Goal: Information Seeking & Learning: Learn about a topic

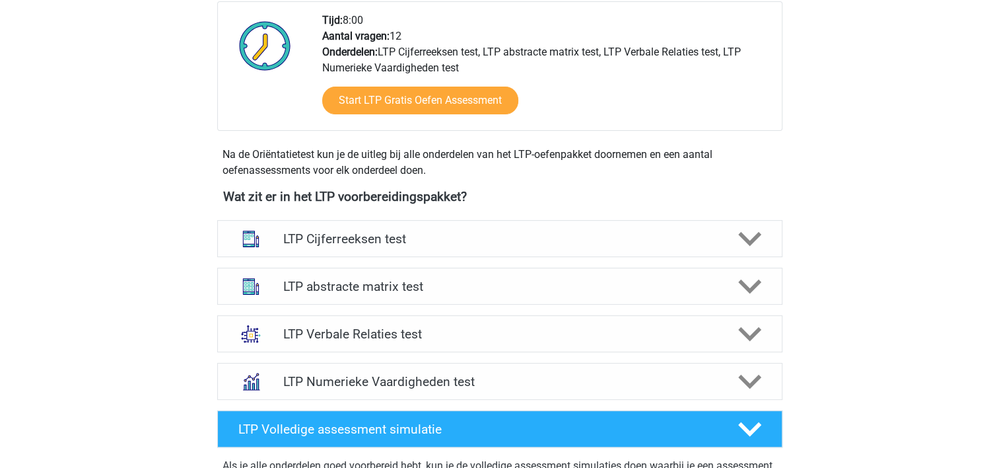
scroll to position [370, 0]
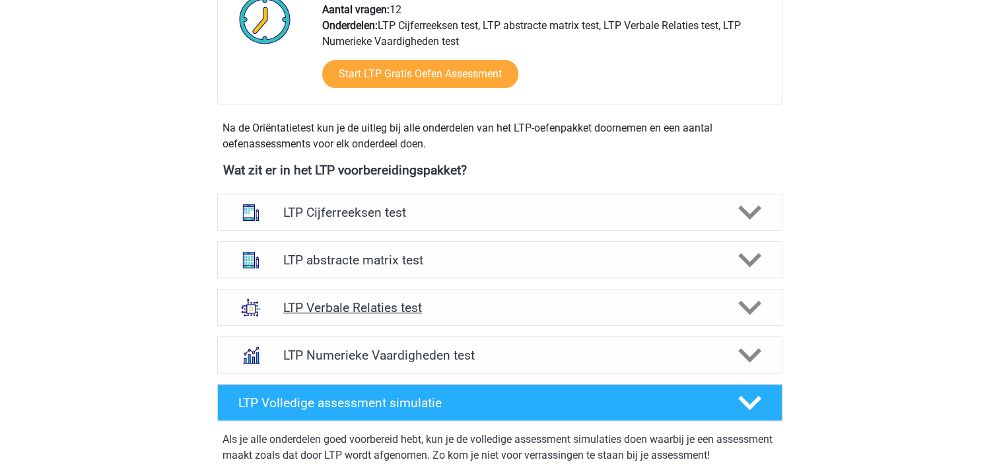
click at [393, 304] on h4 "LTP Verbale Relaties test" at bounding box center [499, 307] width 433 height 15
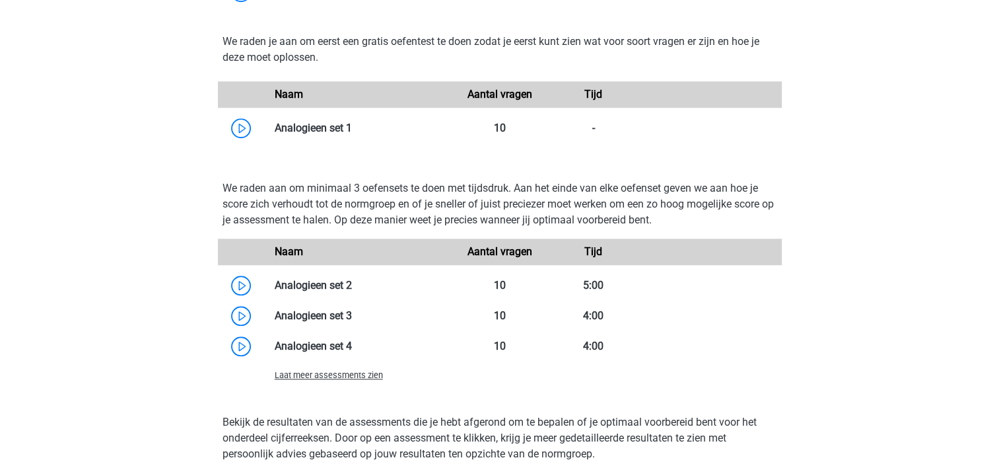
scroll to position [1110, 0]
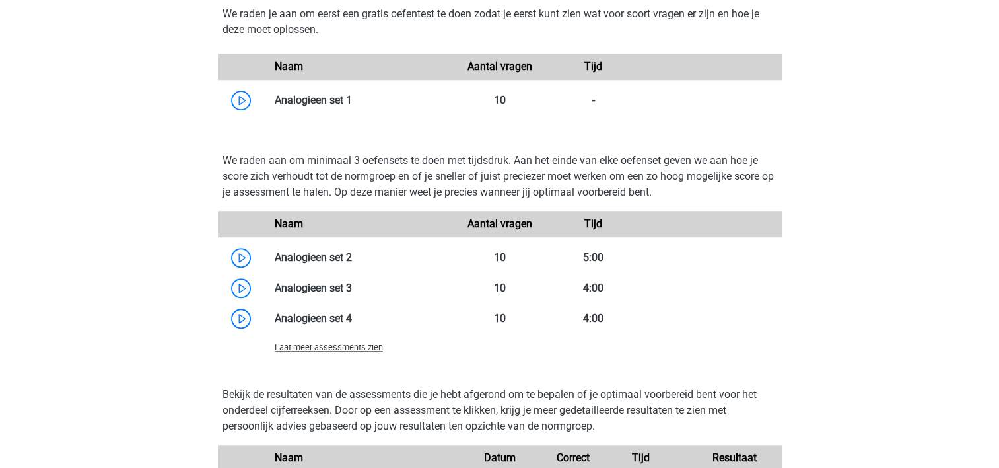
click at [365, 350] on span "Laat meer assessments zien" at bounding box center [329, 347] width 108 height 10
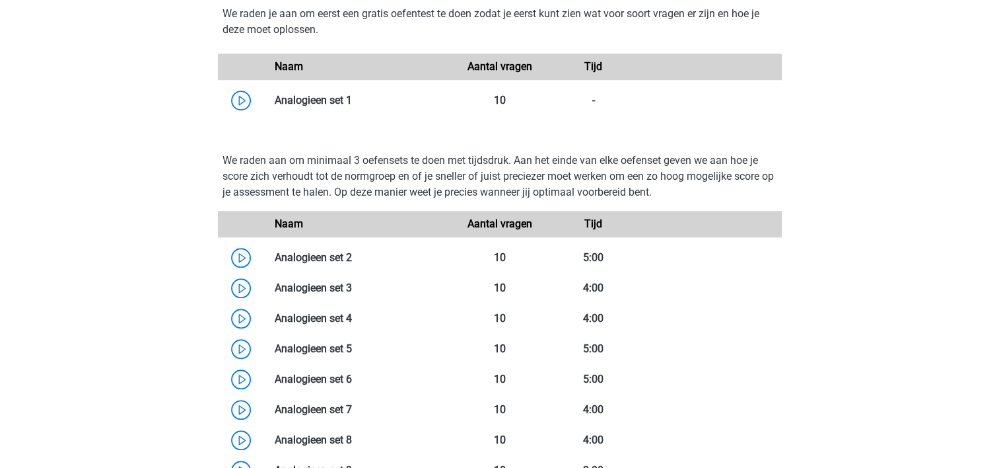
click at [0, 347] on html "Marcia marcia-rovers@hotmail.com Nederlands" at bounding box center [499, 300] width 999 height 2820
click at [352, 257] on link at bounding box center [352, 257] width 0 height 13
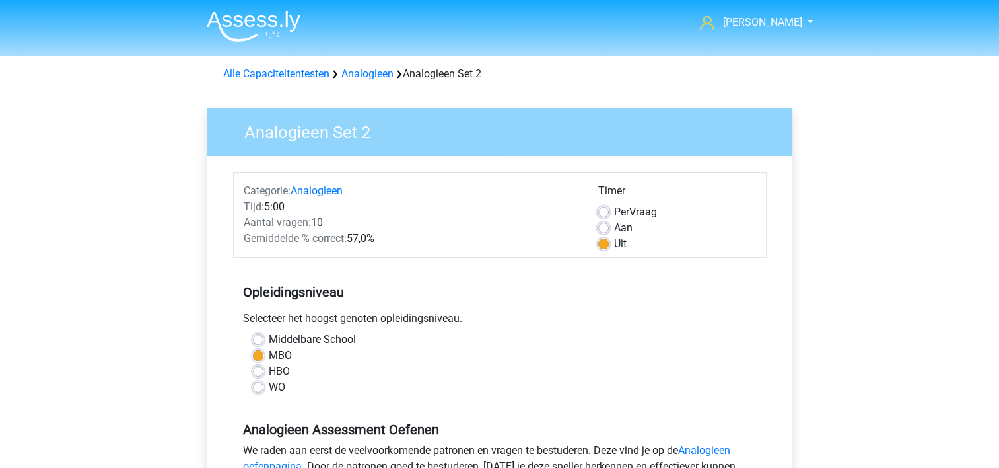
click at [475, 304] on h5 "Opleidingsniveau" at bounding box center [500, 292] width 514 height 26
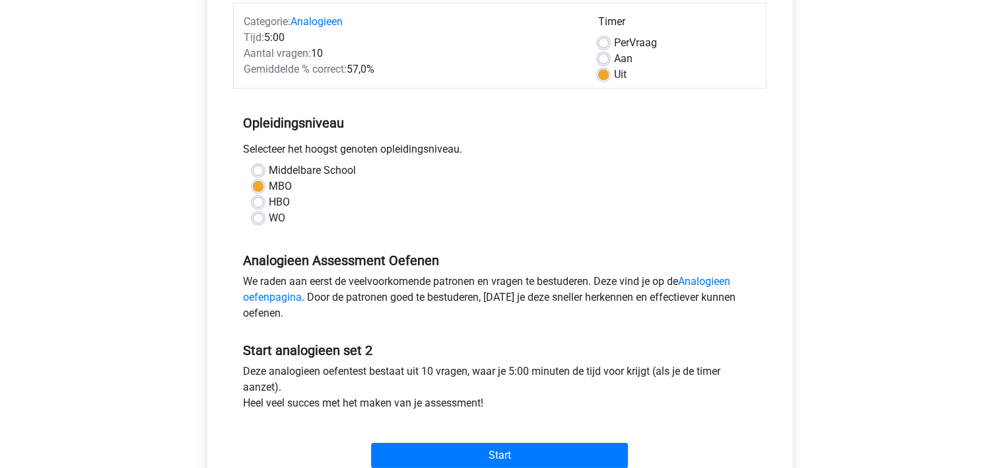
scroll to position [211, 0]
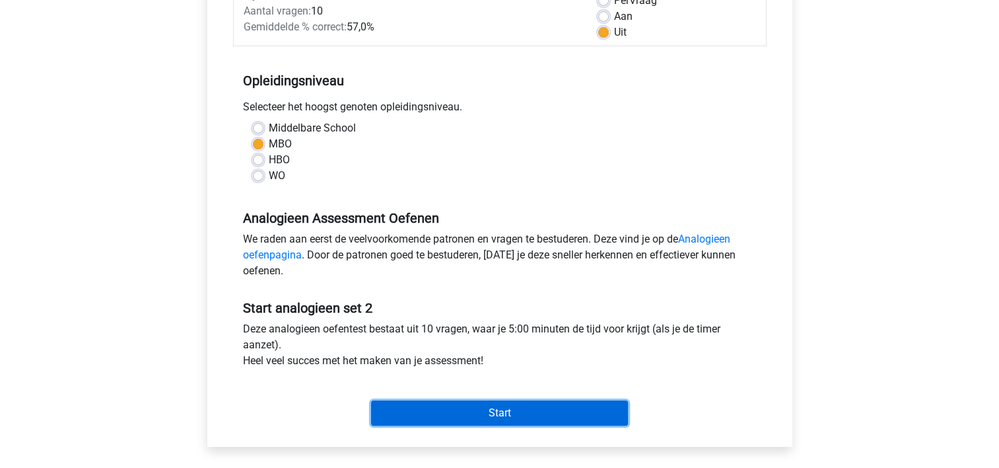
click at [494, 411] on input "Start" at bounding box center [499, 412] width 257 height 25
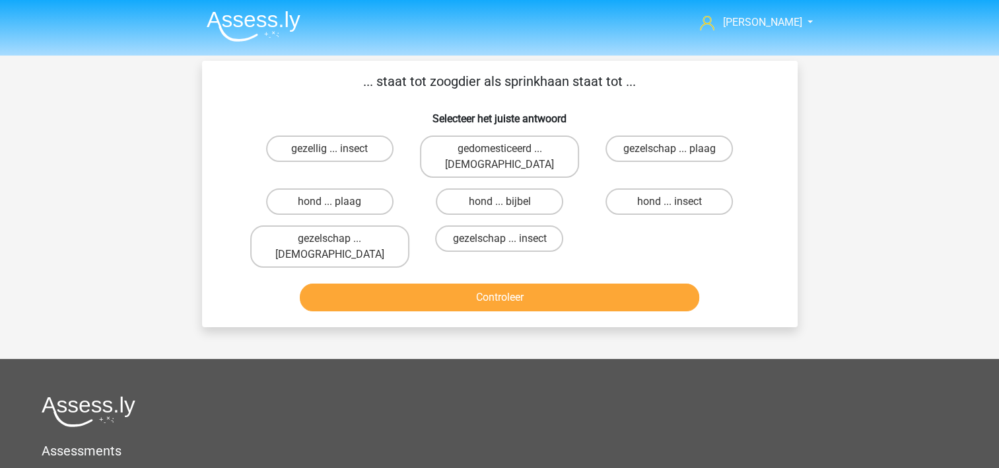
click at [117, 258] on div "Marcia marcia-rovers@hotmail.com Nederlands English" at bounding box center [499, 353] width 999 height 707
click at [668, 190] on label "hond ... insect" at bounding box center [669, 201] width 127 height 26
click at [670, 201] on input "hond ... insect" at bounding box center [674, 205] width 9 height 9
radio input "true"
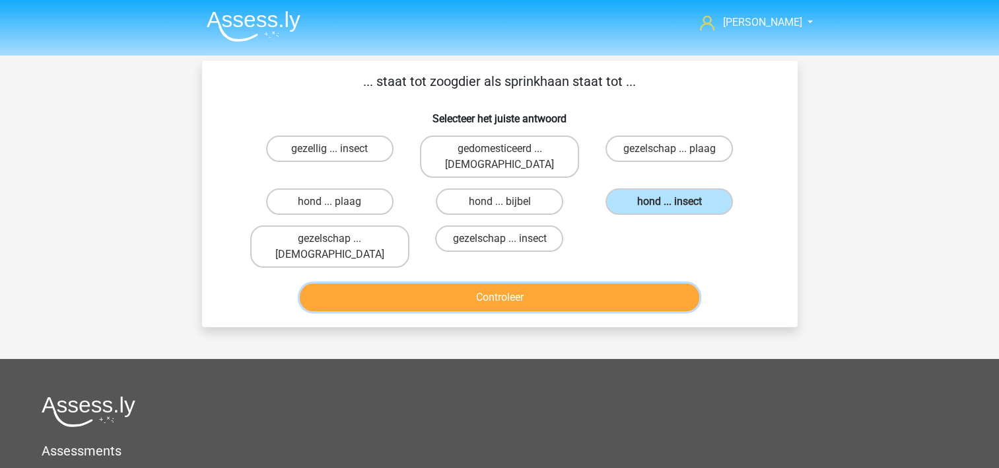
click at [575, 283] on button "Controleer" at bounding box center [500, 297] width 400 height 28
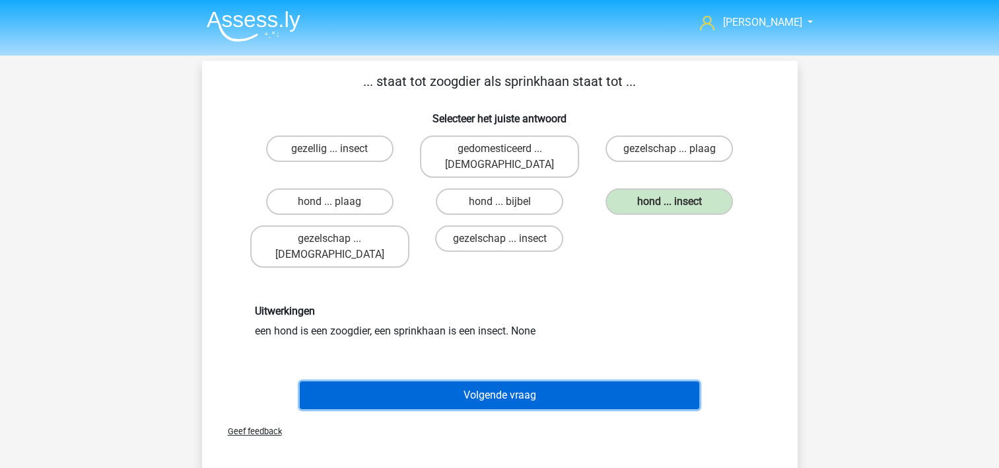
click at [491, 381] on button "Volgende vraag" at bounding box center [500, 395] width 400 height 28
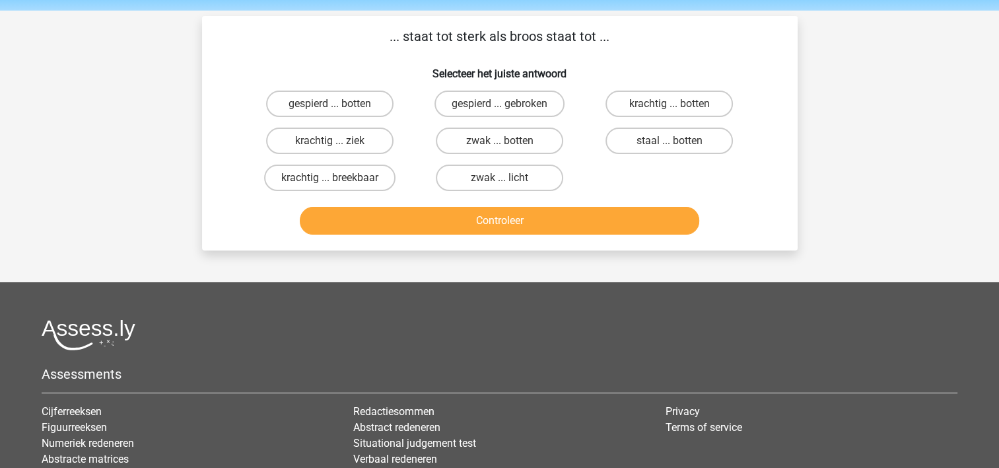
scroll to position [61, 0]
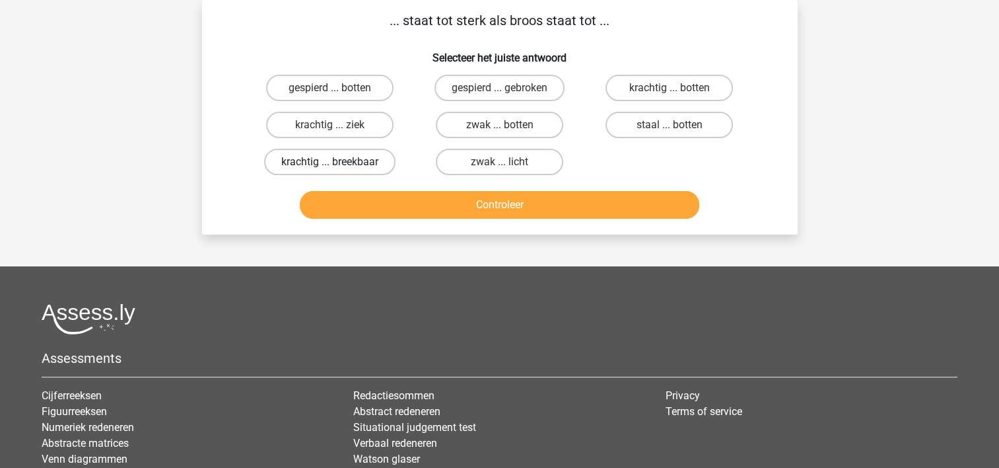
click at [297, 159] on label "krachtig ... breekbaar" at bounding box center [329, 162] width 131 height 26
click at [330, 162] on input "krachtig ... breekbaar" at bounding box center [334, 166] width 9 height 9
radio input "true"
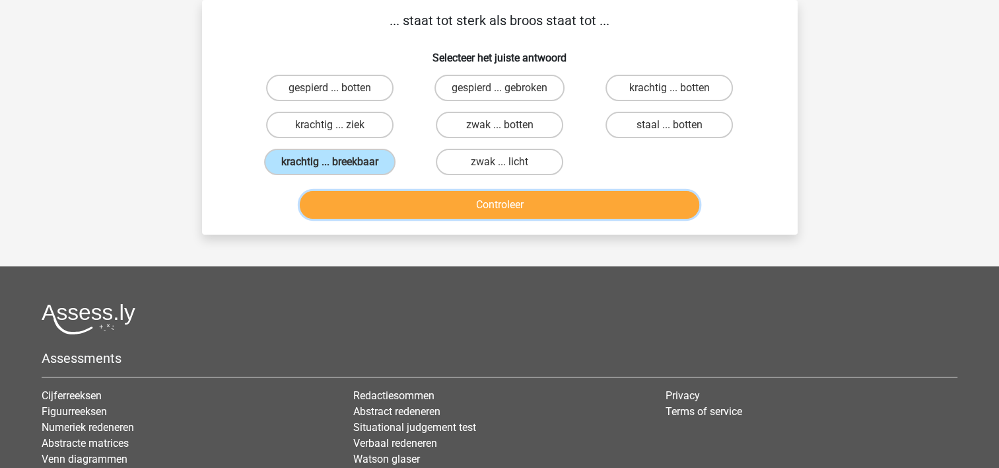
click at [390, 194] on button "Controleer" at bounding box center [500, 205] width 400 height 28
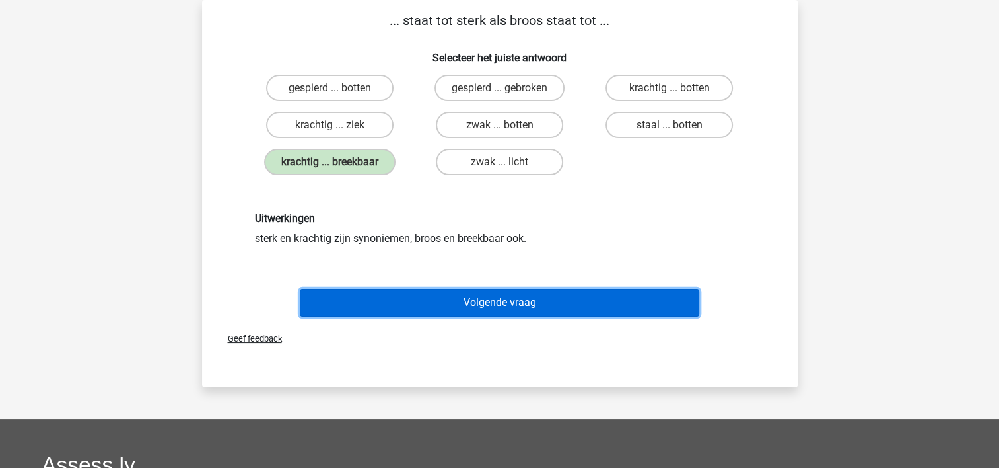
click at [388, 296] on button "Volgende vraag" at bounding box center [500, 303] width 400 height 28
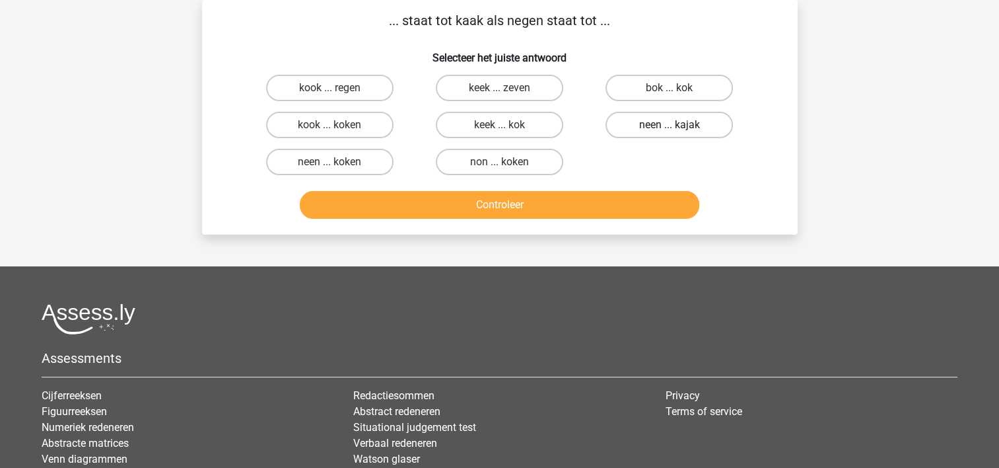
click at [653, 122] on label "neen ... kajak" at bounding box center [669, 125] width 127 height 26
click at [670, 125] on input "neen ... kajak" at bounding box center [674, 129] width 9 height 9
radio input "true"
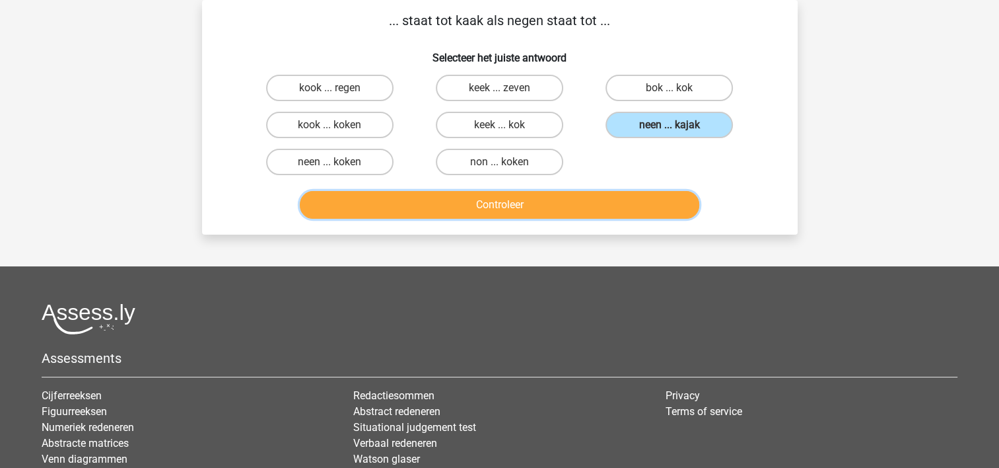
click at [557, 206] on button "Controleer" at bounding box center [500, 205] width 400 height 28
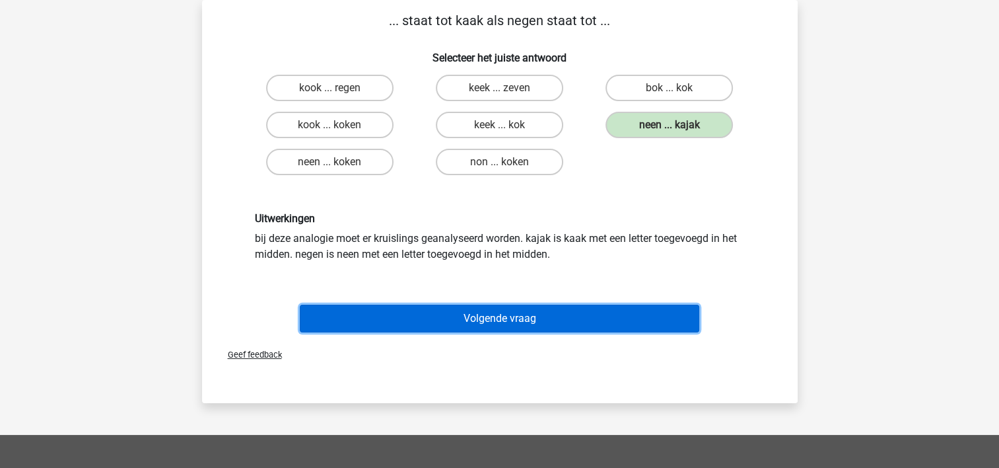
click at [433, 322] on button "Volgende vraag" at bounding box center [500, 318] width 400 height 28
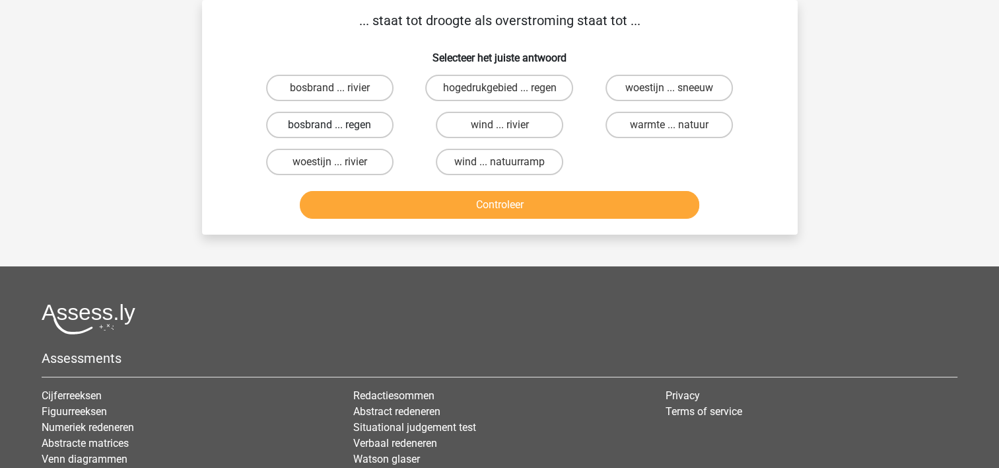
click at [357, 122] on label "bosbrand ... regen" at bounding box center [329, 125] width 127 height 26
click at [338, 125] on input "bosbrand ... regen" at bounding box center [334, 129] width 9 height 9
radio input "true"
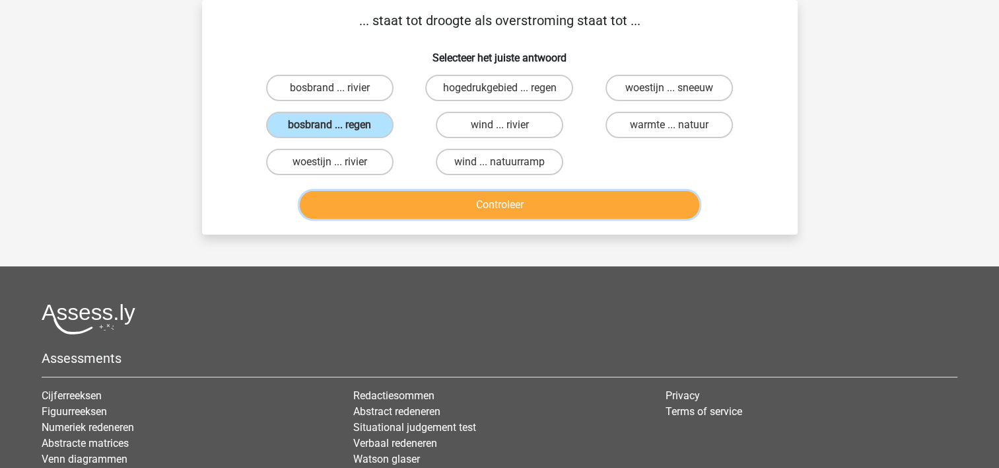
click at [408, 197] on button "Controleer" at bounding box center [500, 205] width 400 height 28
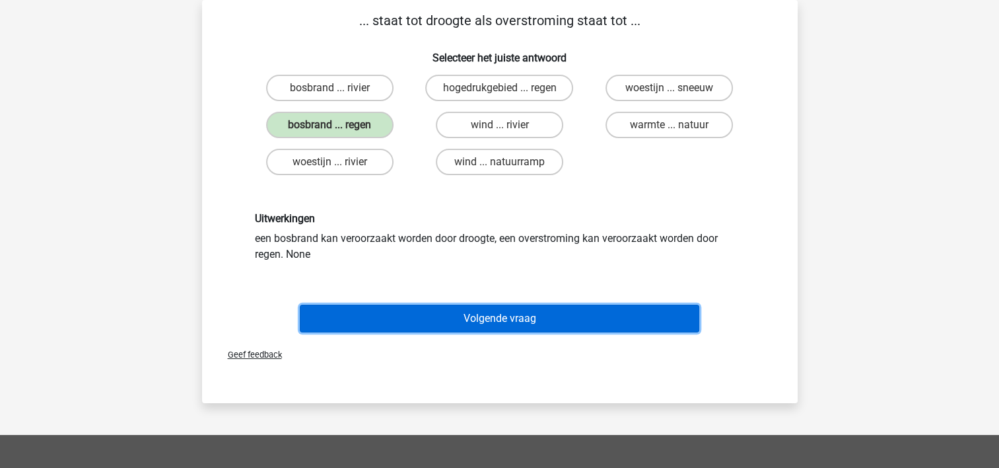
click at [408, 307] on button "Volgende vraag" at bounding box center [500, 318] width 400 height 28
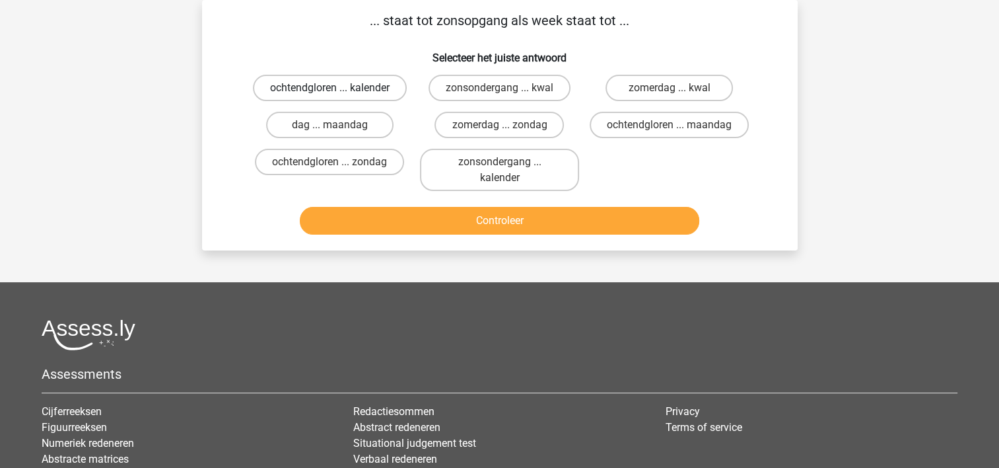
click at [343, 82] on label "ochtendgloren ... kalender" at bounding box center [330, 88] width 154 height 26
click at [338, 88] on input "ochtendgloren ... kalender" at bounding box center [334, 92] width 9 height 9
radio input "true"
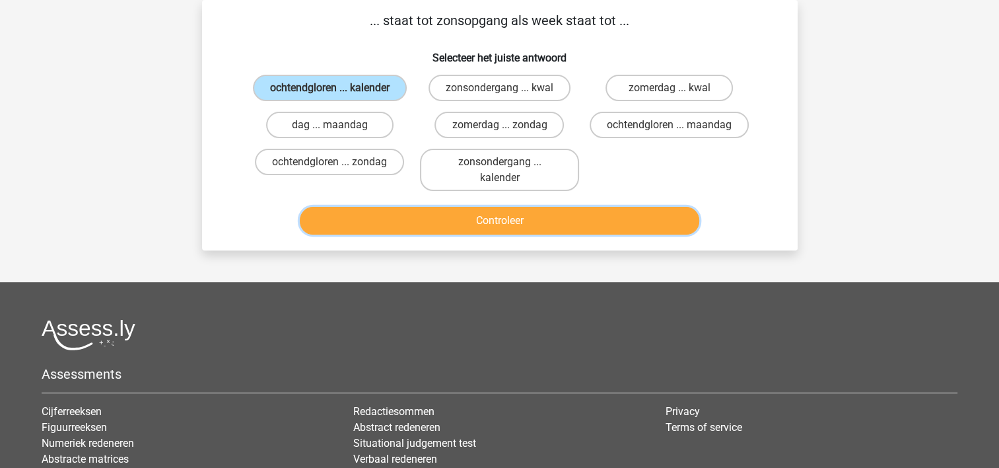
click at [476, 222] on button "Controleer" at bounding box center [500, 221] width 400 height 28
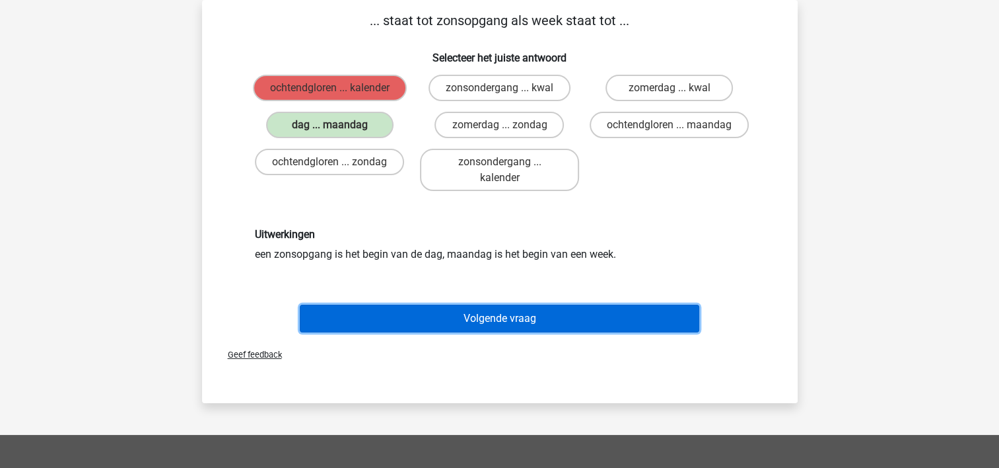
click at [427, 320] on button "Volgende vraag" at bounding box center [500, 318] width 400 height 28
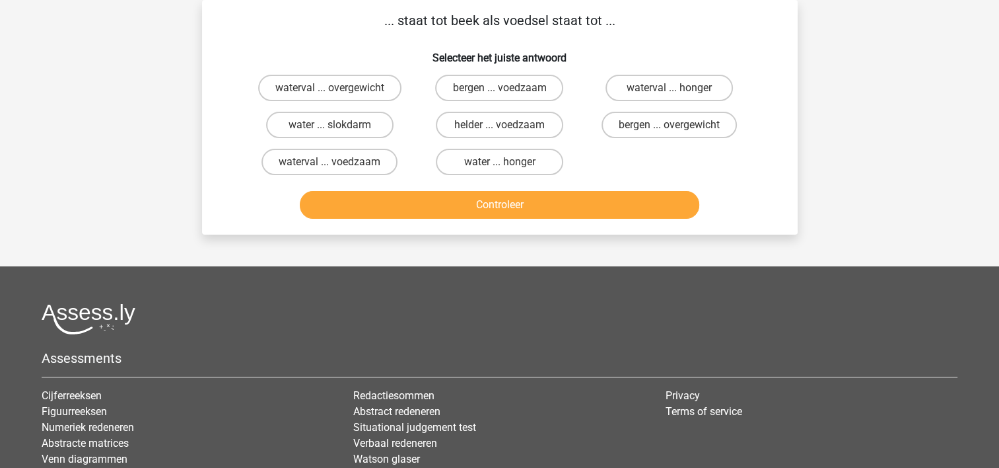
scroll to position [0, 0]
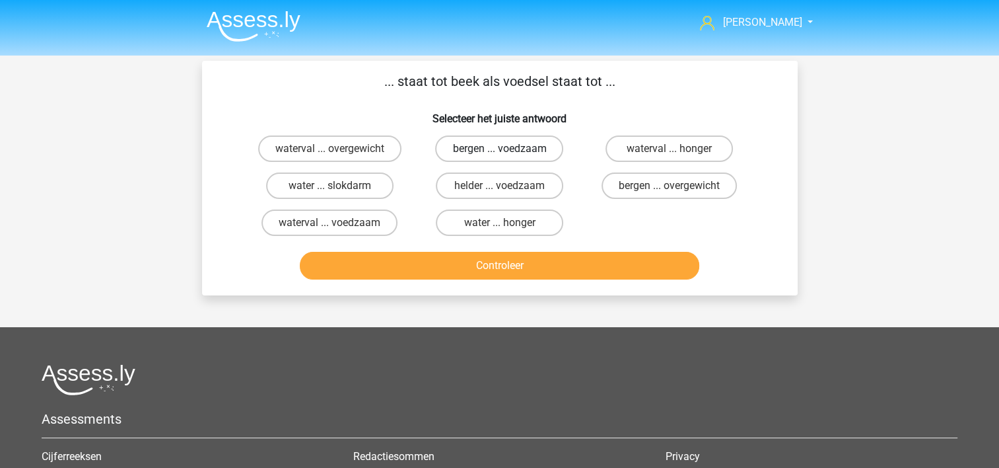
click at [484, 143] on label "bergen ... voedzaam" at bounding box center [499, 148] width 128 height 26
click at [499, 149] on input "bergen ... voedzaam" at bounding box center [503, 153] width 9 height 9
radio input "true"
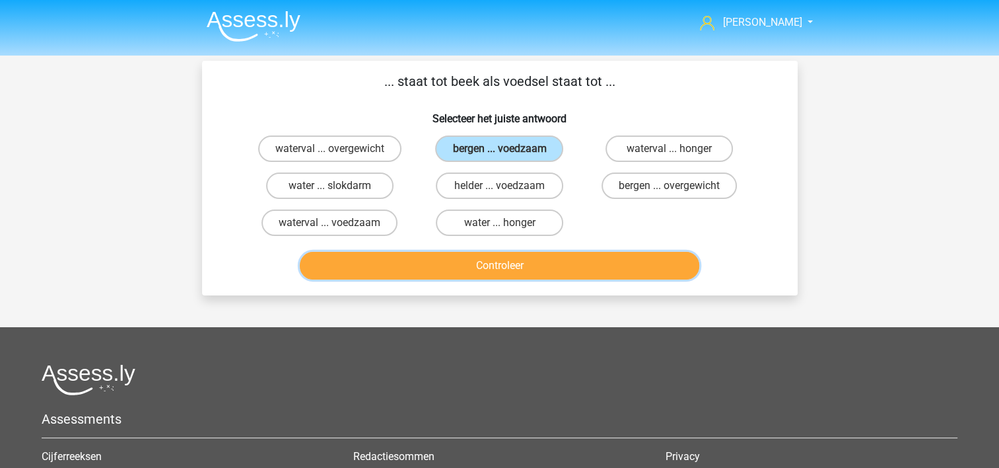
click at [416, 262] on button "Controleer" at bounding box center [500, 266] width 400 height 28
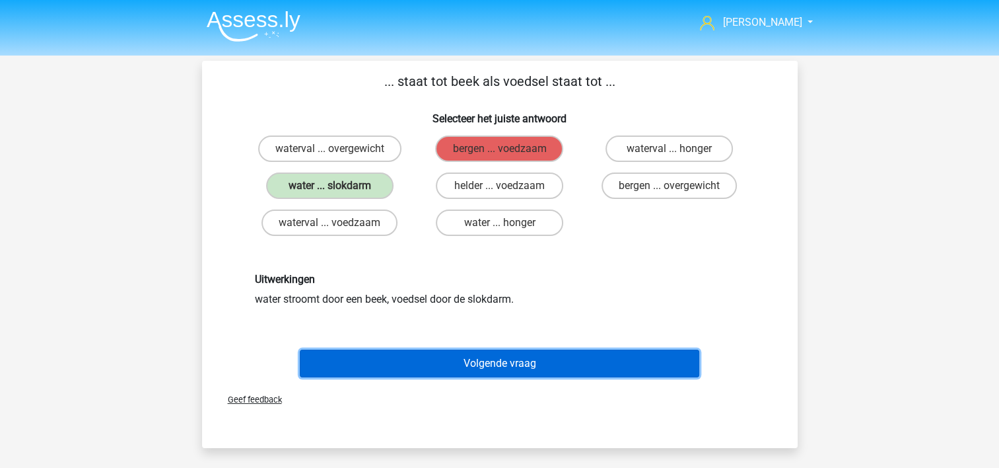
click at [365, 358] on button "Volgende vraag" at bounding box center [500, 363] width 400 height 28
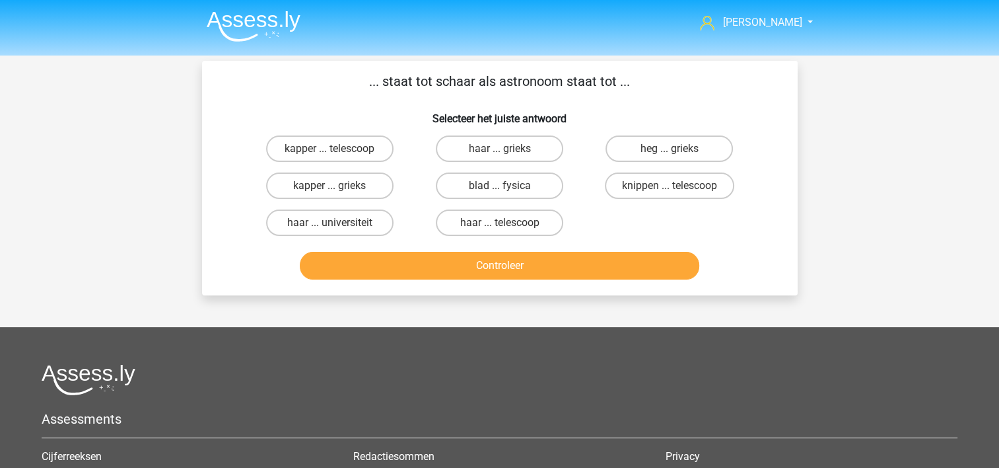
scroll to position [61, 0]
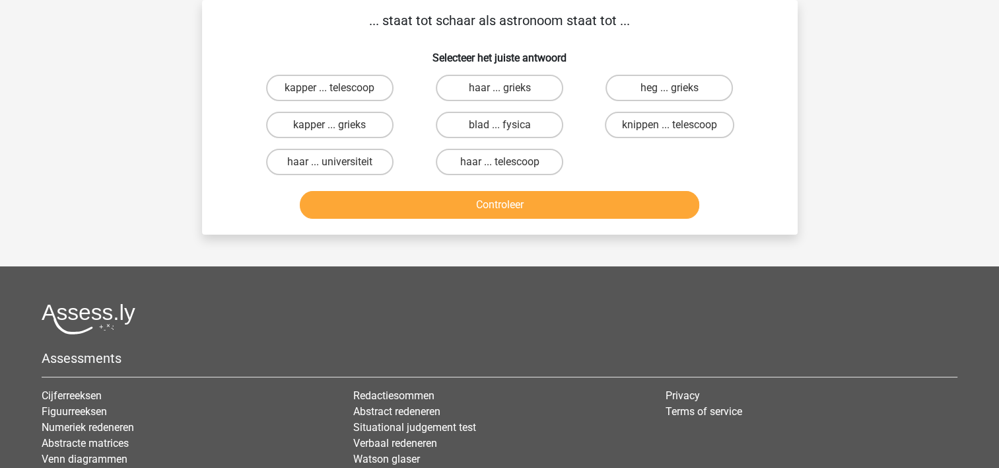
click at [333, 89] on input "kapper ... telescoop" at bounding box center [334, 92] width 9 height 9
radio input "true"
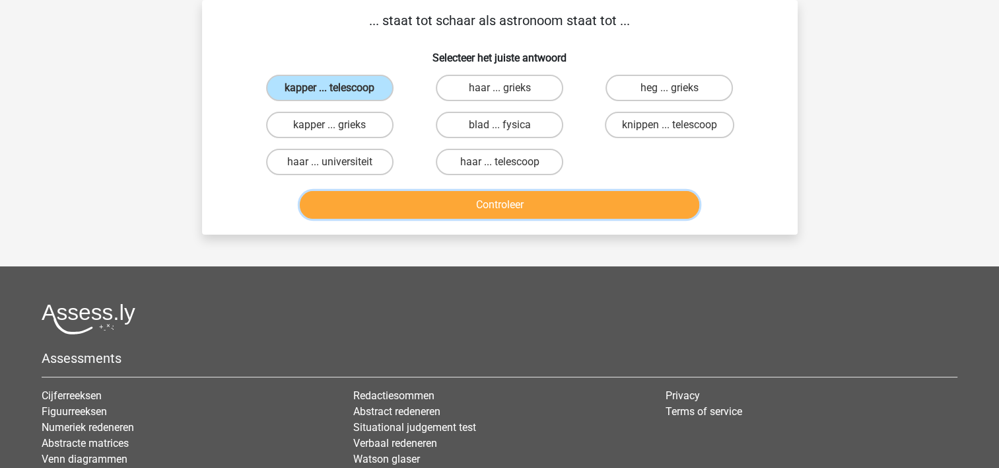
click at [439, 203] on button "Controleer" at bounding box center [500, 205] width 400 height 28
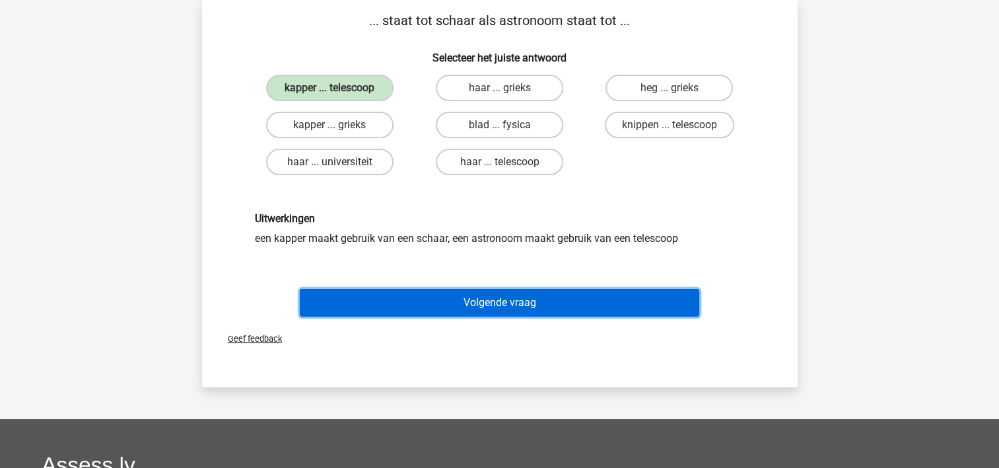
click at [406, 302] on button "Volgende vraag" at bounding box center [500, 303] width 400 height 28
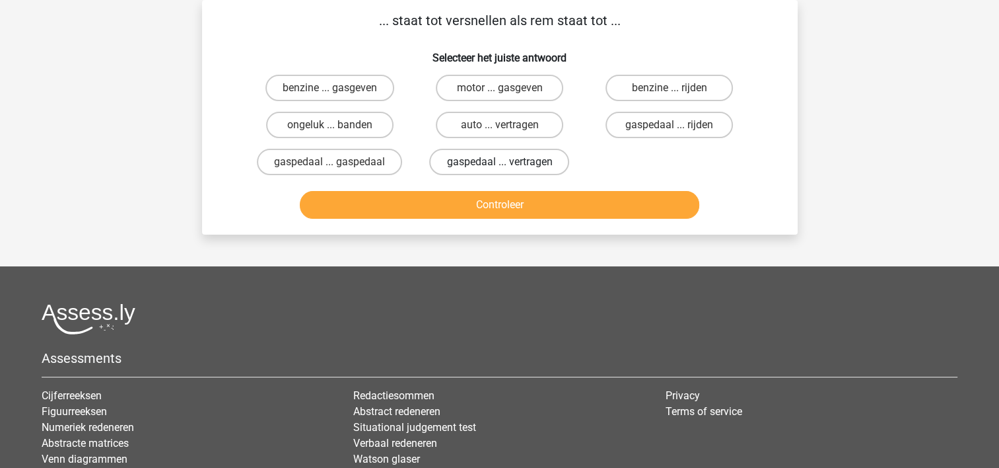
click at [524, 160] on label "gaspedaal ... vertragen" at bounding box center [499, 162] width 140 height 26
click at [508, 162] on input "gaspedaal ... vertragen" at bounding box center [503, 166] width 9 height 9
radio input "true"
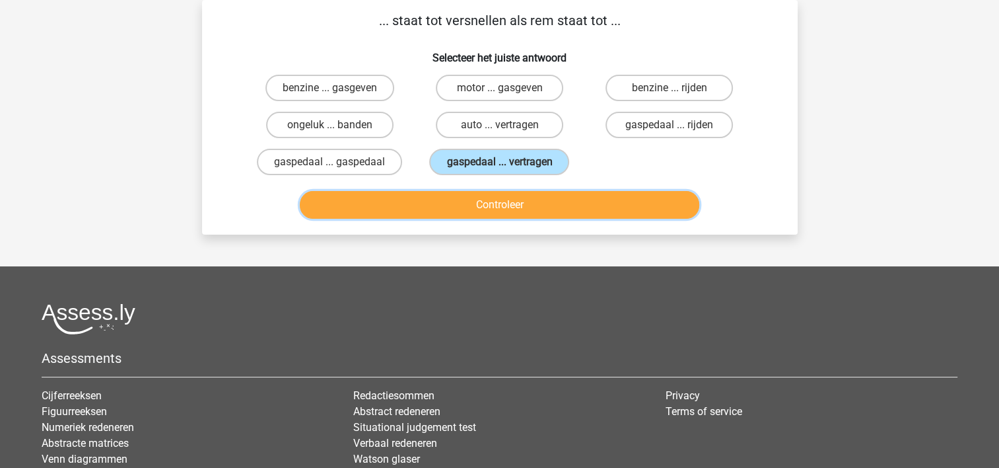
click at [493, 203] on button "Controleer" at bounding box center [500, 205] width 400 height 28
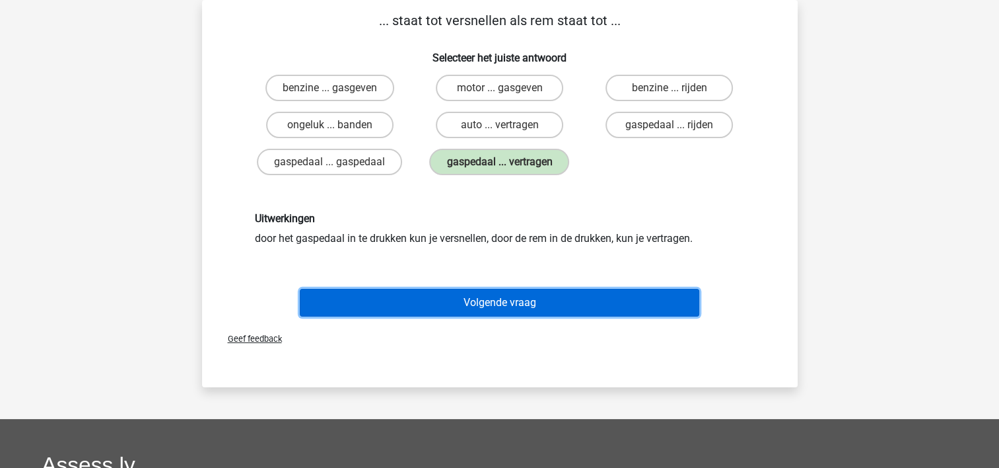
click at [437, 293] on button "Volgende vraag" at bounding box center [500, 303] width 400 height 28
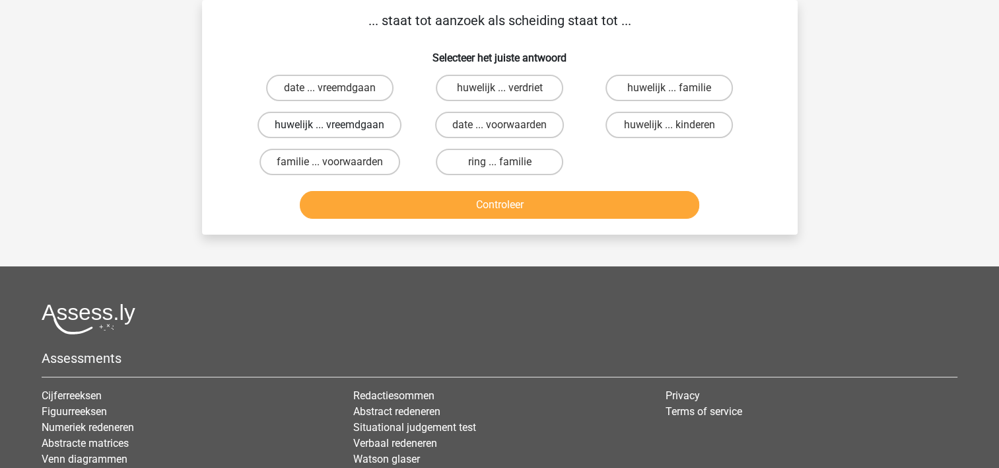
click at [312, 120] on label "huwelijk ... vreemdgaan" at bounding box center [330, 125] width 144 height 26
click at [330, 125] on input "huwelijk ... vreemdgaan" at bounding box center [334, 129] width 9 height 9
radio input "true"
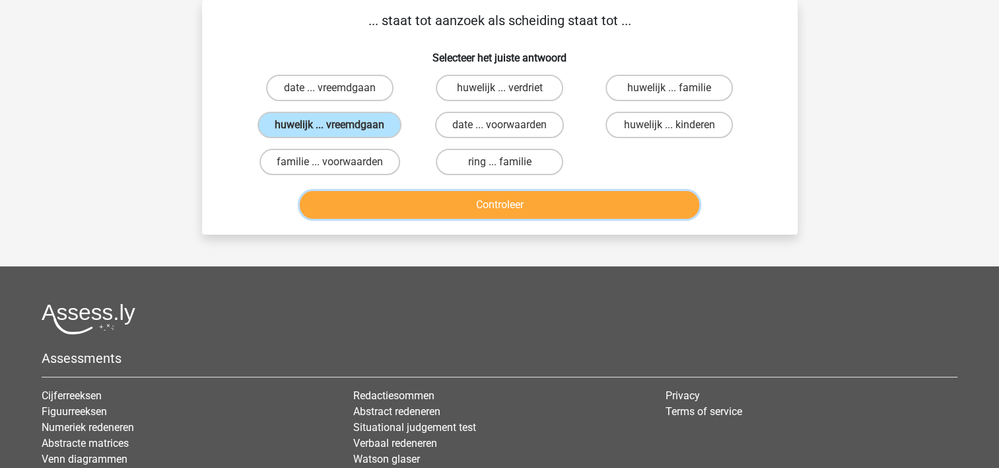
click at [489, 199] on button "Controleer" at bounding box center [500, 205] width 400 height 28
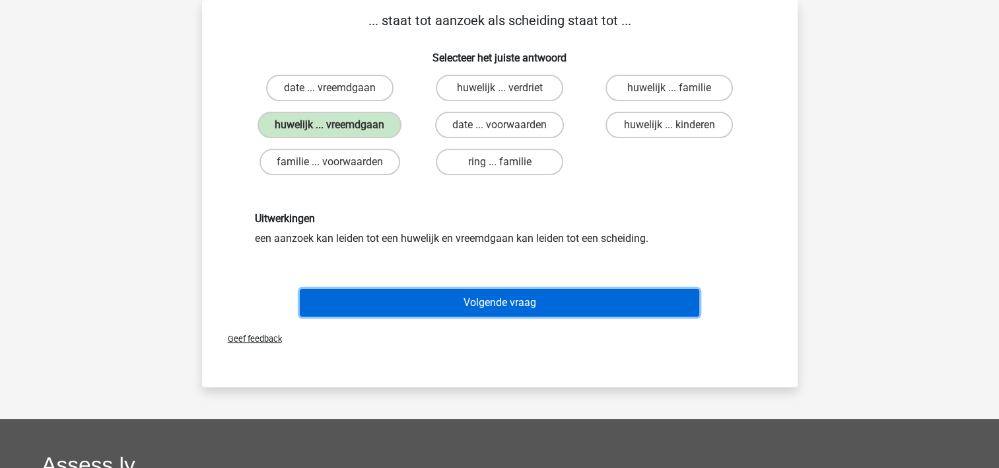
click at [428, 295] on button "Volgende vraag" at bounding box center [500, 303] width 400 height 28
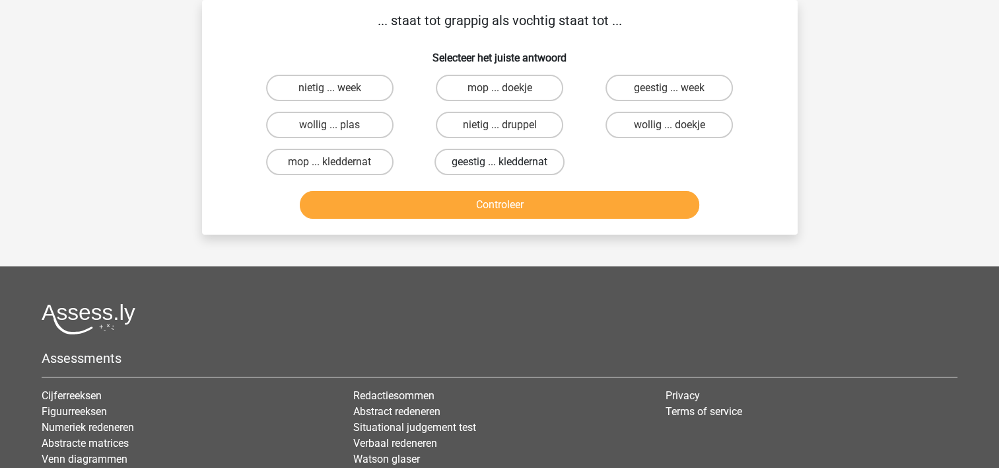
click at [476, 159] on label "geestig ... kleddernat" at bounding box center [500, 162] width 130 height 26
click at [499, 162] on input "geestig ... kleddernat" at bounding box center [503, 166] width 9 height 9
radio input "true"
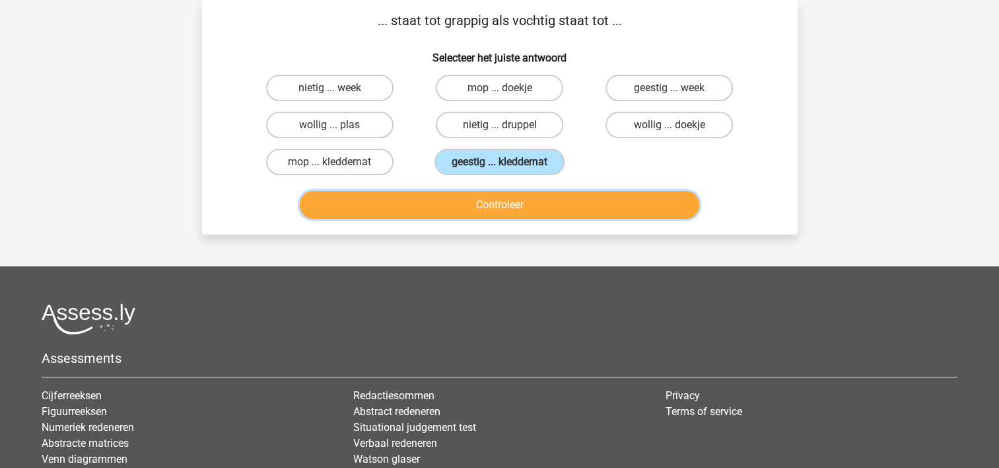
click at [443, 202] on button "Controleer" at bounding box center [500, 205] width 400 height 28
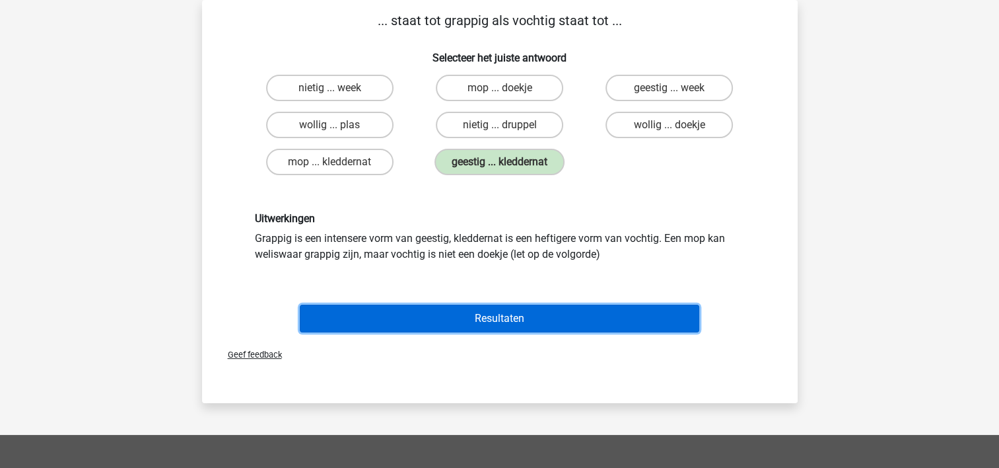
click at [415, 306] on button "Resultaten" at bounding box center [500, 318] width 400 height 28
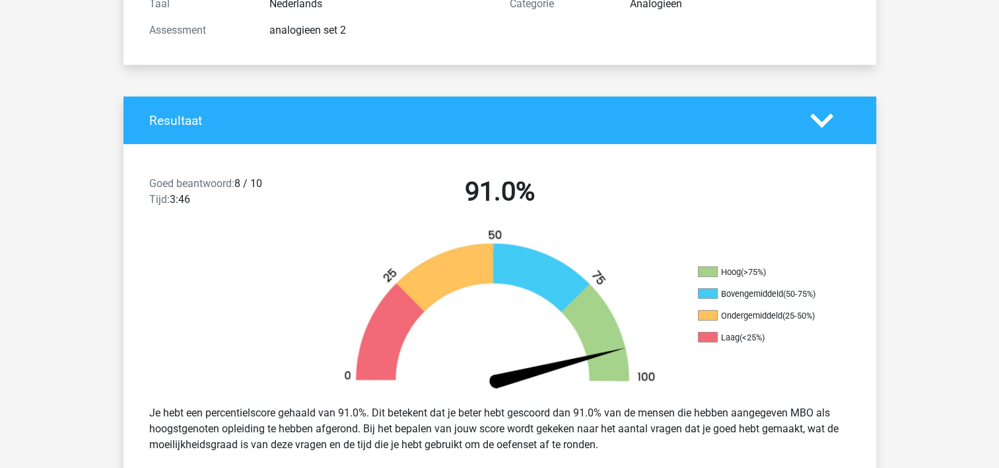
scroll to position [211, 0]
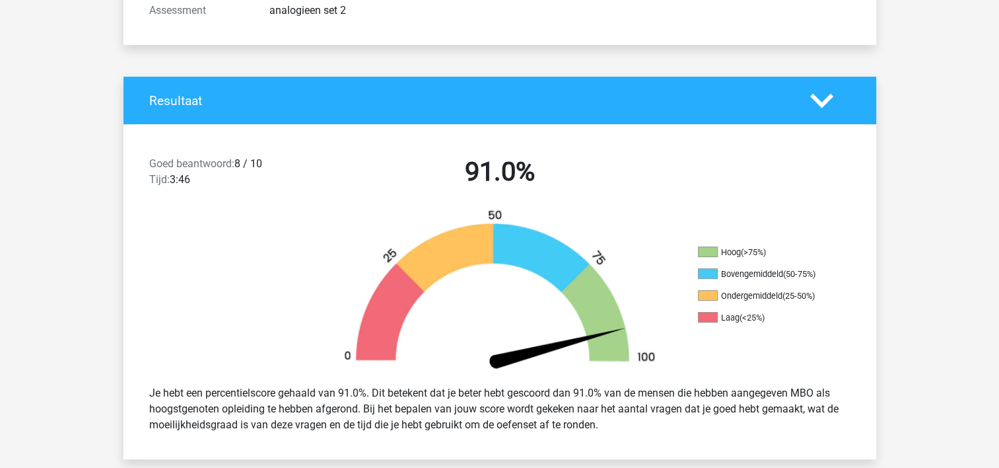
click at [371, 255] on img at bounding box center [500, 292] width 357 height 166
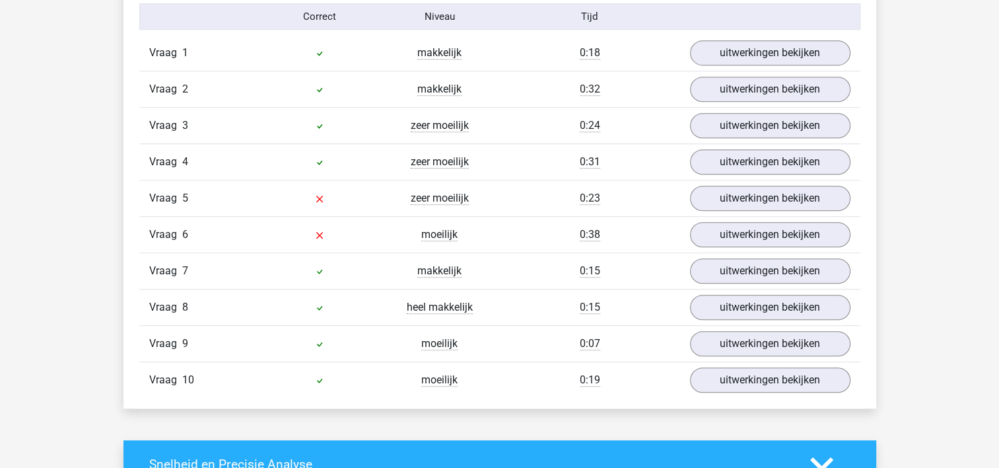
scroll to position [872, 0]
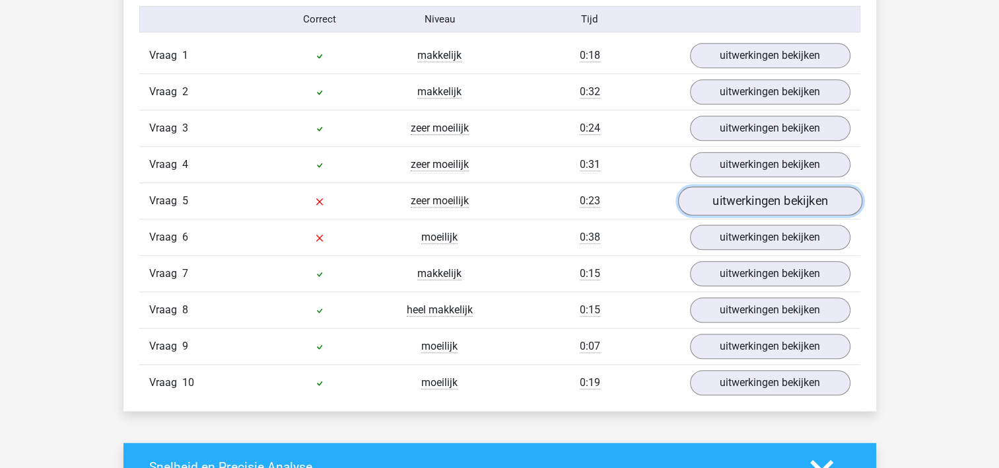
click at [737, 194] on link "uitwerkingen bekijken" at bounding box center [770, 201] width 184 height 29
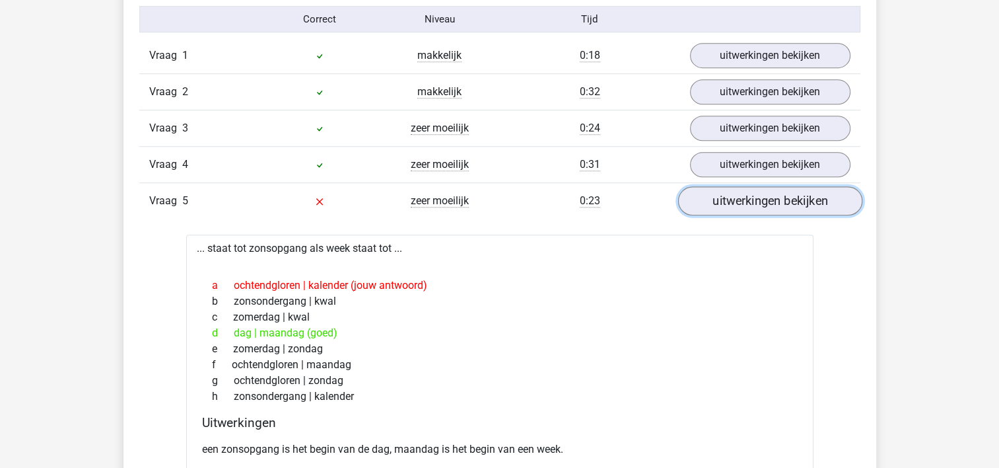
click at [737, 194] on link "uitwerkingen bekijken" at bounding box center [770, 201] width 184 height 29
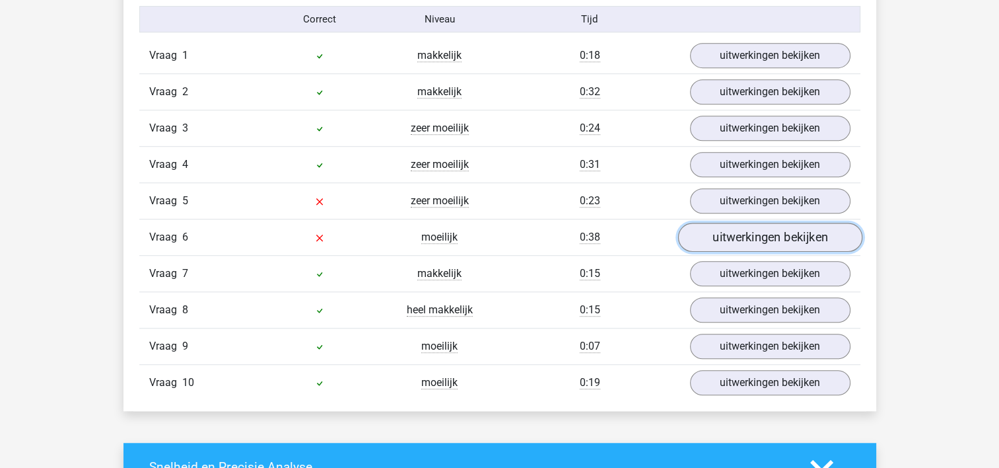
click at [737, 232] on link "uitwerkingen bekijken" at bounding box center [770, 237] width 184 height 29
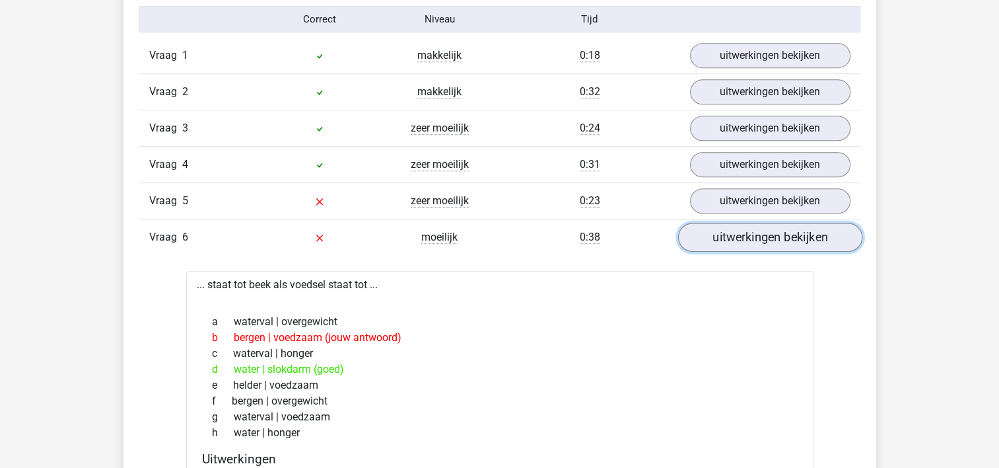
click at [737, 232] on link "uitwerkingen bekijken" at bounding box center [770, 237] width 184 height 29
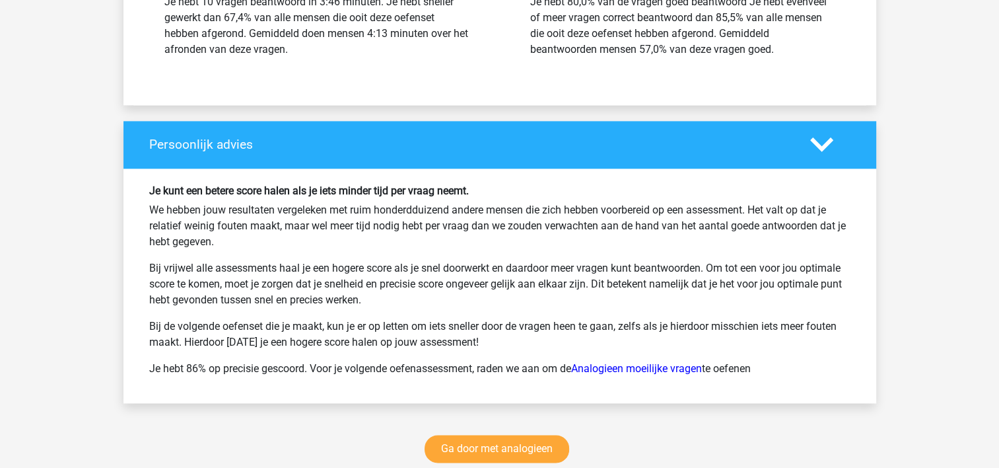
scroll to position [1664, 0]
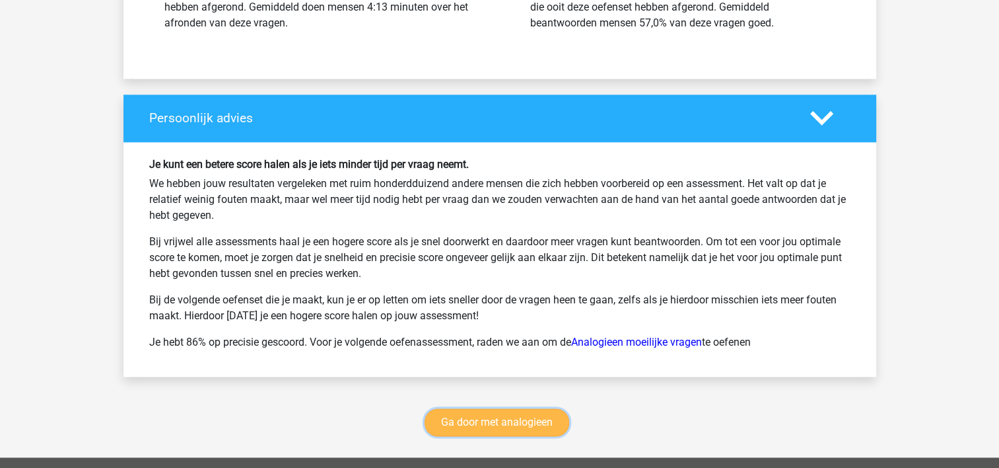
click at [462, 413] on link "Ga door met analogieen" at bounding box center [497, 422] width 145 height 28
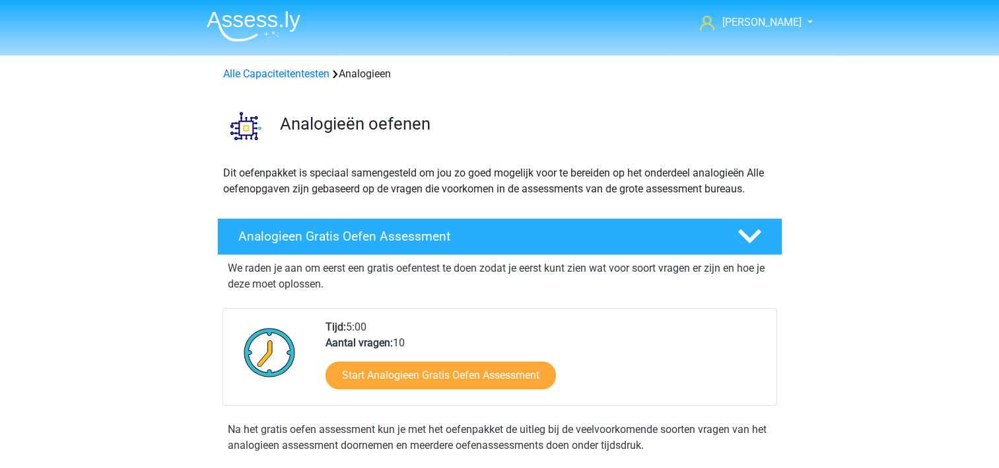
scroll to position [542, 0]
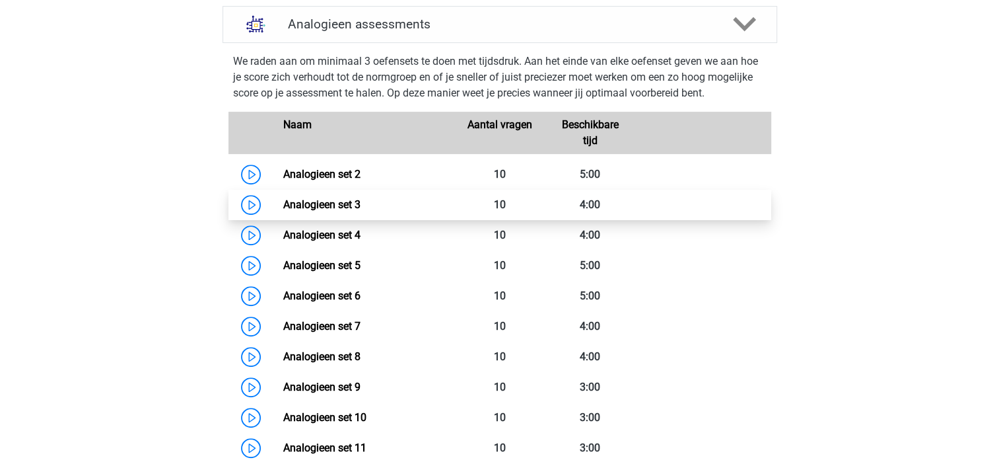
click at [312, 211] on link "Analogieen set 3" at bounding box center [321, 204] width 77 height 13
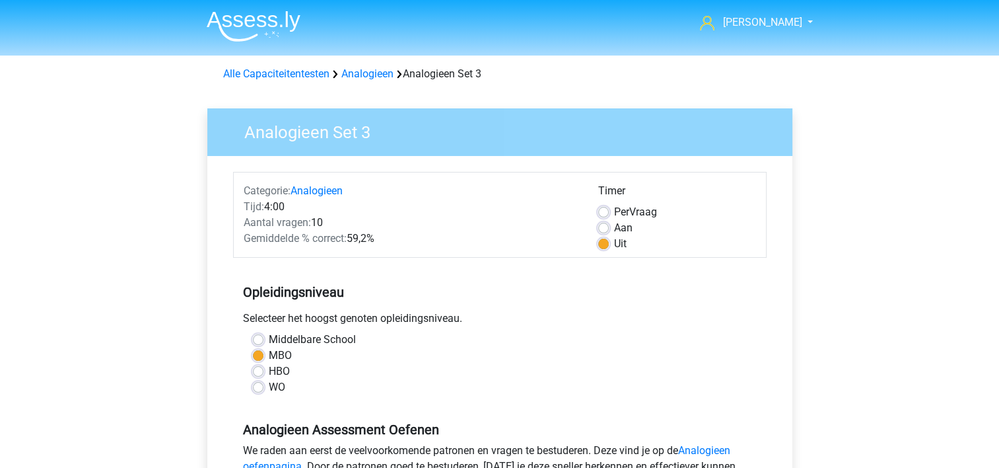
click at [454, 297] on h5 "Opleidingsniveau" at bounding box center [500, 292] width 514 height 26
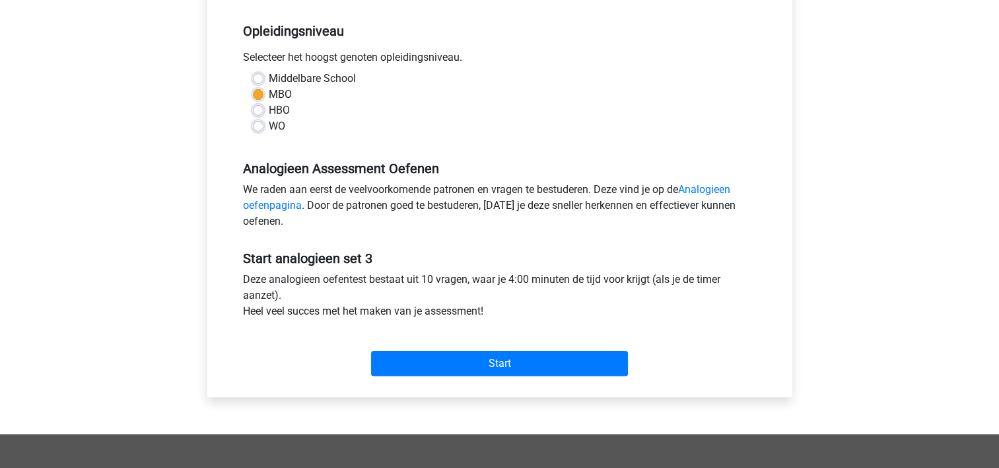
scroll to position [264, 0]
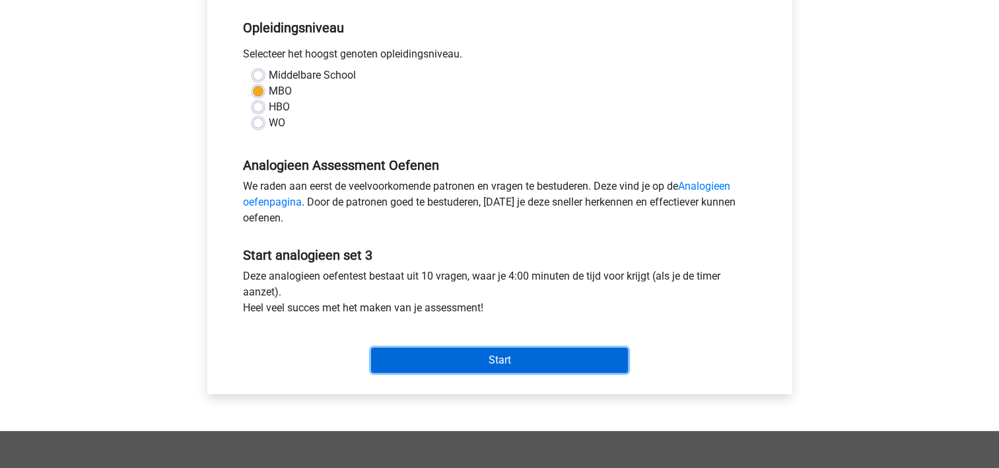
click at [460, 350] on input "Start" at bounding box center [499, 359] width 257 height 25
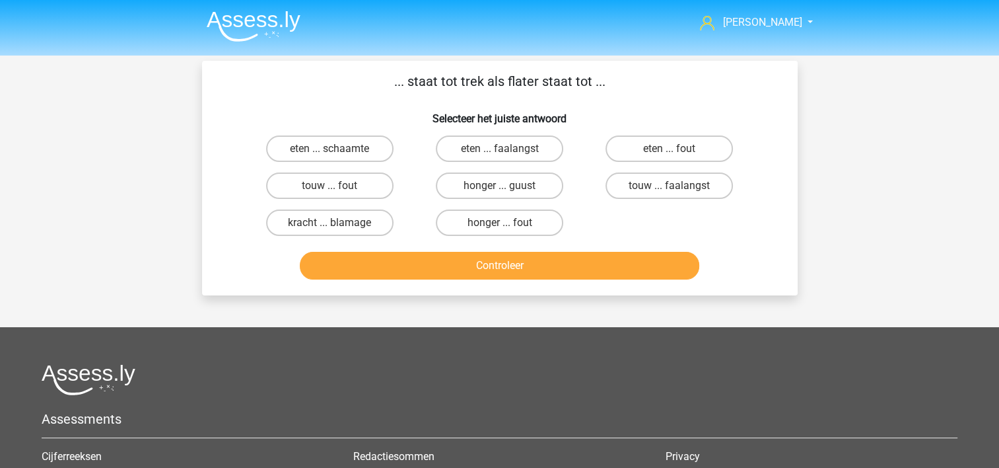
click at [156, 259] on div "Marcia marcia-rovers@hotmail.com Nederlands English" at bounding box center [499, 338] width 999 height 676
click at [465, 219] on label "honger ... fout" at bounding box center [499, 222] width 127 height 26
click at [499, 223] on input "honger ... fout" at bounding box center [503, 227] width 9 height 9
radio input "true"
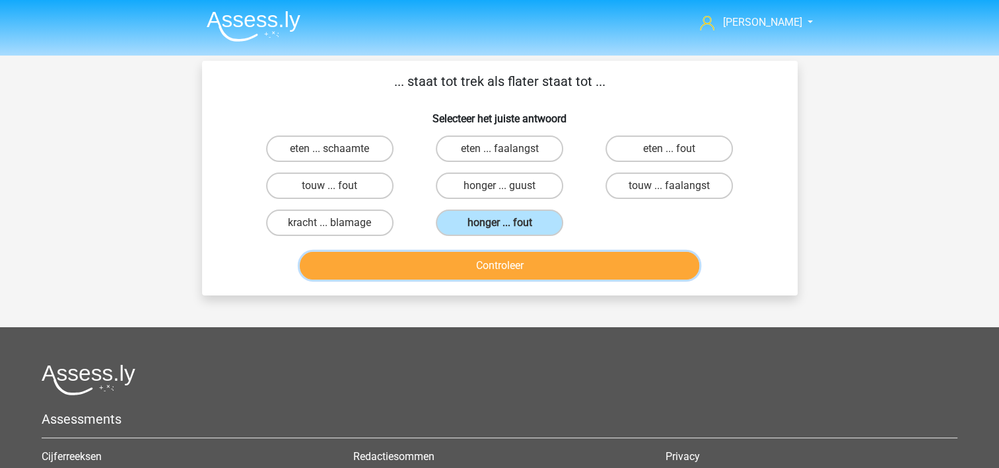
click at [466, 261] on button "Controleer" at bounding box center [500, 266] width 400 height 28
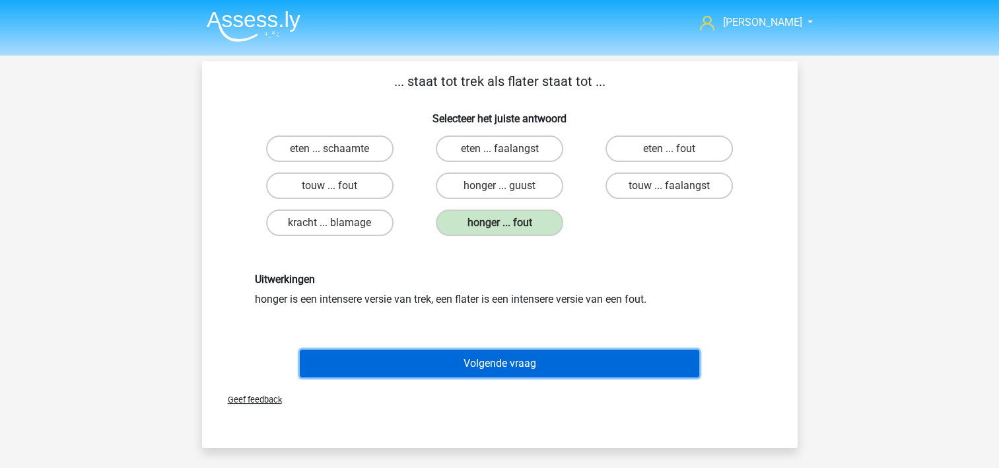
click at [431, 356] on button "Volgende vraag" at bounding box center [500, 363] width 400 height 28
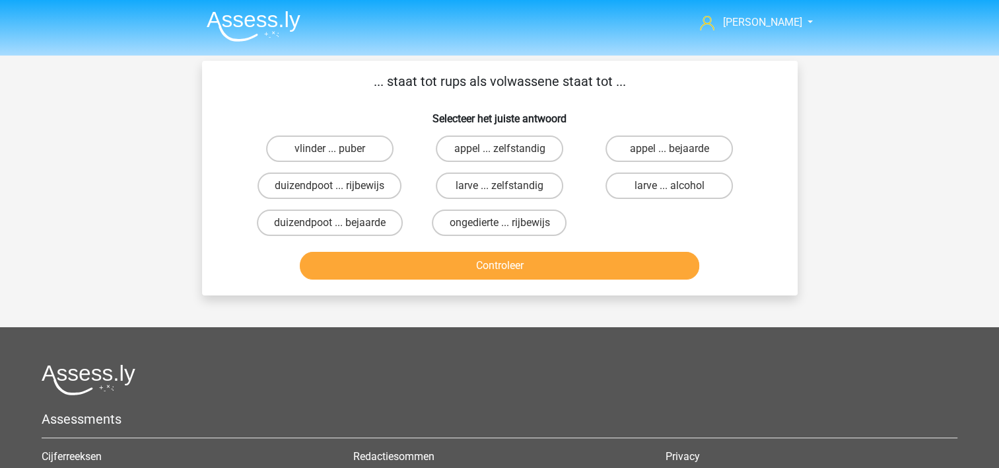
scroll to position [61, 0]
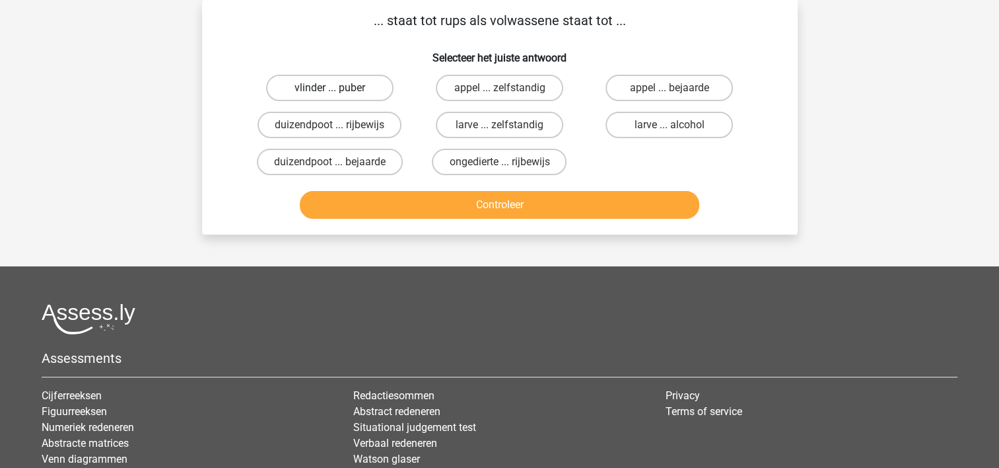
click at [347, 92] on label "vlinder ... puber" at bounding box center [329, 88] width 127 height 26
click at [338, 92] on input "vlinder ... puber" at bounding box center [334, 92] width 9 height 9
radio input "true"
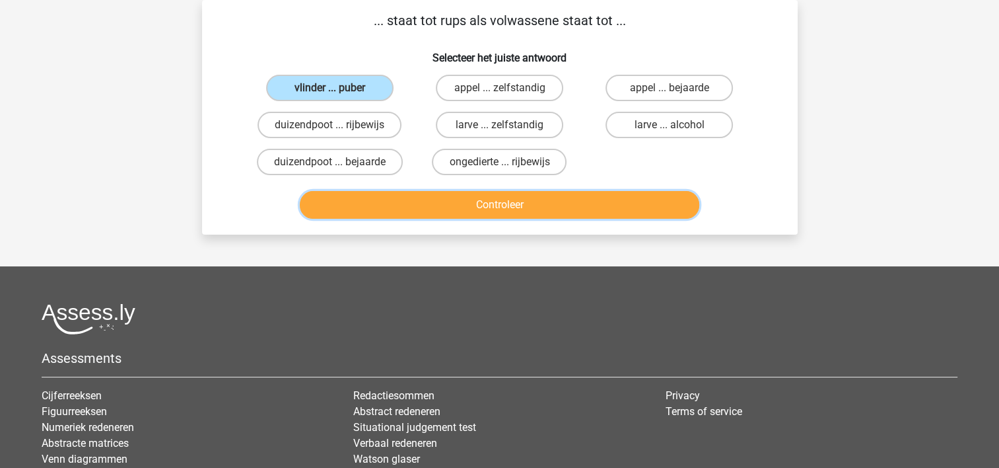
click at [471, 203] on button "Controleer" at bounding box center [500, 205] width 400 height 28
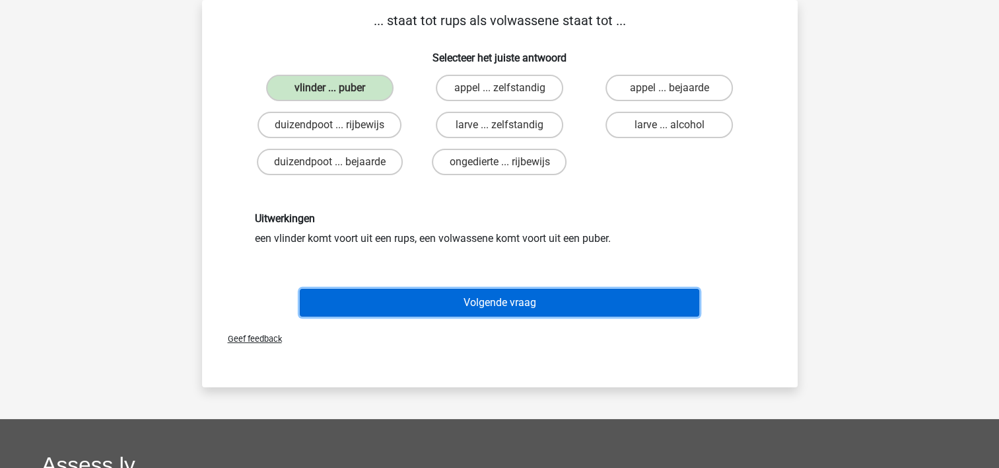
click at [452, 295] on button "Volgende vraag" at bounding box center [500, 303] width 400 height 28
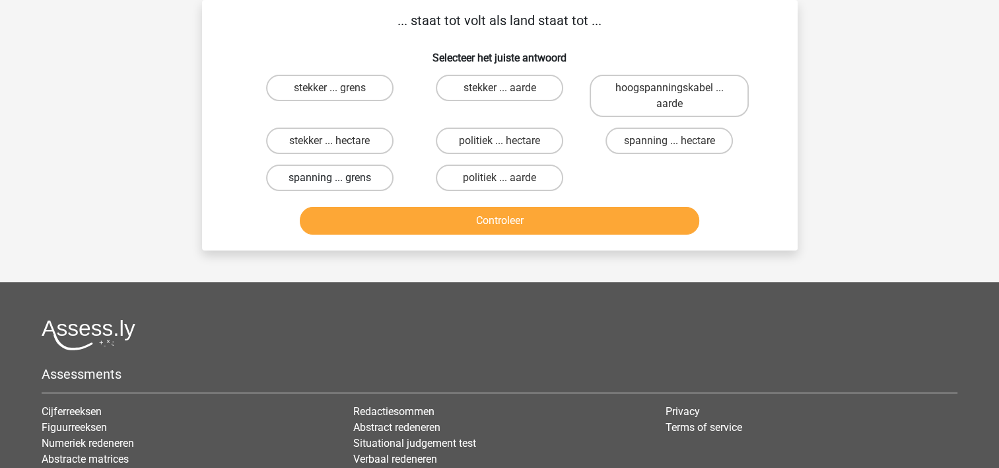
click at [346, 184] on label "spanning ... grens" at bounding box center [329, 177] width 127 height 26
click at [338, 184] on input "spanning ... grens" at bounding box center [334, 182] width 9 height 9
radio input "true"
click at [630, 147] on label "spanning ... hectare" at bounding box center [669, 140] width 127 height 26
click at [670, 147] on input "spanning ... hectare" at bounding box center [674, 145] width 9 height 9
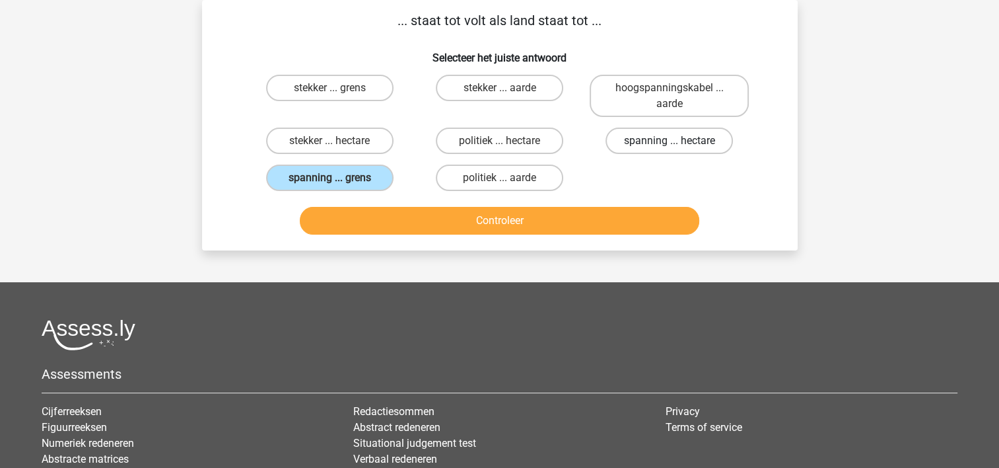
radio input "true"
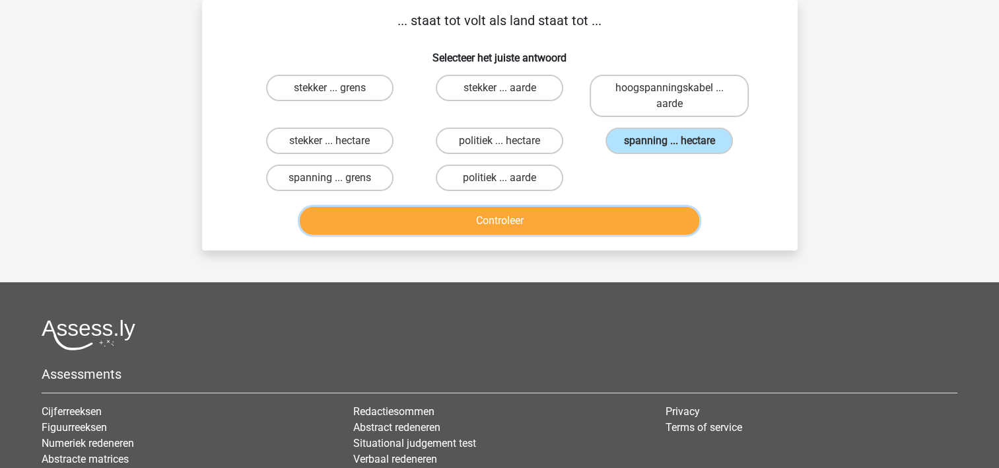
click at [542, 223] on button "Controleer" at bounding box center [500, 221] width 400 height 28
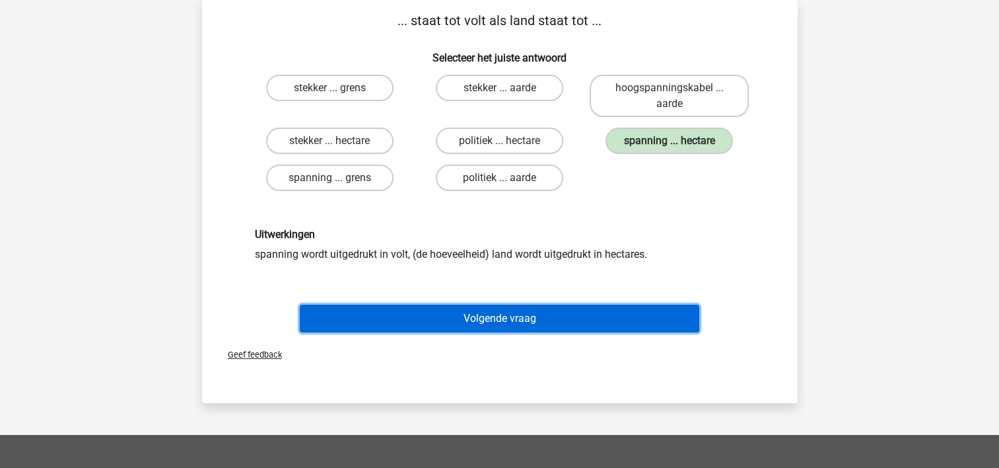
click at [470, 324] on button "Volgende vraag" at bounding box center [500, 318] width 400 height 28
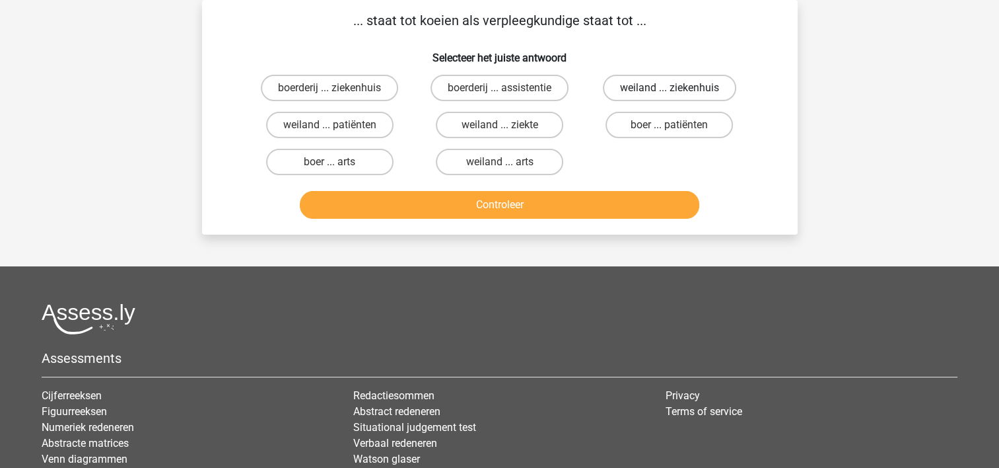
click at [645, 85] on label "weiland ... ziekenhuis" at bounding box center [669, 88] width 133 height 26
click at [670, 88] on input "weiland ... ziekenhuis" at bounding box center [674, 92] width 9 height 9
radio input "true"
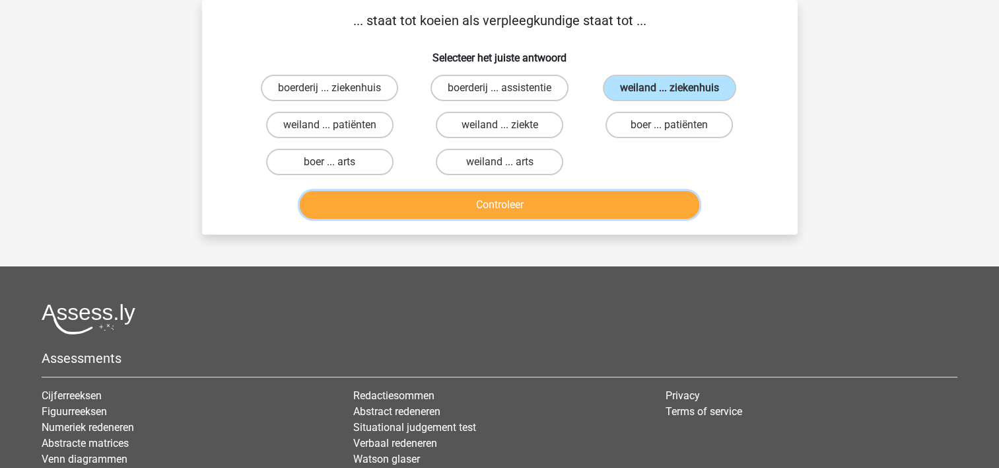
click at [568, 211] on button "Controleer" at bounding box center [500, 205] width 400 height 28
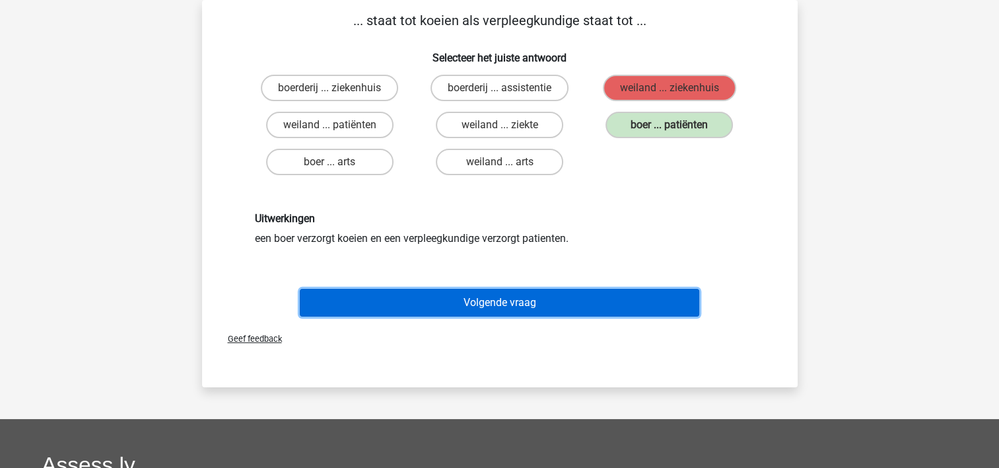
click at [505, 300] on button "Volgende vraag" at bounding box center [500, 303] width 400 height 28
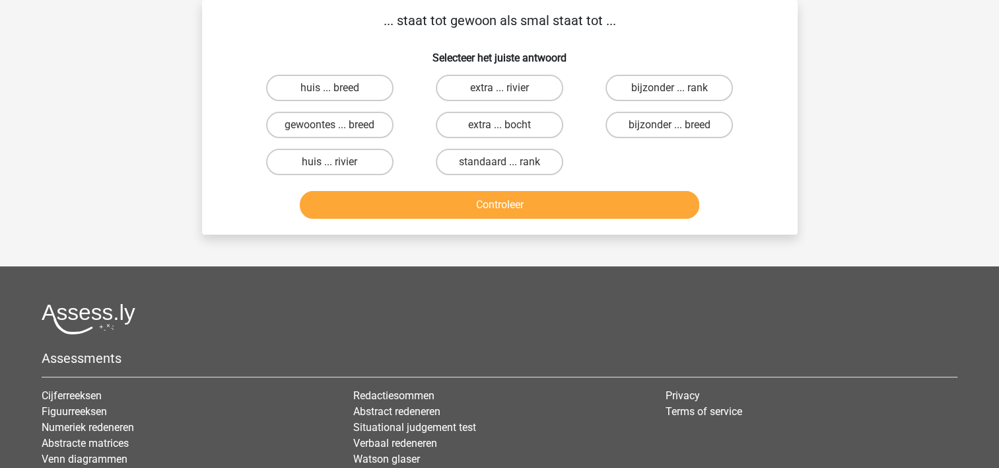
click at [672, 125] on input "bijzonder ... breed" at bounding box center [674, 129] width 9 height 9
radio input "true"
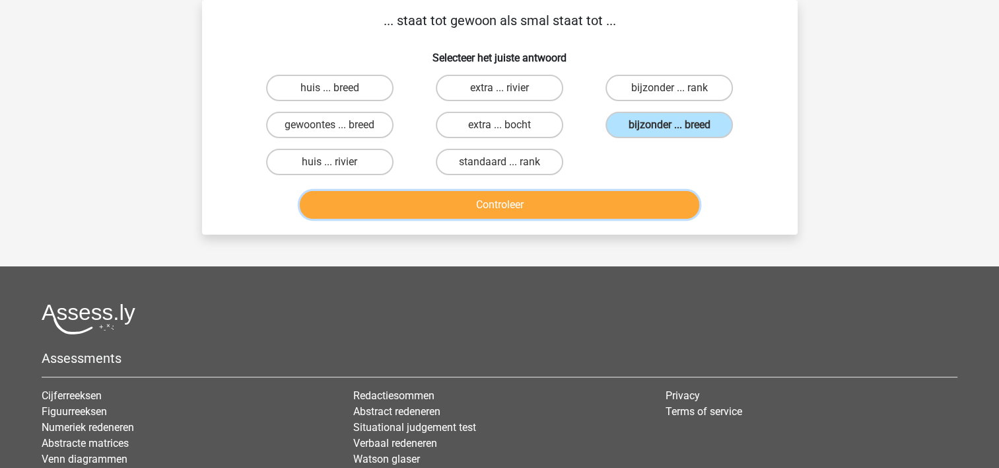
click at [499, 209] on button "Controleer" at bounding box center [500, 205] width 400 height 28
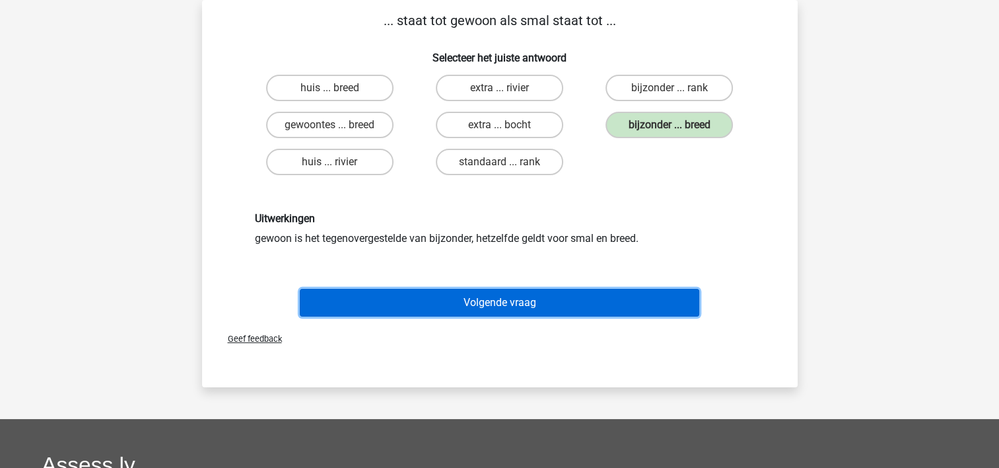
click at [453, 302] on button "Volgende vraag" at bounding box center [500, 303] width 400 height 28
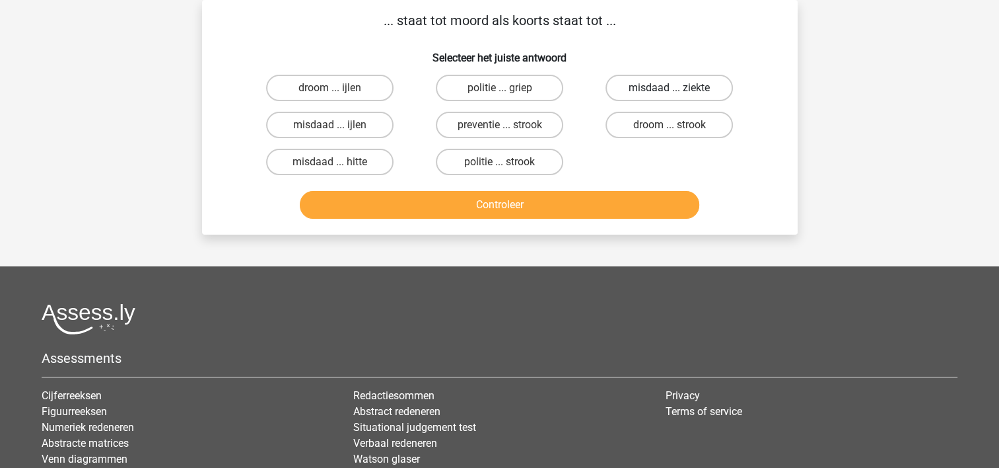
click at [642, 79] on label "misdaad ... ziekte" at bounding box center [669, 88] width 127 height 26
click at [670, 88] on input "misdaad ... ziekte" at bounding box center [674, 92] width 9 height 9
radio input "true"
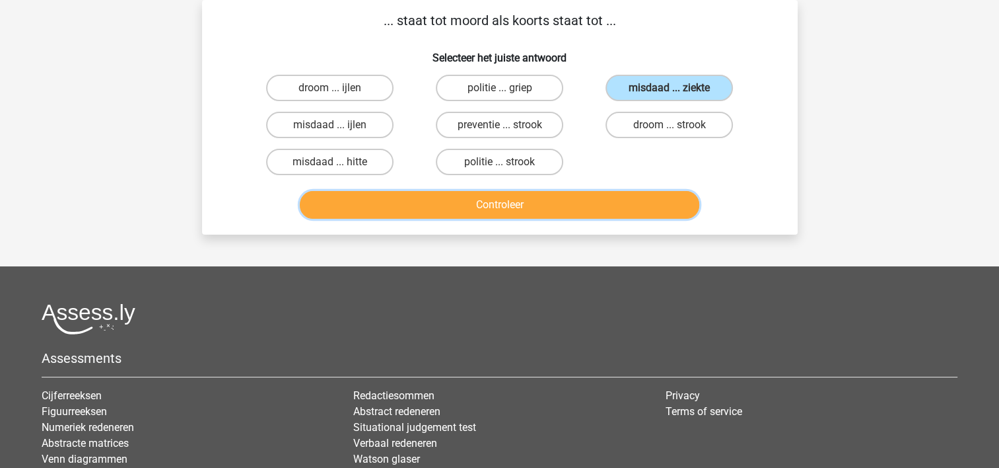
click at [552, 204] on button "Controleer" at bounding box center [500, 205] width 400 height 28
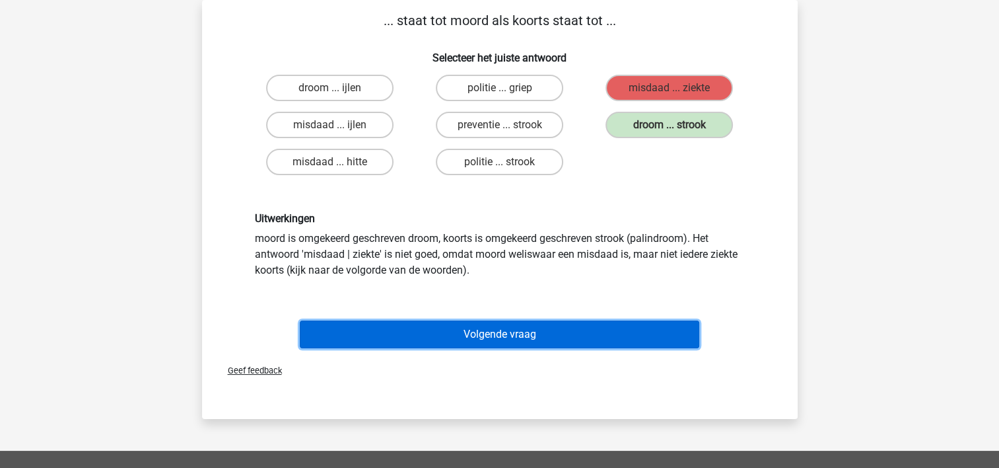
click at [473, 323] on button "Volgende vraag" at bounding box center [500, 334] width 400 height 28
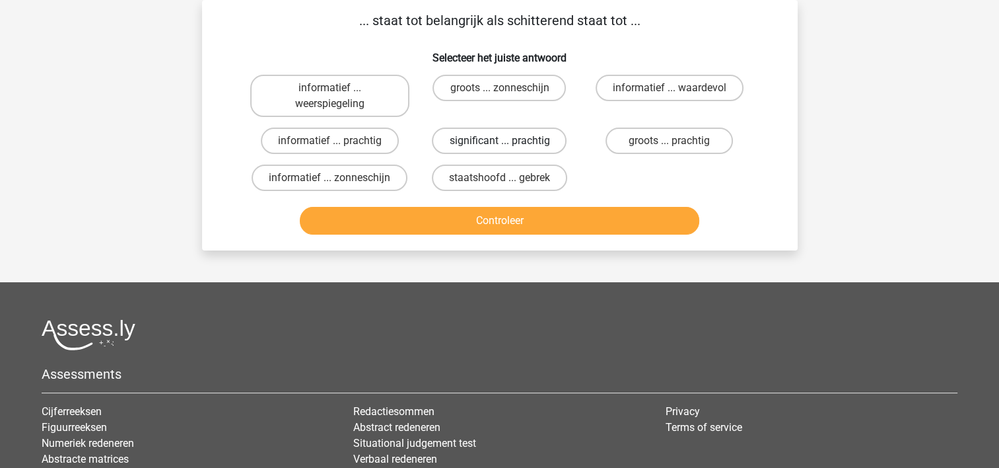
click at [474, 144] on label "significant ... prachtig" at bounding box center [499, 140] width 135 height 26
click at [499, 144] on input "significant ... prachtig" at bounding box center [503, 145] width 9 height 9
radio input "true"
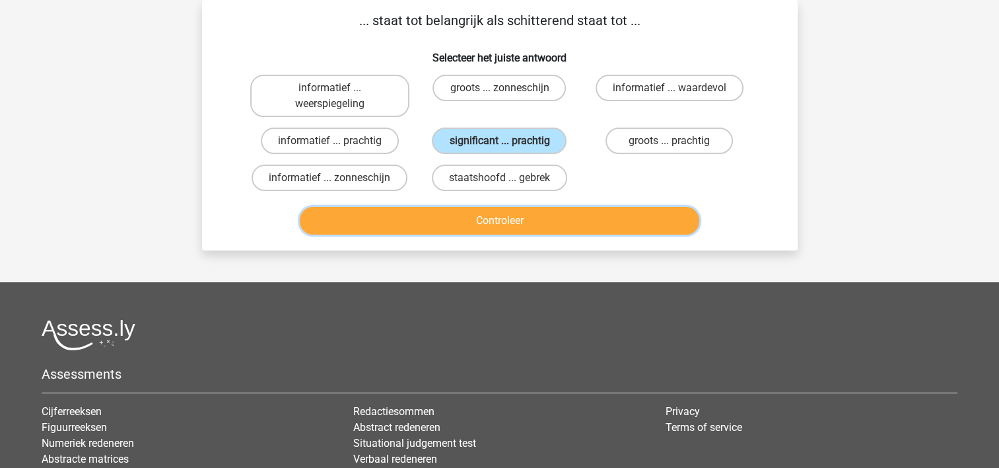
click at [462, 220] on button "Controleer" at bounding box center [500, 221] width 400 height 28
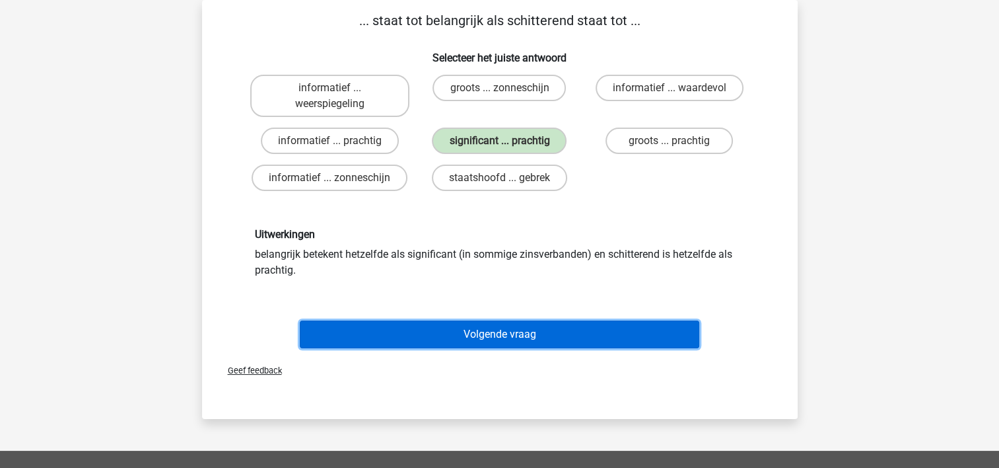
click at [418, 337] on button "Volgende vraag" at bounding box center [500, 334] width 400 height 28
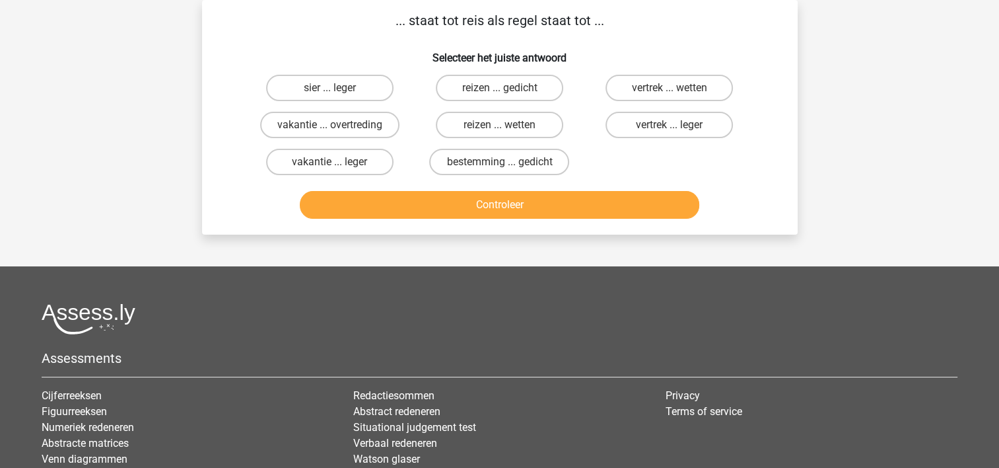
click at [674, 90] on input "vertrek ... wetten" at bounding box center [674, 92] width 9 height 9
radio input "true"
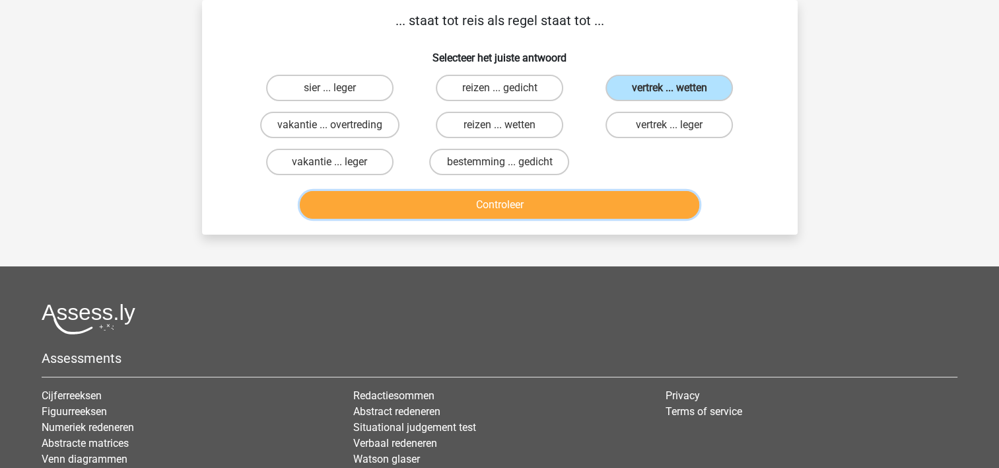
click at [521, 213] on button "Controleer" at bounding box center [500, 205] width 400 height 28
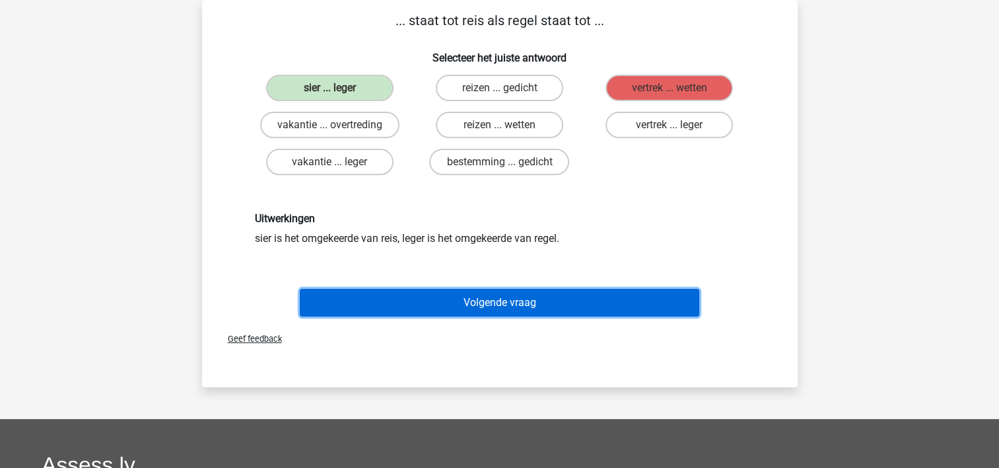
click at [409, 296] on button "Volgende vraag" at bounding box center [500, 303] width 400 height 28
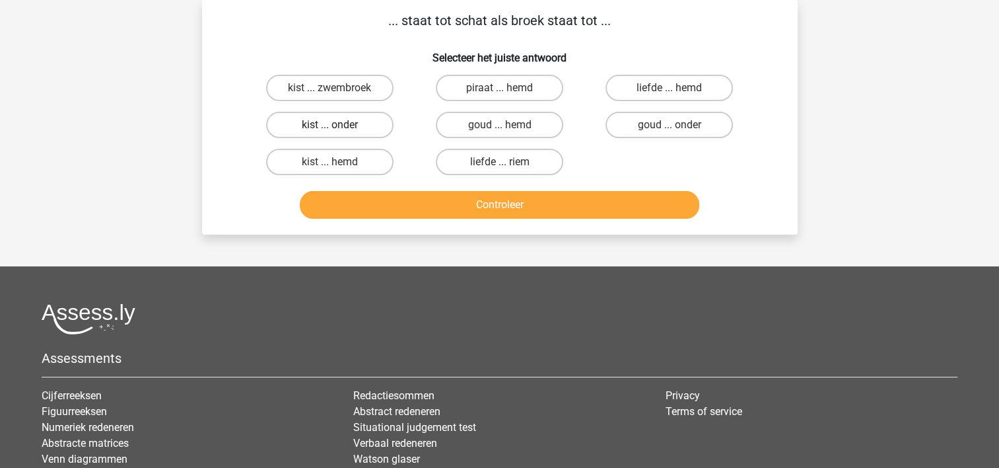
click at [354, 123] on label "kist ... onder" at bounding box center [329, 125] width 127 height 26
click at [338, 125] on input "kist ... onder" at bounding box center [334, 129] width 9 height 9
radio input "true"
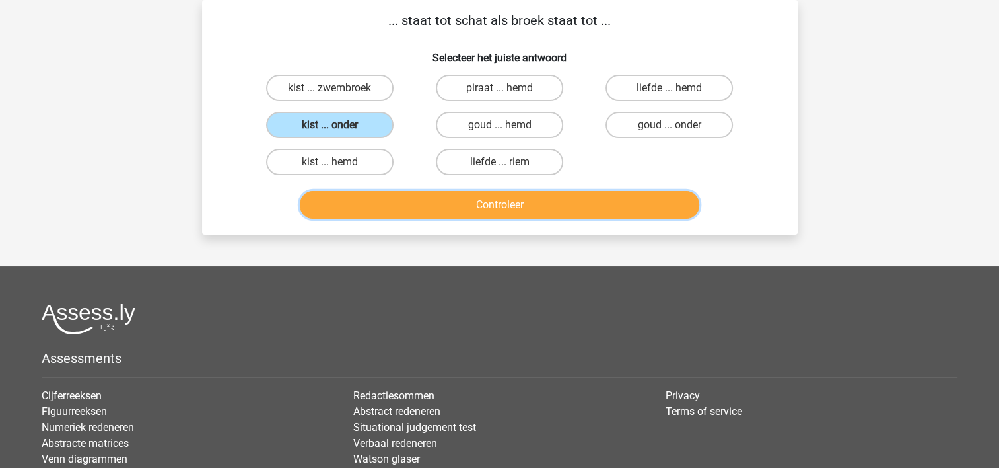
click at [420, 205] on button "Controleer" at bounding box center [500, 205] width 400 height 28
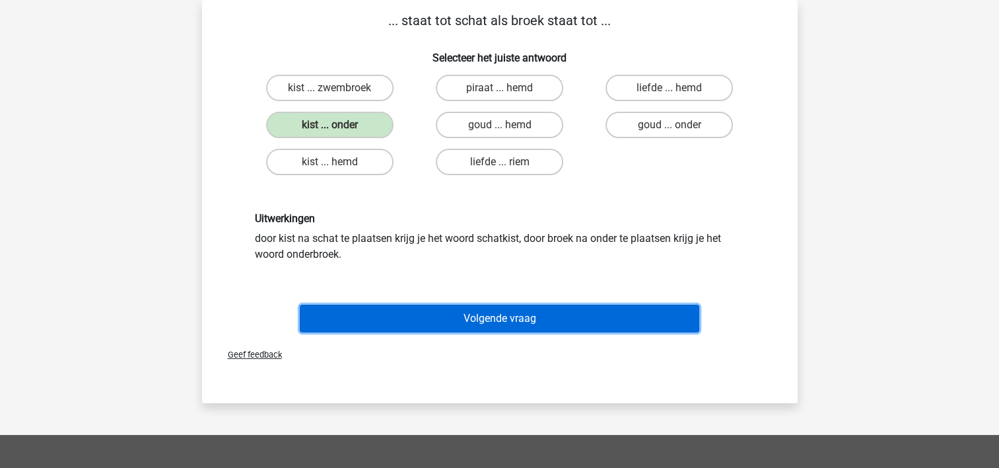
click at [394, 310] on button "Volgende vraag" at bounding box center [500, 318] width 400 height 28
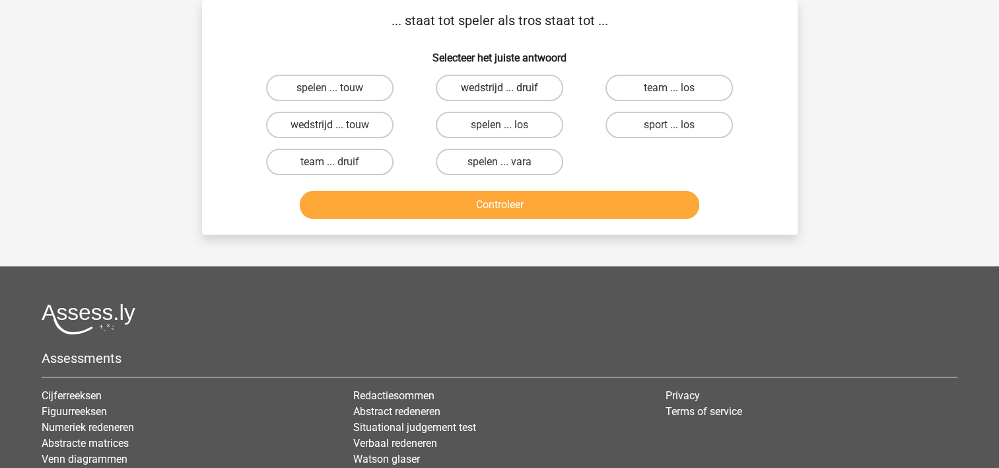
click at [491, 87] on label "wedstrijd ... druif" at bounding box center [499, 88] width 127 height 26
click at [499, 88] on input "wedstrijd ... druif" at bounding box center [503, 92] width 9 height 9
radio input "true"
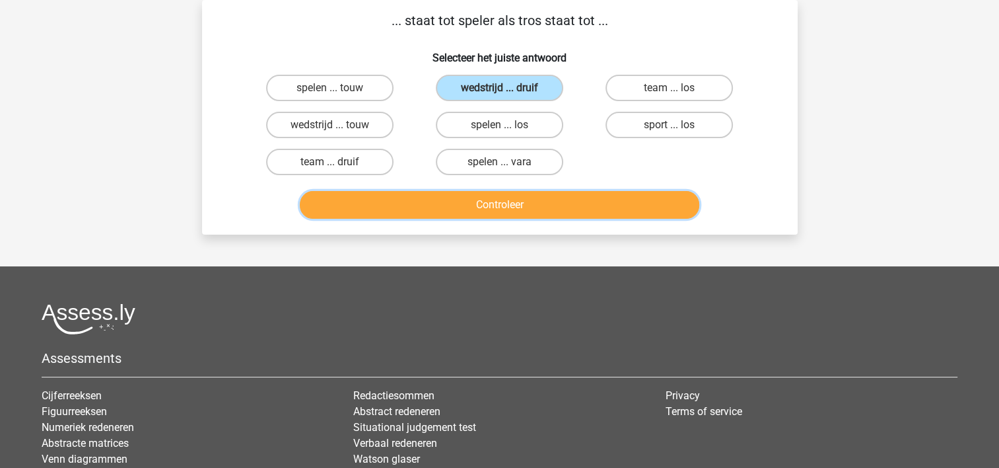
click at [425, 203] on button "Controleer" at bounding box center [500, 205] width 400 height 28
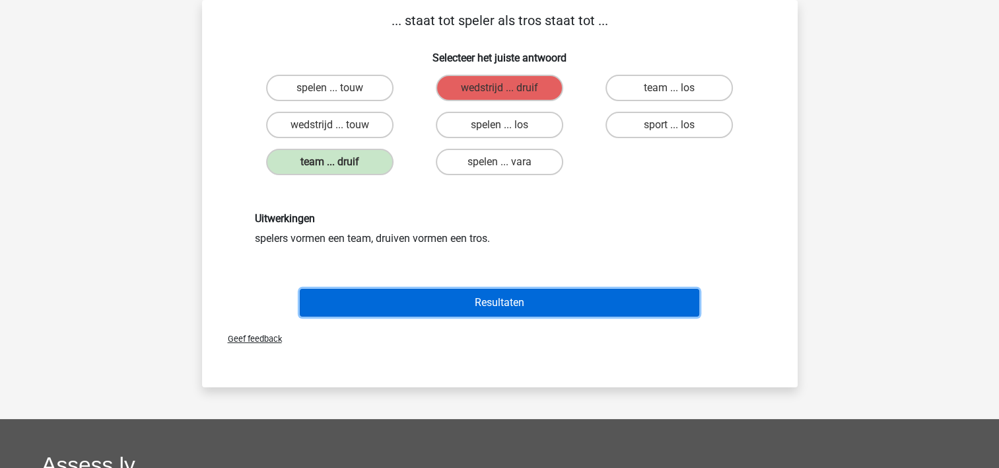
click at [367, 301] on button "Resultaten" at bounding box center [500, 303] width 400 height 28
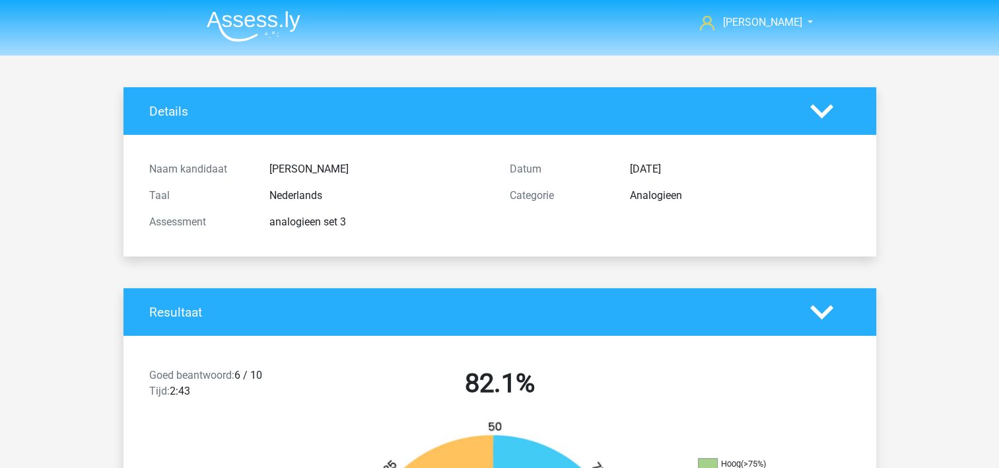
click at [440, 296] on div "Resultaat" at bounding box center [500, 312] width 753 height 48
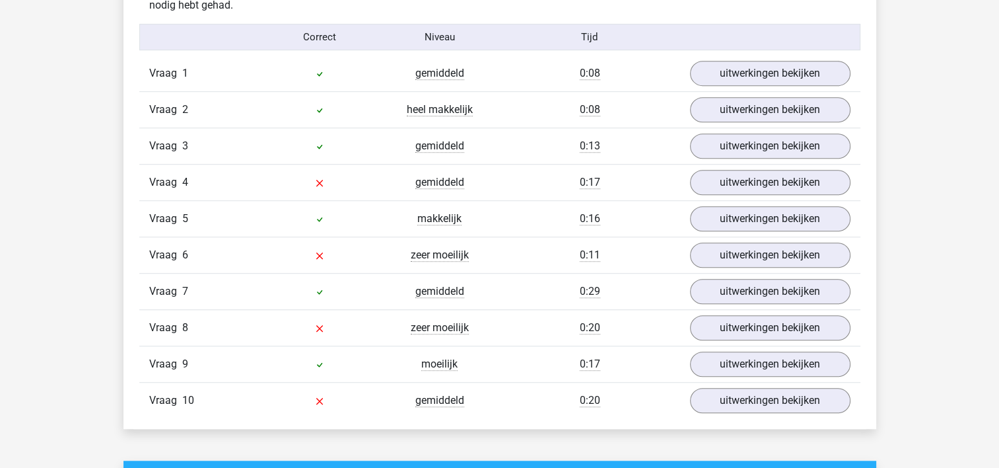
scroll to position [872, 0]
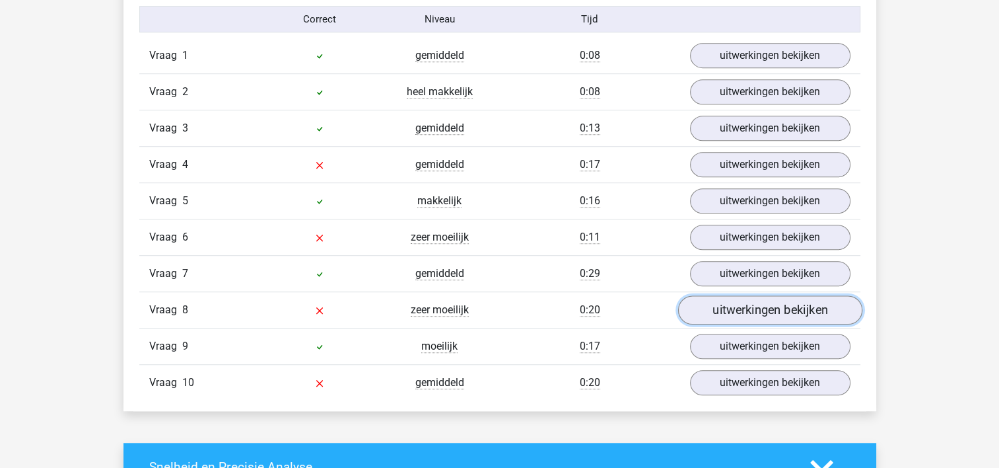
click at [706, 309] on link "uitwerkingen bekijken" at bounding box center [770, 310] width 184 height 29
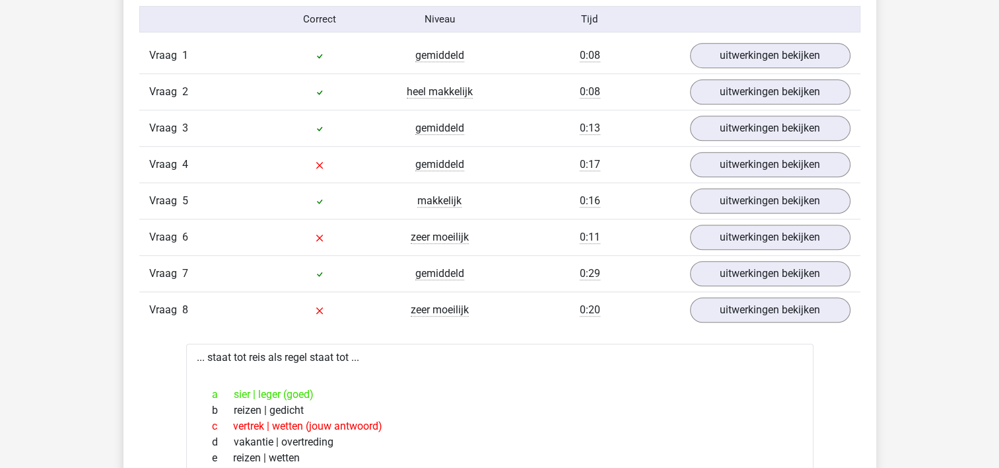
click at [636, 450] on div "e reizen | wetten" at bounding box center [500, 458] width 596 height 16
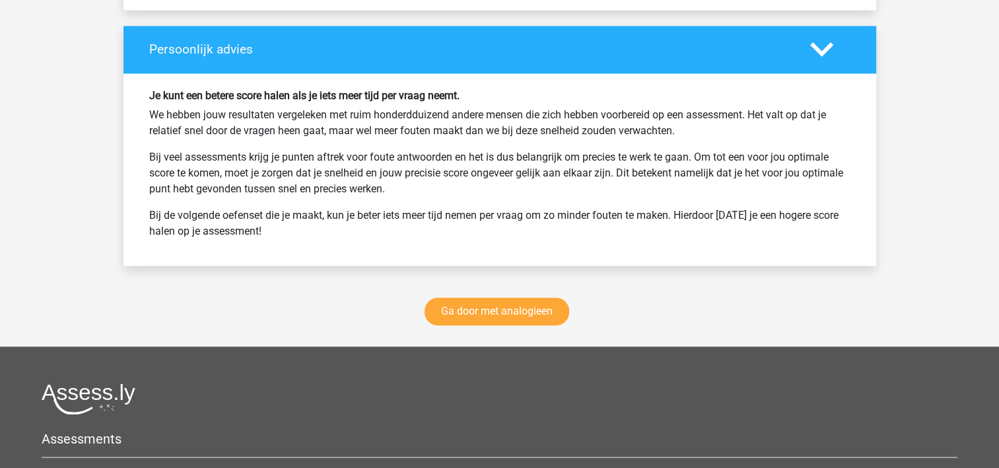
scroll to position [2061, 0]
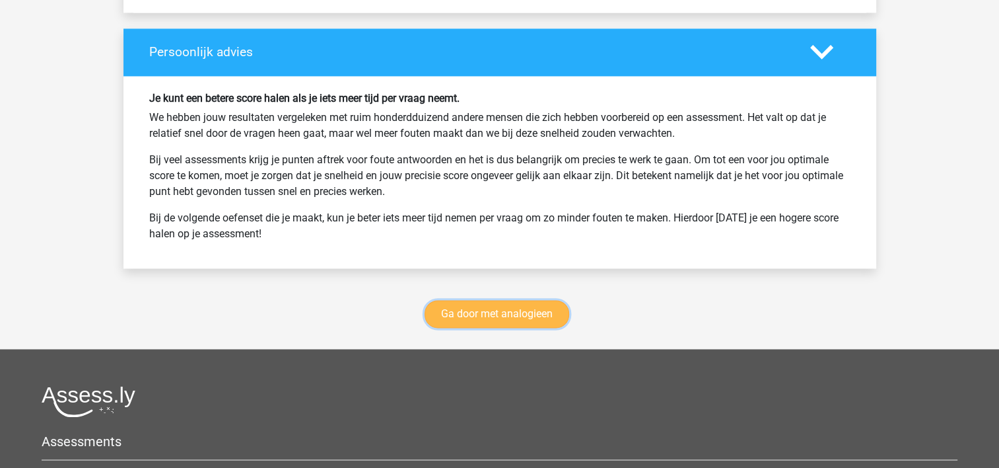
click at [516, 309] on link "Ga door met analogieen" at bounding box center [497, 314] width 145 height 28
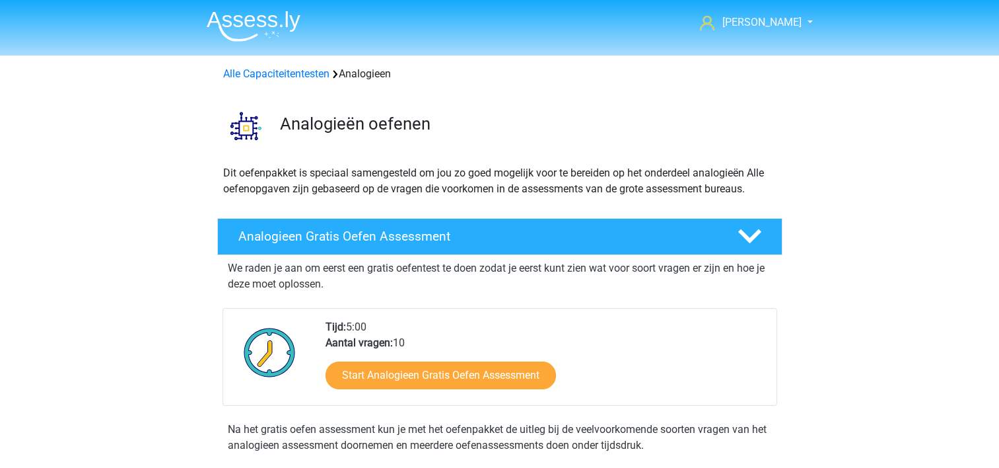
scroll to position [542, 0]
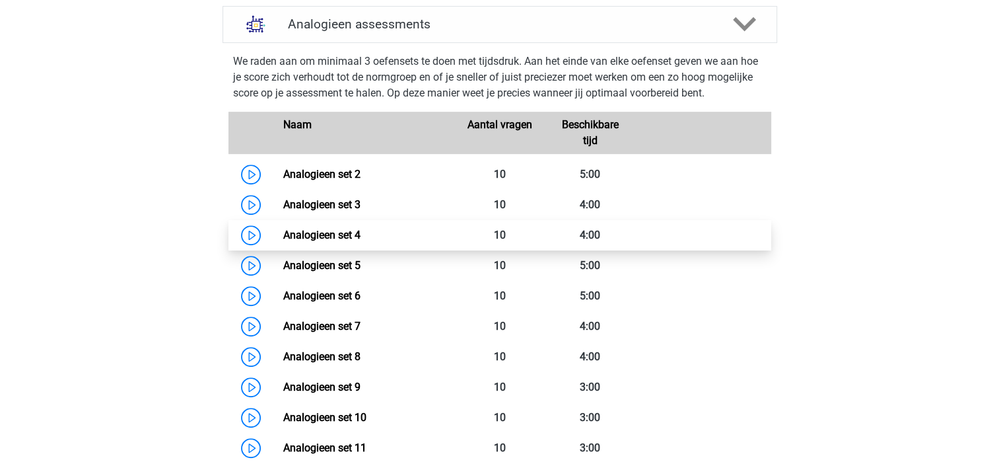
click at [337, 231] on link "Analogieen set 4" at bounding box center [321, 235] width 77 height 13
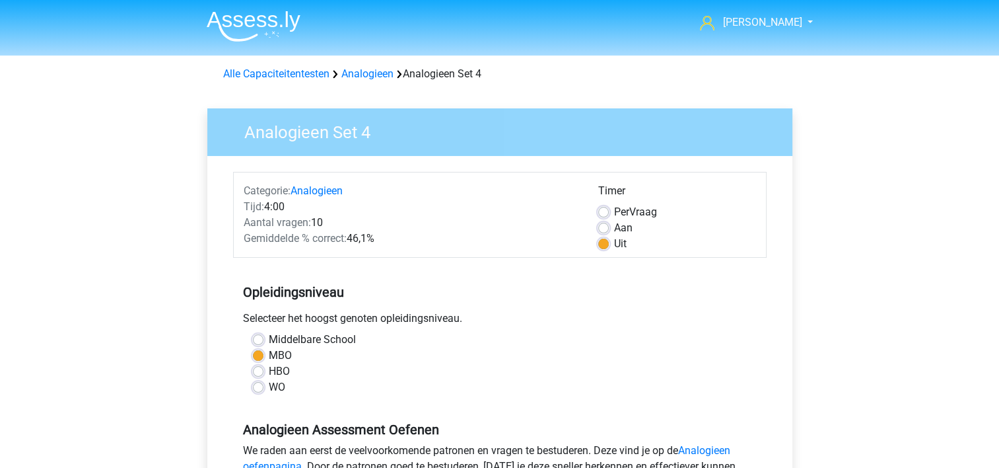
click at [552, 298] on h5 "Opleidingsniveau" at bounding box center [500, 292] width 514 height 26
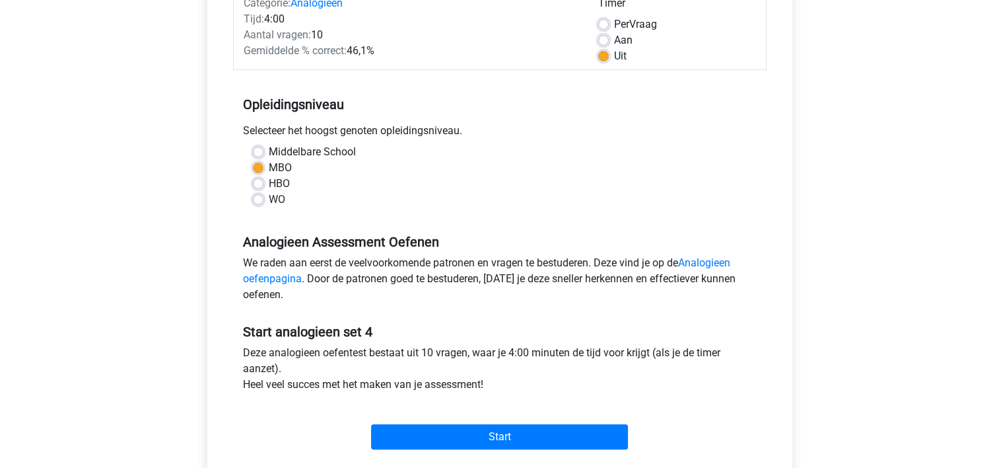
scroll to position [185, 0]
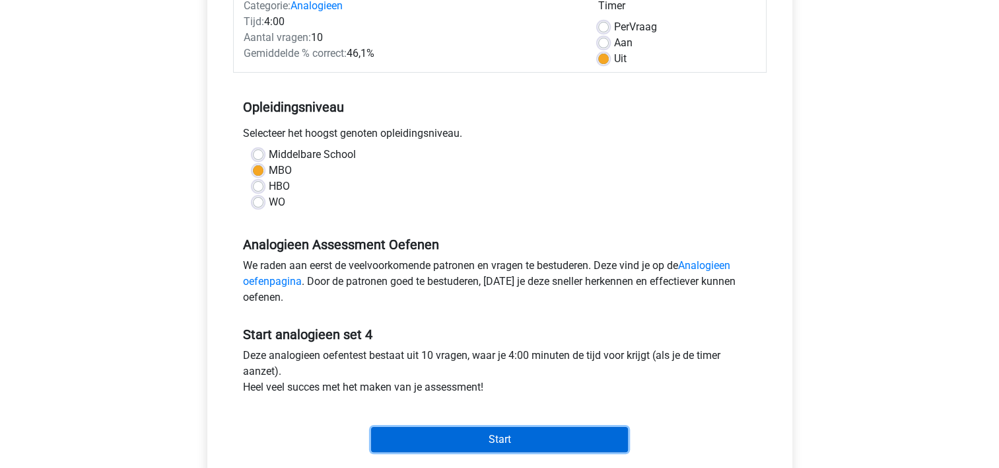
click at [458, 433] on input "Start" at bounding box center [499, 439] width 257 height 25
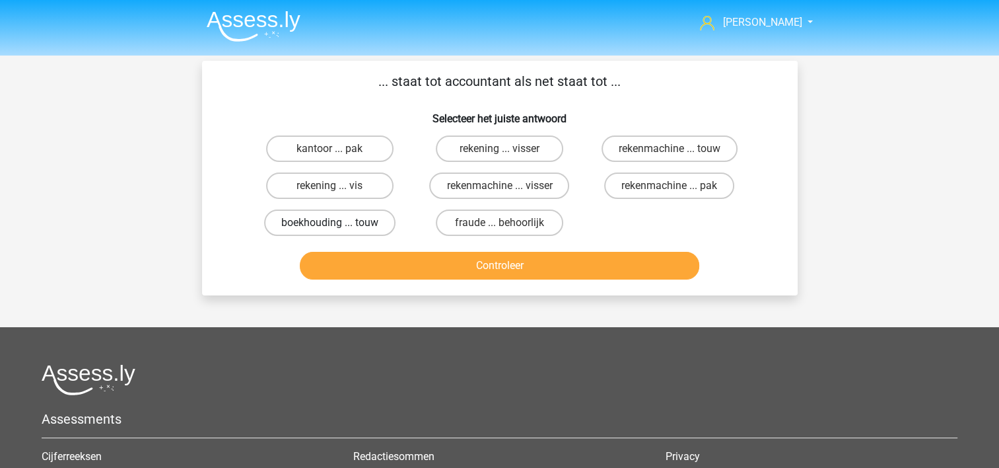
click at [299, 219] on label "boekhouding ... touw" at bounding box center [329, 222] width 131 height 26
click at [330, 223] on input "boekhouding ... touw" at bounding box center [334, 227] width 9 height 9
radio input "true"
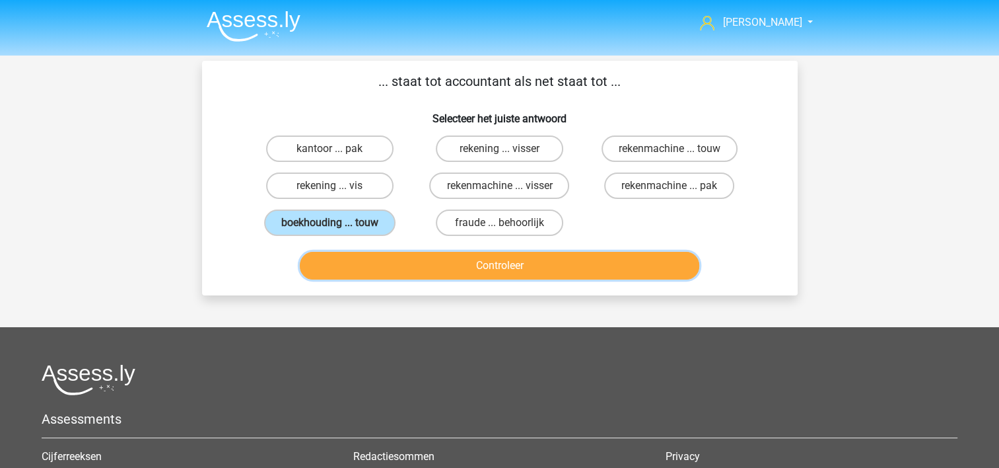
click at [414, 269] on button "Controleer" at bounding box center [500, 266] width 400 height 28
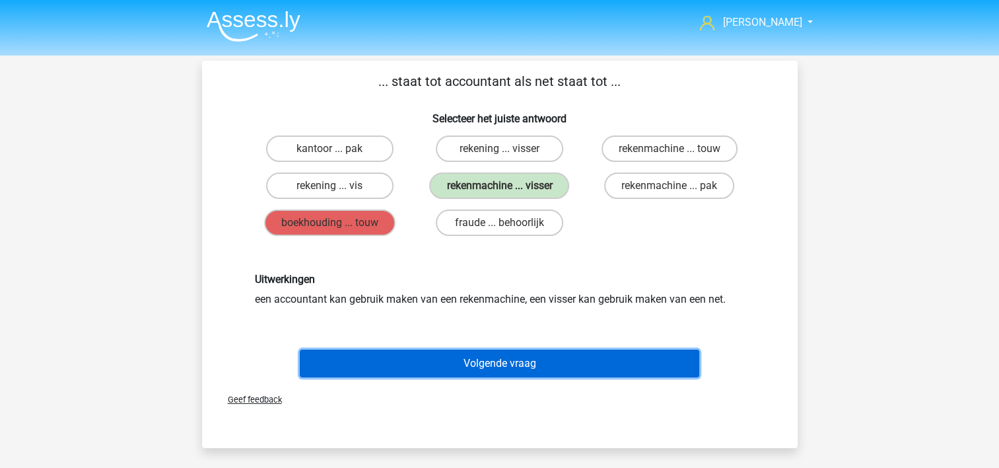
click at [410, 358] on button "Volgende vraag" at bounding box center [500, 363] width 400 height 28
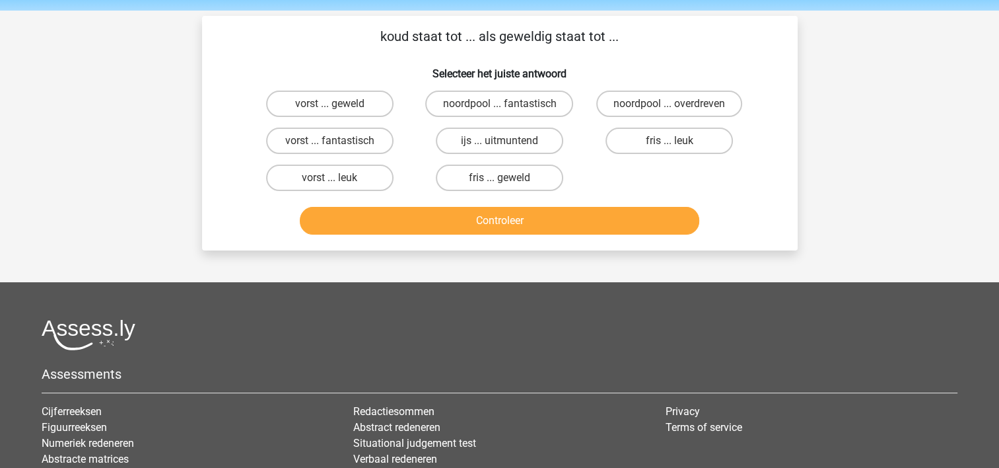
scroll to position [61, 0]
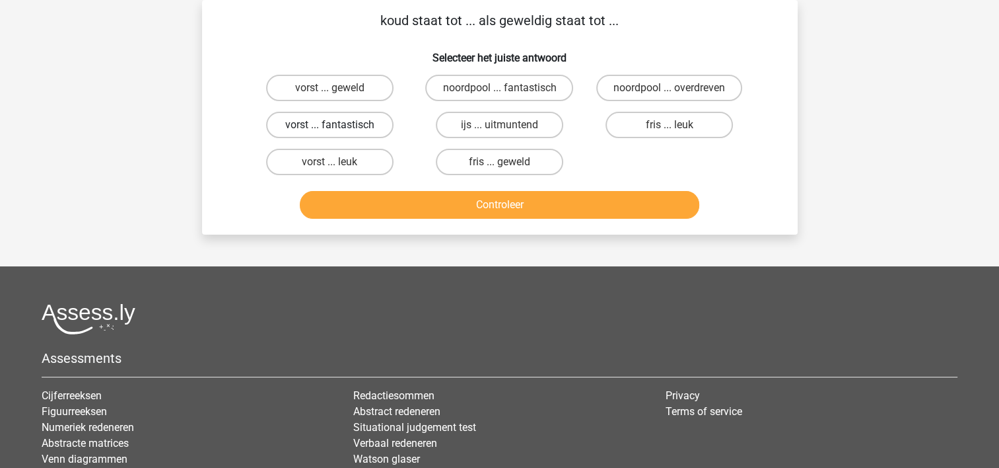
click at [357, 124] on label "vorst ... fantastisch" at bounding box center [329, 125] width 127 height 26
click at [338, 125] on input "vorst ... fantastisch" at bounding box center [334, 129] width 9 height 9
radio input "true"
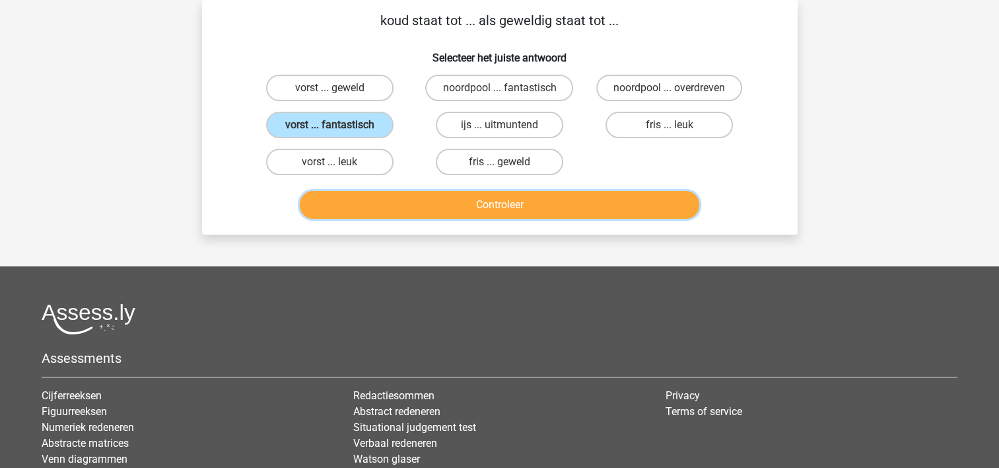
click at [533, 197] on button "Controleer" at bounding box center [500, 205] width 400 height 28
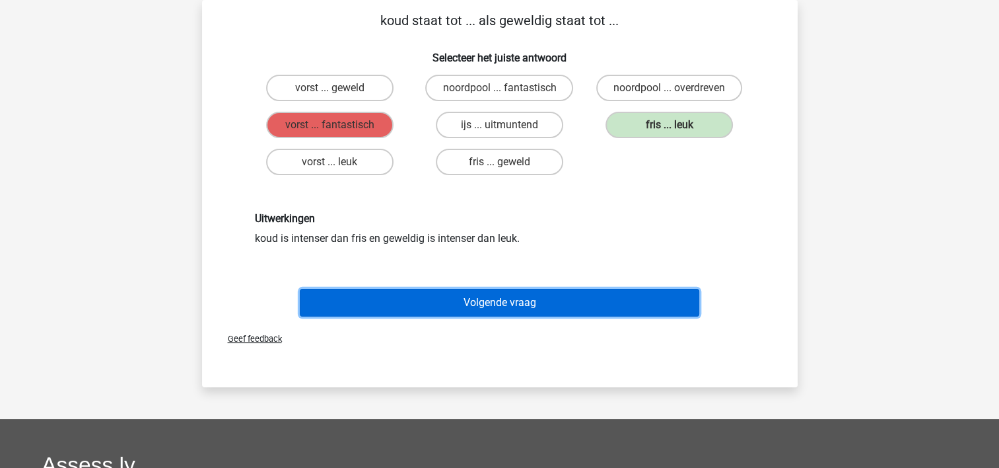
click at [465, 297] on button "Volgende vraag" at bounding box center [500, 303] width 400 height 28
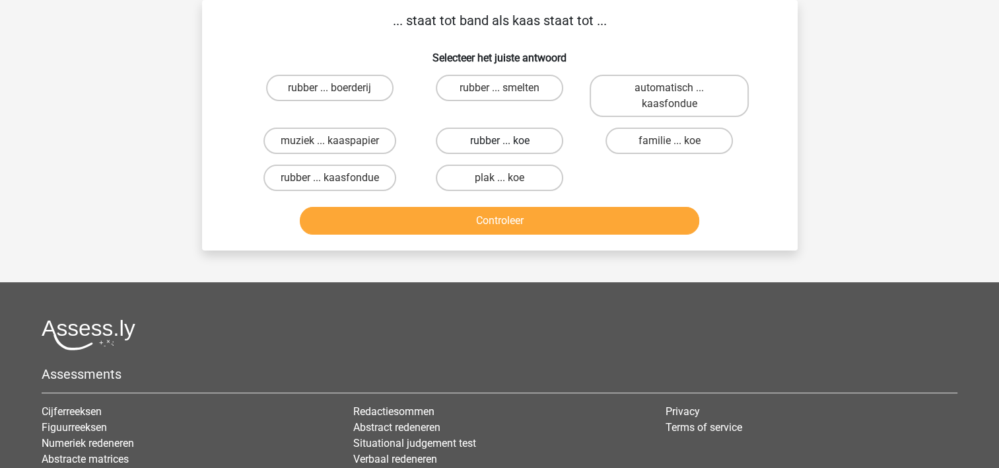
click at [518, 149] on label "rubber ... koe" at bounding box center [499, 140] width 127 height 26
click at [508, 149] on input "rubber ... koe" at bounding box center [503, 145] width 9 height 9
radio input "true"
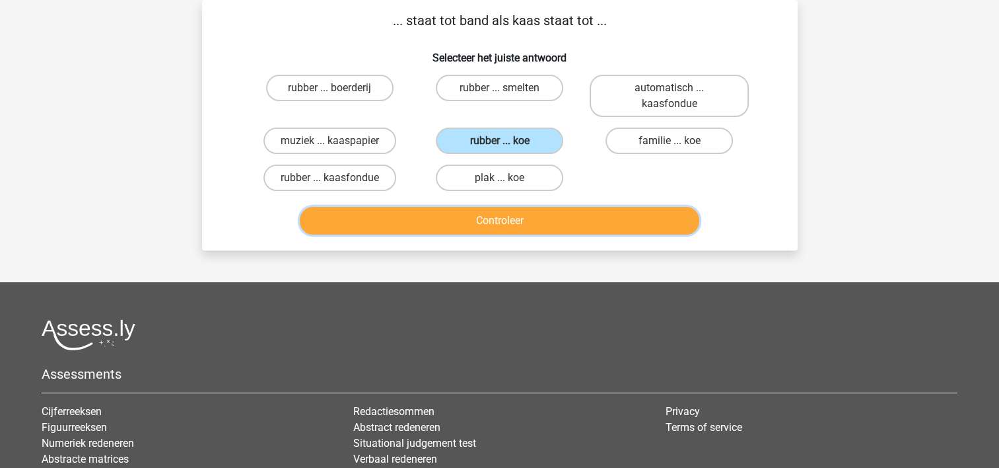
click at [476, 219] on button "Controleer" at bounding box center [500, 221] width 400 height 28
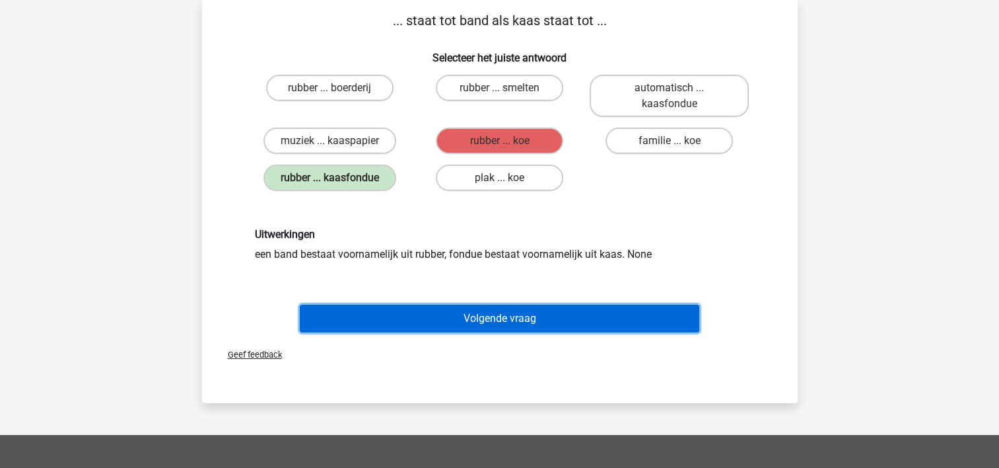
click at [415, 306] on button "Volgende vraag" at bounding box center [500, 318] width 400 height 28
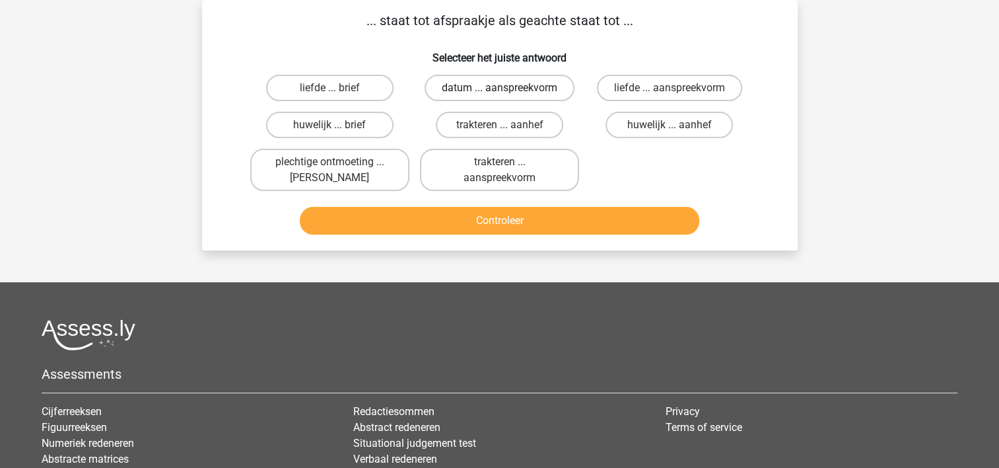
click at [523, 91] on label "datum ... aanspreekvorm" at bounding box center [500, 88] width 150 height 26
click at [508, 91] on input "datum ... aanspreekvorm" at bounding box center [503, 92] width 9 height 9
radio input "true"
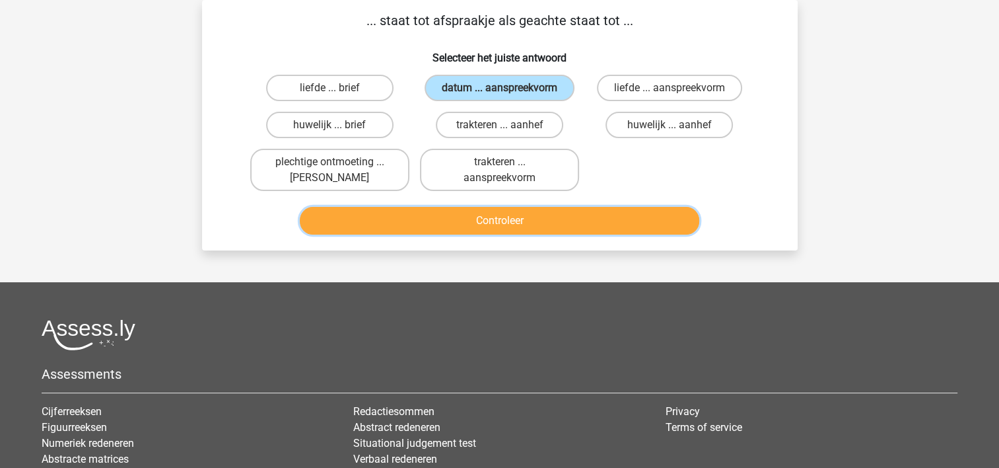
click at [485, 219] on button "Controleer" at bounding box center [500, 221] width 400 height 28
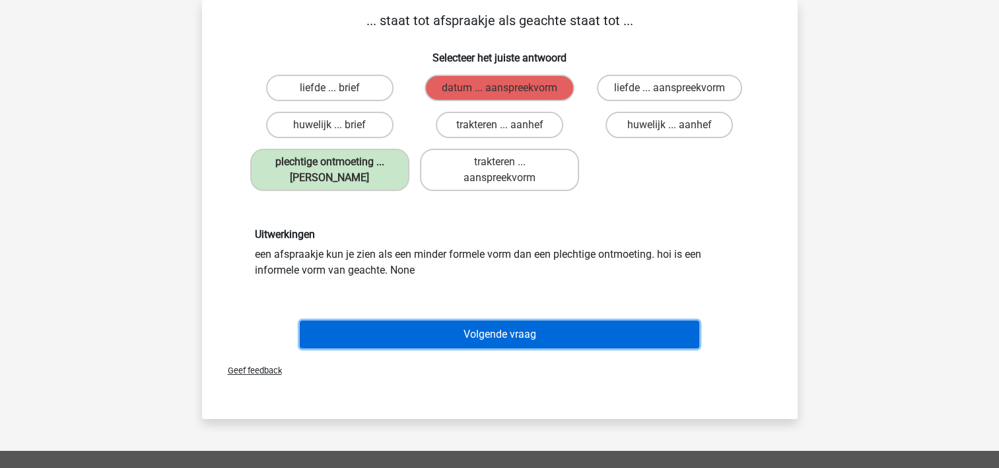
click at [429, 328] on button "Volgende vraag" at bounding box center [500, 334] width 400 height 28
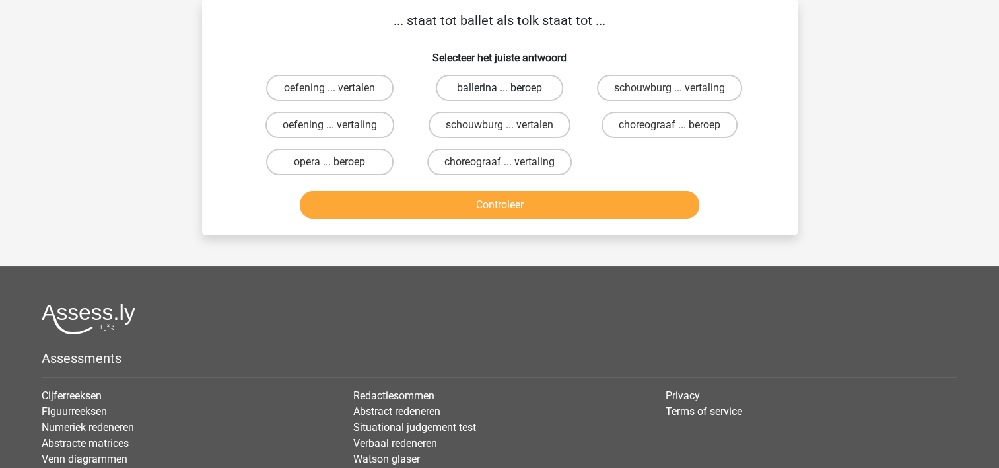
click at [505, 85] on label "ballerina ... beroep" at bounding box center [499, 88] width 127 height 26
click at [505, 88] on input "ballerina ... beroep" at bounding box center [503, 92] width 9 height 9
radio input "true"
click at [493, 159] on label "choreograaf ... vertaling" at bounding box center [499, 162] width 145 height 26
click at [499, 162] on input "choreograaf ... vertaling" at bounding box center [503, 166] width 9 height 9
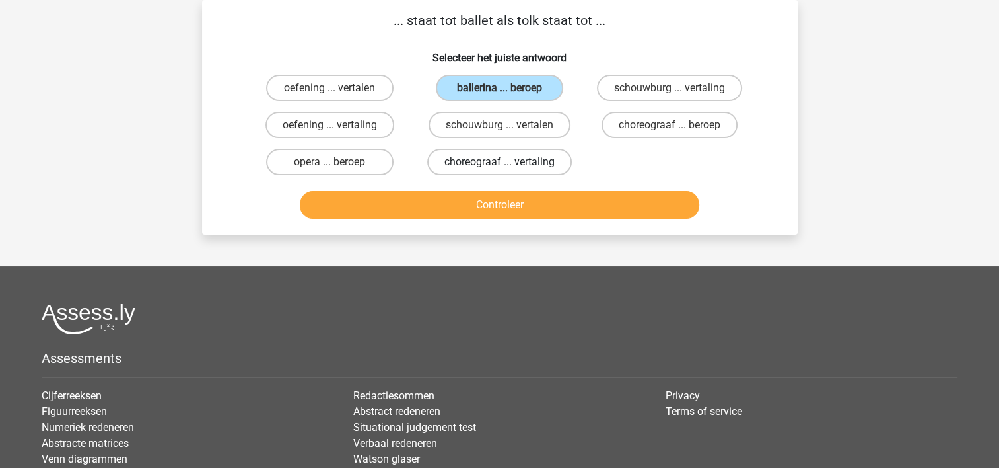
radio input "true"
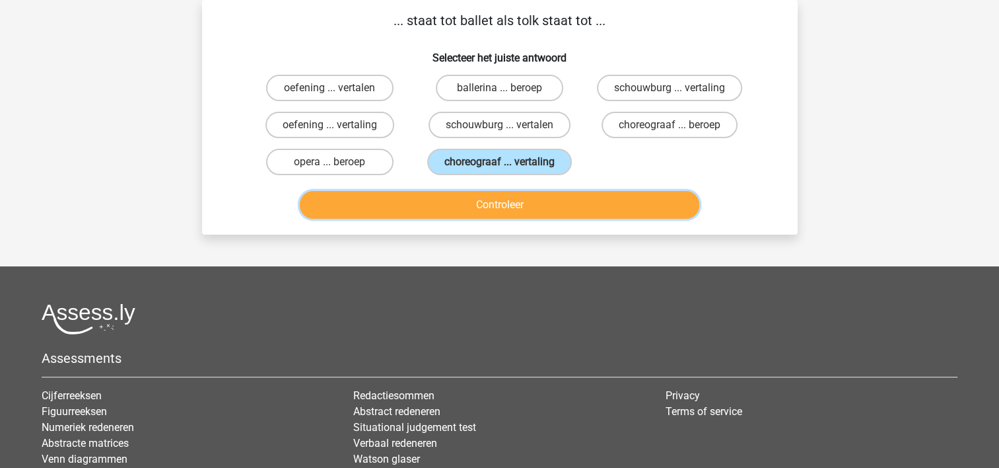
click at [462, 206] on button "Controleer" at bounding box center [500, 205] width 400 height 28
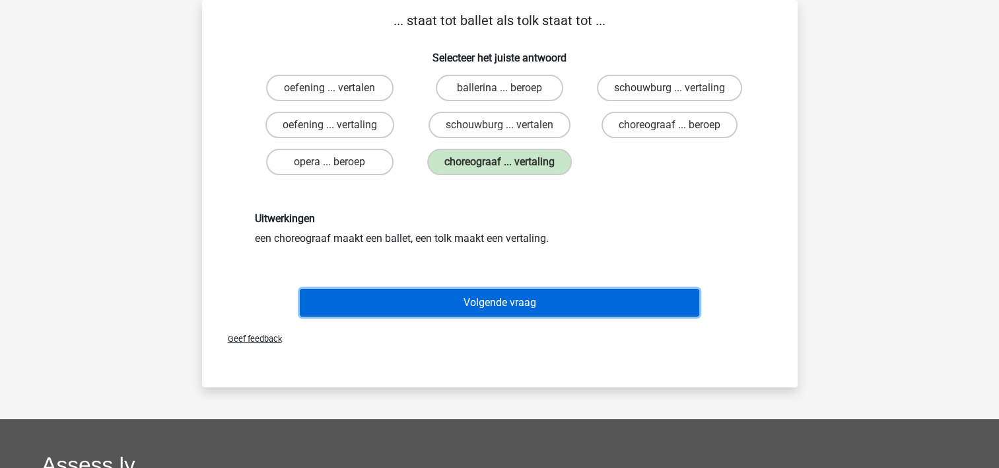
click at [402, 296] on button "Volgende vraag" at bounding box center [500, 303] width 400 height 28
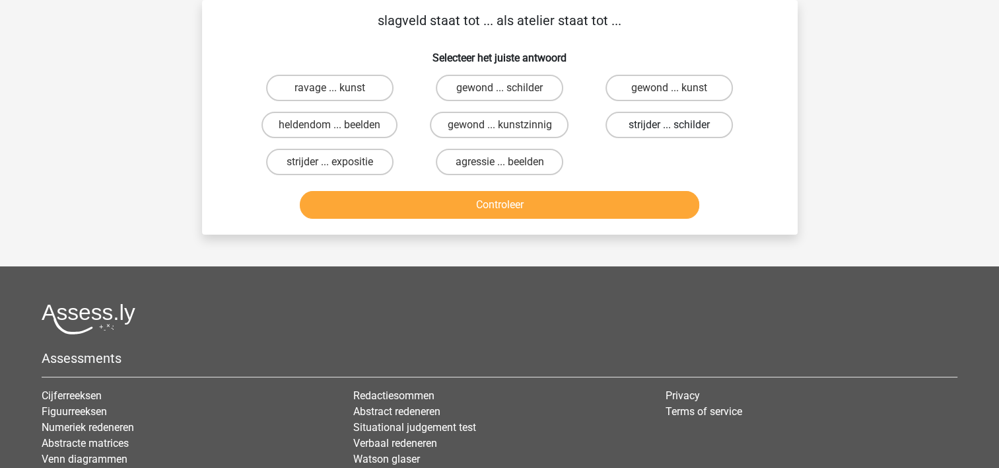
click at [658, 130] on label "strijder ... schilder" at bounding box center [669, 125] width 127 height 26
click at [670, 130] on input "strijder ... schilder" at bounding box center [674, 129] width 9 height 9
radio input "true"
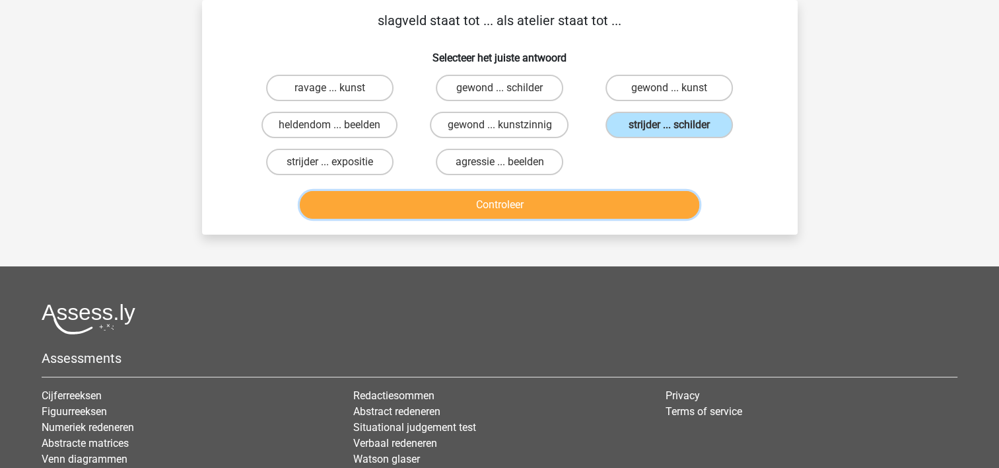
click at [571, 214] on button "Controleer" at bounding box center [500, 205] width 400 height 28
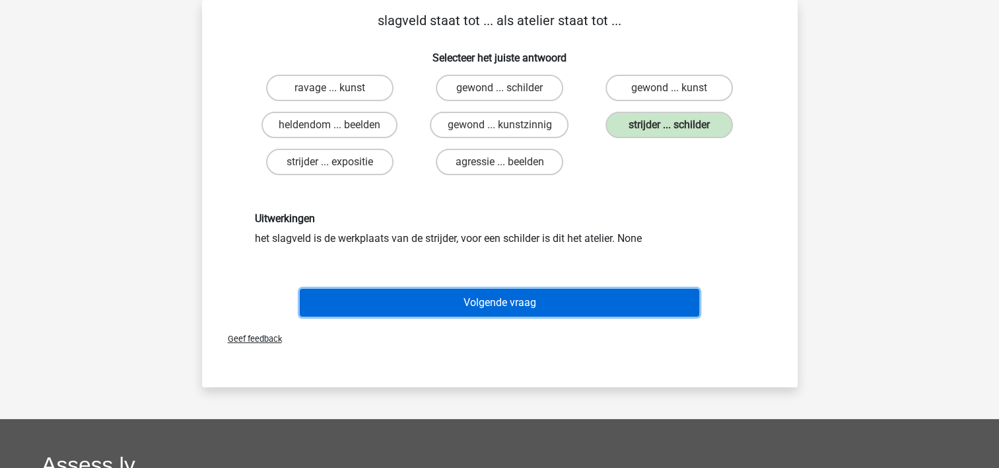
click at [507, 301] on button "Volgende vraag" at bounding box center [500, 303] width 400 height 28
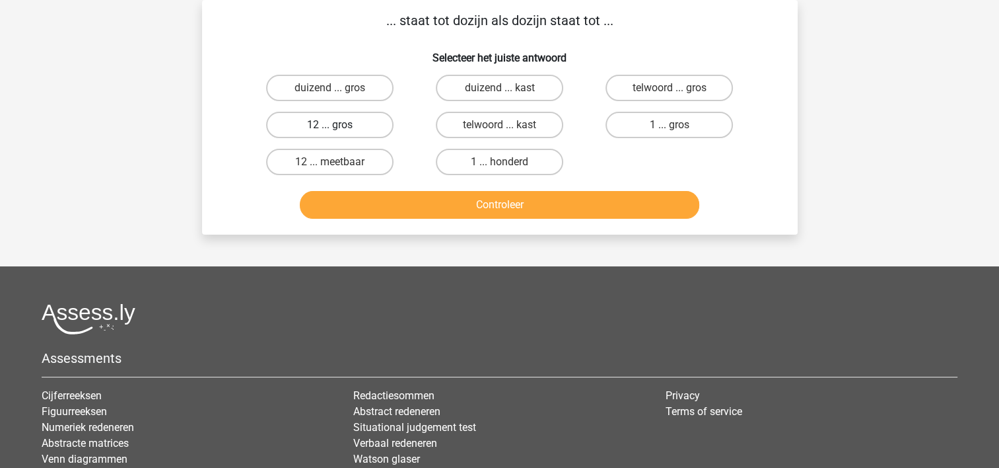
click at [365, 116] on label "12 ... gros" at bounding box center [329, 125] width 127 height 26
click at [338, 125] on input "12 ... gros" at bounding box center [334, 129] width 9 height 9
radio input "true"
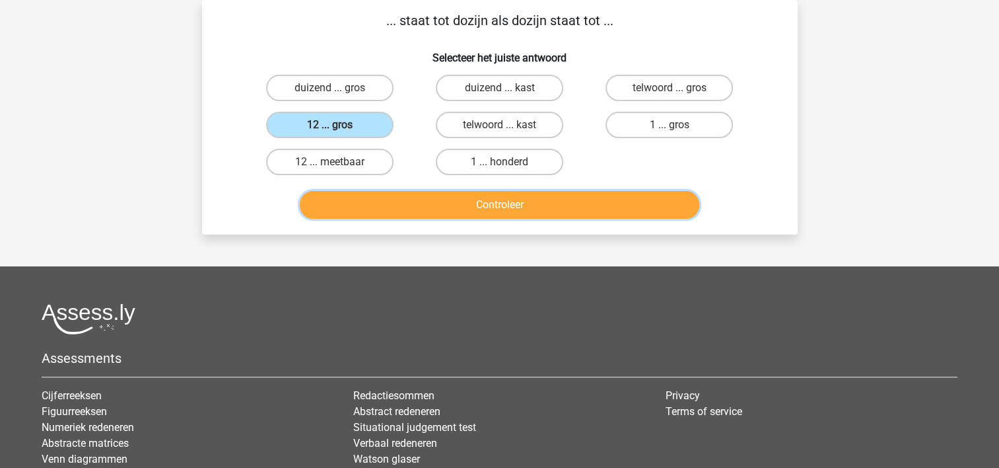
click at [431, 198] on button "Controleer" at bounding box center [500, 205] width 400 height 28
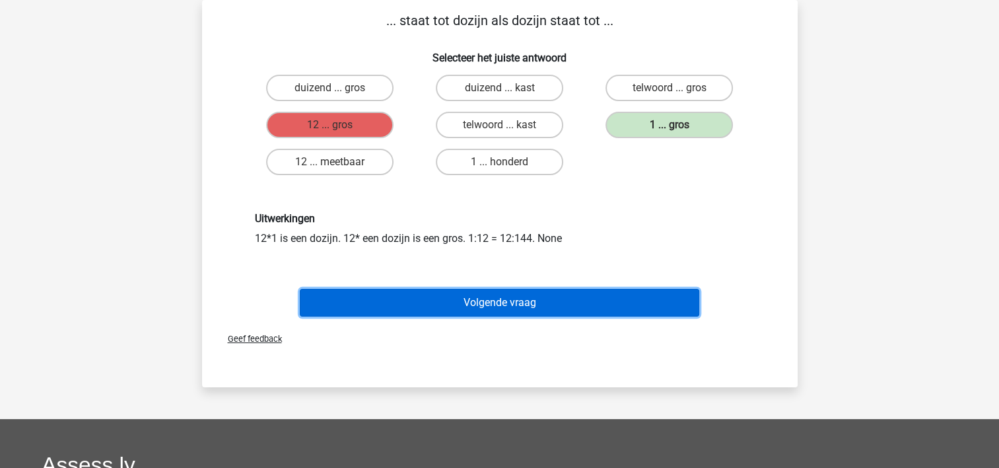
click at [444, 305] on button "Volgende vraag" at bounding box center [500, 303] width 400 height 28
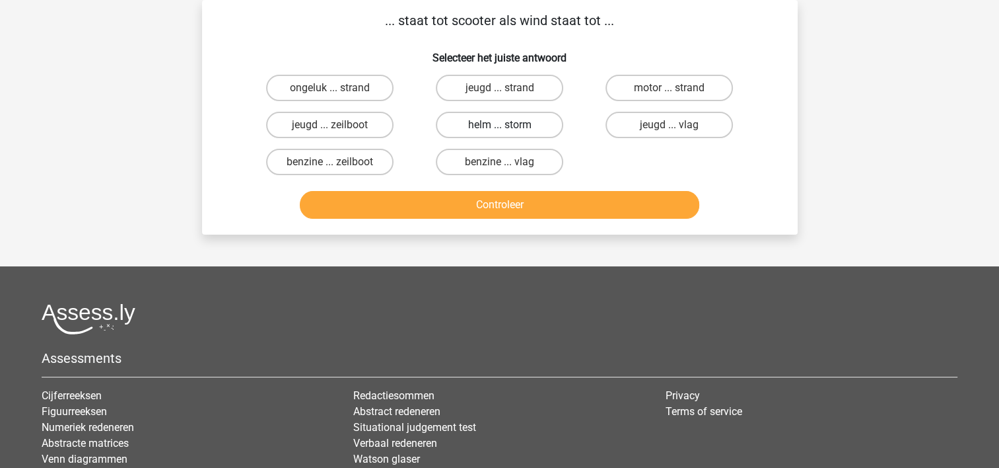
click at [531, 124] on label "helm ... storm" at bounding box center [499, 125] width 127 height 26
click at [508, 125] on input "helm ... storm" at bounding box center [503, 129] width 9 height 9
radio input "true"
click at [631, 85] on label "motor ... strand" at bounding box center [669, 88] width 127 height 26
click at [670, 88] on input "motor ... strand" at bounding box center [674, 92] width 9 height 9
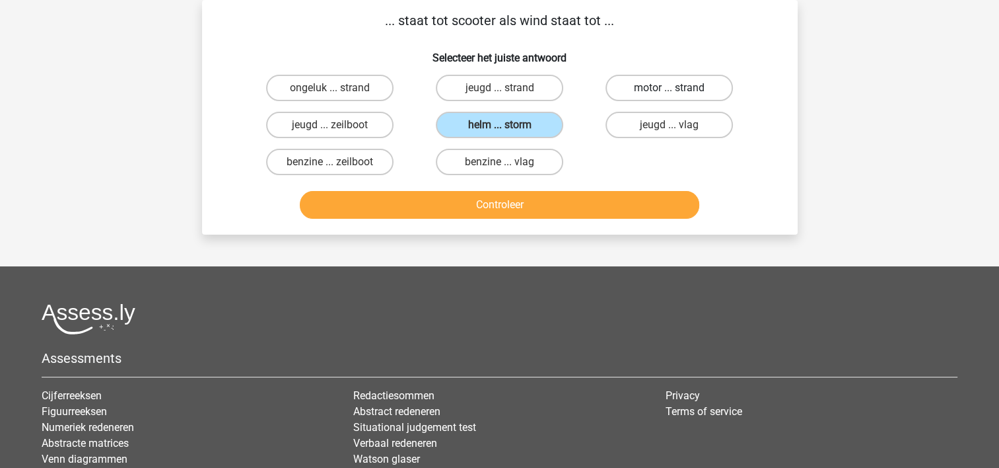
radio input "true"
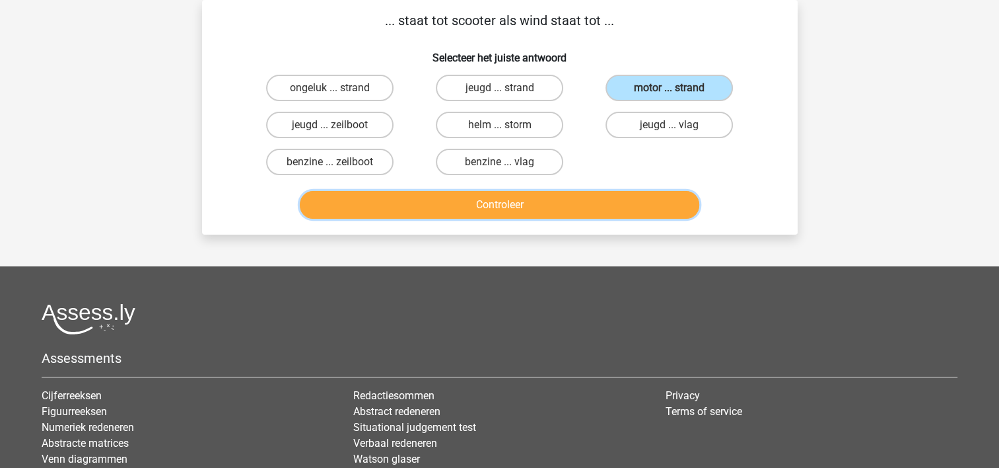
click at [550, 203] on button "Controleer" at bounding box center [500, 205] width 400 height 28
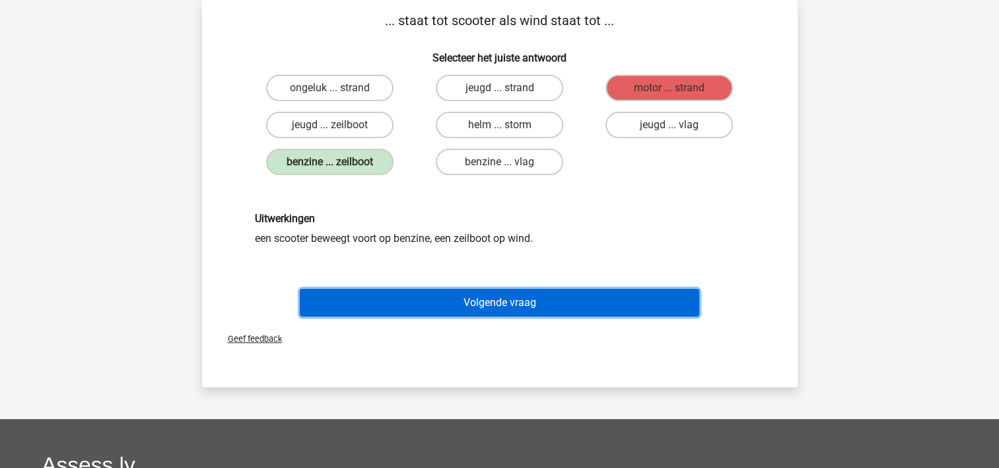
click at [476, 291] on button "Volgende vraag" at bounding box center [500, 303] width 400 height 28
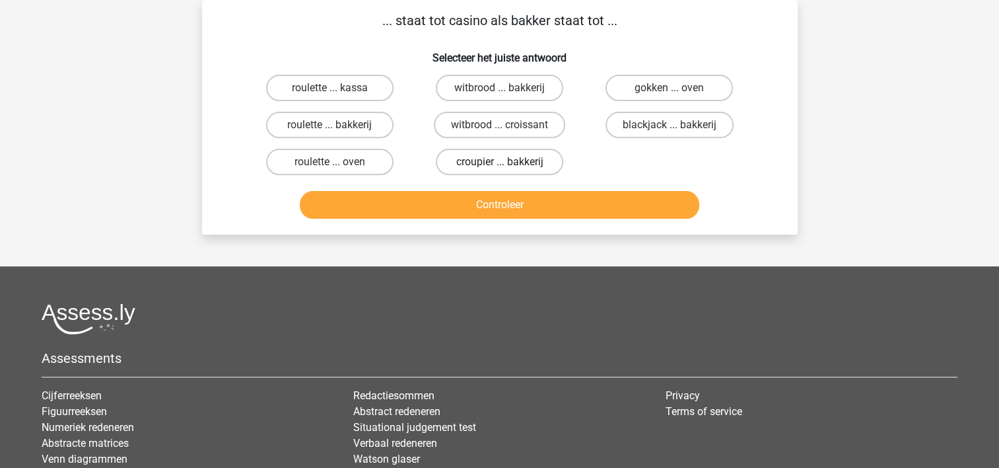
click at [510, 169] on label "croupier ... bakkerij" at bounding box center [499, 162] width 127 height 26
click at [508, 169] on input "croupier ... bakkerij" at bounding box center [503, 166] width 9 height 9
radio input "true"
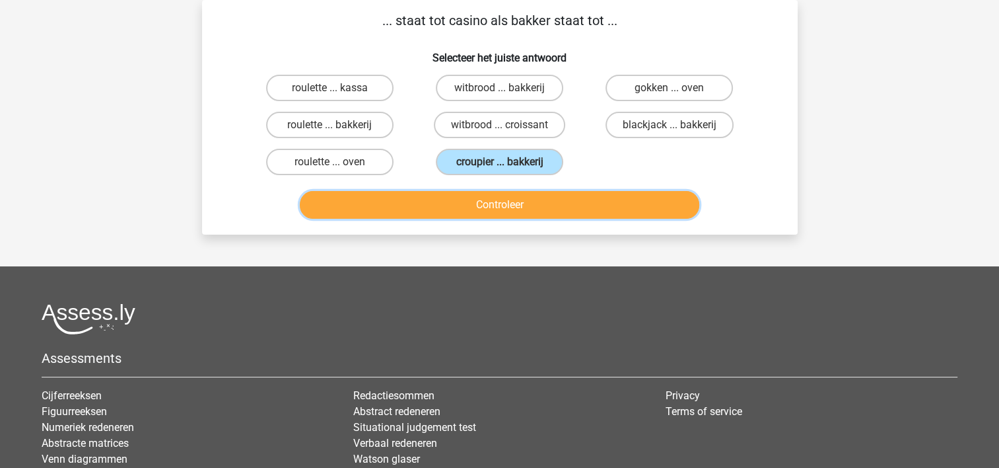
click at [491, 199] on button "Controleer" at bounding box center [500, 205] width 400 height 28
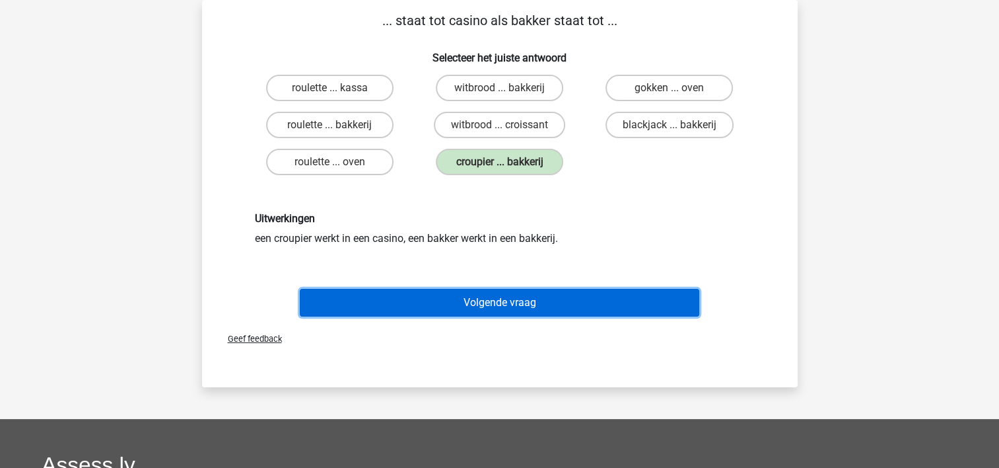
click at [429, 291] on button "Volgende vraag" at bounding box center [500, 303] width 400 height 28
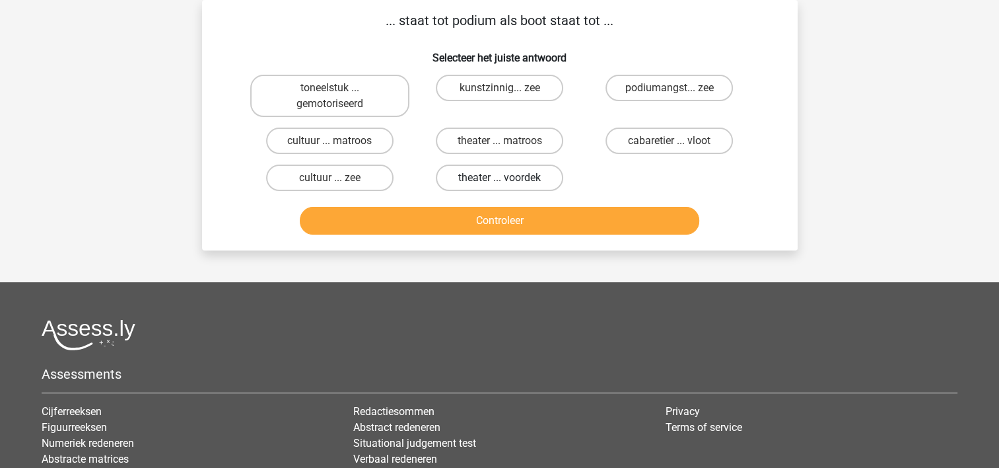
click at [515, 178] on label "theater ... voordek" at bounding box center [499, 177] width 127 height 26
click at [508, 178] on input "theater ... voordek" at bounding box center [503, 182] width 9 height 9
radio input "true"
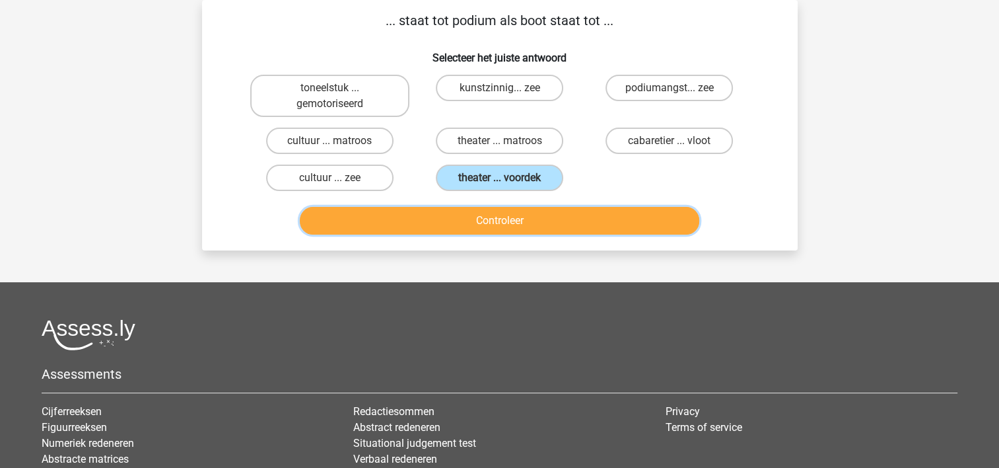
click at [497, 224] on button "Controleer" at bounding box center [500, 221] width 400 height 28
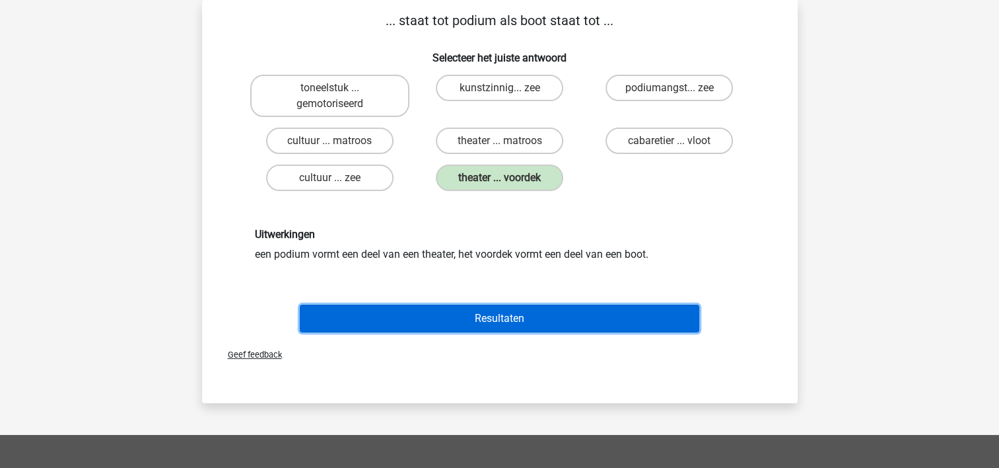
click at [451, 318] on button "Resultaten" at bounding box center [500, 318] width 400 height 28
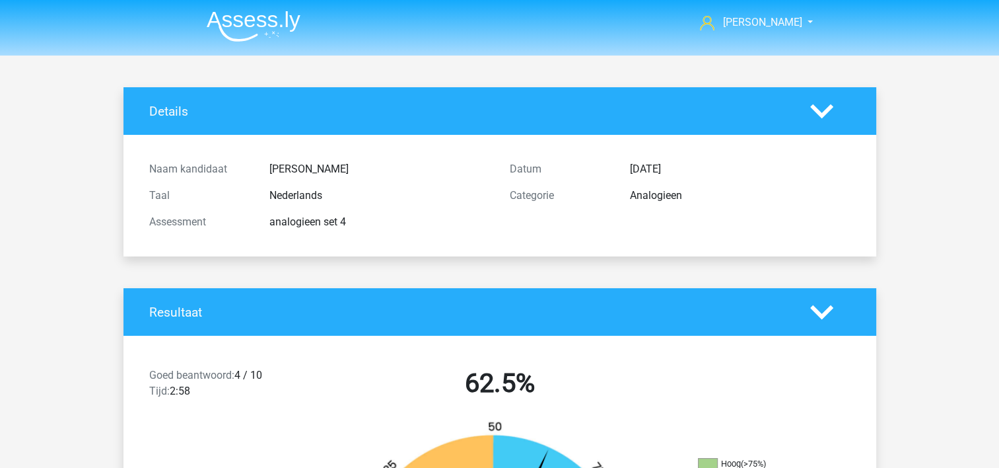
click at [491, 302] on div "Resultaat" at bounding box center [500, 312] width 753 height 48
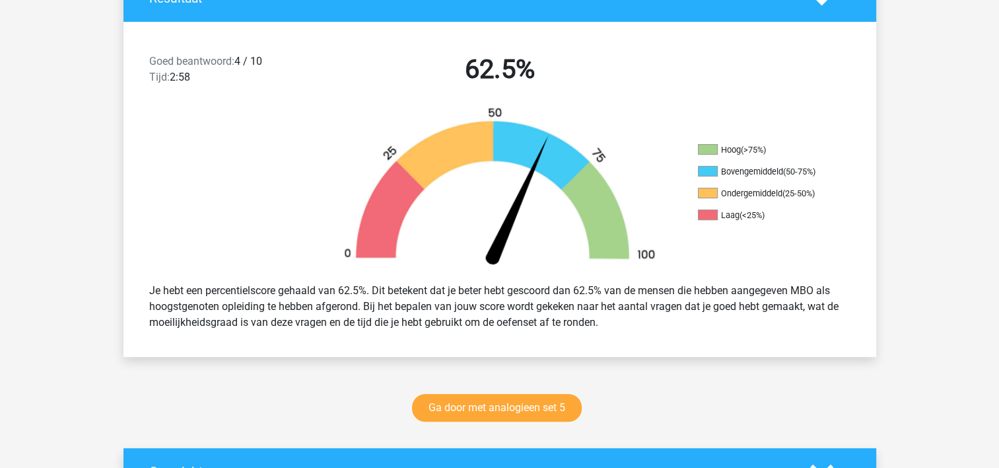
scroll to position [317, 0]
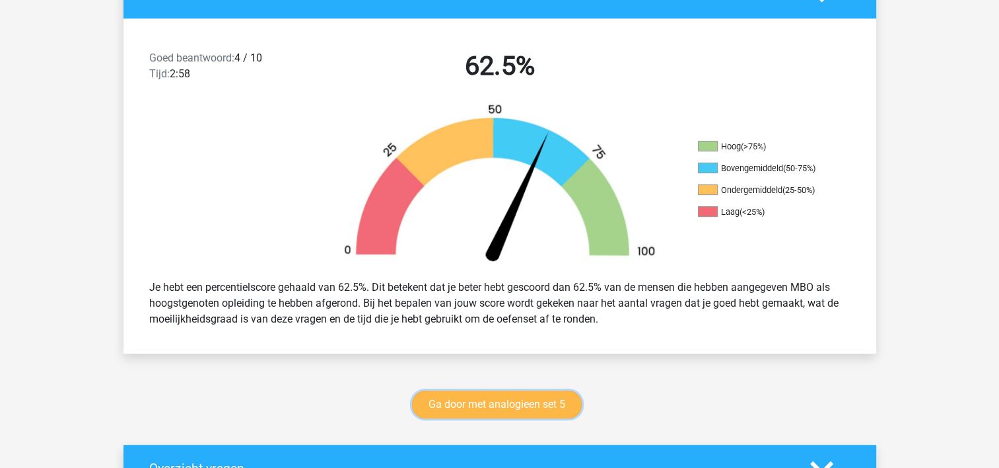
click at [559, 401] on link "Ga door met analogieen set 5" at bounding box center [497, 404] width 170 height 28
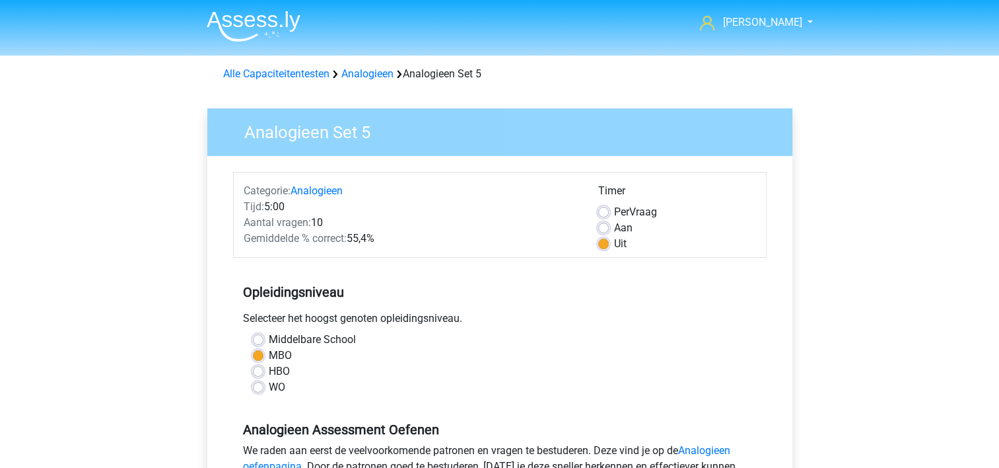
click at [559, 401] on div "Middelbare School MBO HBO WO" at bounding box center [500, 369] width 534 height 74
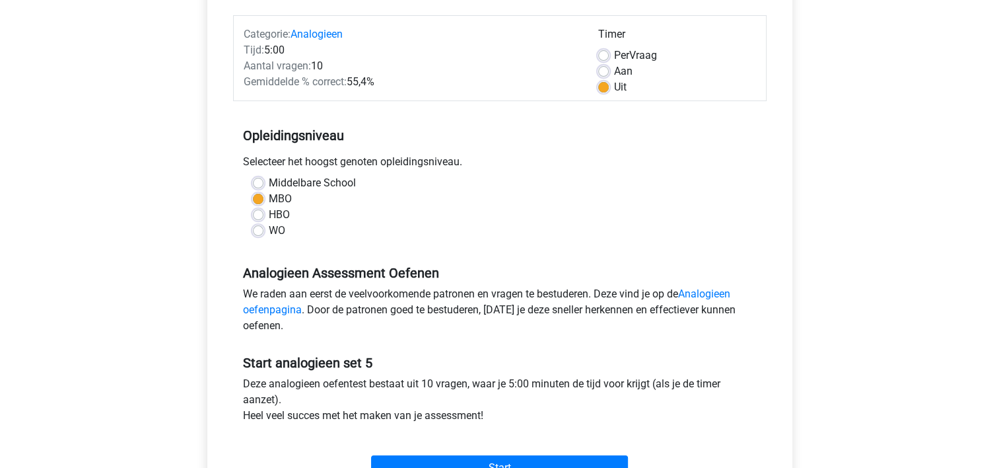
scroll to position [185, 0]
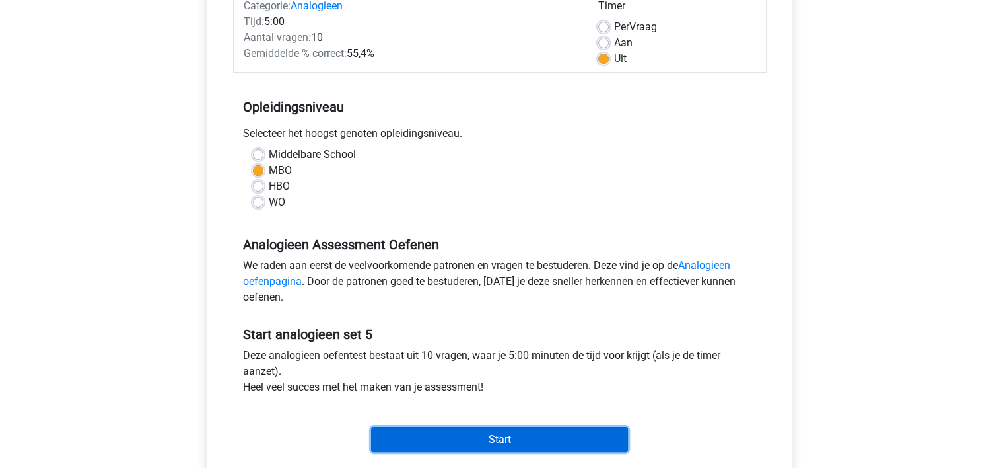
click at [466, 436] on input "Start" at bounding box center [499, 439] width 257 height 25
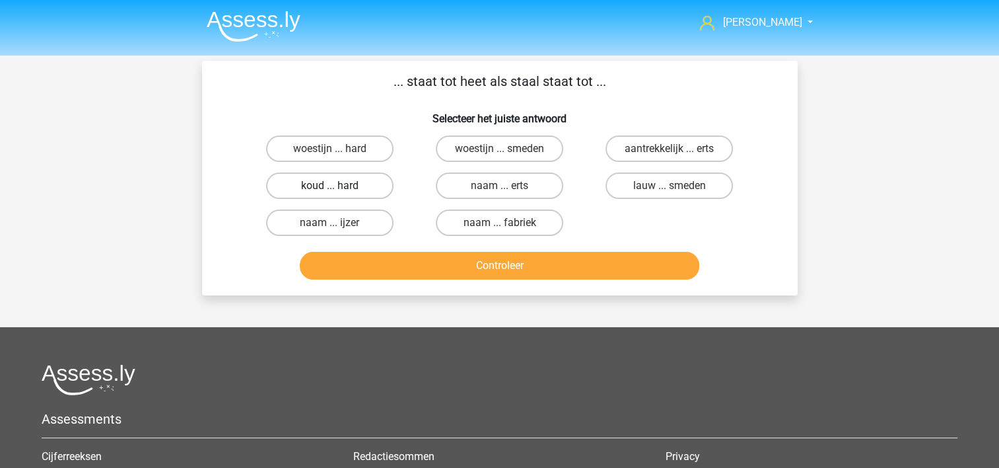
click at [311, 193] on label "koud ... hard" at bounding box center [329, 185] width 127 height 26
click at [330, 193] on input "koud ... hard" at bounding box center [334, 190] width 9 height 9
radio input "true"
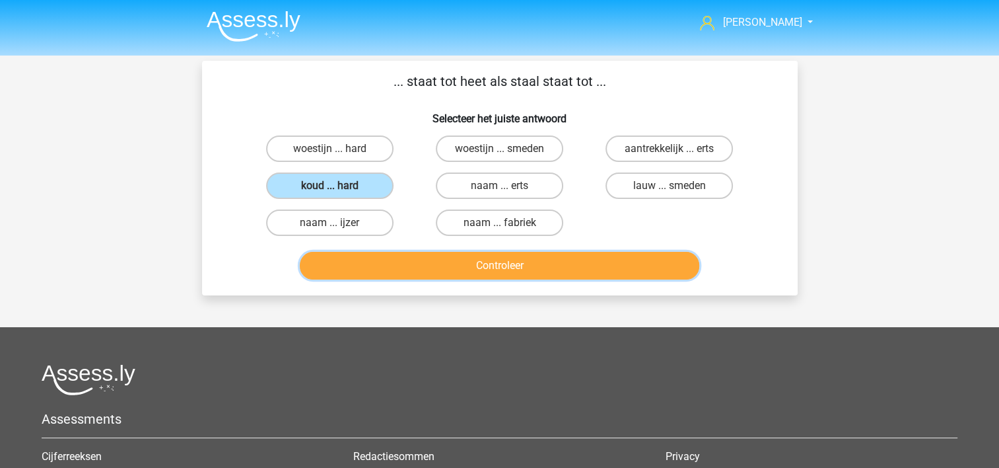
click at [378, 264] on button "Controleer" at bounding box center [500, 266] width 400 height 28
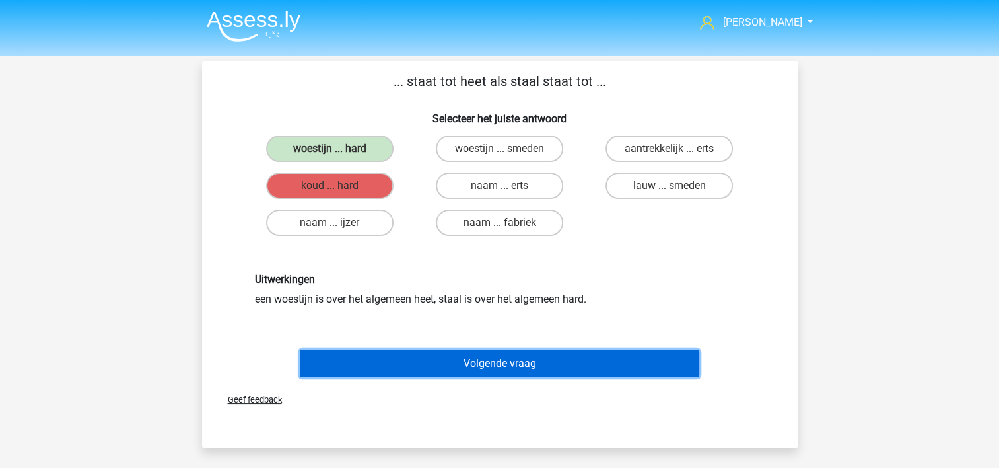
click at [342, 365] on button "Volgende vraag" at bounding box center [500, 363] width 400 height 28
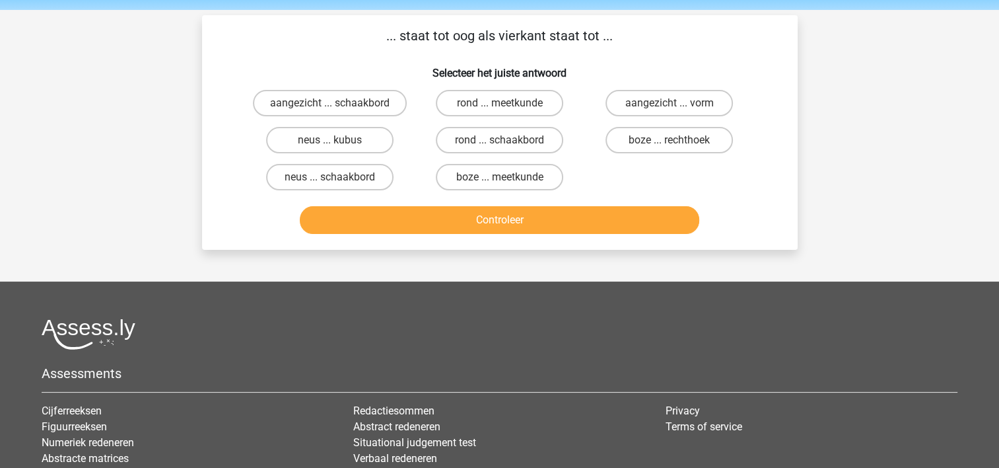
scroll to position [61, 0]
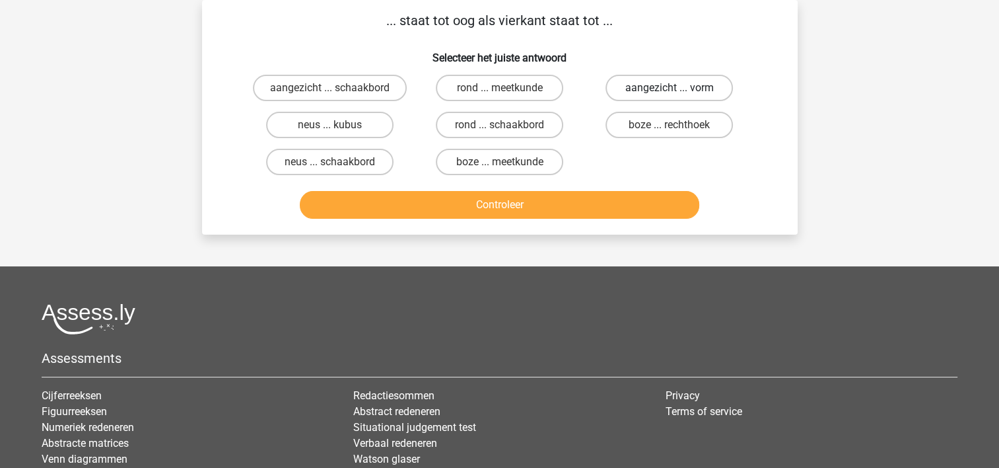
click at [642, 94] on label "aangezicht ... vorm" at bounding box center [669, 88] width 127 height 26
click at [670, 94] on input "aangezicht ... vorm" at bounding box center [674, 92] width 9 height 9
radio input "true"
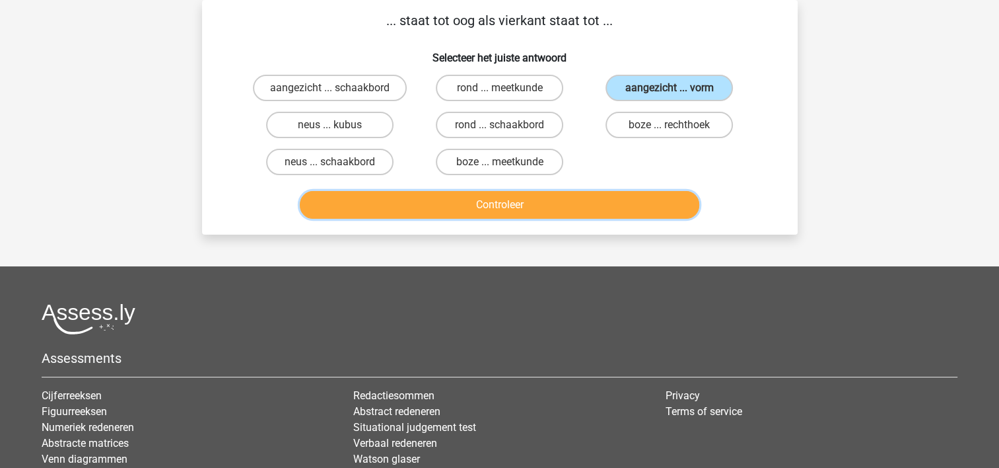
click at [539, 197] on button "Controleer" at bounding box center [500, 205] width 400 height 28
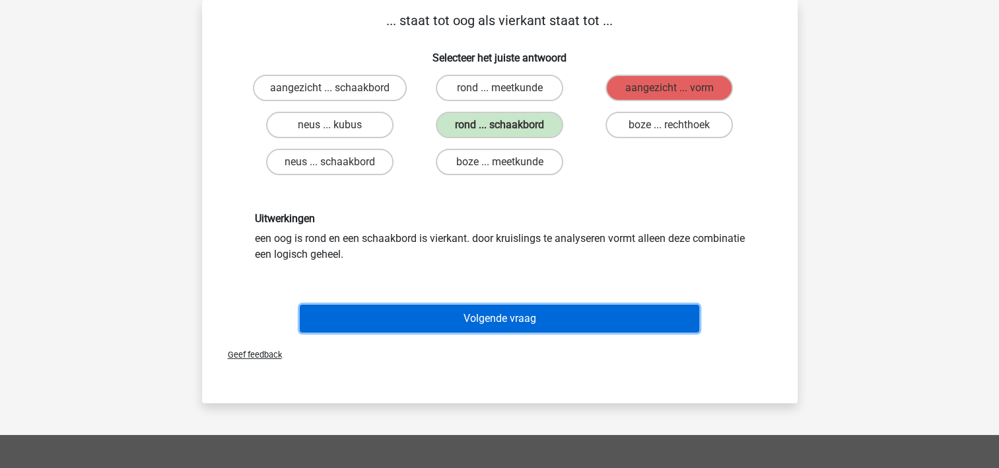
click at [472, 312] on button "Volgende vraag" at bounding box center [500, 318] width 400 height 28
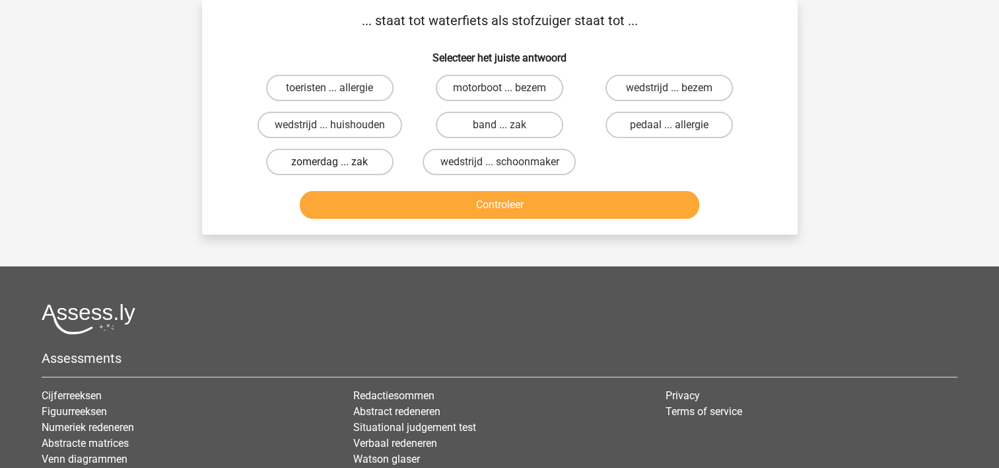
click at [371, 157] on label "zomerdag ... zak" at bounding box center [329, 162] width 127 height 26
click at [338, 162] on input "zomerdag ... zak" at bounding box center [334, 166] width 9 height 9
radio input "true"
drag, startPoint x: 358, startPoint y: 229, endPoint x: 372, endPoint y: 211, distance: 22.6
click at [372, 211] on div "... staat tot waterfiets als stofzuiger staat tot ... Selecteer het juiste antw…" at bounding box center [500, 117] width 596 height 234
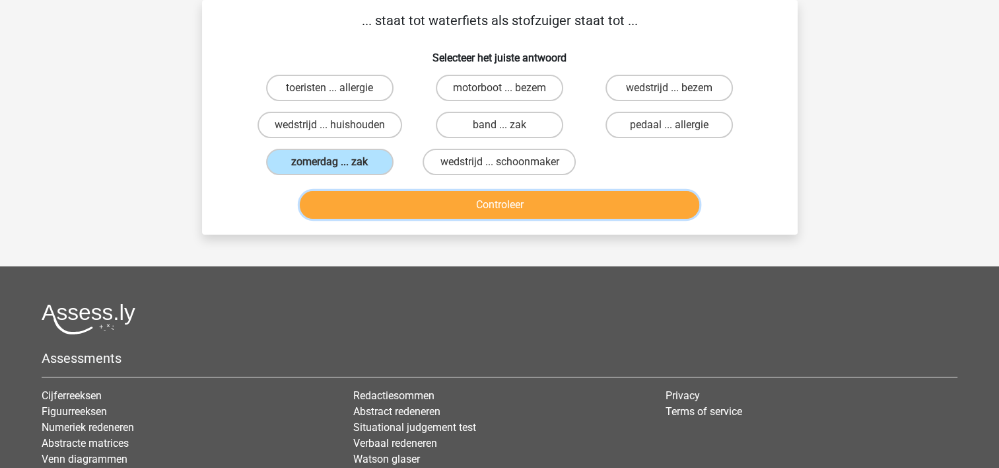
click at [372, 211] on button "Controleer" at bounding box center [500, 205] width 400 height 28
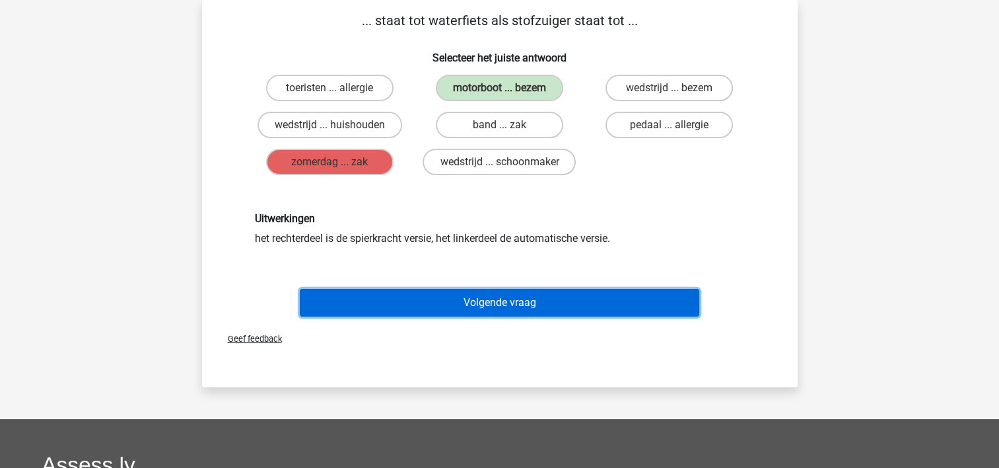
click at [339, 304] on button "Volgende vraag" at bounding box center [500, 303] width 400 height 28
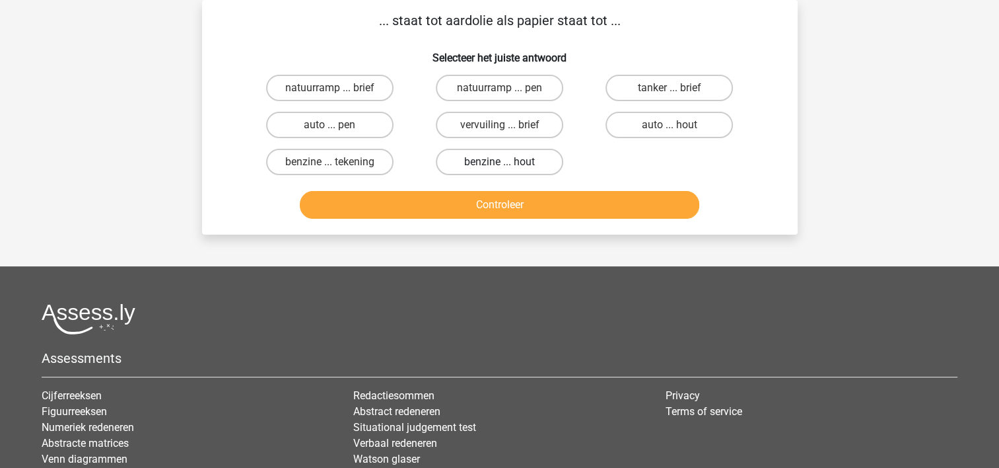
click at [469, 159] on label "benzine ... hout" at bounding box center [499, 162] width 127 height 26
click at [499, 162] on input "benzine ... hout" at bounding box center [503, 166] width 9 height 9
radio input "true"
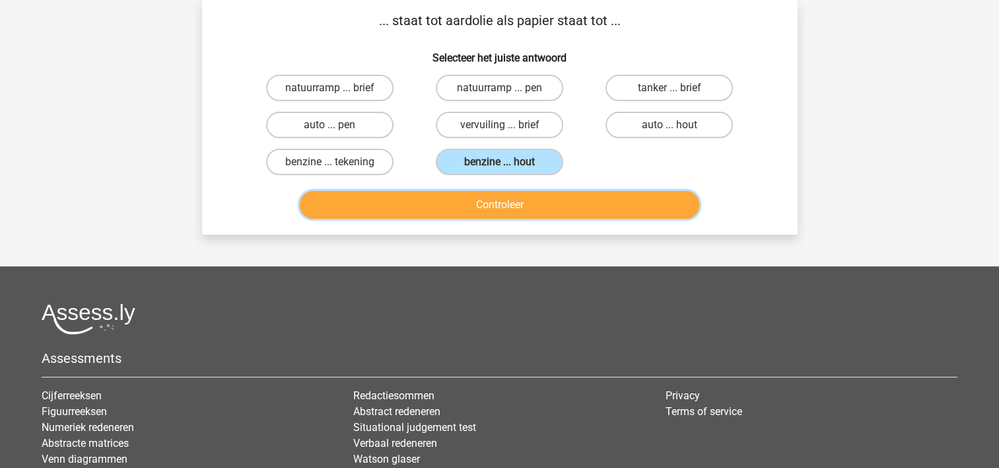
click at [430, 201] on button "Controleer" at bounding box center [500, 205] width 400 height 28
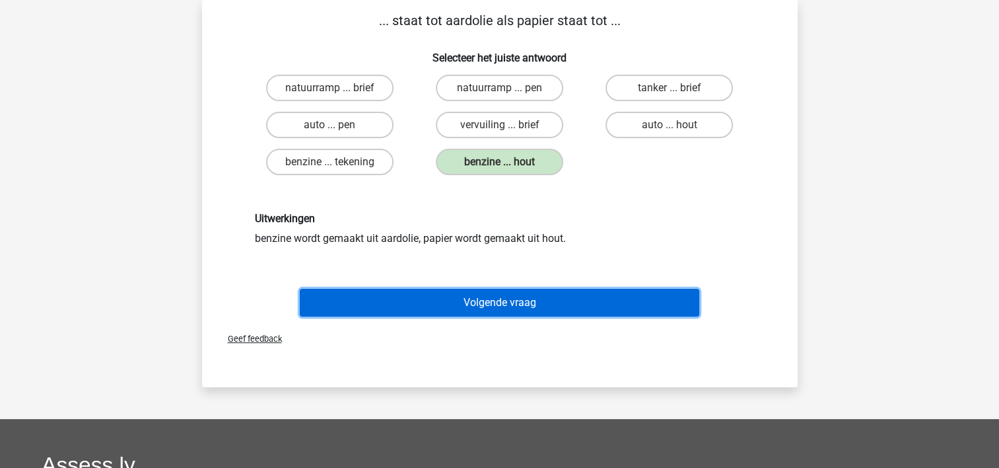
click at [375, 301] on button "Volgende vraag" at bounding box center [500, 303] width 400 height 28
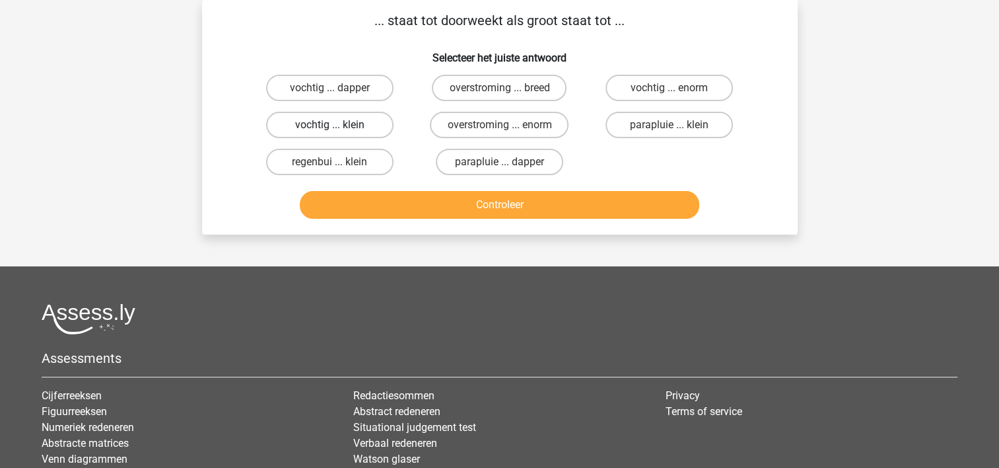
click at [341, 122] on label "vochtig ... klein" at bounding box center [329, 125] width 127 height 26
click at [338, 125] on input "vochtig ... klein" at bounding box center [334, 129] width 9 height 9
radio input "true"
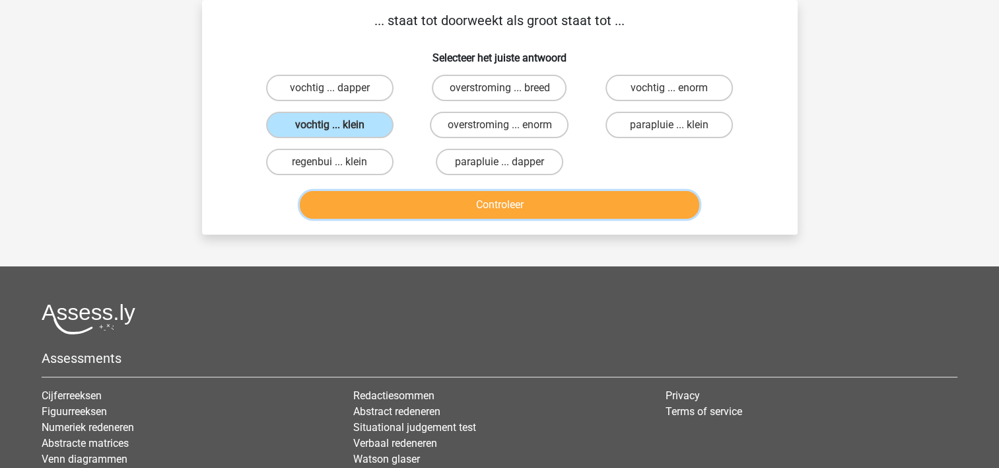
click at [378, 192] on button "Controleer" at bounding box center [500, 205] width 400 height 28
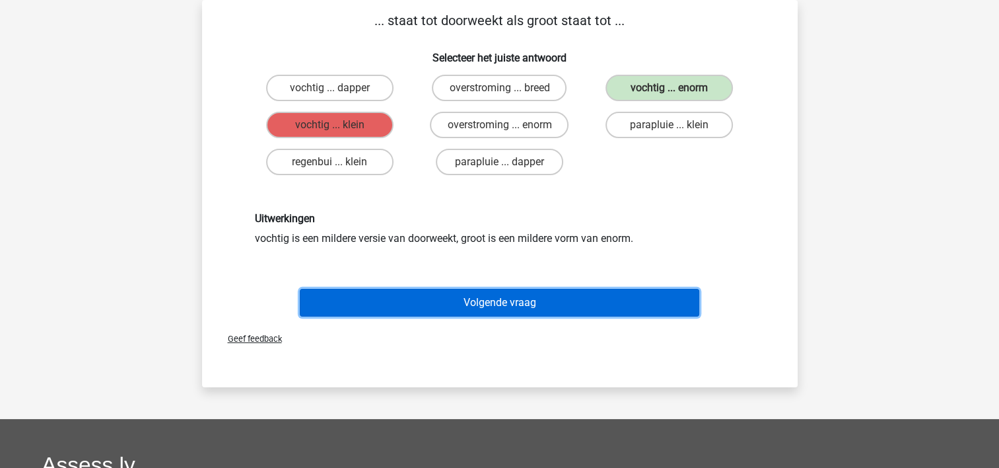
click at [382, 297] on button "Volgende vraag" at bounding box center [500, 303] width 400 height 28
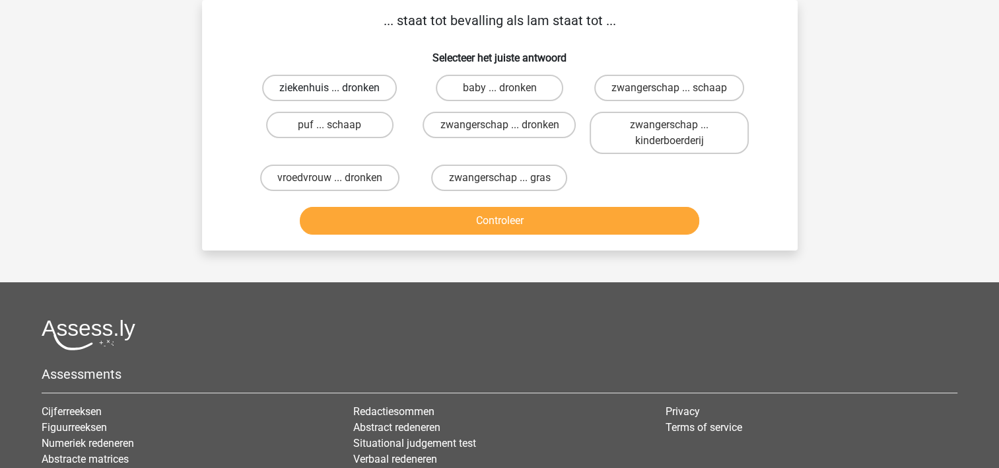
click at [359, 90] on label "ziekenhuis ... dronken" at bounding box center [329, 88] width 135 height 26
click at [338, 90] on input "ziekenhuis ... dronken" at bounding box center [334, 92] width 9 height 9
radio input "true"
click at [486, 83] on label "baby ... dronken" at bounding box center [499, 88] width 127 height 26
click at [499, 88] on input "baby ... dronken" at bounding box center [503, 92] width 9 height 9
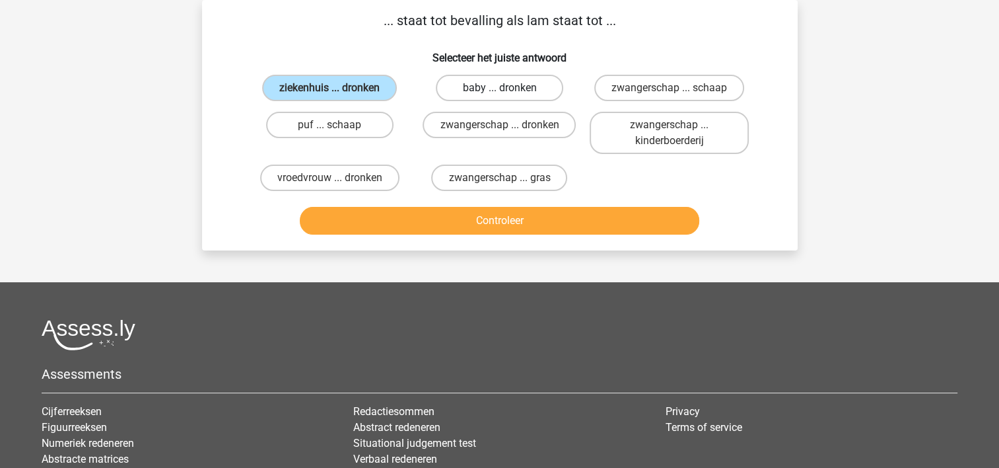
radio input "true"
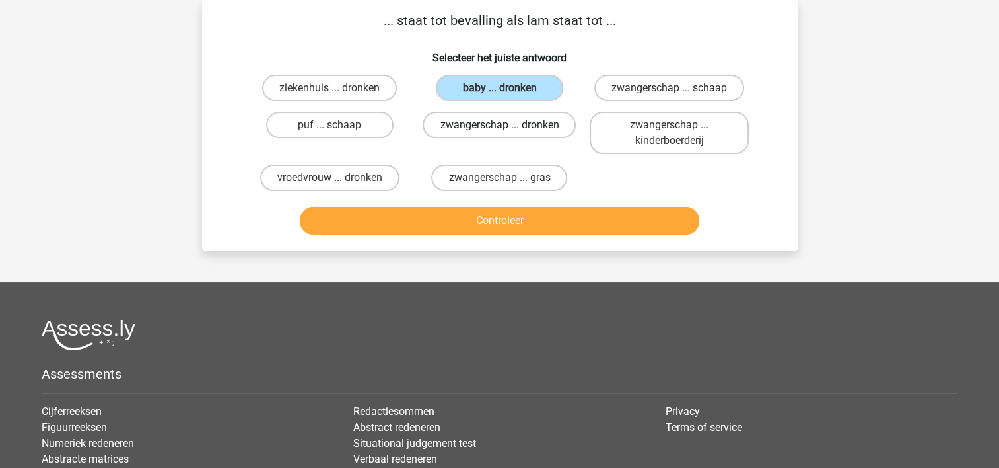
click at [511, 124] on label "zwangerschap ... dronken" at bounding box center [499, 125] width 153 height 26
click at [508, 125] on input "zwangerschap ... dronken" at bounding box center [503, 129] width 9 height 9
radio input "true"
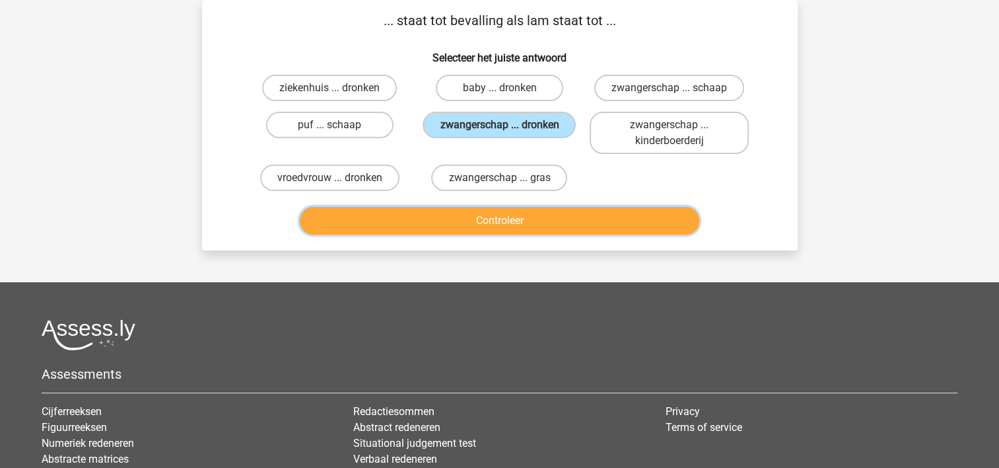
click at [436, 217] on button "Controleer" at bounding box center [500, 221] width 400 height 28
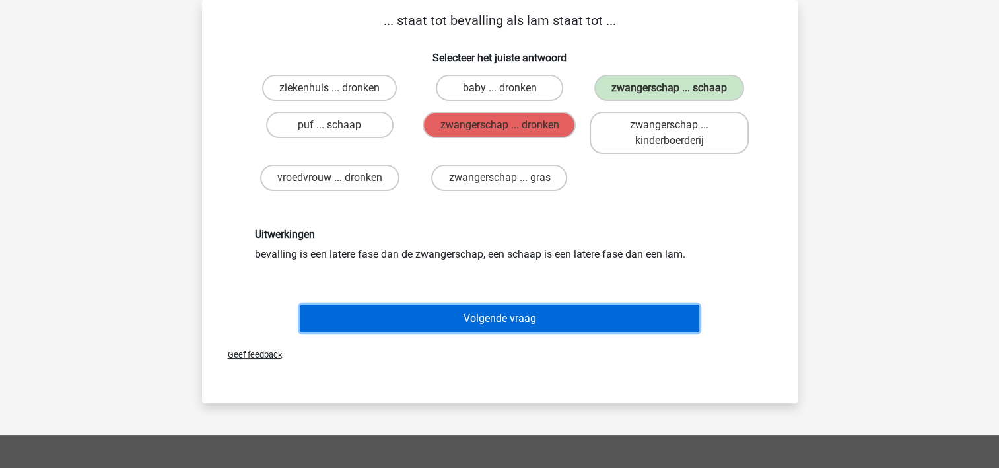
click at [415, 311] on button "Volgende vraag" at bounding box center [500, 318] width 400 height 28
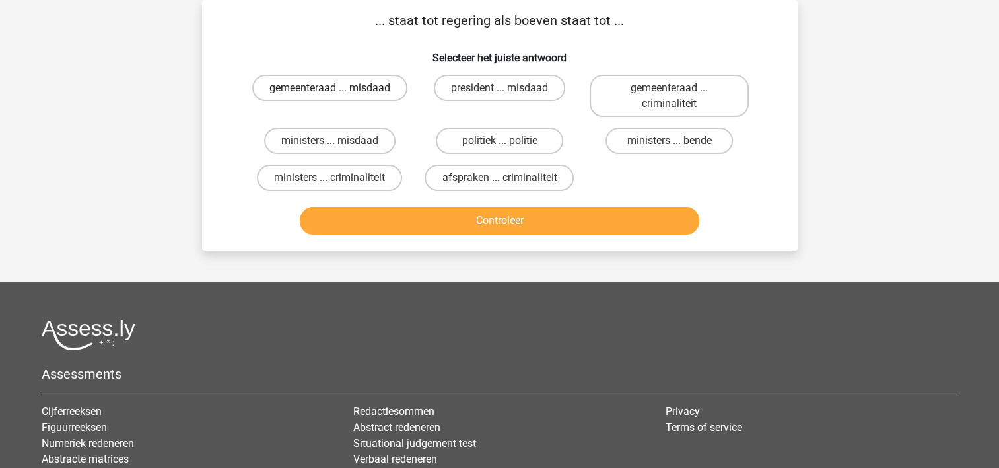
click at [360, 83] on label "gemeenteraad ... misdaad" at bounding box center [329, 88] width 155 height 26
click at [338, 88] on input "gemeenteraad ... misdaad" at bounding box center [334, 92] width 9 height 9
radio input "true"
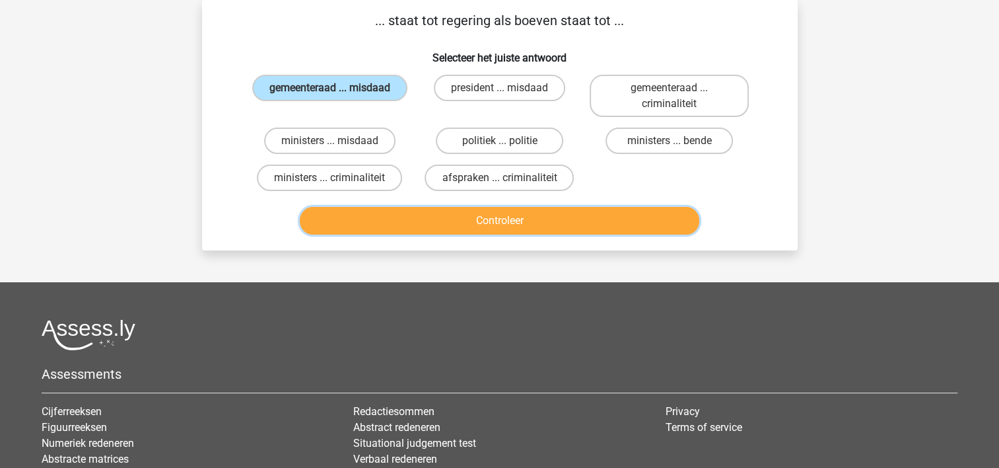
click at [503, 217] on button "Controleer" at bounding box center [500, 221] width 400 height 28
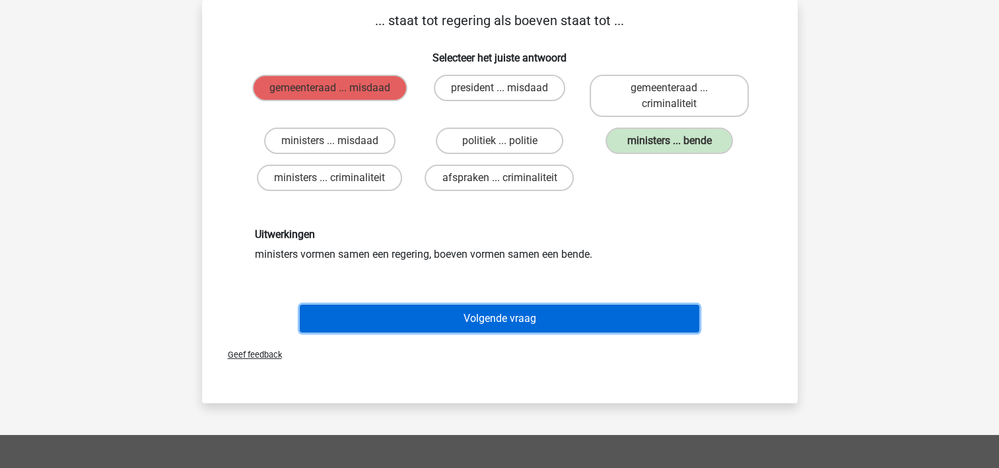
click at [452, 314] on button "Volgende vraag" at bounding box center [500, 318] width 400 height 28
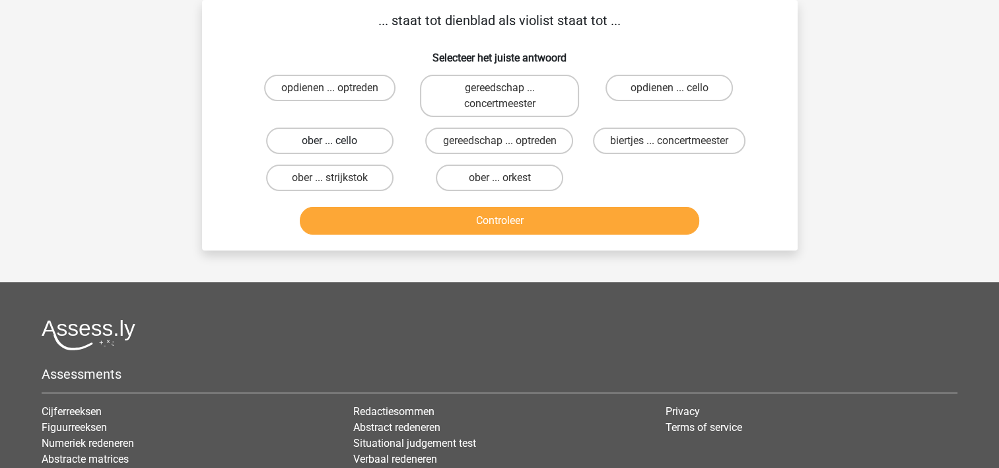
click at [324, 144] on label "ober ... cello" at bounding box center [329, 140] width 127 height 26
click at [330, 144] on input "ober ... cello" at bounding box center [334, 145] width 9 height 9
radio input "true"
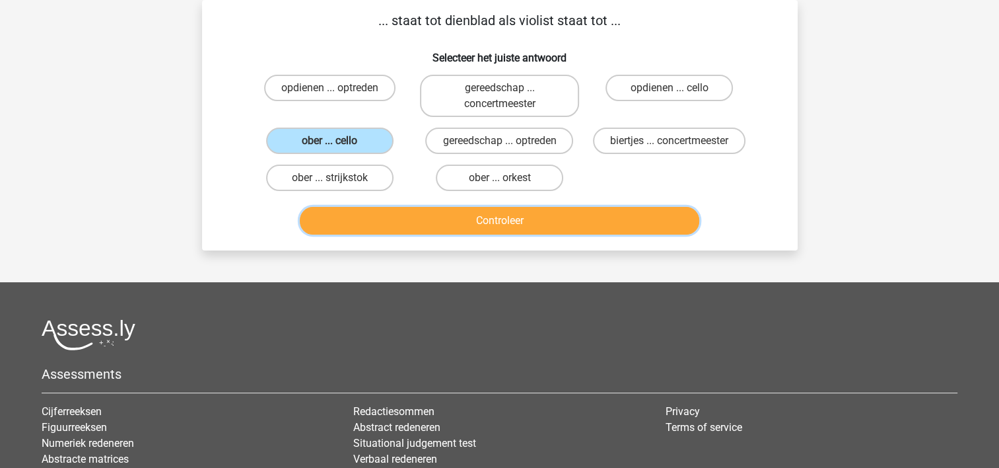
click at [410, 215] on button "Controleer" at bounding box center [500, 221] width 400 height 28
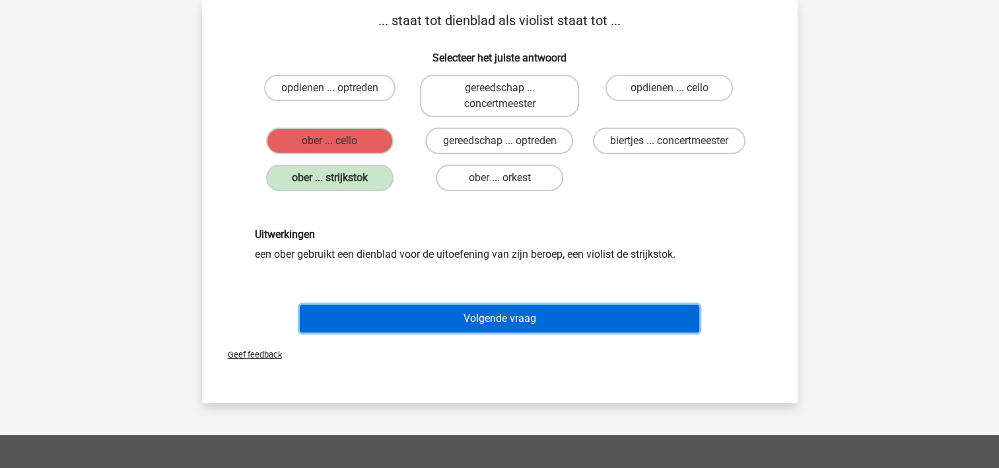
click at [373, 314] on button "Volgende vraag" at bounding box center [500, 318] width 400 height 28
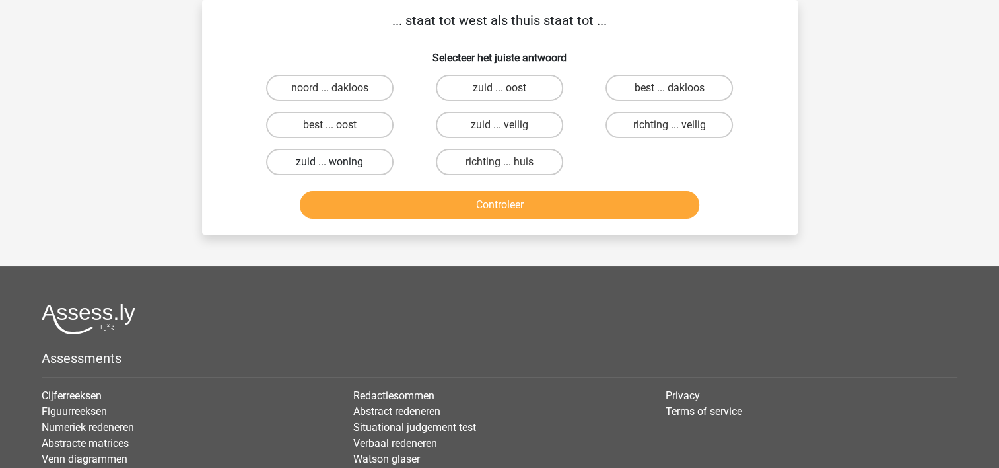
click at [328, 167] on label "zuid ... woning" at bounding box center [329, 162] width 127 height 26
click at [330, 167] on input "zuid ... woning" at bounding box center [334, 166] width 9 height 9
radio input "true"
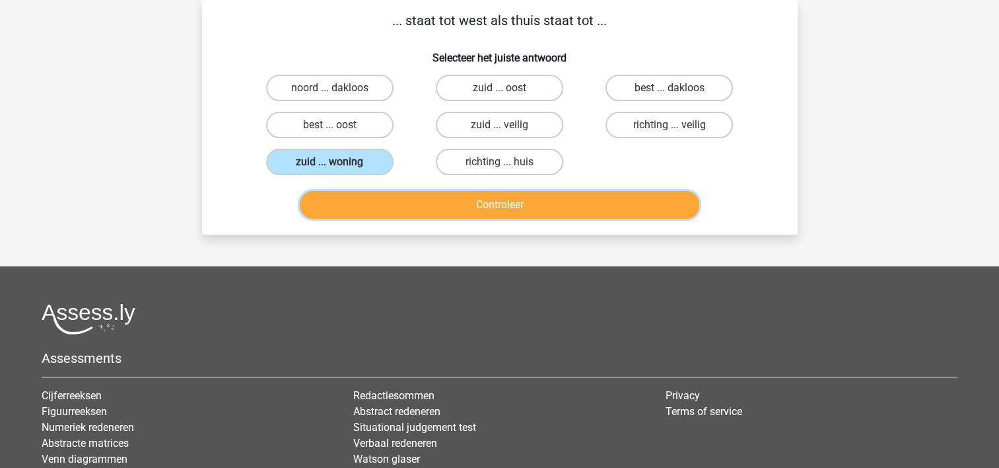
click at [424, 202] on button "Controleer" at bounding box center [500, 205] width 400 height 28
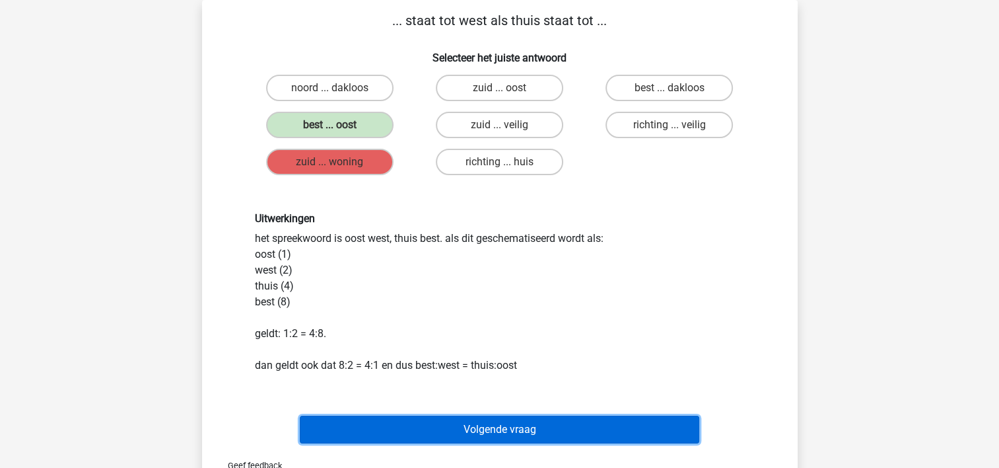
click at [329, 431] on button "Volgende vraag" at bounding box center [500, 429] width 400 height 28
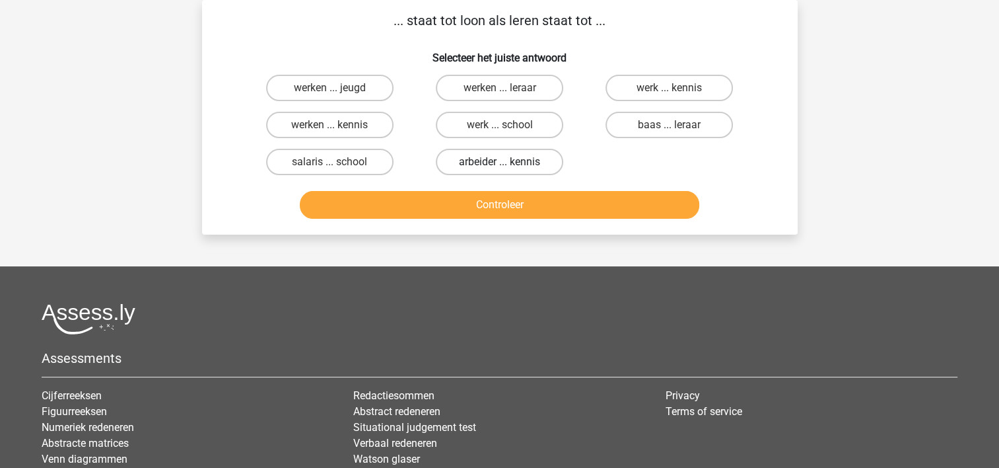
click at [466, 160] on label "arbeider ... kennis" at bounding box center [499, 162] width 127 height 26
click at [499, 162] on input "arbeider ... kennis" at bounding box center [503, 166] width 9 height 9
radio input "true"
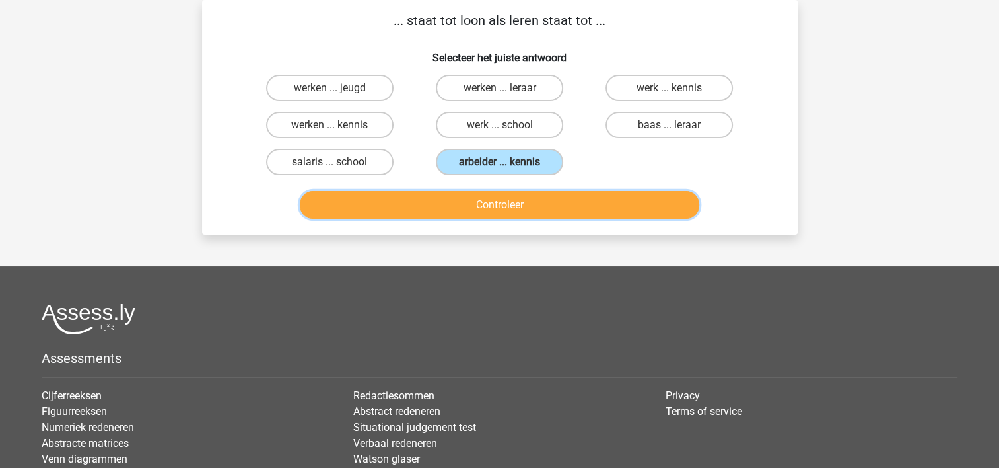
click at [435, 212] on button "Controleer" at bounding box center [500, 205] width 400 height 28
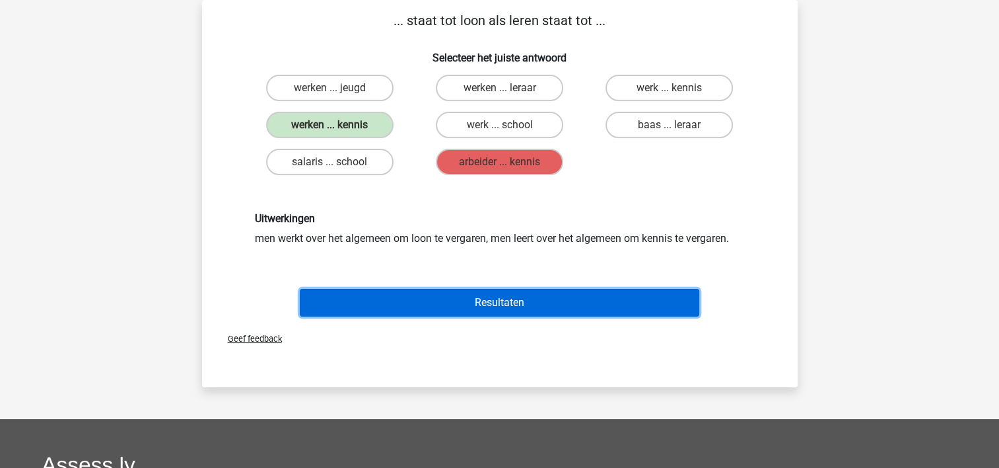
click at [382, 296] on button "Resultaten" at bounding box center [500, 303] width 400 height 28
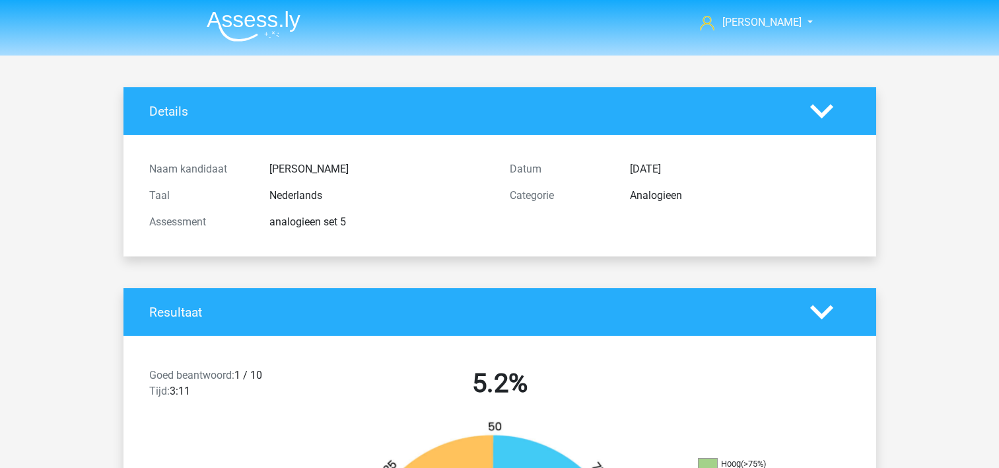
click at [382, 296] on div "Resultaat" at bounding box center [500, 312] width 753 height 48
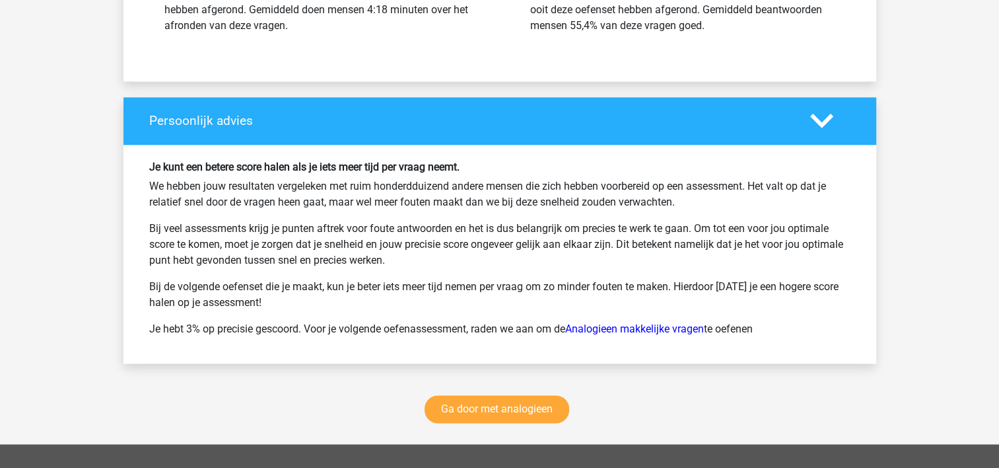
scroll to position [1664, 0]
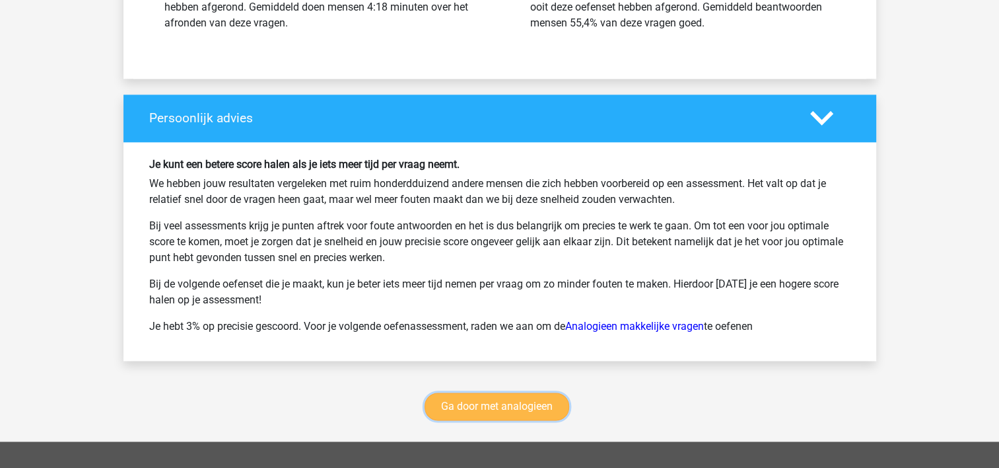
click at [445, 392] on link "Ga door met analogieen" at bounding box center [497, 406] width 145 height 28
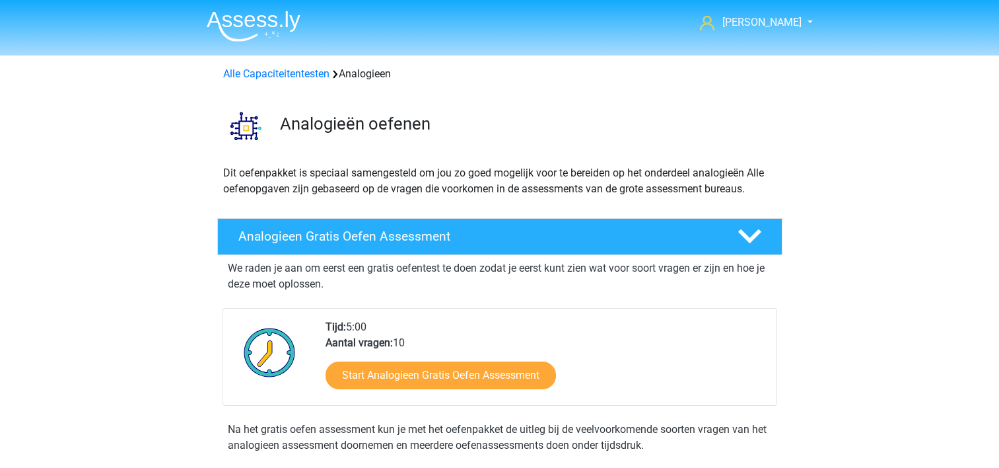
scroll to position [542, 0]
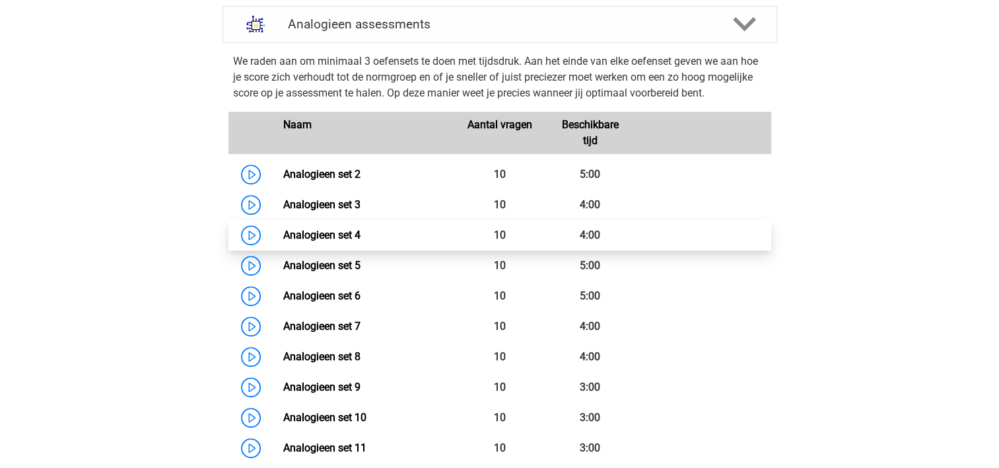
click at [320, 241] on link "Analogieen set 4" at bounding box center [321, 235] width 77 height 13
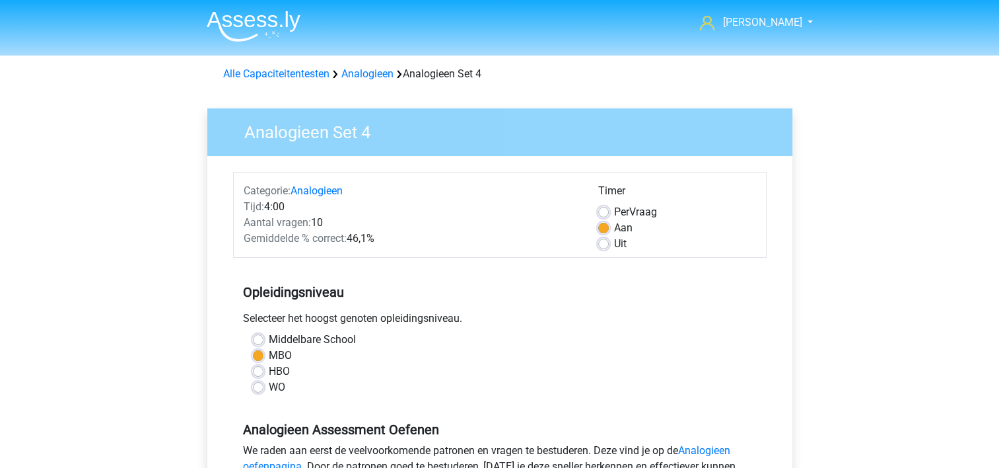
click at [460, 281] on h5 "Opleidingsniveau" at bounding box center [500, 292] width 514 height 26
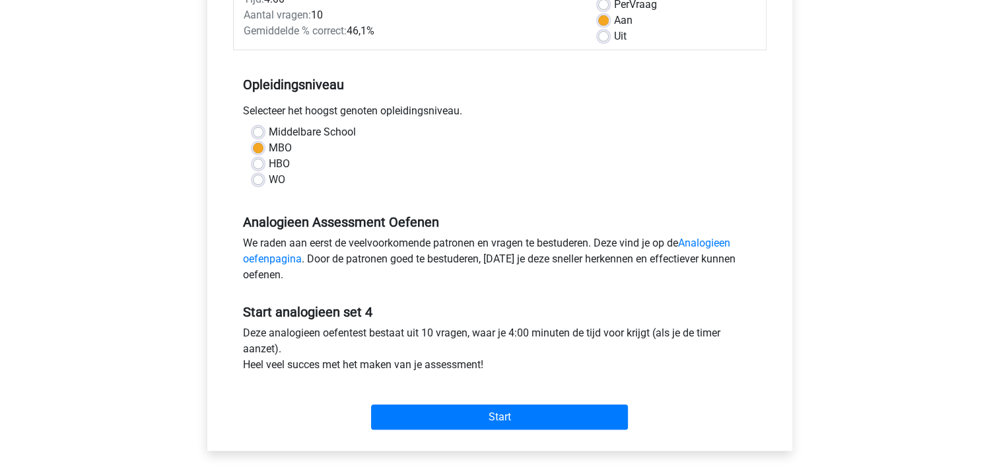
scroll to position [211, 0]
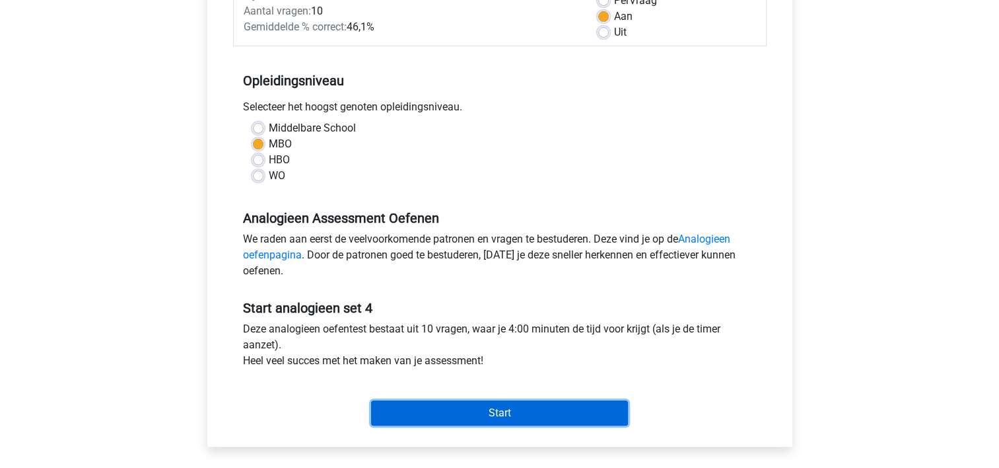
click at [441, 415] on input "Start" at bounding box center [499, 412] width 257 height 25
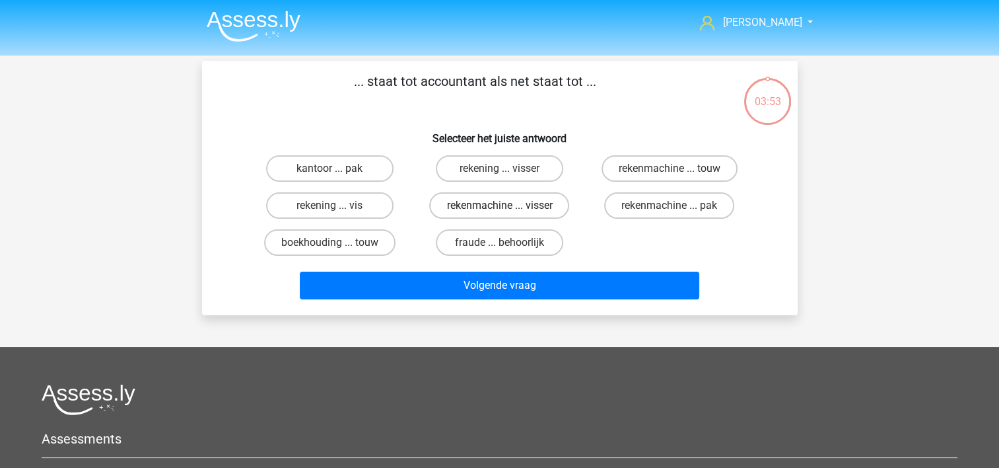
click at [494, 207] on label "rekenmachine ... visser" at bounding box center [499, 205] width 140 height 26
click at [499, 207] on input "rekenmachine ... visser" at bounding box center [503, 209] width 9 height 9
radio input "true"
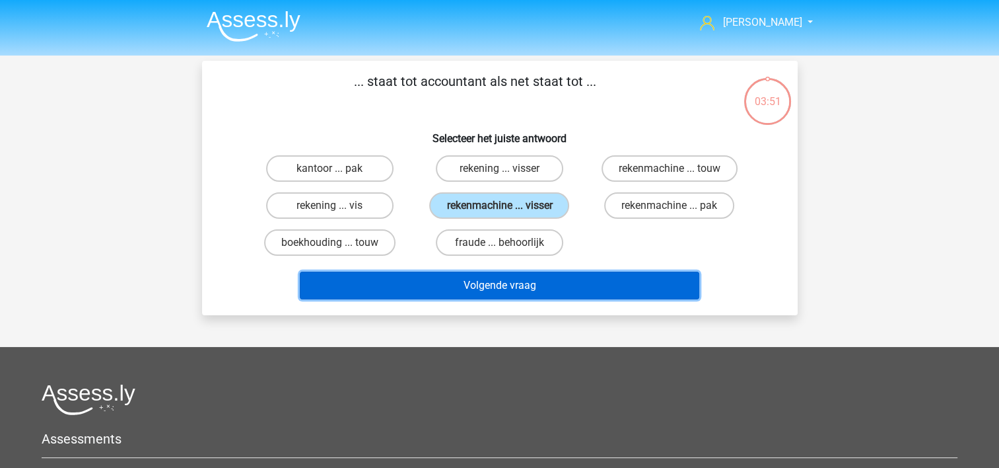
click at [439, 271] on button "Volgende vraag" at bounding box center [500, 285] width 400 height 28
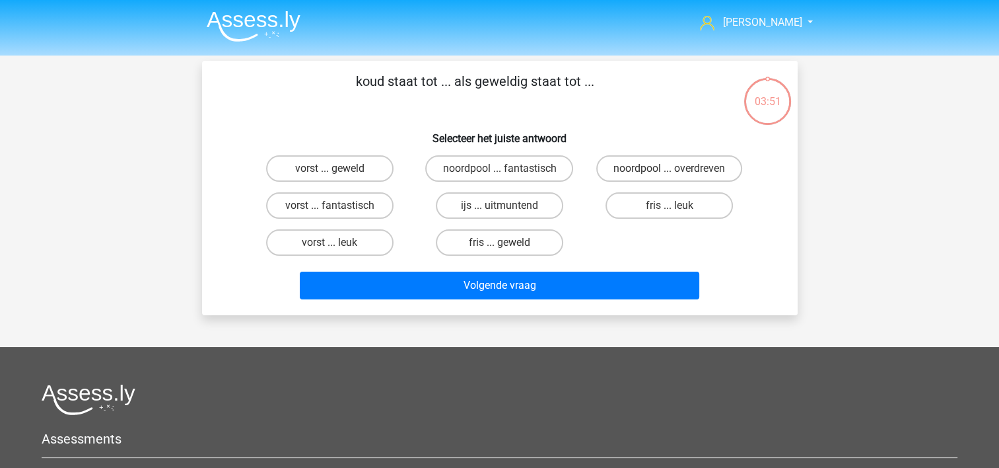
scroll to position [61, 0]
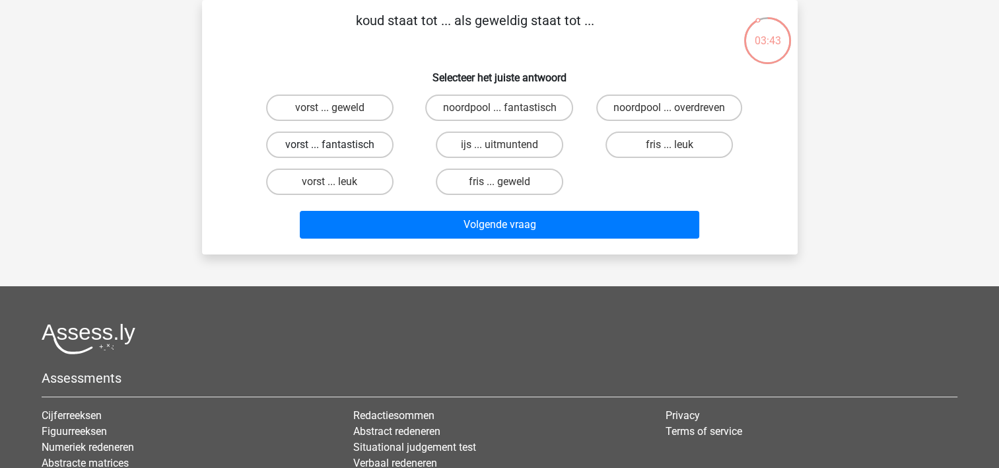
click at [341, 146] on label "vorst ... fantastisch" at bounding box center [329, 144] width 127 height 26
click at [338, 146] on input "vorst ... fantastisch" at bounding box center [334, 149] width 9 height 9
radio input "true"
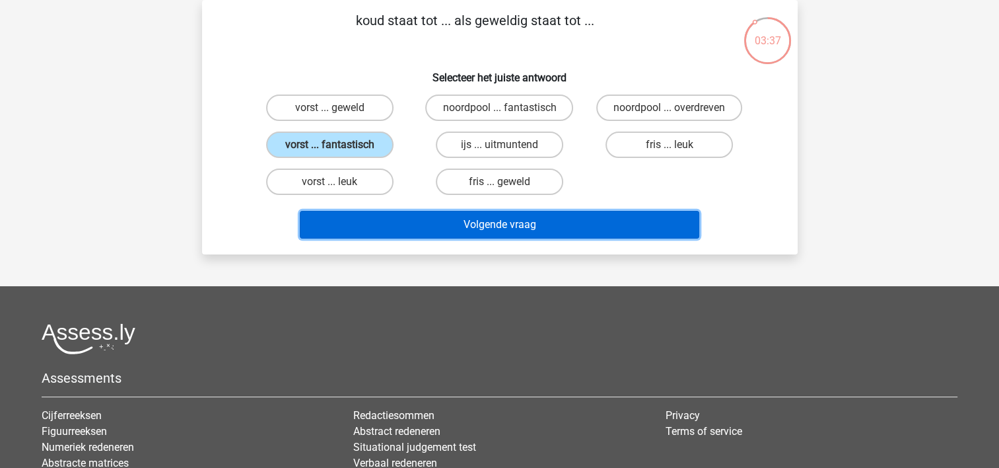
click at [463, 216] on button "Volgende vraag" at bounding box center [500, 225] width 400 height 28
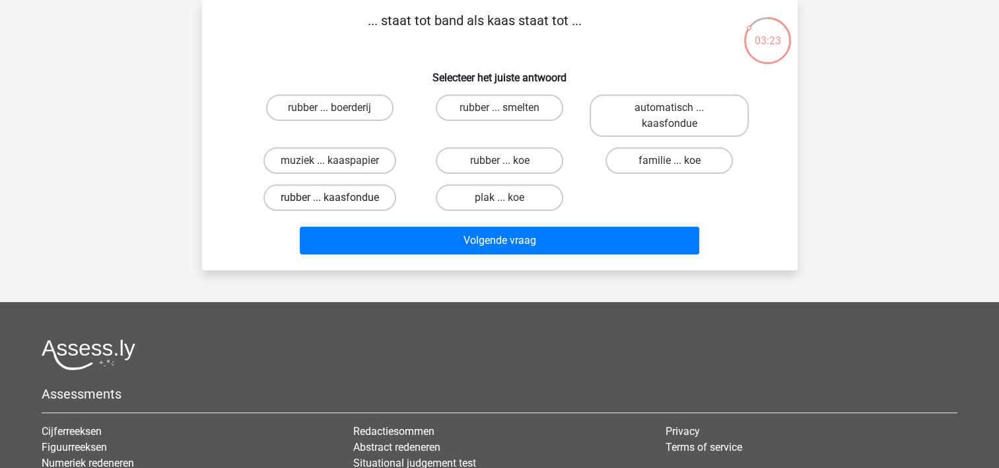
click at [353, 194] on label "rubber ... kaasfondue" at bounding box center [330, 197] width 133 height 26
click at [338, 197] on input "rubber ... kaasfondue" at bounding box center [334, 201] width 9 height 9
radio input "true"
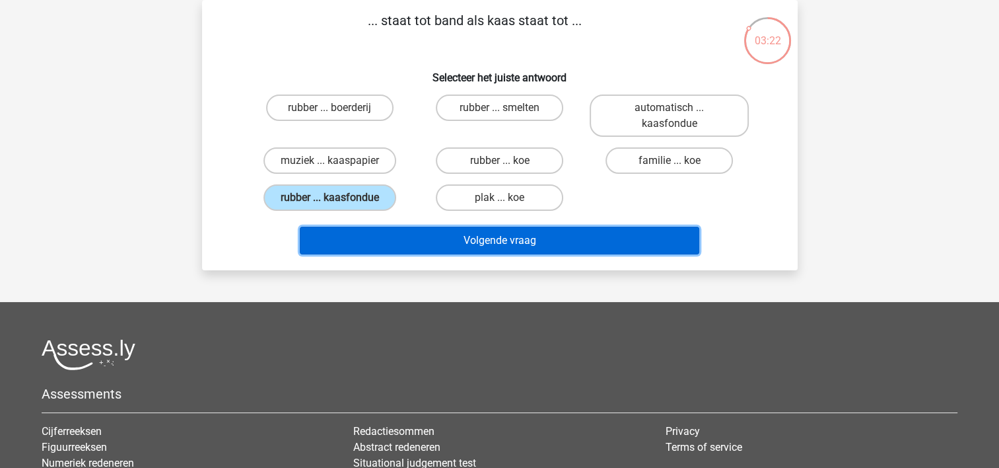
click at [434, 247] on button "Volgende vraag" at bounding box center [500, 241] width 400 height 28
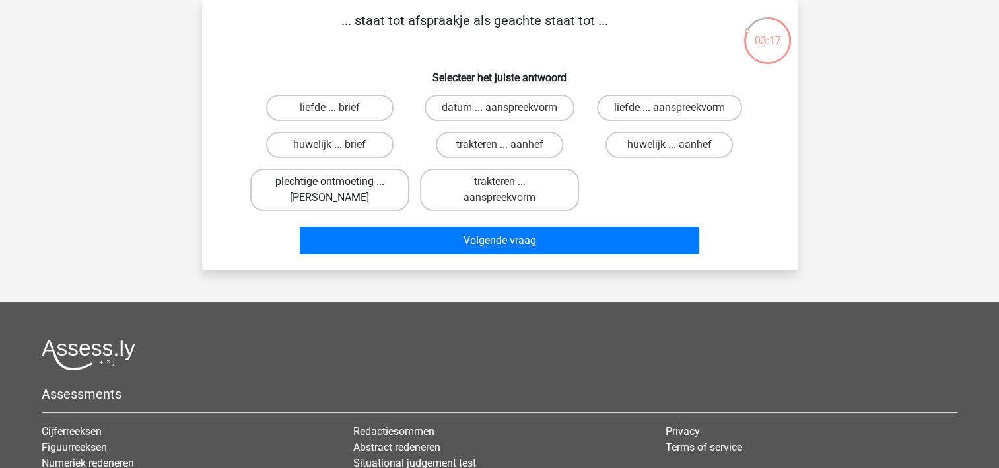
click at [369, 182] on label "plechtige ontmoeting ... hoi" at bounding box center [329, 189] width 159 height 42
click at [338, 182] on input "plechtige ontmoeting ... hoi" at bounding box center [334, 186] width 9 height 9
radio input "true"
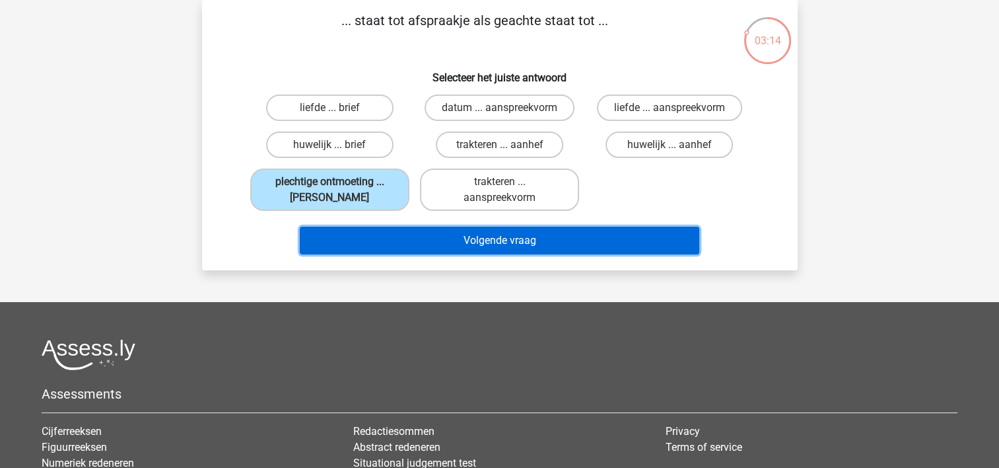
click at [413, 246] on button "Volgende vraag" at bounding box center [500, 241] width 400 height 28
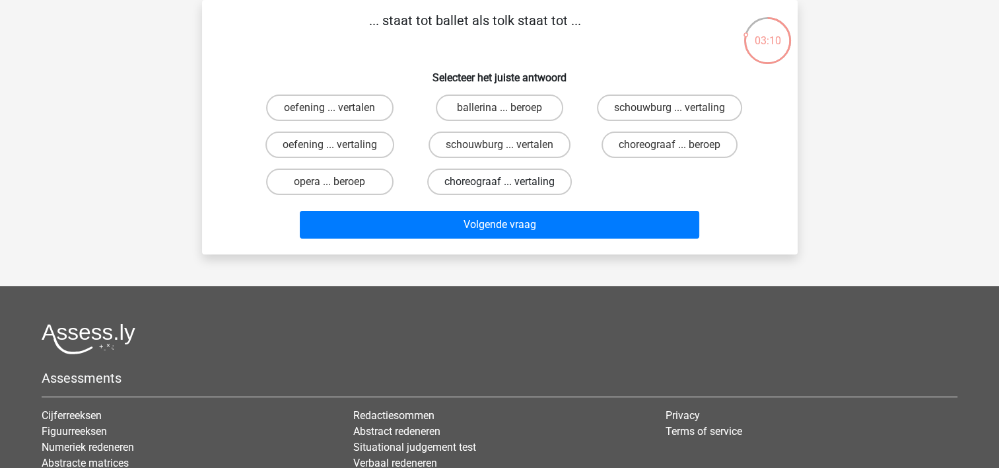
click at [514, 181] on label "choreograaf ... vertaling" at bounding box center [499, 181] width 145 height 26
click at [508, 182] on input "choreograaf ... vertaling" at bounding box center [503, 186] width 9 height 9
radio input "true"
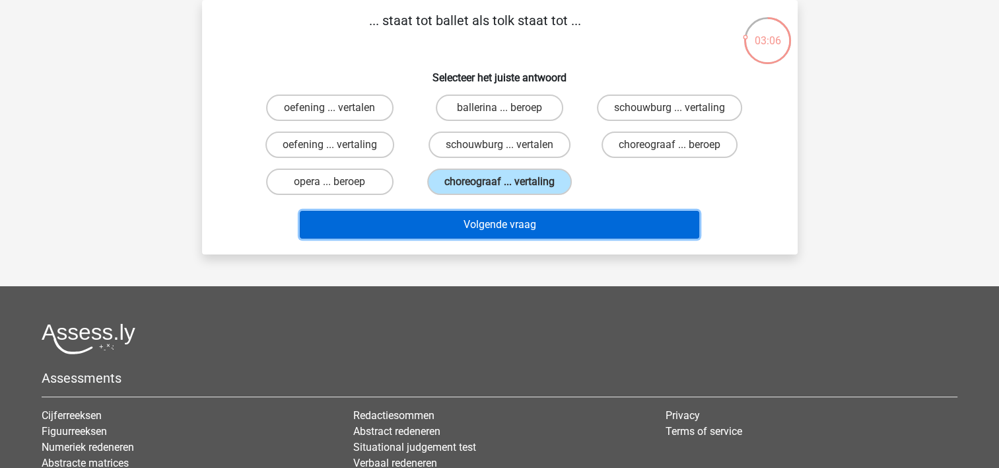
click at [544, 225] on button "Volgende vraag" at bounding box center [500, 225] width 400 height 28
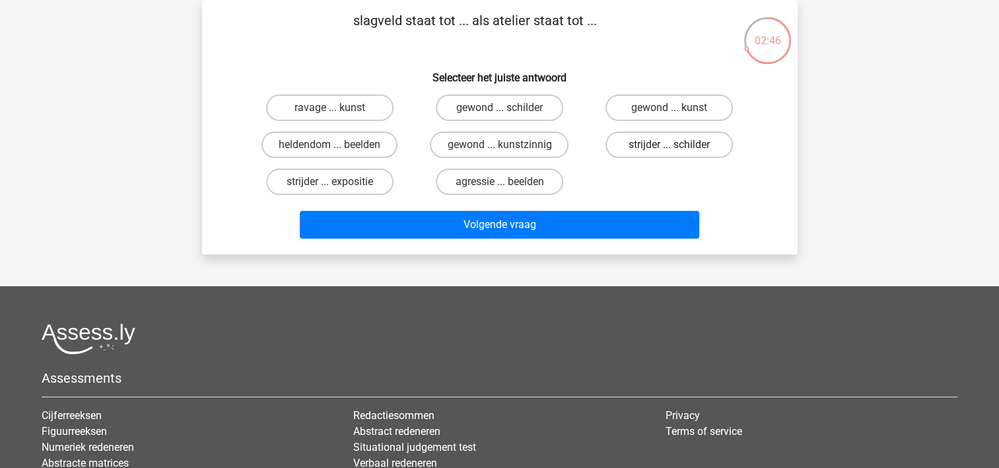
click at [647, 147] on label "strijder ... schilder" at bounding box center [669, 144] width 127 height 26
click at [670, 147] on input "strijder ... schilder" at bounding box center [674, 149] width 9 height 9
radio input "true"
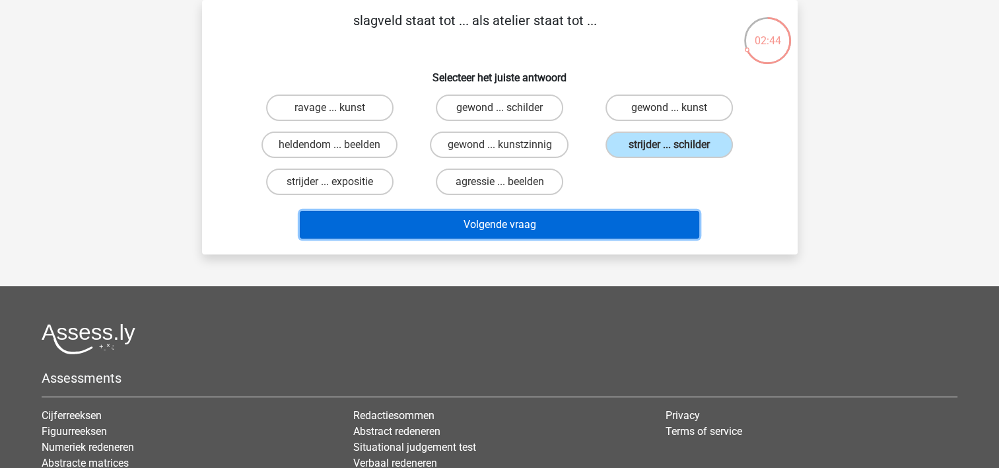
click at [567, 222] on button "Volgende vraag" at bounding box center [500, 225] width 400 height 28
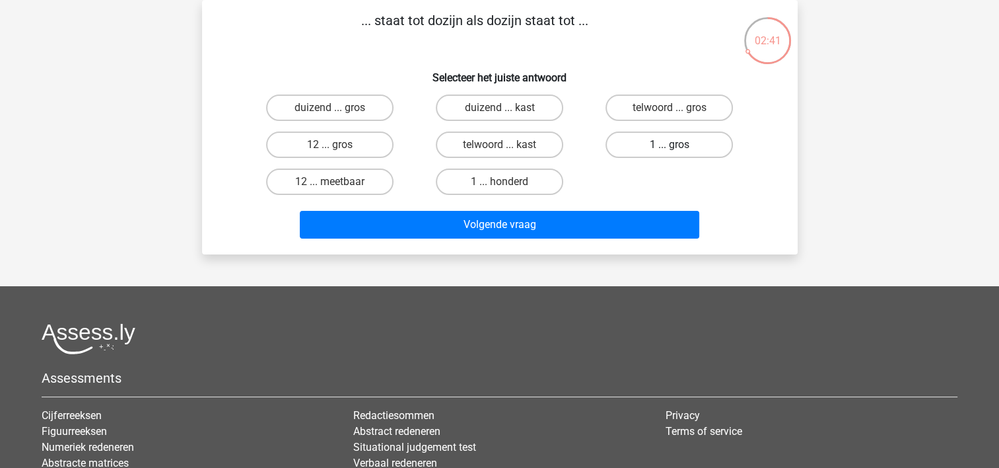
click at [668, 154] on label "1 ... gros" at bounding box center [669, 144] width 127 height 26
click at [670, 153] on input "1 ... gros" at bounding box center [674, 149] width 9 height 9
radio input "true"
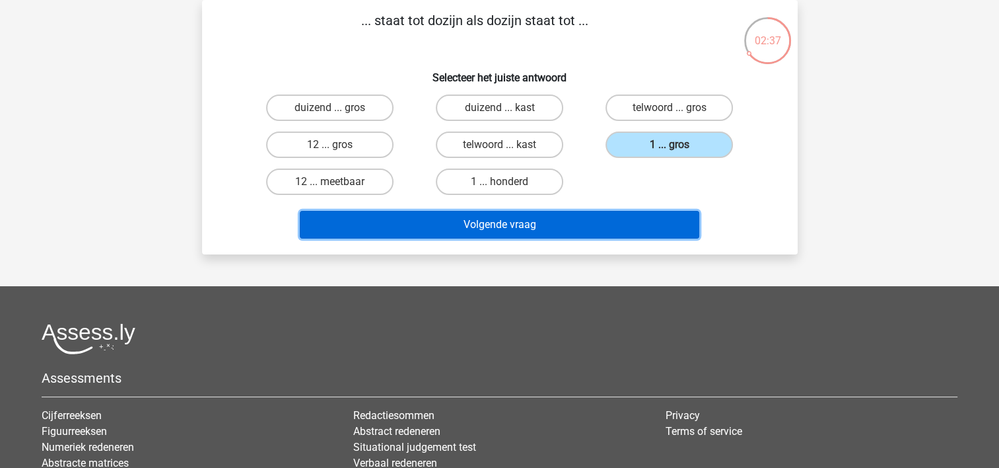
click at [511, 224] on button "Volgende vraag" at bounding box center [500, 225] width 400 height 28
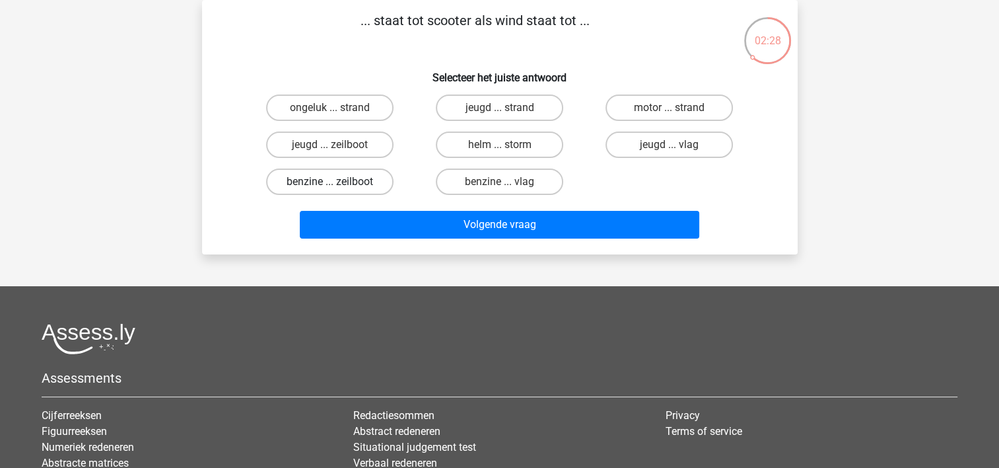
click at [354, 186] on label "benzine ... zeilboot" at bounding box center [329, 181] width 127 height 26
click at [338, 186] on input "benzine ... zeilboot" at bounding box center [334, 186] width 9 height 9
radio input "true"
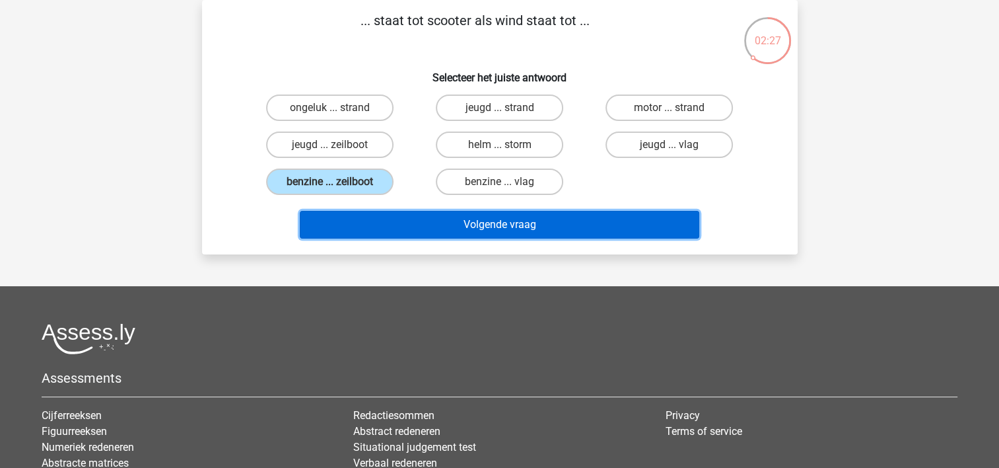
click at [418, 227] on button "Volgende vraag" at bounding box center [500, 225] width 400 height 28
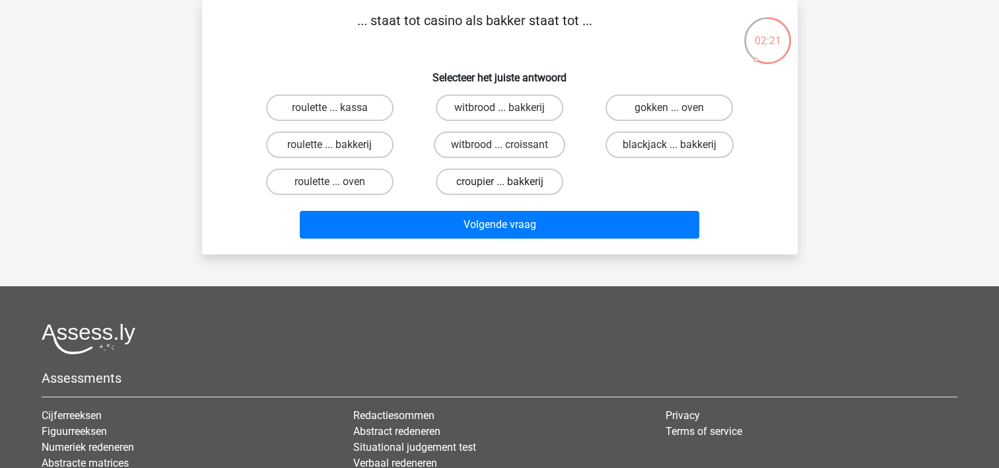
click at [473, 184] on label "croupier ... bakkerij" at bounding box center [499, 181] width 127 height 26
click at [499, 184] on input "croupier ... bakkerij" at bounding box center [503, 186] width 9 height 9
radio input "true"
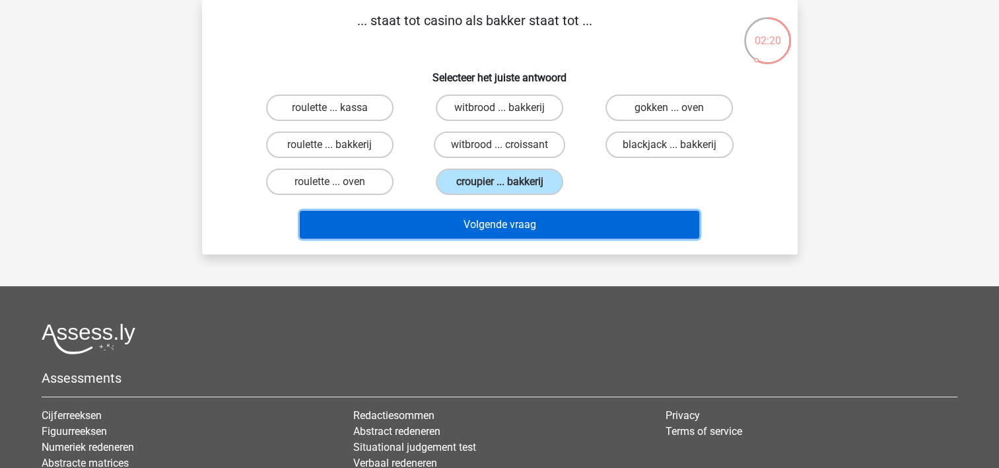
click at [447, 230] on button "Volgende vraag" at bounding box center [500, 225] width 400 height 28
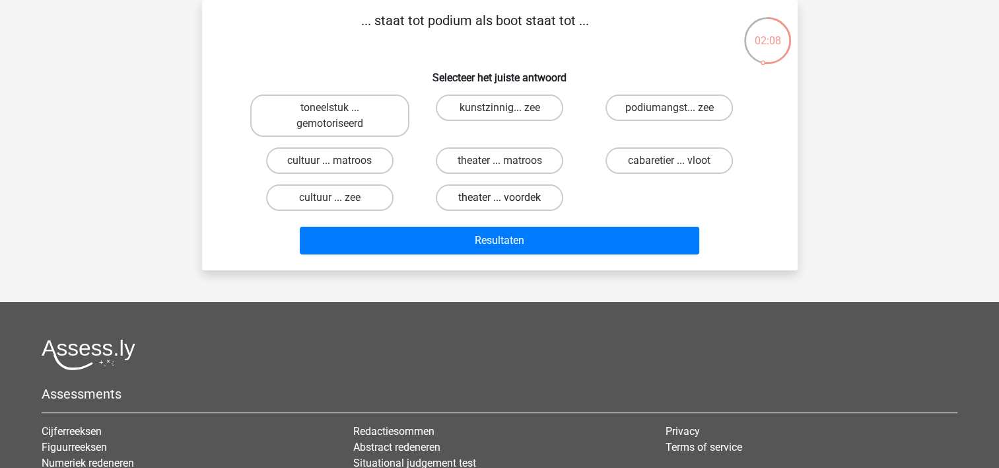
click at [476, 195] on label "theater ... voordek" at bounding box center [499, 197] width 127 height 26
click at [499, 197] on input "theater ... voordek" at bounding box center [503, 201] width 9 height 9
radio input "true"
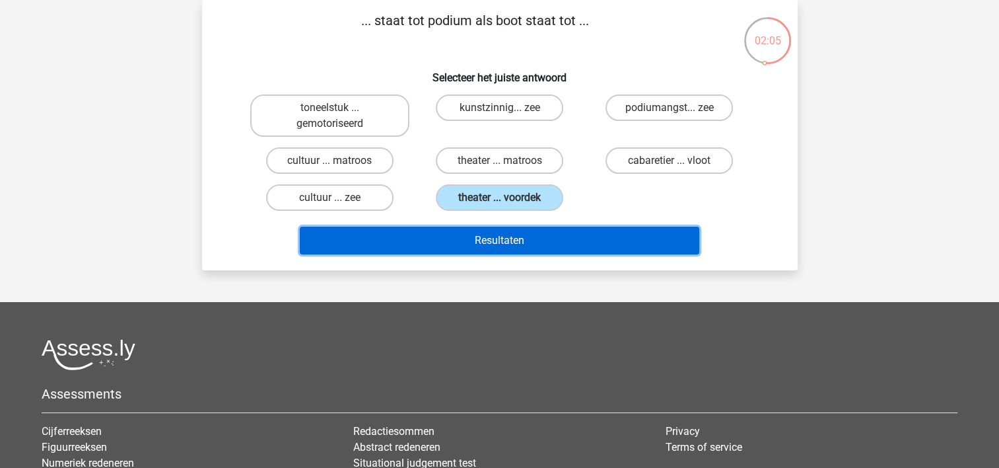
click at [419, 248] on button "Resultaten" at bounding box center [500, 241] width 400 height 28
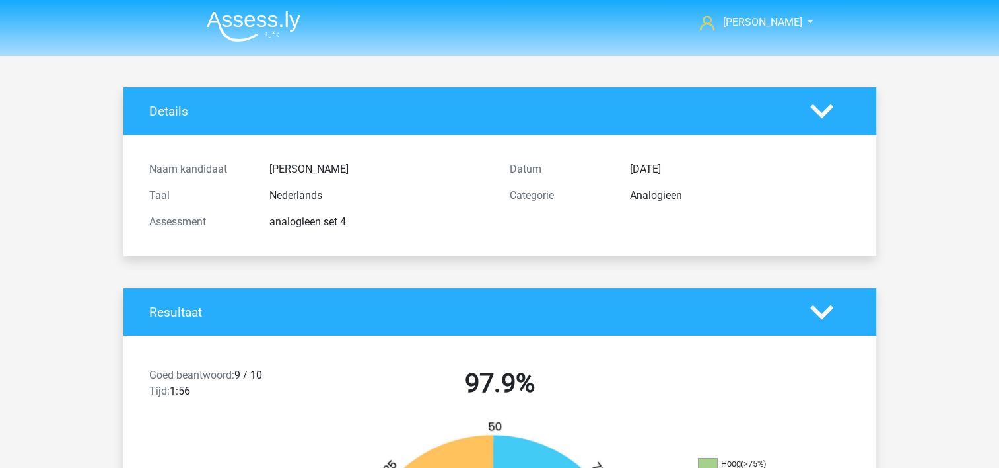
click at [419, 248] on div "Naam kandidaat [PERSON_NAME] Taal Nederlands Assessment analogieen set 4 Datum …" at bounding box center [499, 196] width 733 height 122
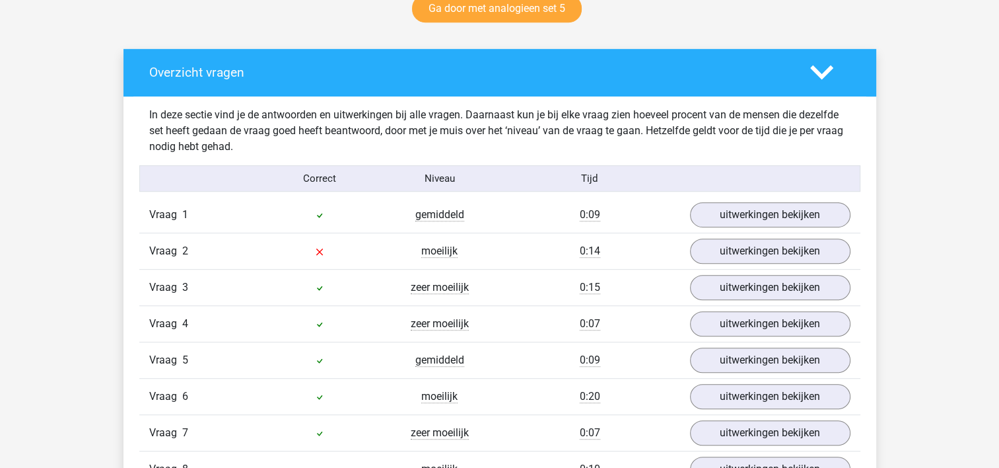
scroll to position [713, 0]
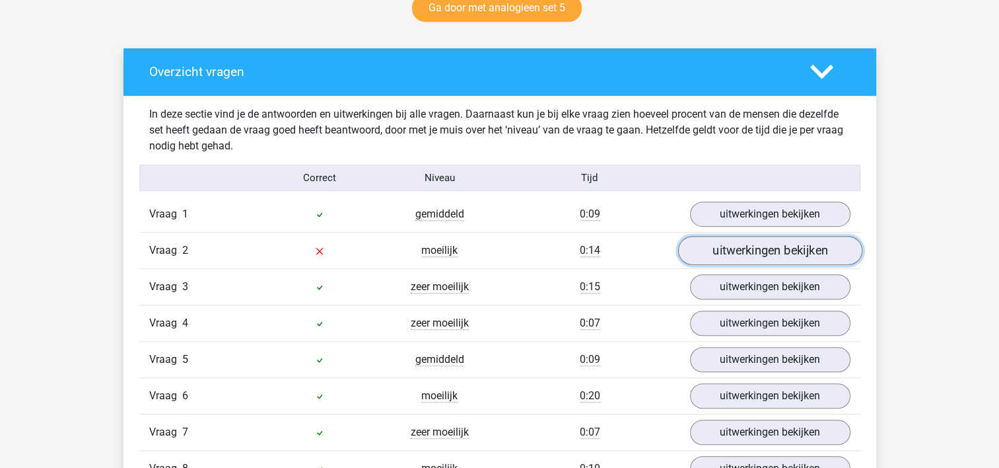
click at [725, 250] on link "uitwerkingen bekijken" at bounding box center [770, 250] width 184 height 29
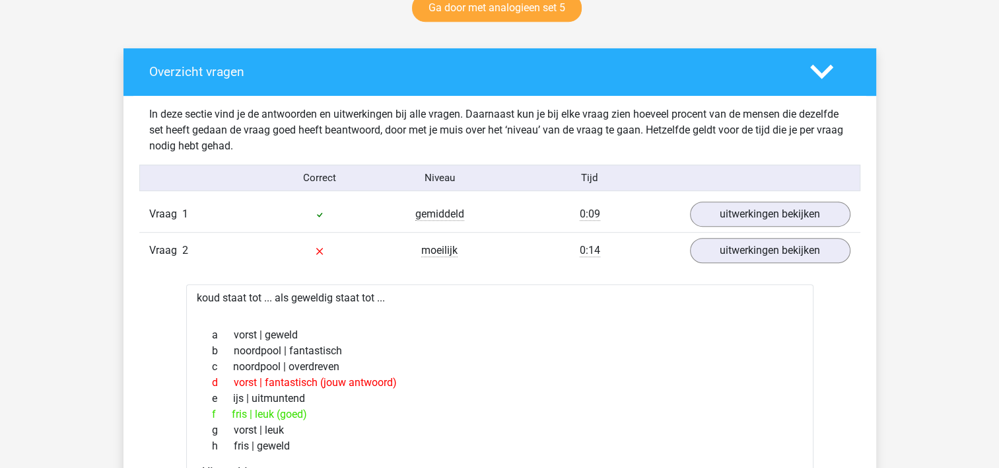
click at [559, 324] on div "a vorst | geweld b noordpool | fantastisch c noordpool | overdreven d vorst | f…" at bounding box center [500, 390] width 596 height 137
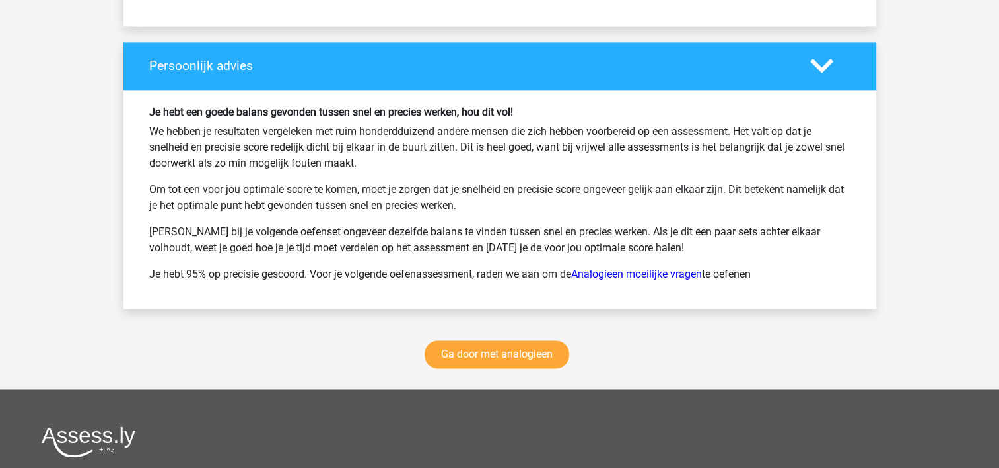
scroll to position [2061, 0]
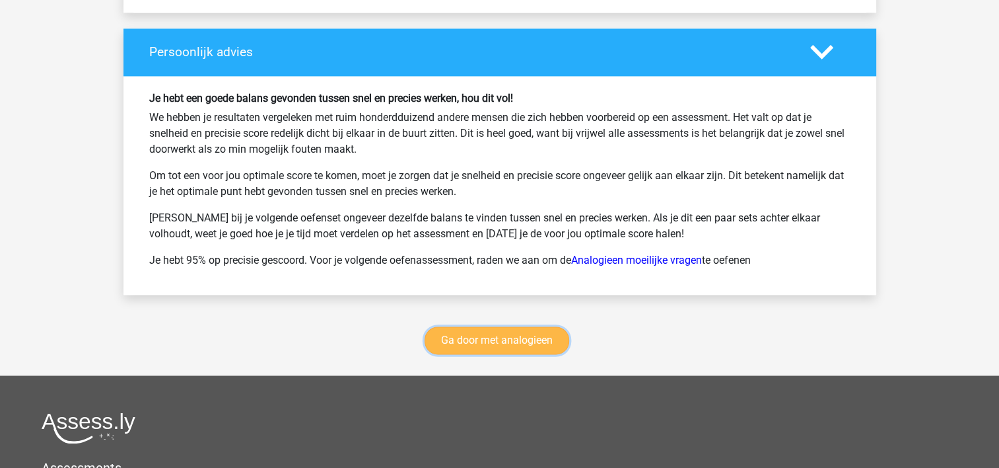
click at [559, 326] on link "Ga door met analogieen" at bounding box center [497, 340] width 145 height 28
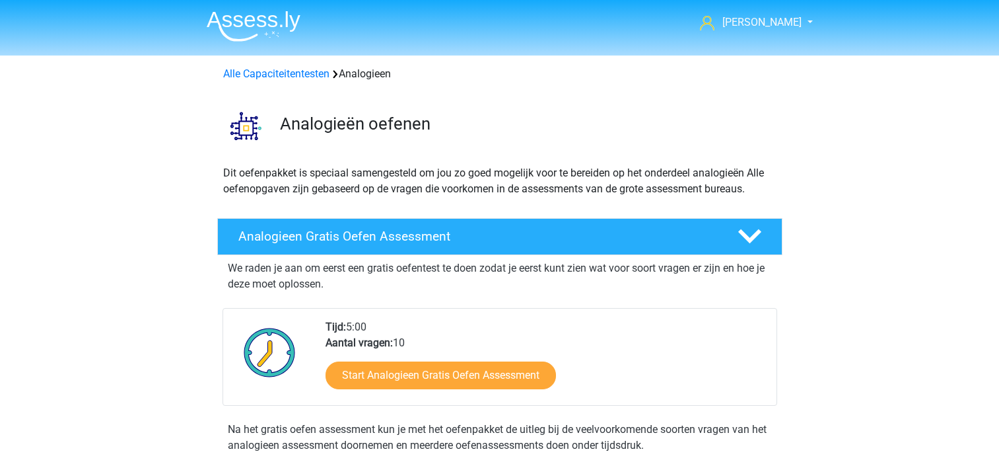
scroll to position [542, 0]
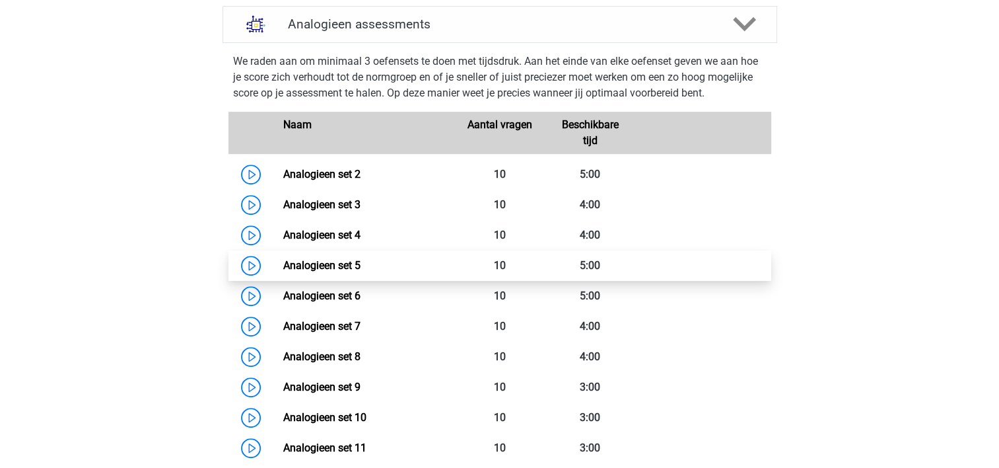
click at [339, 271] on link "Analogieen set 5" at bounding box center [321, 265] width 77 height 13
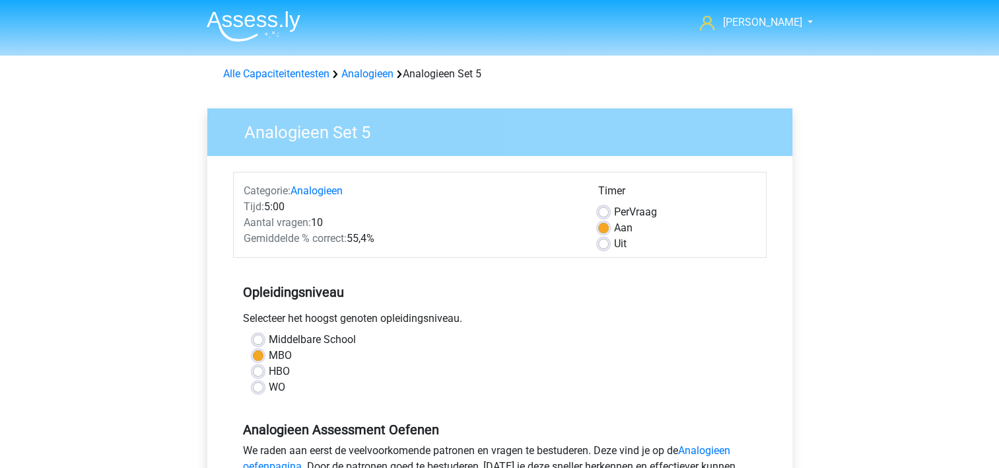
click at [339, 273] on div "Opleidingsniveau Selecteer het hoogst genoten opleidingsniveau. [GEOGRAPHIC_DAT…" at bounding box center [500, 334] width 534 height 143
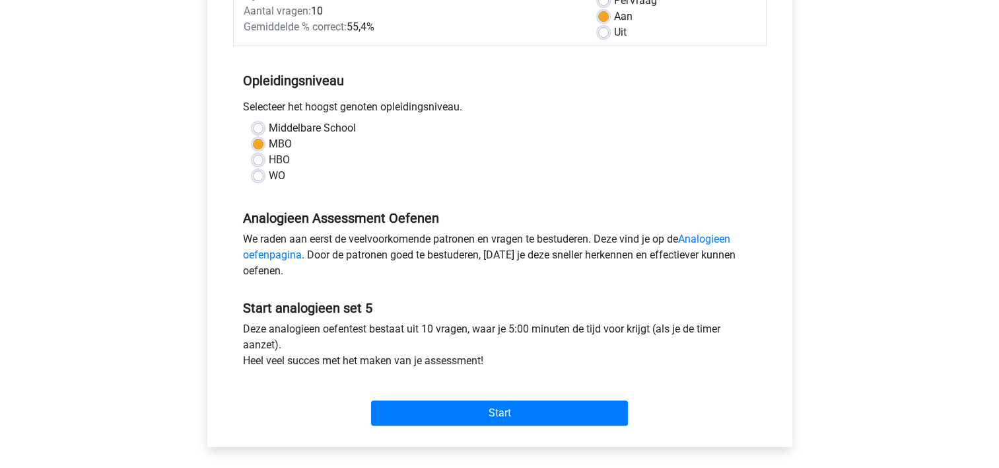
scroll to position [238, 0]
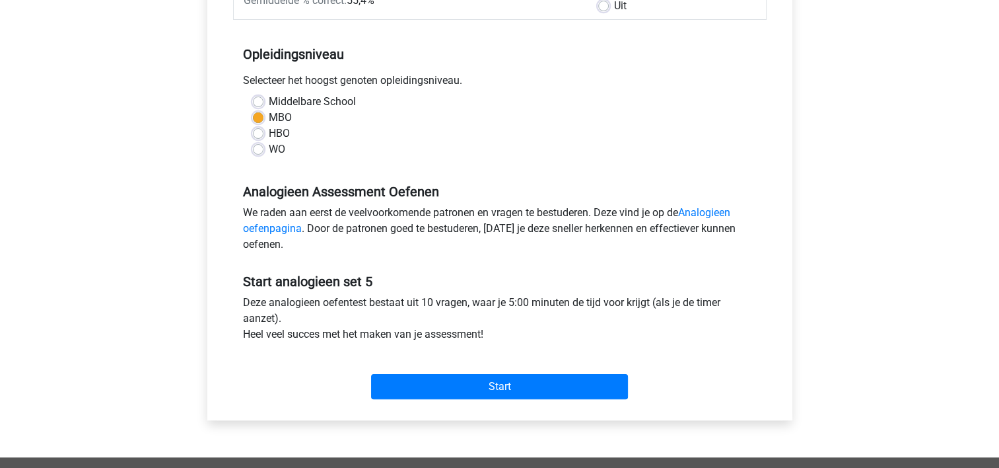
click at [614, 3] on label "Uit" at bounding box center [620, 6] width 13 height 16
click at [605, 3] on input "Uit" at bounding box center [603, 4] width 11 height 13
radio input "true"
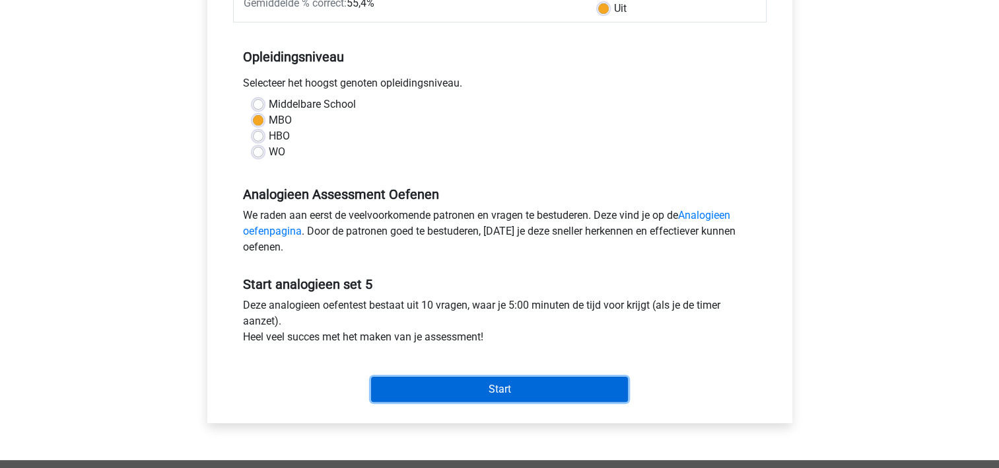
click at [442, 386] on input "Start" at bounding box center [499, 388] width 257 height 25
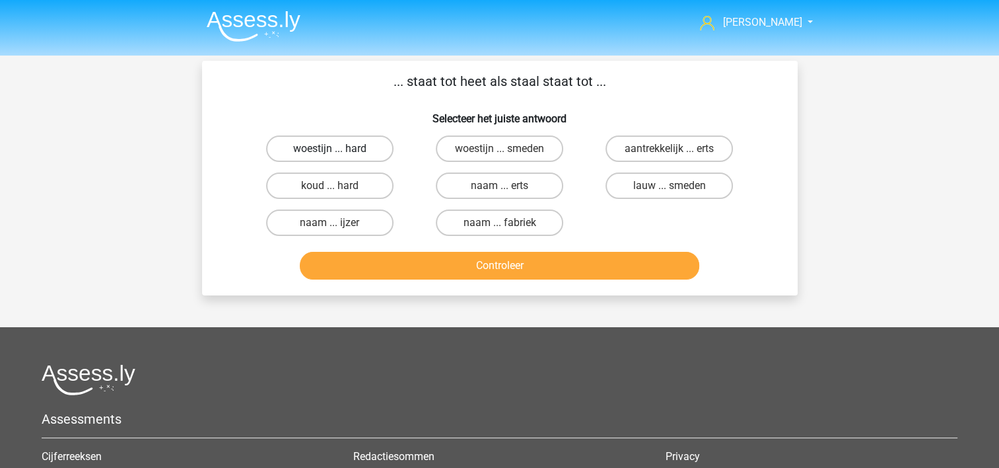
click at [329, 148] on label "woestijn ... hard" at bounding box center [329, 148] width 127 height 26
click at [330, 149] on input "woestijn ... hard" at bounding box center [334, 153] width 9 height 9
radio input "true"
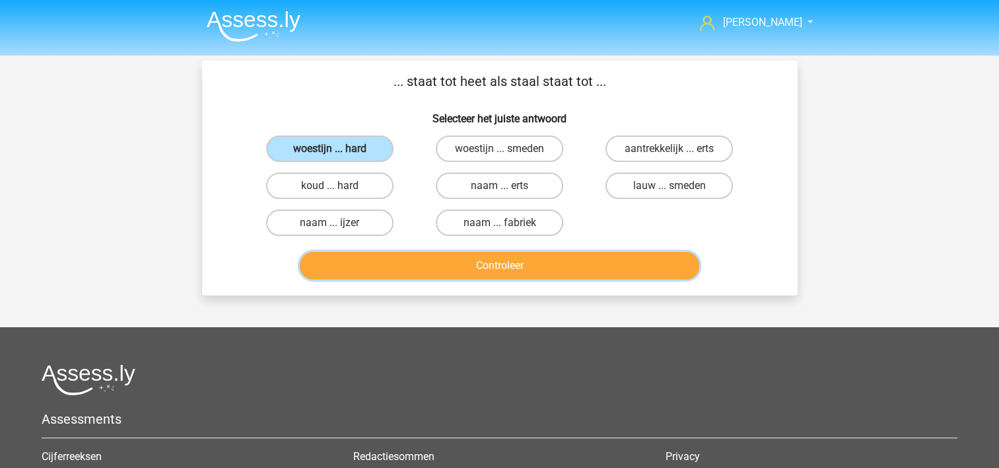
click at [497, 265] on button "Controleer" at bounding box center [500, 266] width 400 height 28
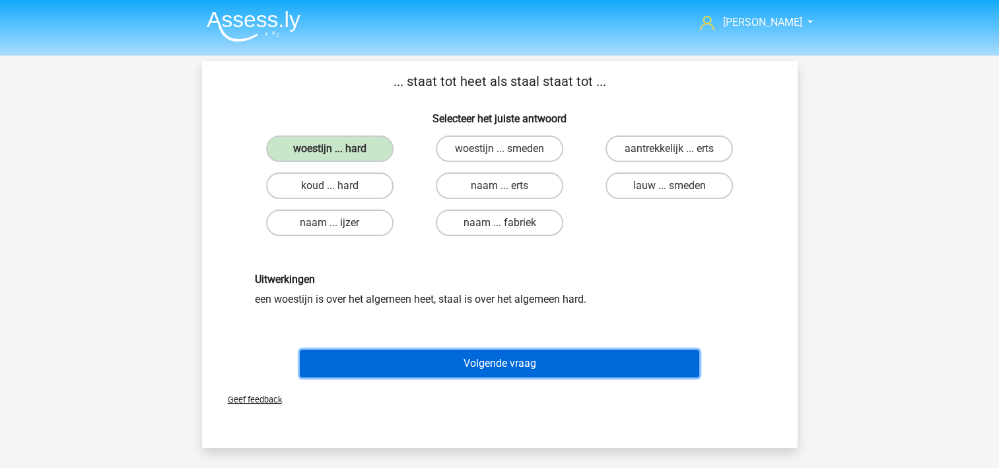
click at [460, 361] on button "Volgende vraag" at bounding box center [500, 363] width 400 height 28
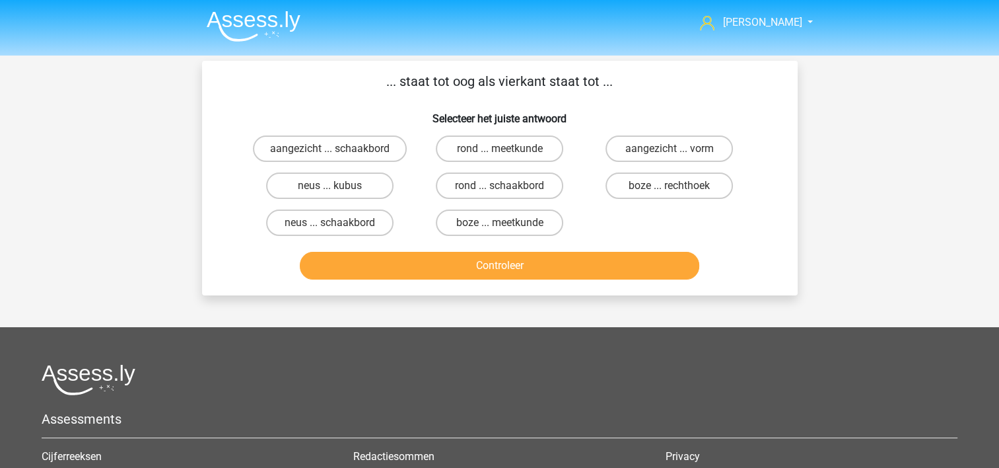
scroll to position [61, 0]
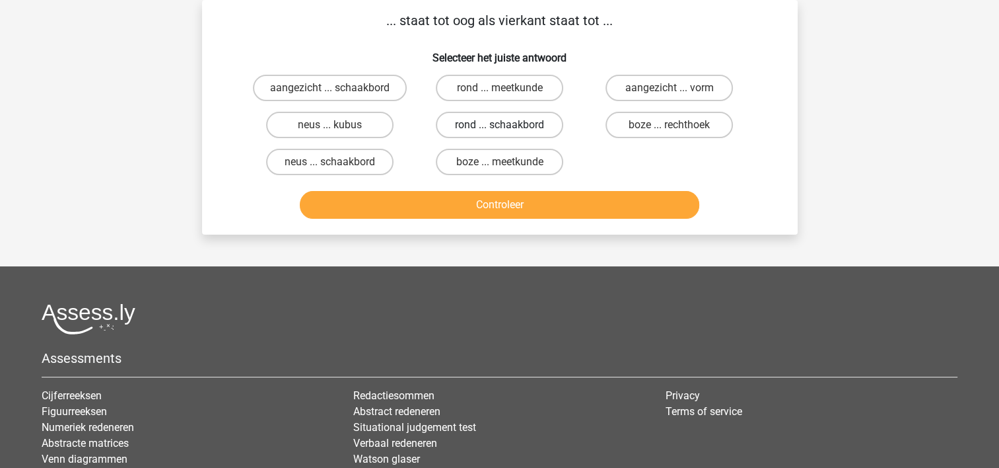
click at [530, 118] on label "rond ... schaakbord" at bounding box center [499, 125] width 127 height 26
click at [508, 125] on input "rond ... schaakbord" at bounding box center [503, 129] width 9 height 9
radio input "true"
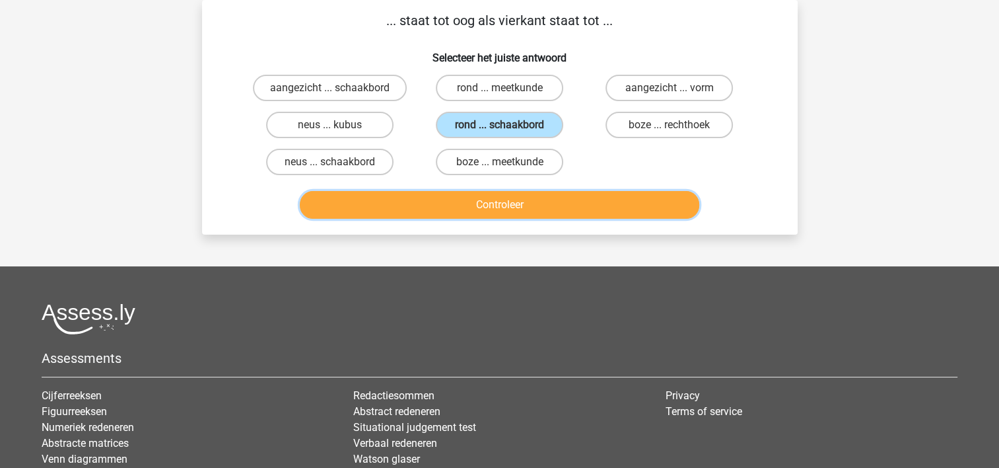
click at [486, 199] on button "Controleer" at bounding box center [500, 205] width 400 height 28
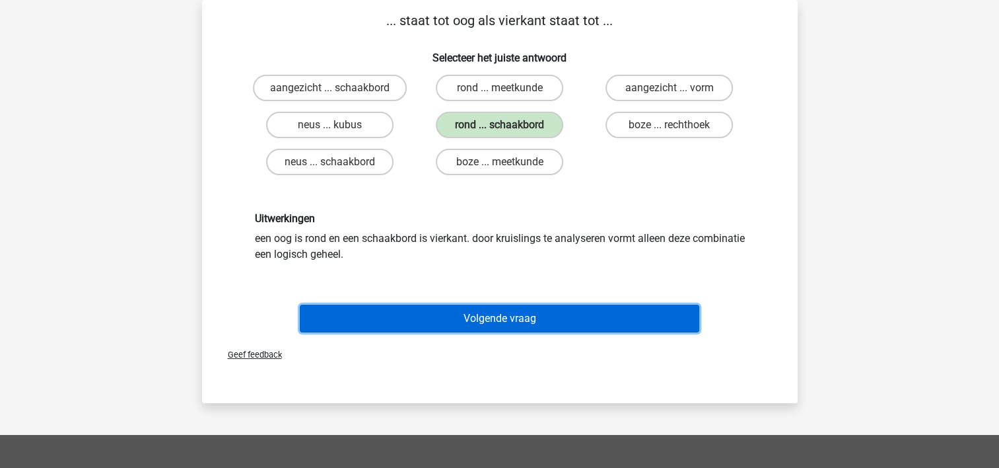
click at [450, 312] on button "Volgende vraag" at bounding box center [500, 318] width 400 height 28
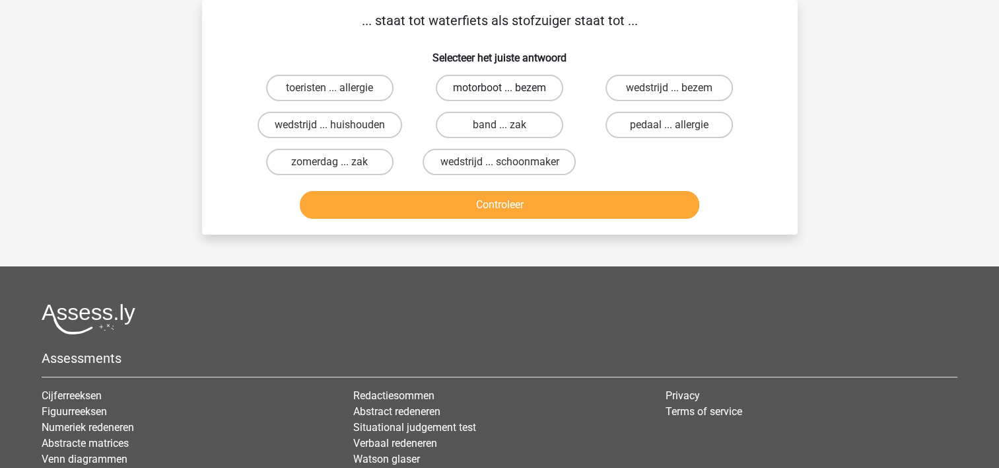
click at [531, 94] on label "motorboot ... bezem" at bounding box center [499, 88] width 127 height 26
click at [508, 94] on input "motorboot ... bezem" at bounding box center [503, 92] width 9 height 9
radio input "true"
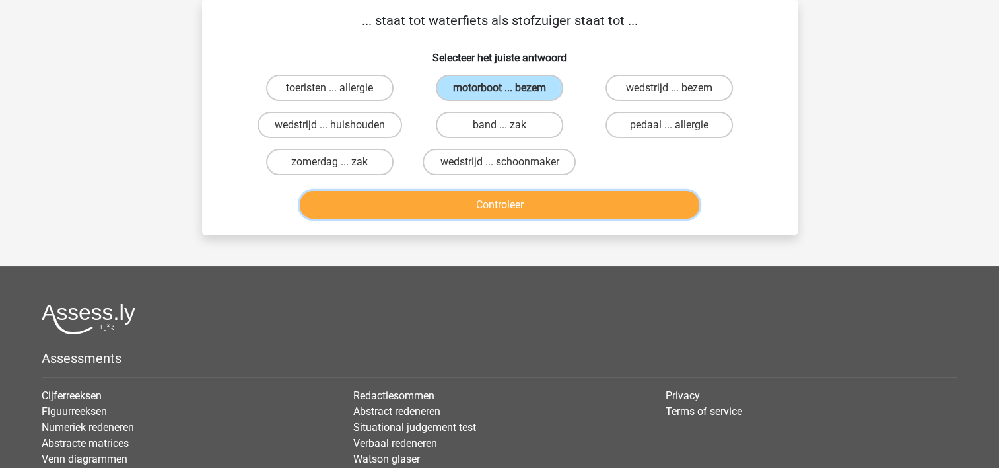
click at [468, 204] on button "Controleer" at bounding box center [500, 205] width 400 height 28
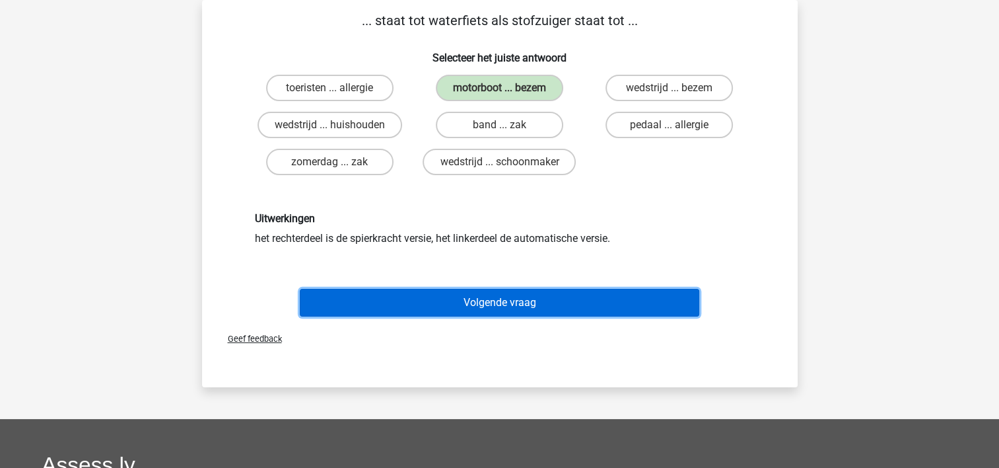
click at [417, 302] on button "Volgende vraag" at bounding box center [500, 303] width 400 height 28
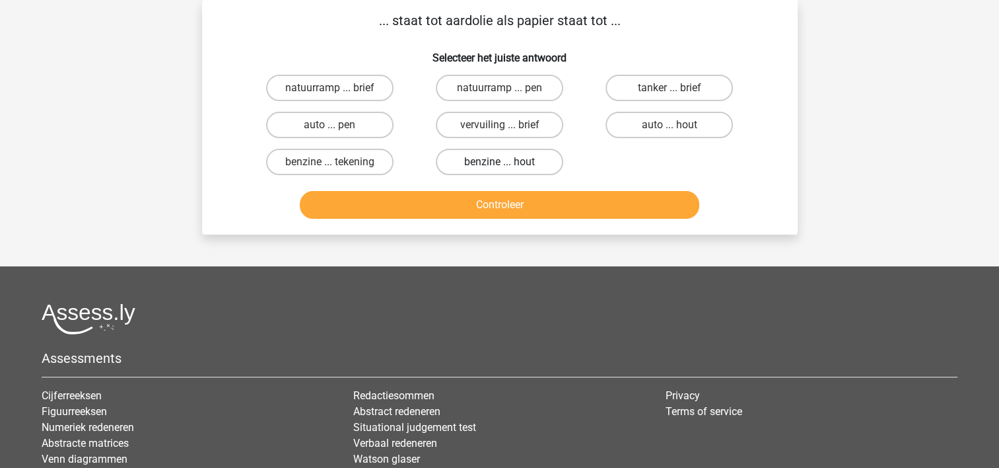
click at [490, 167] on label "benzine ... hout" at bounding box center [499, 162] width 127 height 26
click at [499, 167] on input "benzine ... hout" at bounding box center [503, 166] width 9 height 9
radio input "true"
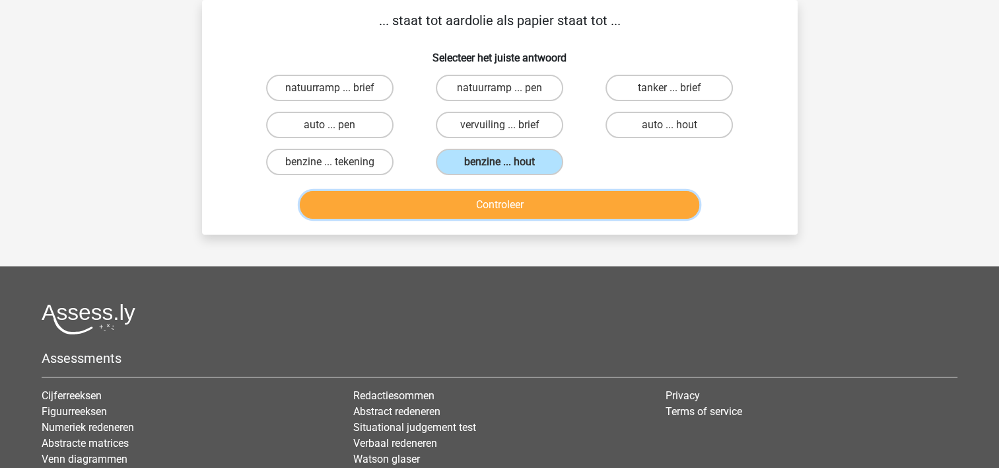
click at [468, 204] on button "Controleer" at bounding box center [500, 205] width 400 height 28
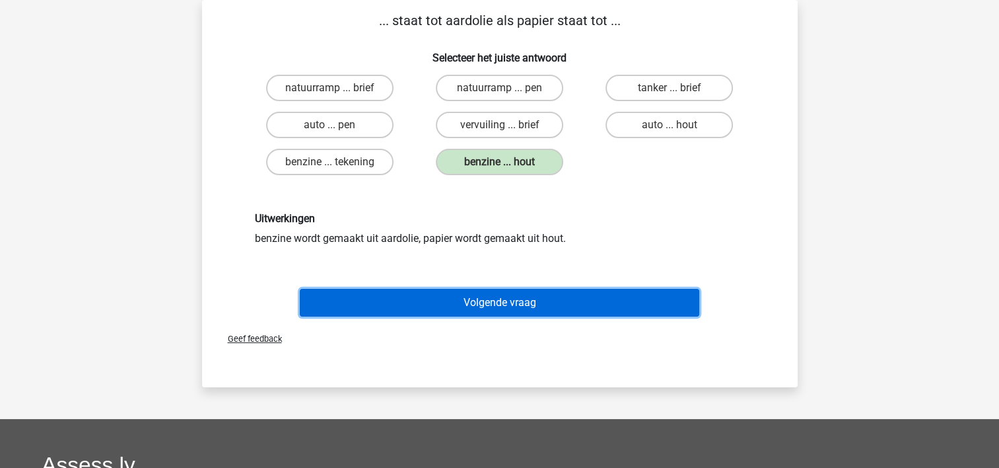
click at [418, 296] on button "Volgende vraag" at bounding box center [500, 303] width 400 height 28
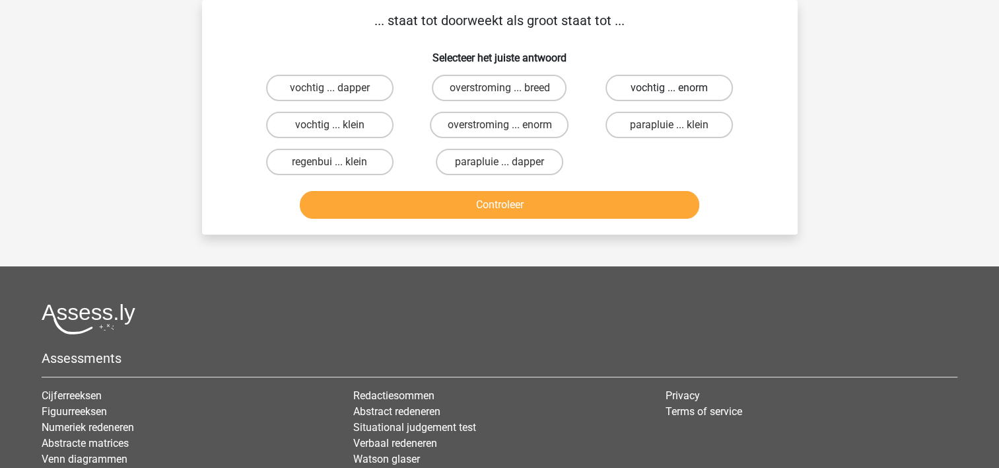
click at [645, 92] on label "vochtig ... enorm" at bounding box center [669, 88] width 127 height 26
click at [670, 92] on input "vochtig ... enorm" at bounding box center [674, 92] width 9 height 9
radio input "true"
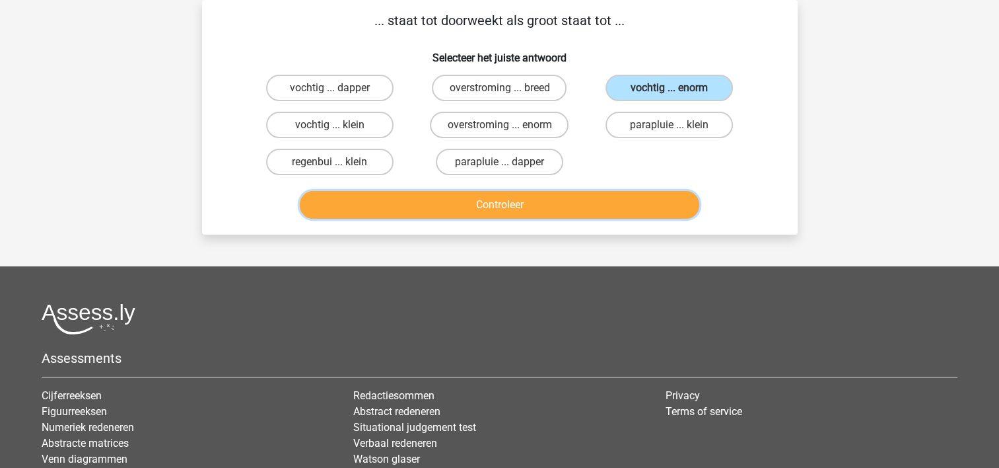
click at [555, 194] on button "Controleer" at bounding box center [500, 205] width 400 height 28
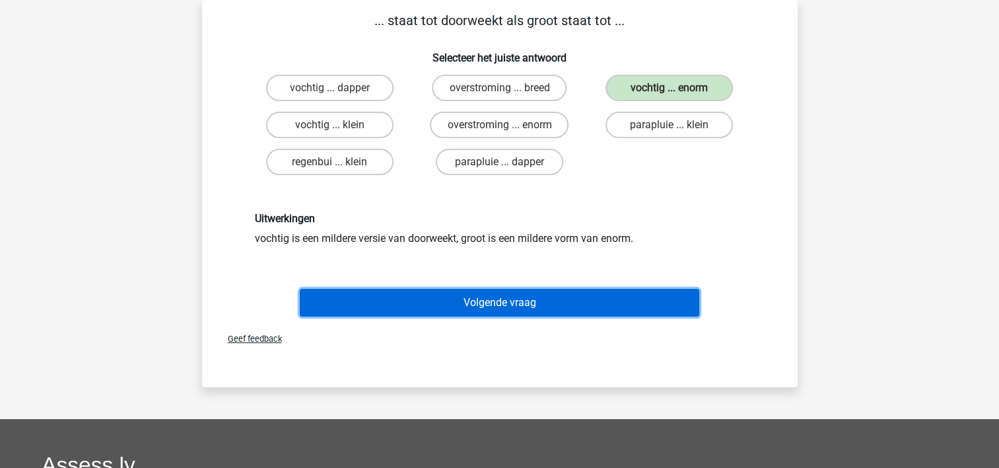
click at [503, 301] on button "Volgende vraag" at bounding box center [500, 303] width 400 height 28
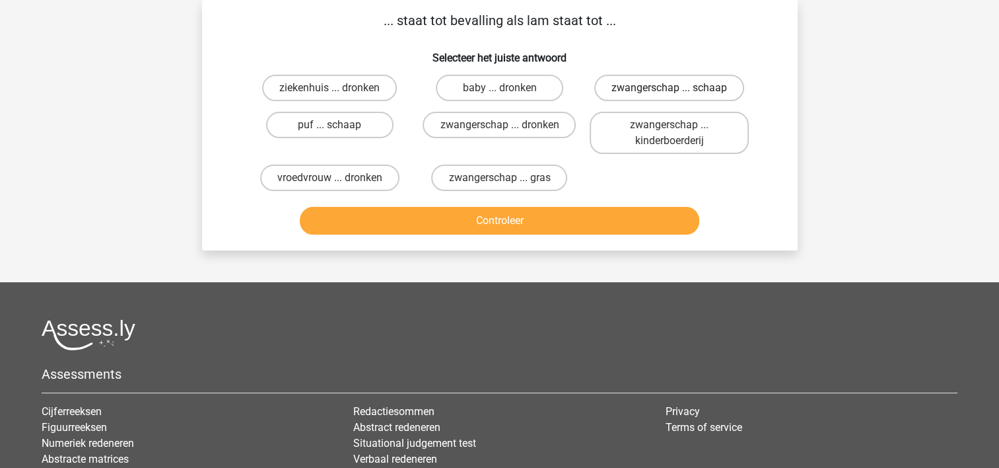
click at [637, 92] on label "zwangerschap ... schaap" at bounding box center [669, 88] width 150 height 26
click at [670, 92] on input "zwangerschap ... schaap" at bounding box center [674, 92] width 9 height 9
radio input "true"
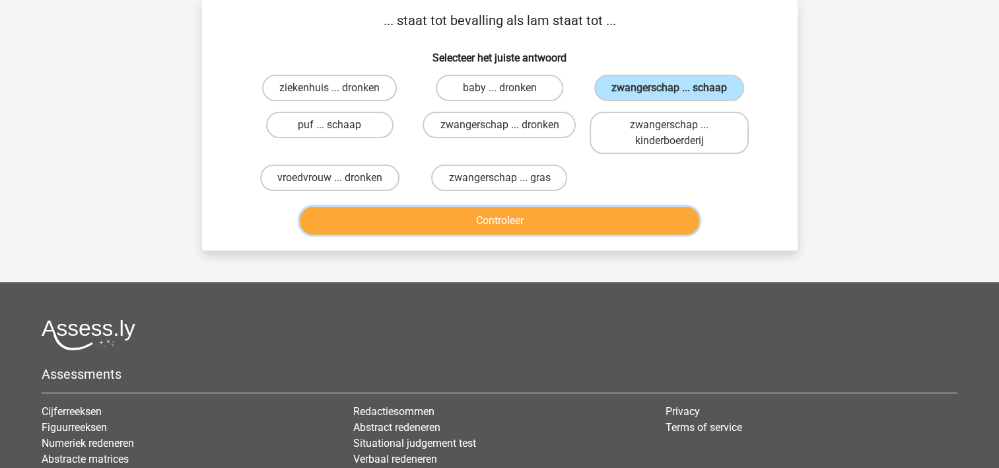
click at [525, 223] on button "Controleer" at bounding box center [500, 221] width 400 height 28
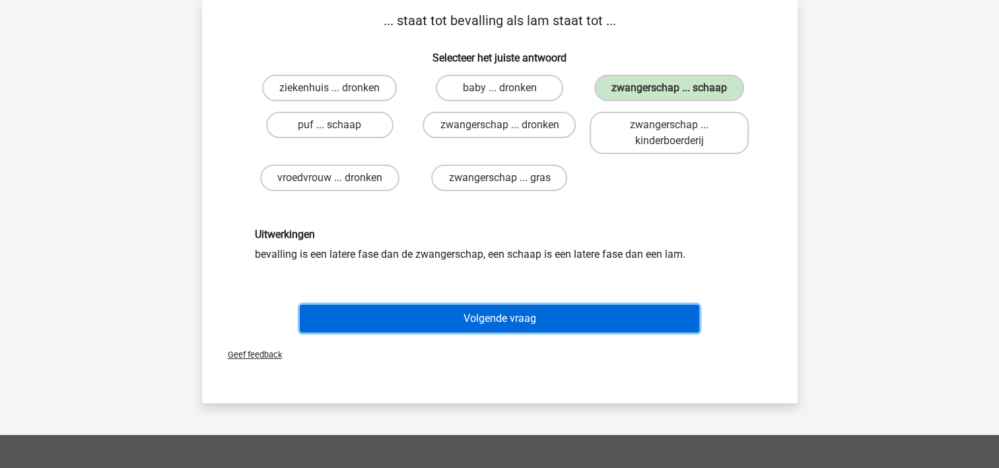
click at [453, 311] on button "Volgende vraag" at bounding box center [500, 318] width 400 height 28
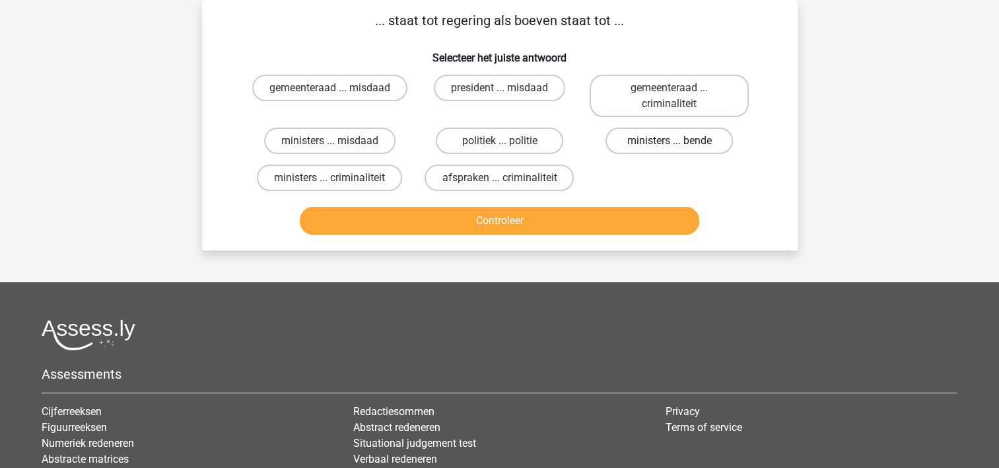
click at [630, 137] on label "ministers ... bende" at bounding box center [669, 140] width 127 height 26
click at [670, 141] on input "ministers ... bende" at bounding box center [674, 145] width 9 height 9
radio input "true"
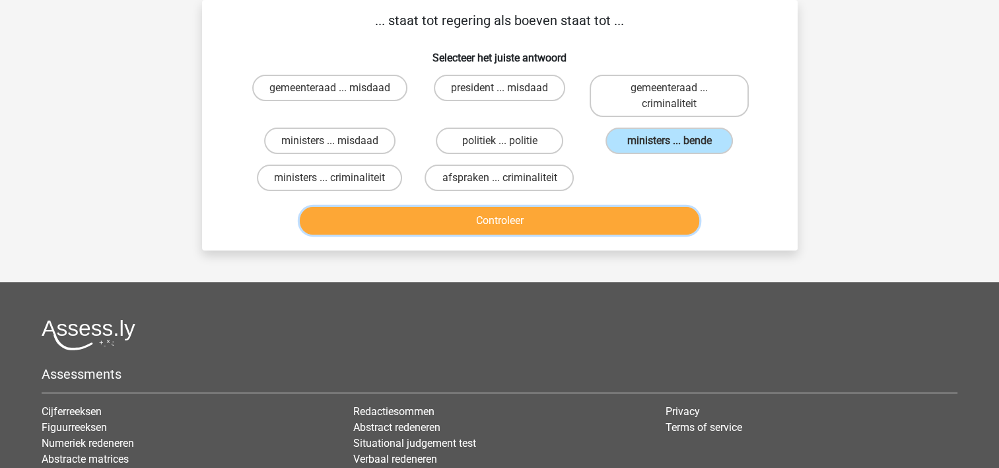
click at [552, 215] on button "Controleer" at bounding box center [500, 221] width 400 height 28
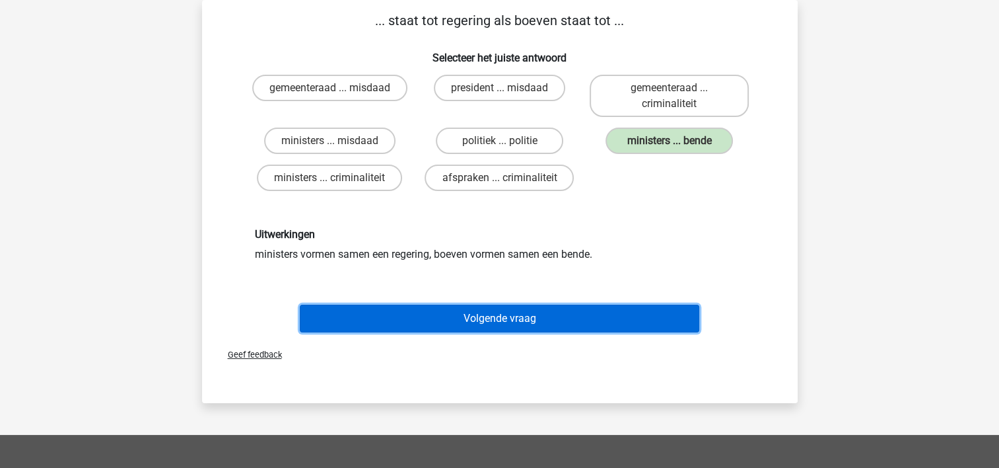
click at [476, 310] on button "Volgende vraag" at bounding box center [500, 318] width 400 height 28
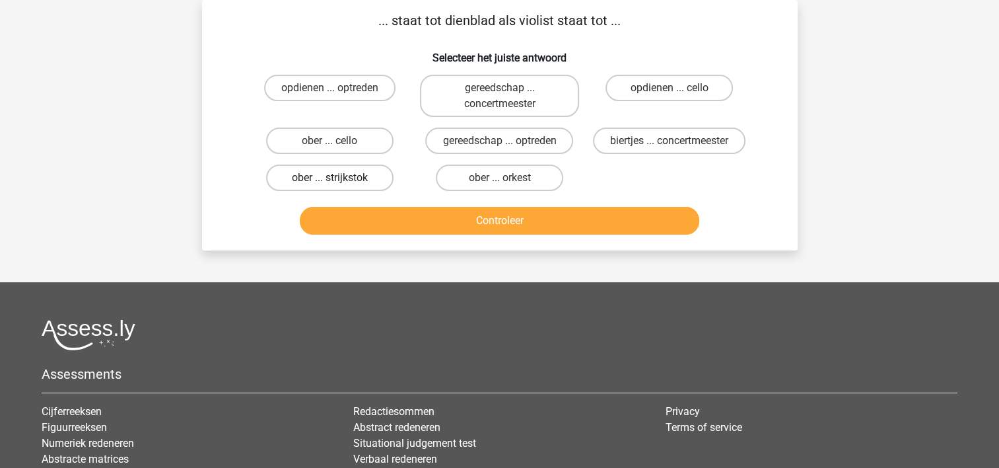
click at [346, 177] on label "ober ... strijkstok" at bounding box center [329, 177] width 127 height 26
click at [338, 178] on input "ober ... strijkstok" at bounding box center [334, 182] width 9 height 9
radio input "true"
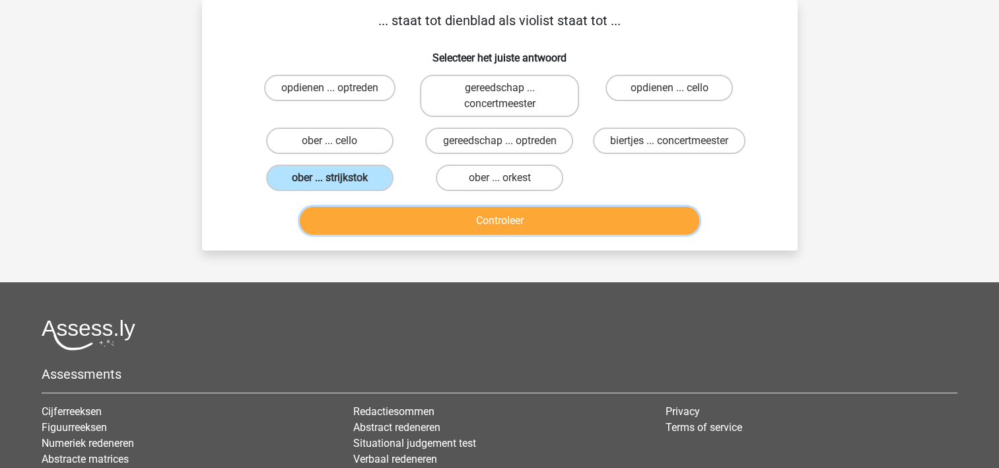
click at [445, 222] on button "Controleer" at bounding box center [500, 221] width 400 height 28
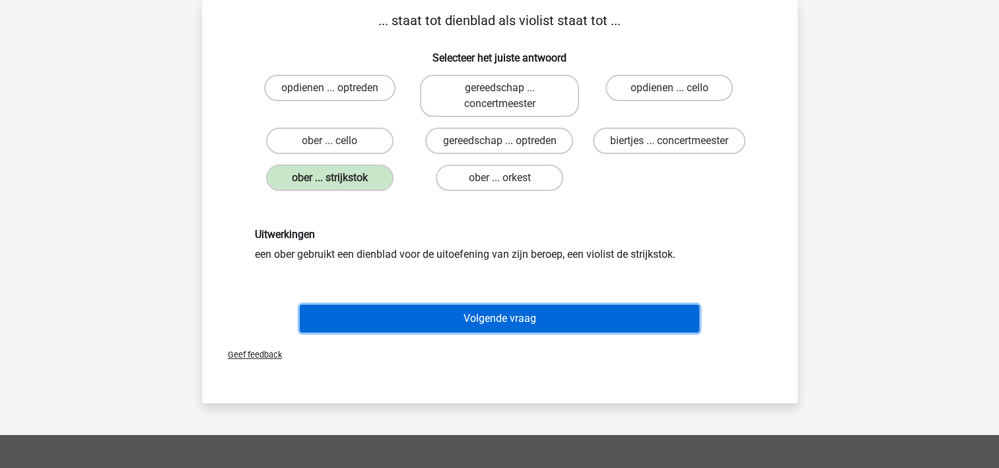
click at [404, 312] on button "Volgende vraag" at bounding box center [500, 318] width 400 height 28
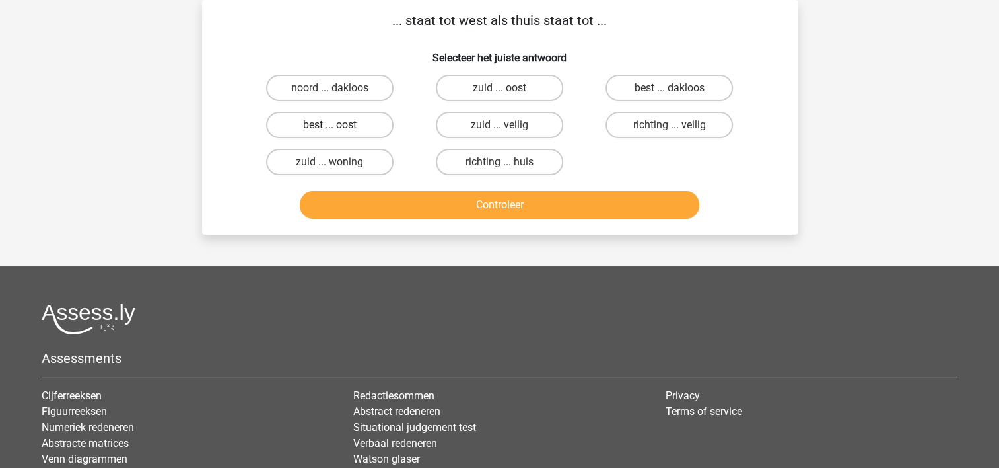
click at [345, 132] on label "best ... oost" at bounding box center [329, 125] width 127 height 26
click at [338, 132] on input "best ... oost" at bounding box center [334, 129] width 9 height 9
radio input "true"
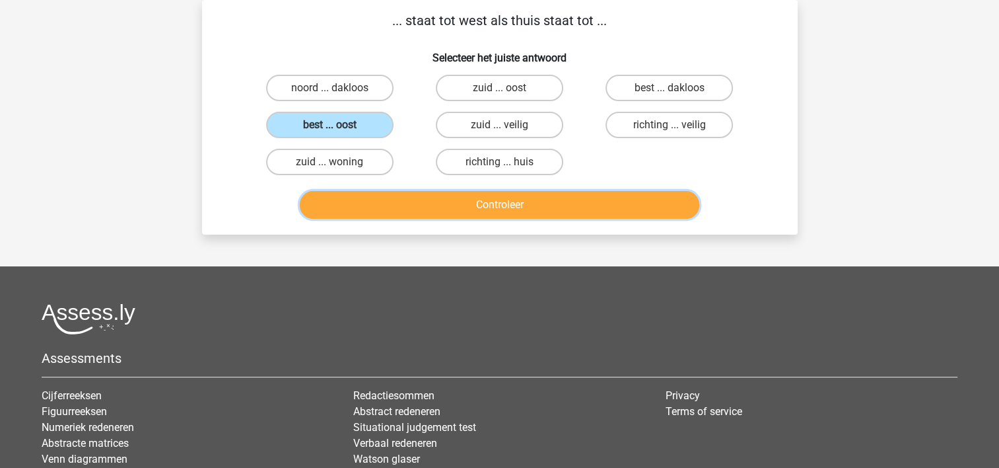
click at [367, 201] on button "Controleer" at bounding box center [500, 205] width 400 height 28
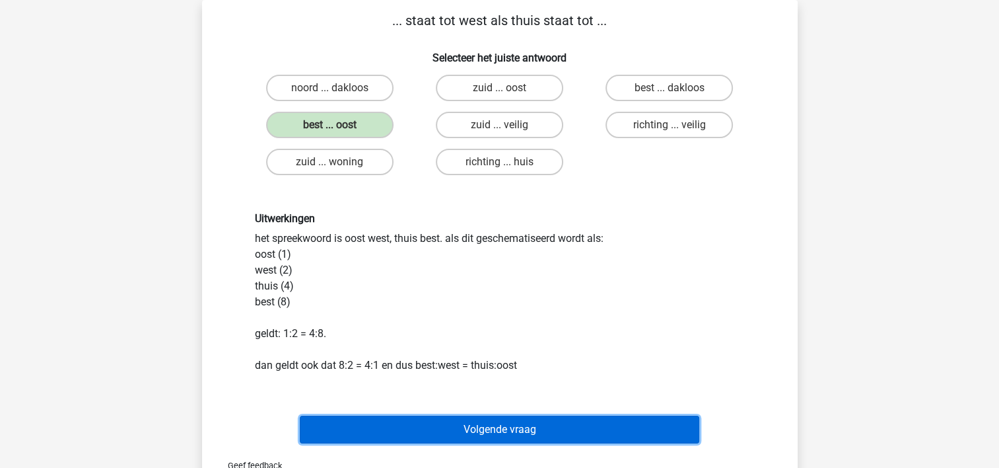
click at [409, 428] on button "Volgende vraag" at bounding box center [500, 429] width 400 height 28
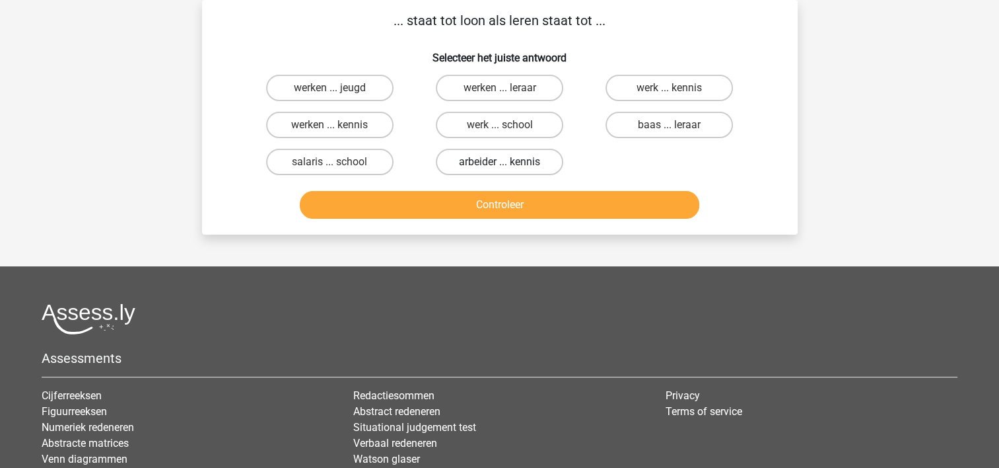
click at [489, 164] on label "arbeider ... kennis" at bounding box center [499, 162] width 127 height 26
click at [499, 164] on input "arbeider ... kennis" at bounding box center [503, 166] width 9 height 9
radio input "true"
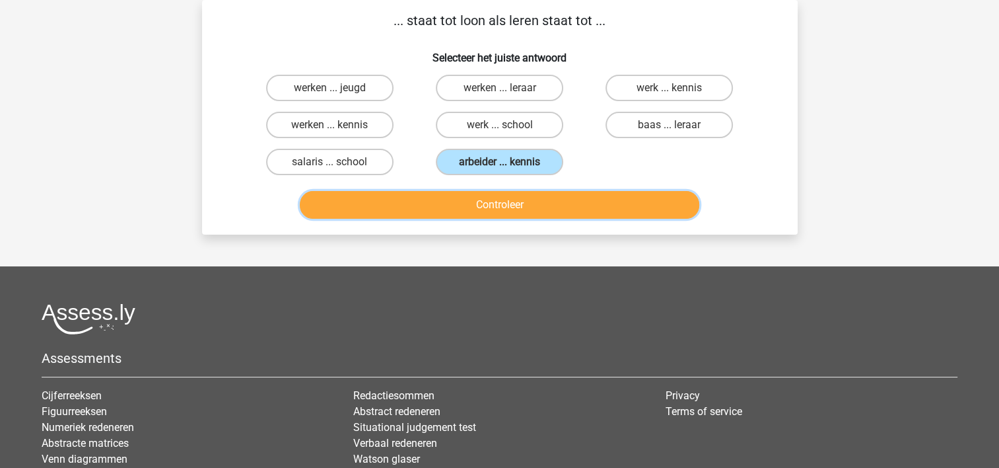
click at [460, 206] on button "Controleer" at bounding box center [500, 205] width 400 height 28
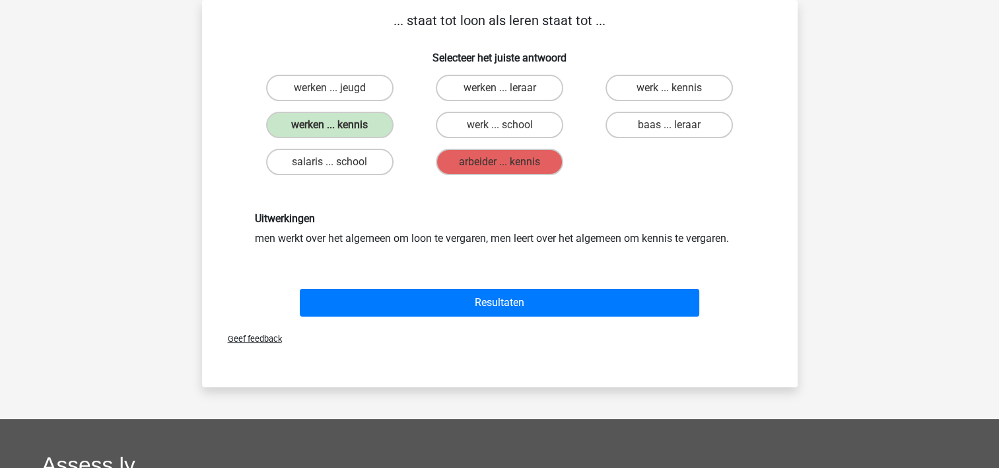
click at [460, 206] on div "Uitwerkingen men werkt over het algemeen om loon te vergaren, men leert over he…" at bounding box center [499, 228] width 553 height 97
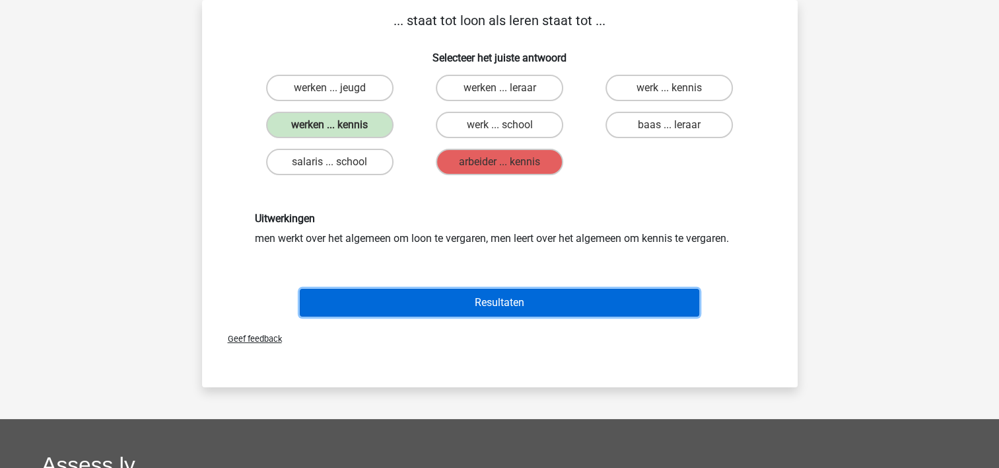
click at [411, 296] on button "Resultaten" at bounding box center [500, 303] width 400 height 28
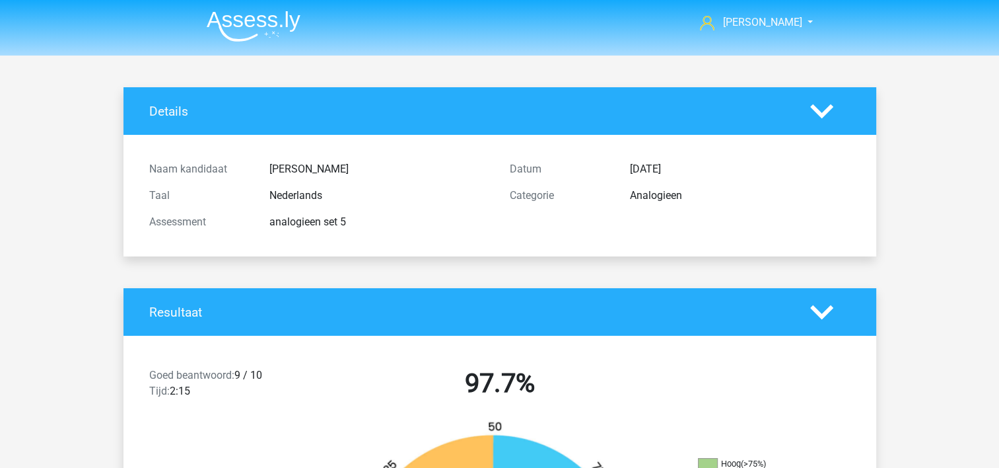
click at [396, 314] on h4 "Resultaat" at bounding box center [469, 311] width 641 height 15
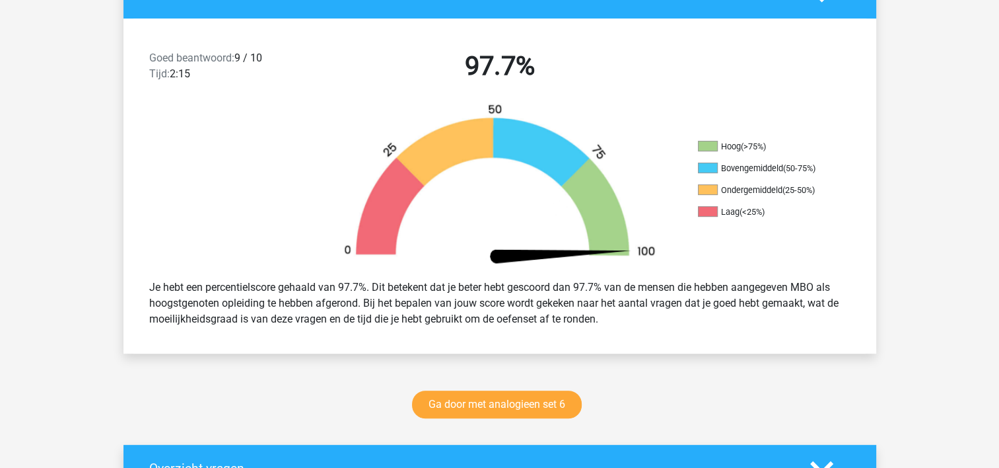
scroll to position [343, 0]
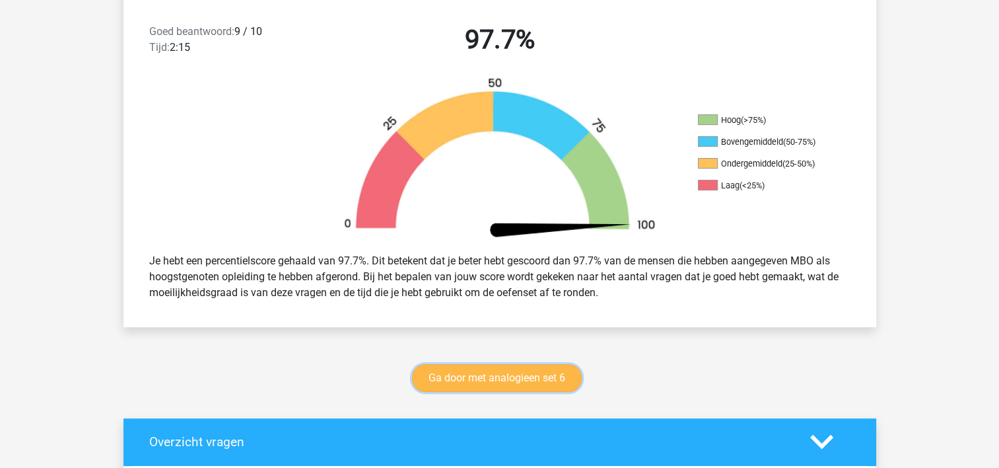
click at [460, 376] on link "Ga door met analogieen set 6" at bounding box center [497, 378] width 170 height 28
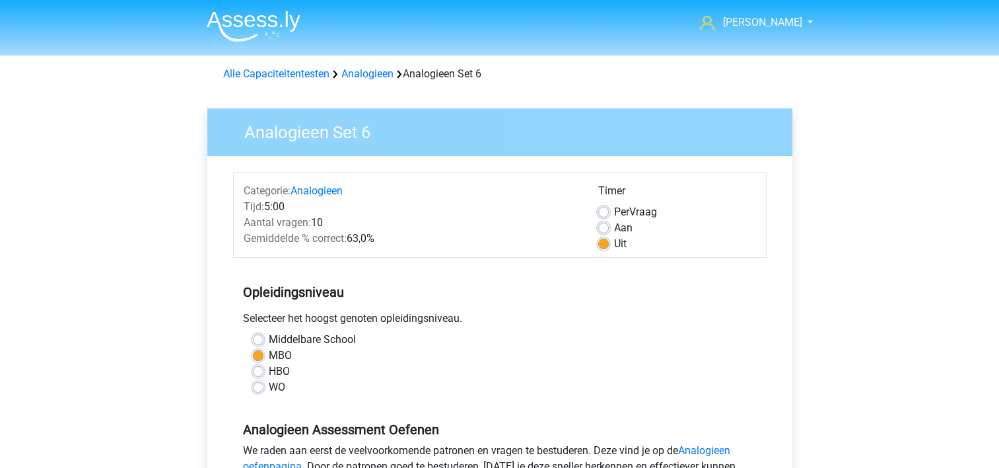
click at [525, 318] on div "Selecteer het hoogst genoten opleidingsniveau." at bounding box center [500, 320] width 534 height 21
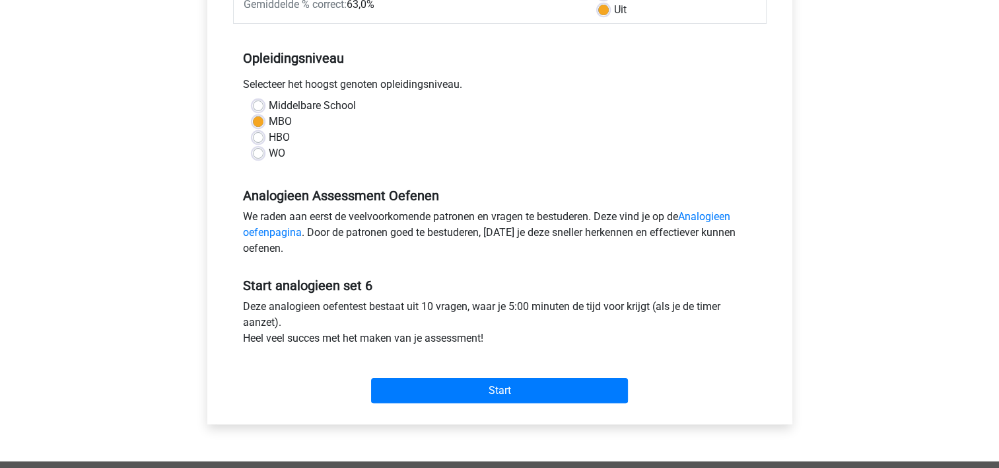
scroll to position [238, 0]
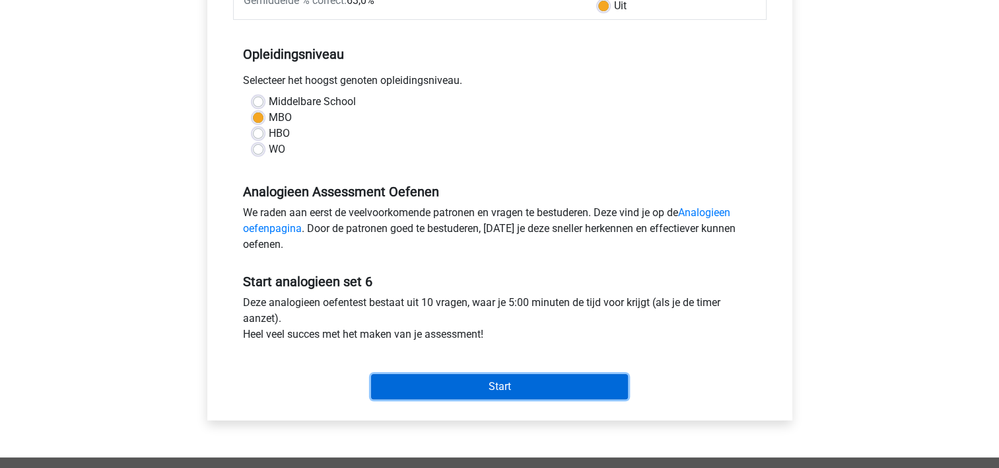
click at [450, 378] on input "Start" at bounding box center [499, 386] width 257 height 25
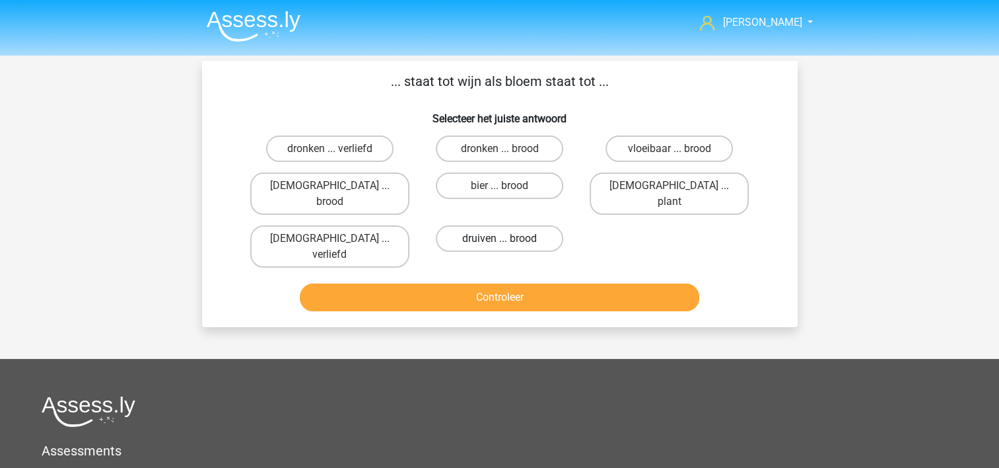
click at [487, 225] on label "druiven ... brood" at bounding box center [499, 238] width 127 height 26
click at [499, 238] on input "druiven ... brood" at bounding box center [503, 242] width 9 height 9
radio input "true"
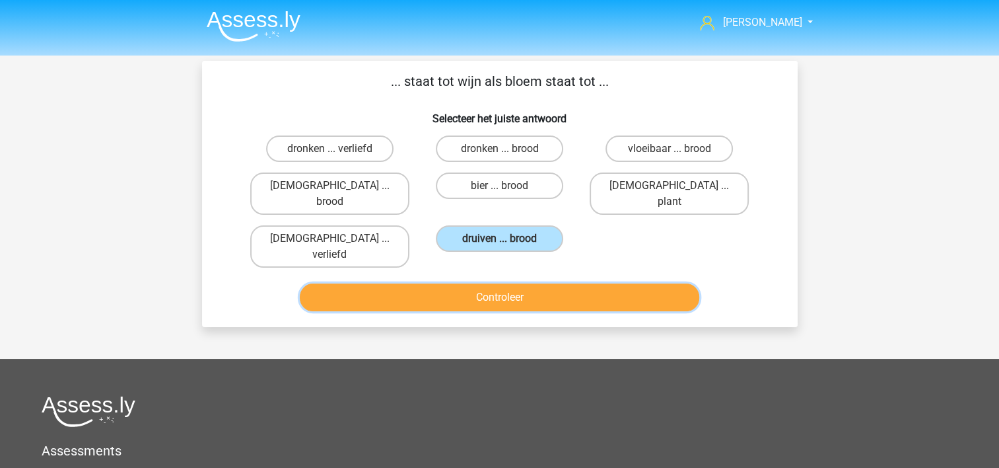
click at [476, 283] on button "Controleer" at bounding box center [500, 297] width 400 height 28
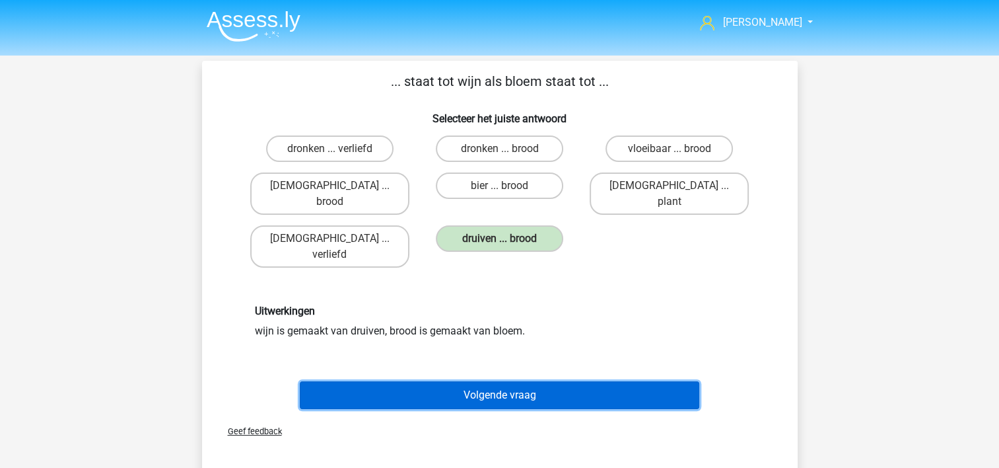
click at [439, 381] on button "Volgende vraag" at bounding box center [500, 395] width 400 height 28
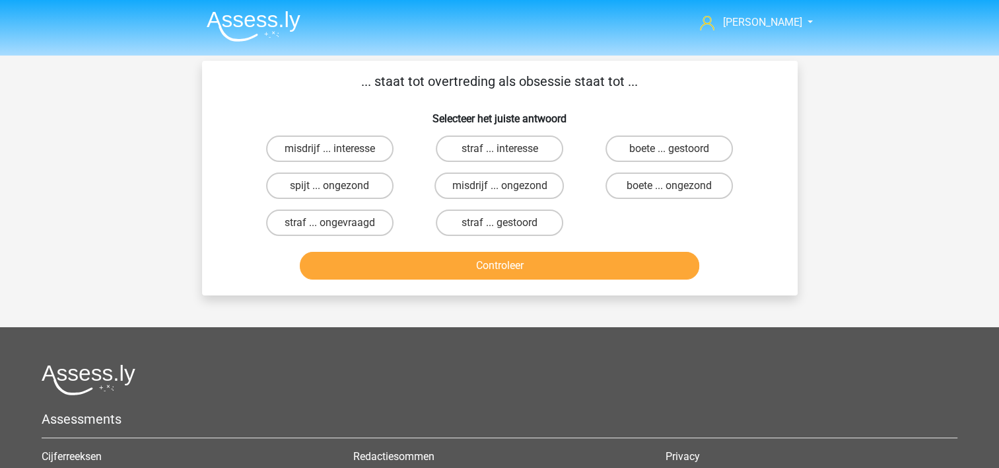
scroll to position [61, 0]
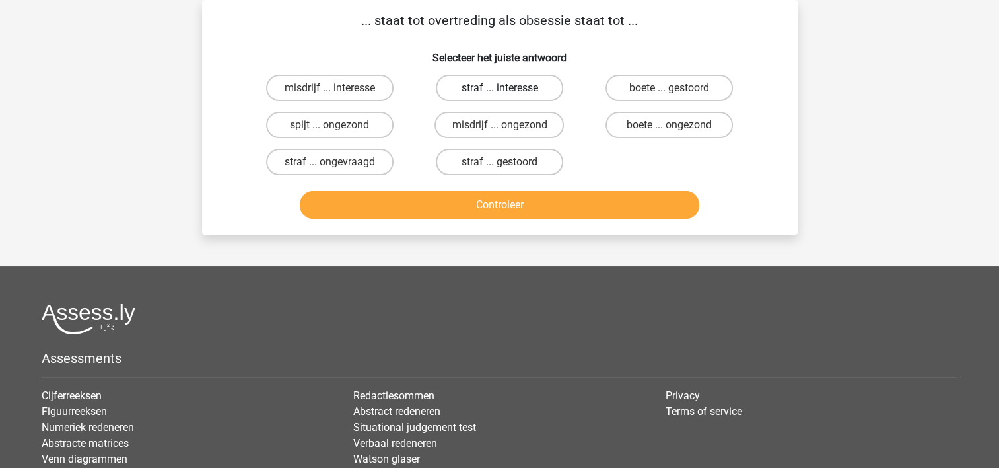
click at [515, 86] on label "straf ... interesse" at bounding box center [499, 88] width 127 height 26
click at [508, 88] on input "straf ... interesse" at bounding box center [503, 92] width 9 height 9
radio input "true"
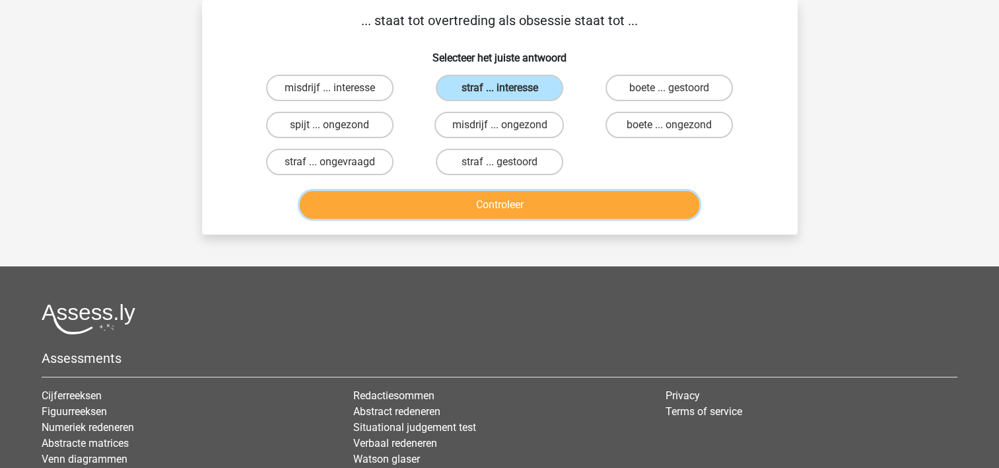
click at [394, 200] on button "Controleer" at bounding box center [500, 205] width 400 height 28
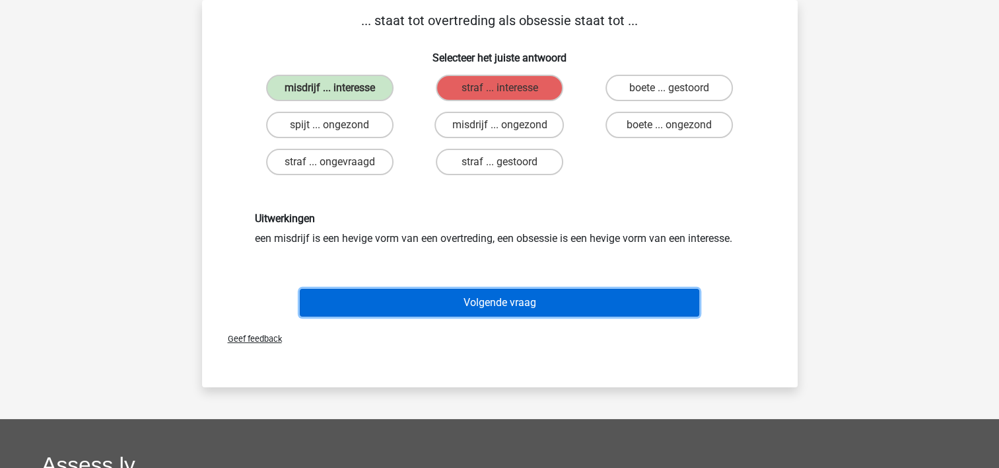
click at [365, 293] on button "Volgende vraag" at bounding box center [500, 303] width 400 height 28
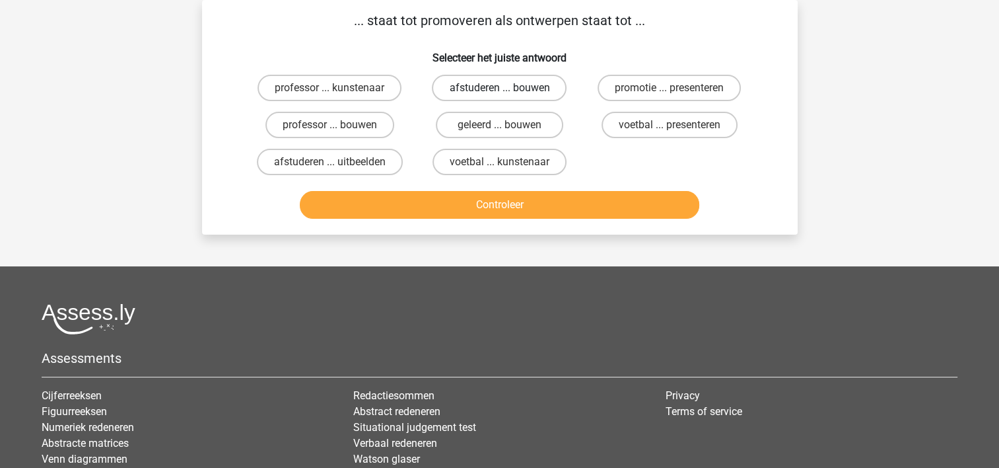
click at [474, 88] on label "afstuderen ... bouwen" at bounding box center [499, 88] width 135 height 26
click at [499, 88] on input "afstuderen ... bouwen" at bounding box center [503, 92] width 9 height 9
radio input "true"
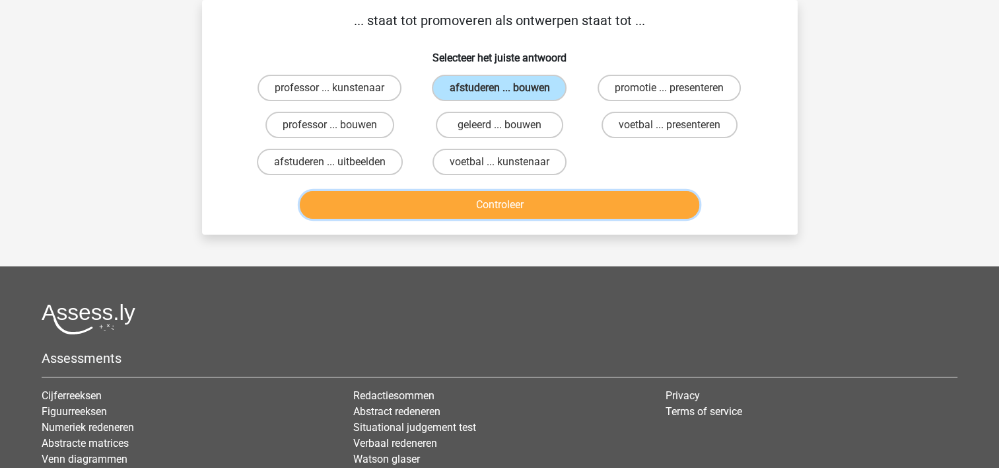
click at [407, 193] on button "Controleer" at bounding box center [500, 205] width 400 height 28
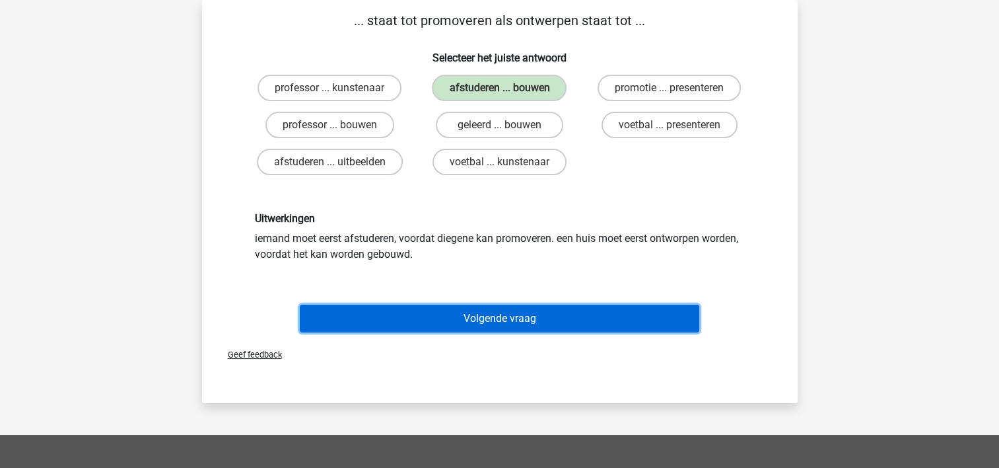
click at [382, 311] on button "Volgende vraag" at bounding box center [500, 318] width 400 height 28
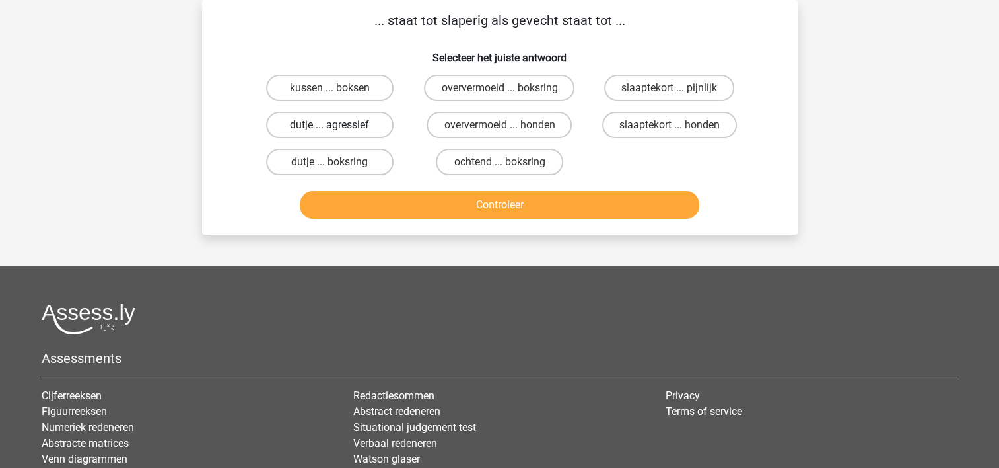
click at [342, 129] on label "dutje ... agressief" at bounding box center [329, 125] width 127 height 26
click at [338, 129] on input "dutje ... agressief" at bounding box center [334, 129] width 9 height 9
radio input "true"
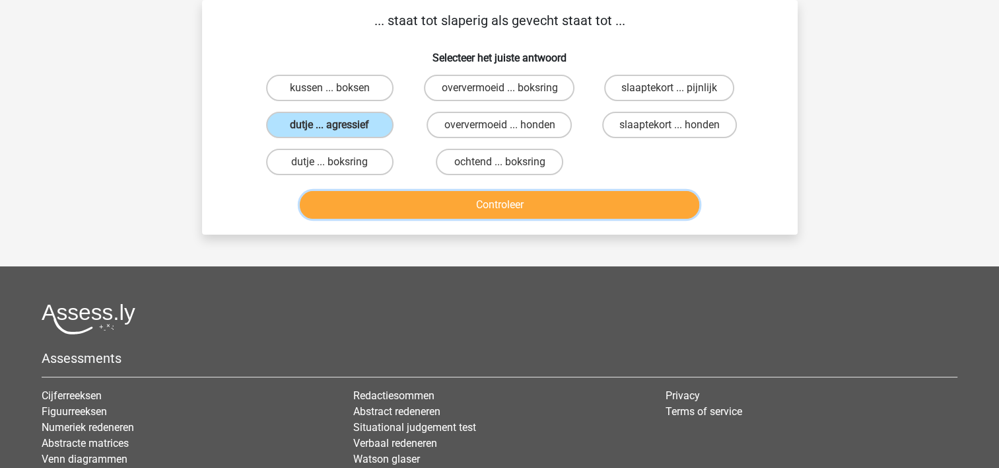
click at [449, 199] on button "Controleer" at bounding box center [500, 205] width 400 height 28
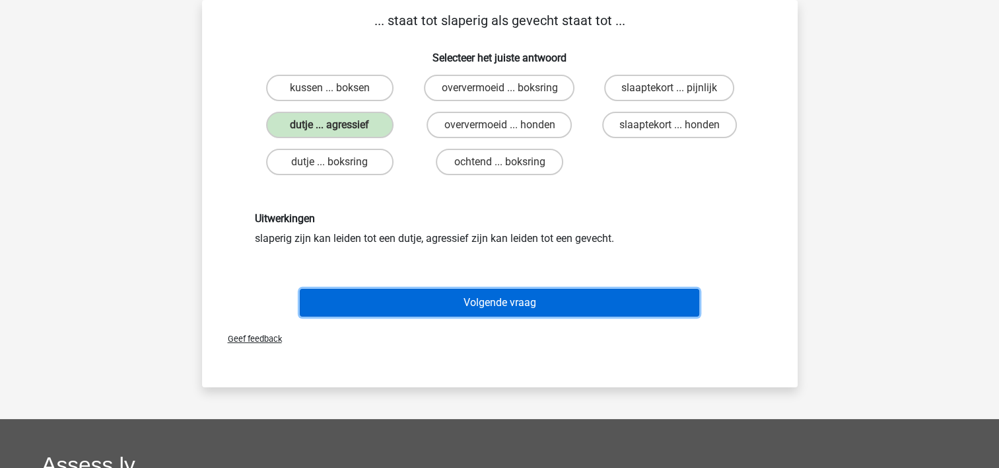
click at [412, 300] on button "Volgende vraag" at bounding box center [500, 303] width 400 height 28
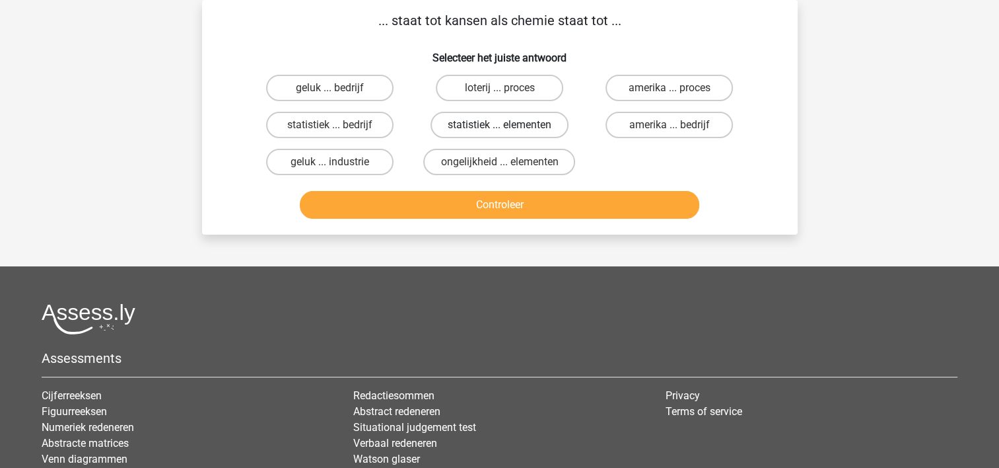
click at [515, 121] on label "statistiek ... elementen" at bounding box center [500, 125] width 138 height 26
click at [508, 125] on input "statistiek ... elementen" at bounding box center [503, 129] width 9 height 9
radio input "true"
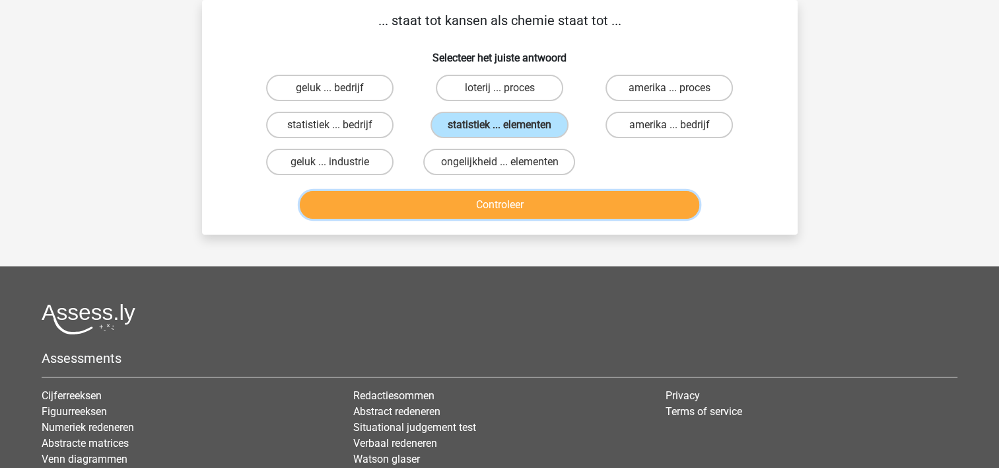
click at [466, 198] on button "Controleer" at bounding box center [500, 205] width 400 height 28
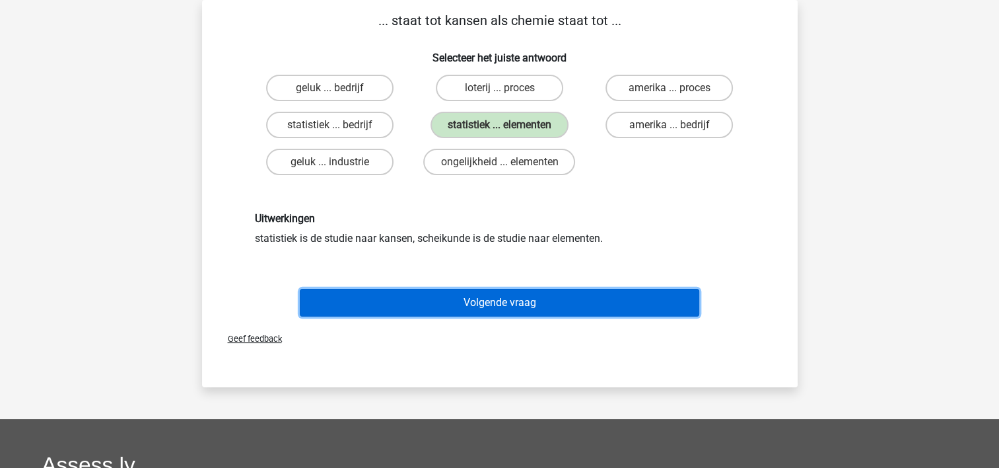
click at [419, 297] on button "Volgende vraag" at bounding box center [500, 303] width 400 height 28
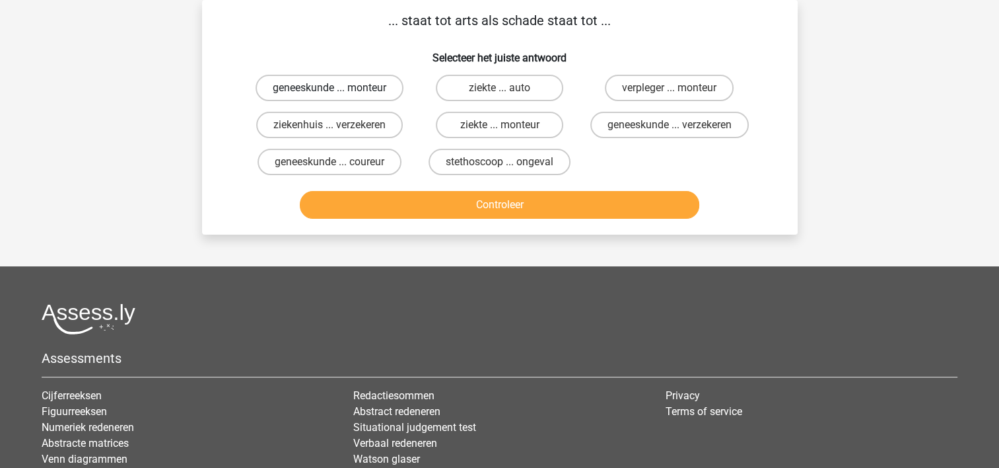
click at [345, 87] on label "geneeskunde ... monteur" at bounding box center [330, 88] width 148 height 26
click at [338, 88] on input "geneeskunde ... monteur" at bounding box center [334, 92] width 9 height 9
radio input "true"
click at [647, 127] on label "geneeskunde ... verzekeren" at bounding box center [669, 125] width 159 height 26
click at [670, 127] on input "geneeskunde ... verzekeren" at bounding box center [674, 129] width 9 height 9
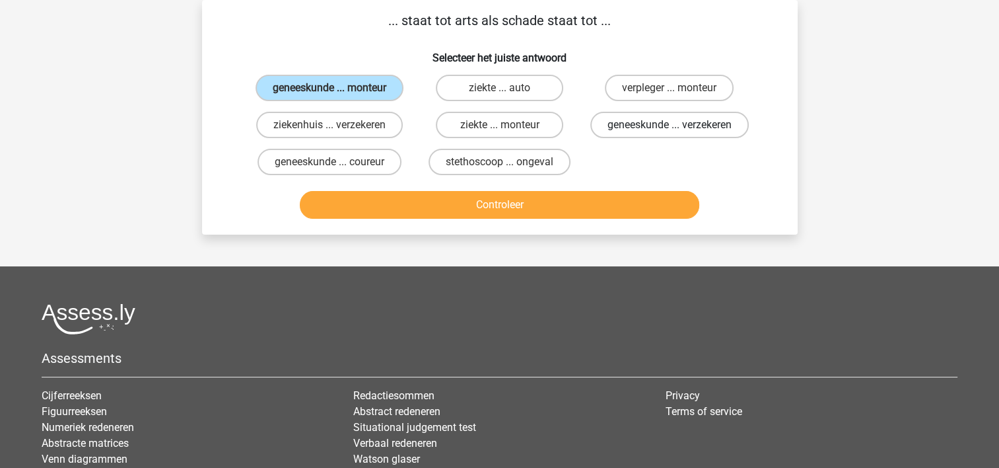
radio input "true"
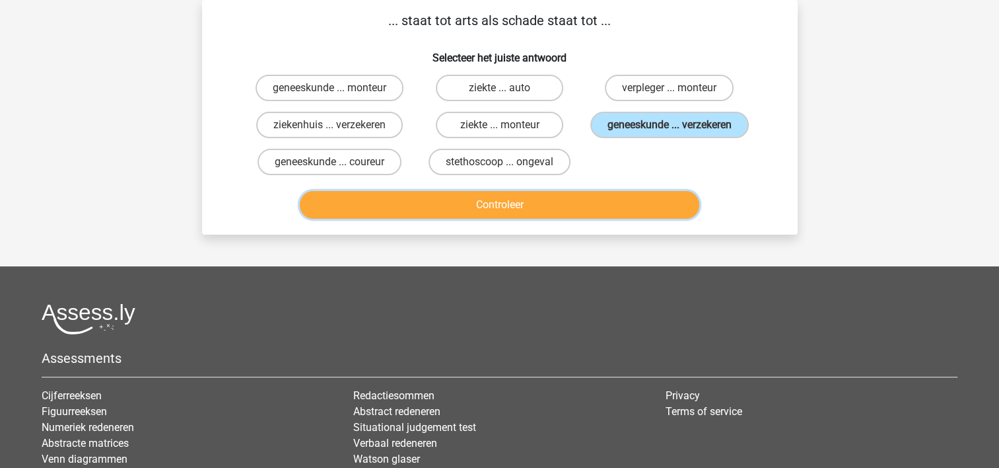
click at [581, 219] on button "Controleer" at bounding box center [500, 205] width 400 height 28
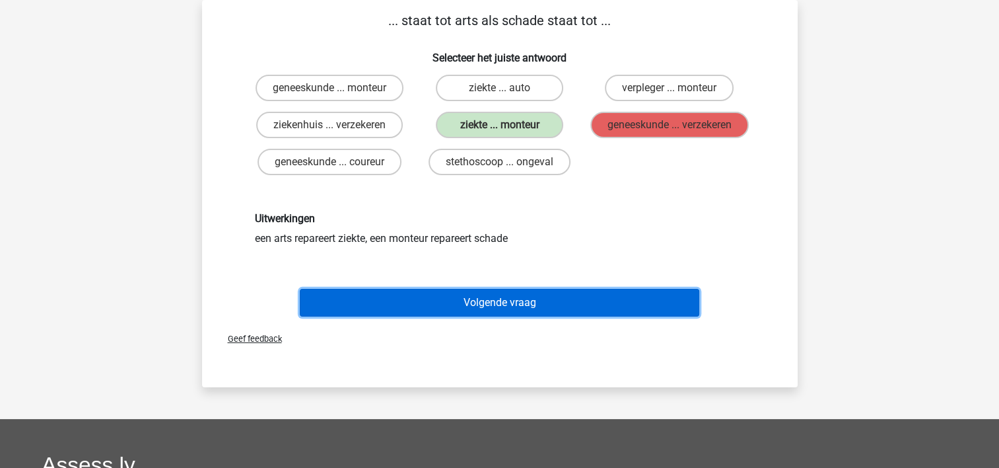
click at [447, 316] on button "Volgende vraag" at bounding box center [500, 303] width 400 height 28
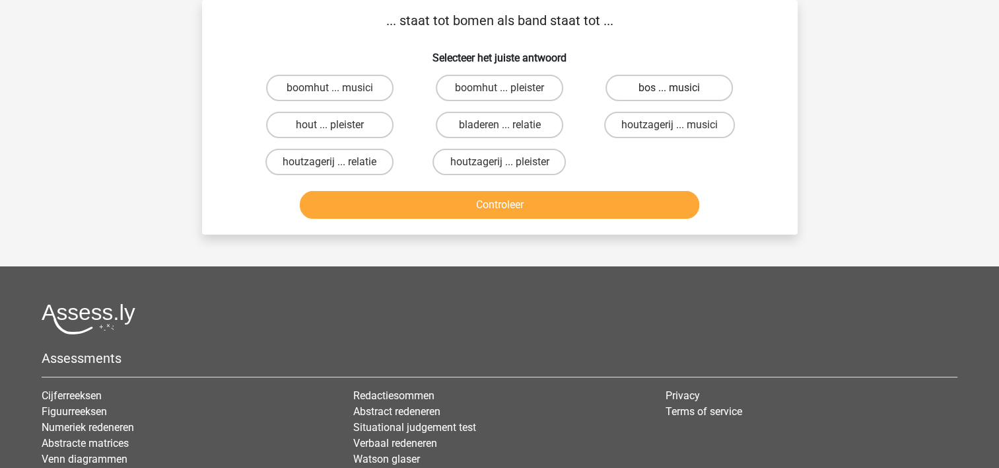
click at [672, 85] on label "bos ... musici" at bounding box center [669, 88] width 127 height 26
click at [672, 88] on input "bos ... musici" at bounding box center [674, 92] width 9 height 9
radio input "true"
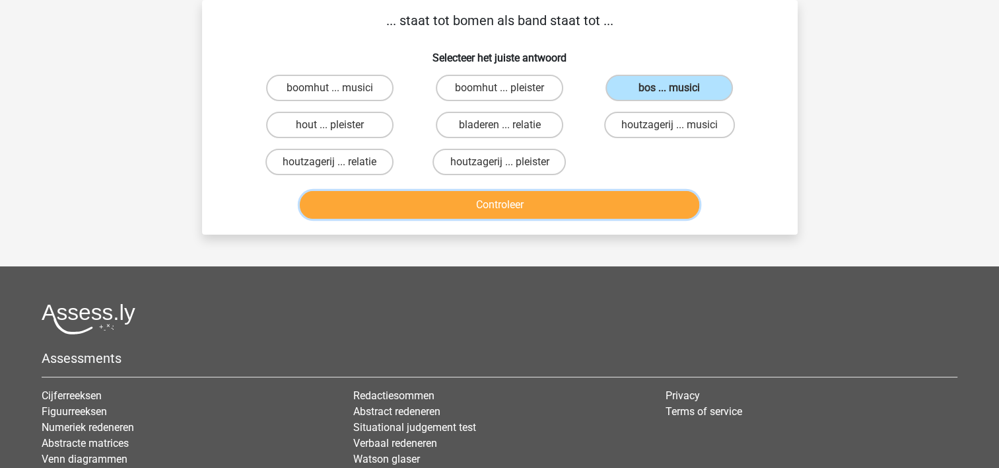
click at [550, 204] on button "Controleer" at bounding box center [500, 205] width 400 height 28
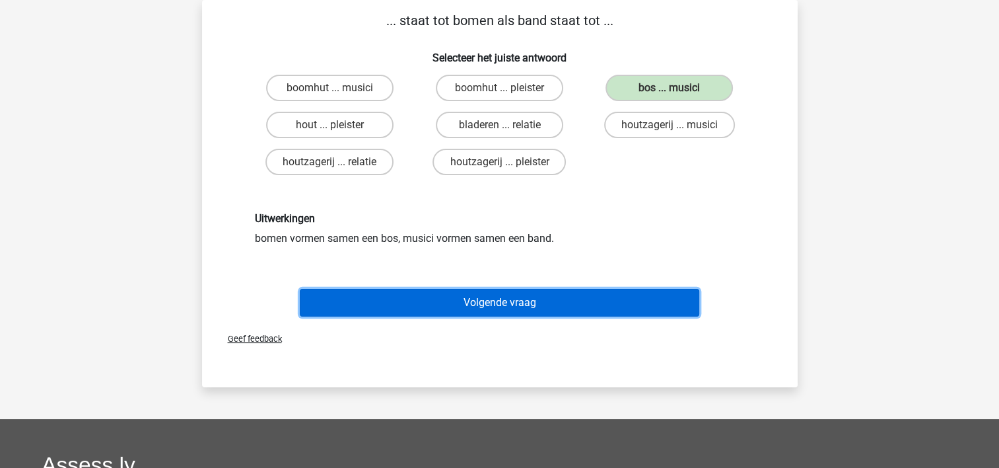
click at [480, 300] on button "Volgende vraag" at bounding box center [500, 303] width 400 height 28
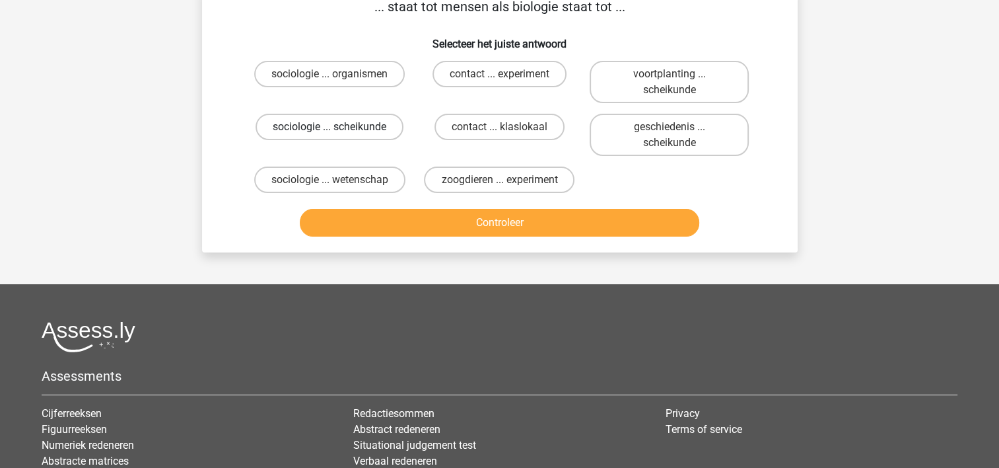
scroll to position [75, 0]
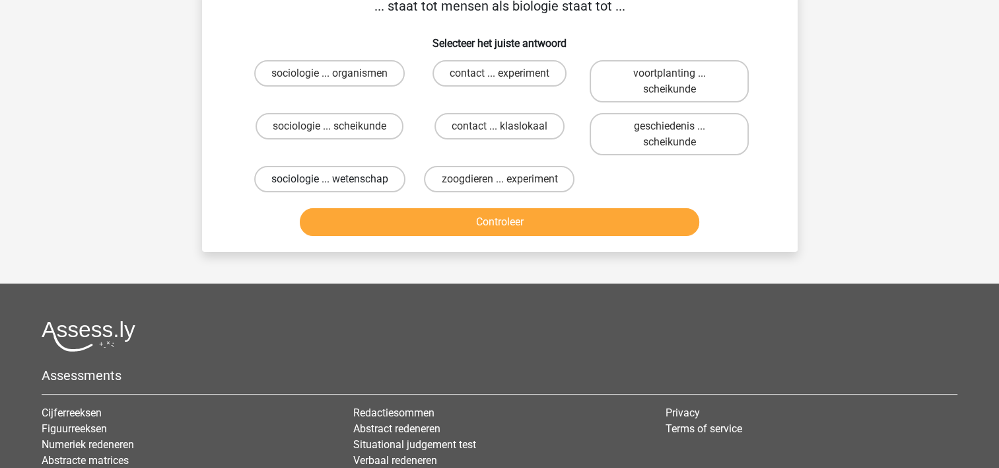
click at [339, 178] on label "sociologie ... wetenschap" at bounding box center [329, 179] width 151 height 26
click at [338, 179] on input "sociologie ... wetenschap" at bounding box center [334, 183] width 9 height 9
radio input "true"
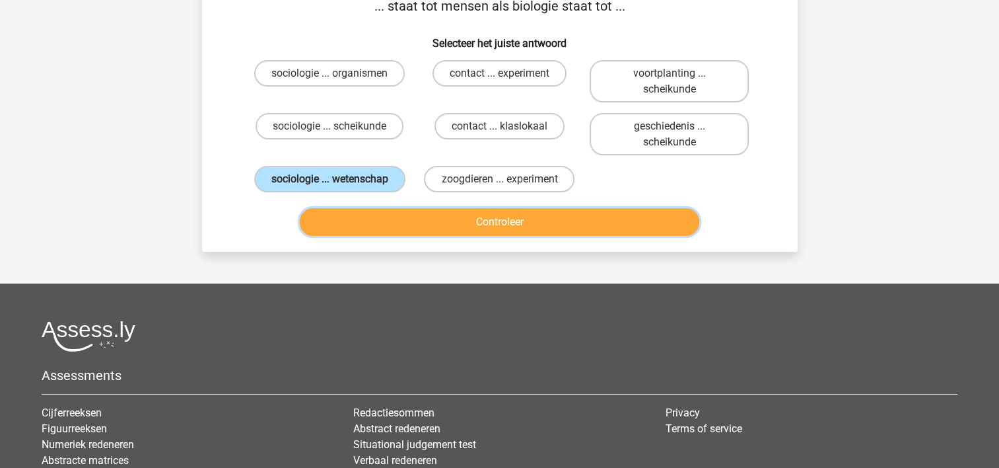
click at [394, 219] on button "Controleer" at bounding box center [500, 222] width 400 height 28
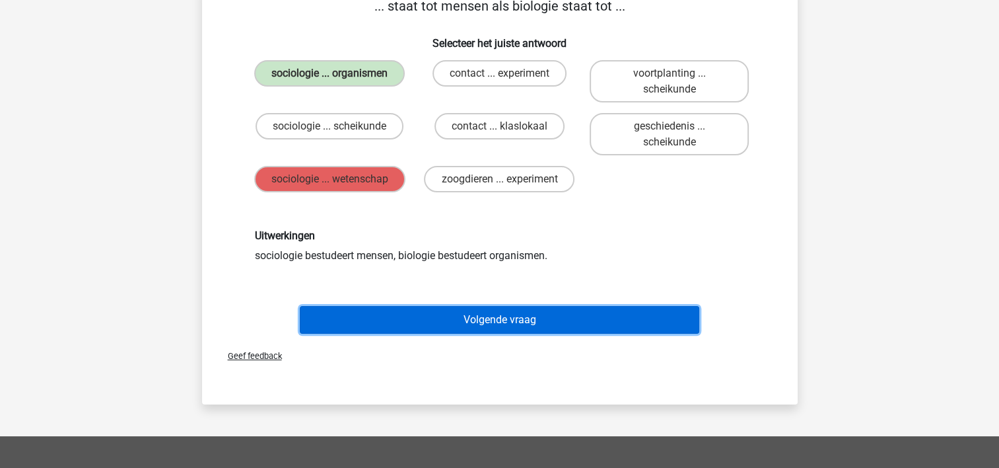
click at [380, 320] on button "Volgende vraag" at bounding box center [500, 320] width 400 height 28
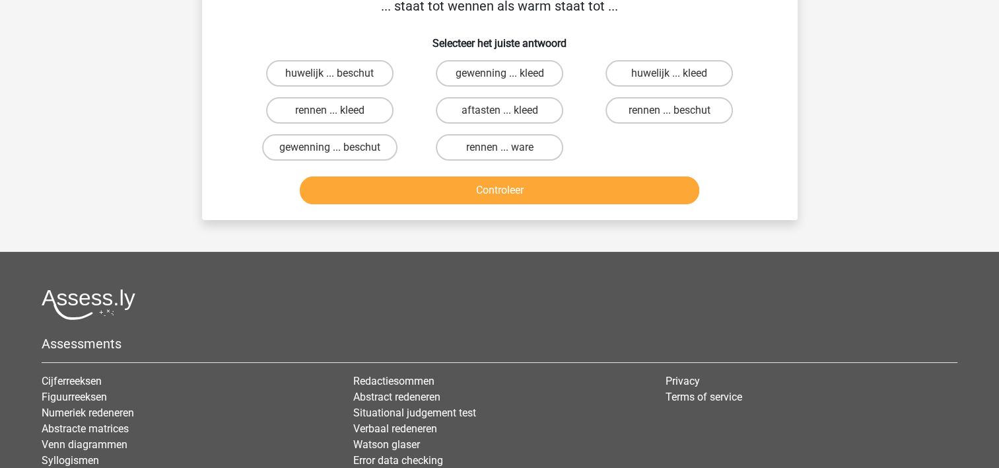
scroll to position [61, 0]
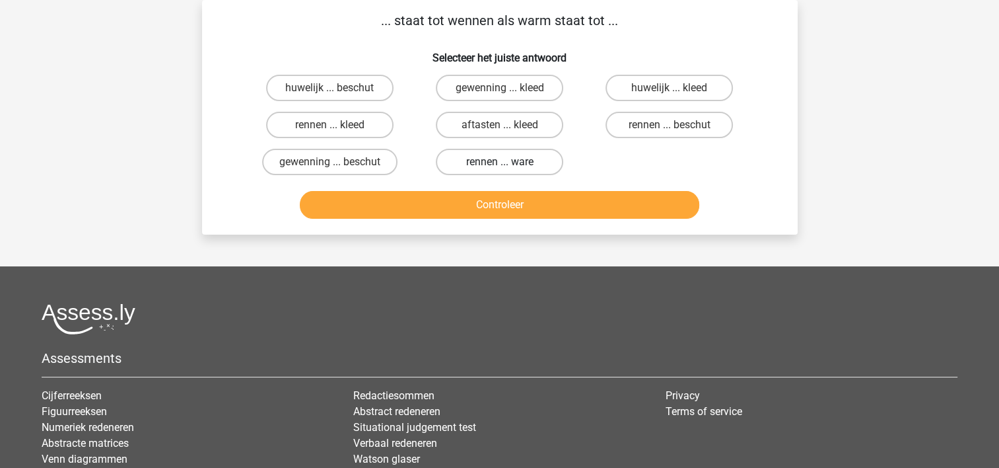
click at [498, 161] on label "rennen ... ware" at bounding box center [499, 162] width 127 height 26
click at [499, 162] on input "rennen ... ware" at bounding box center [503, 166] width 9 height 9
radio input "true"
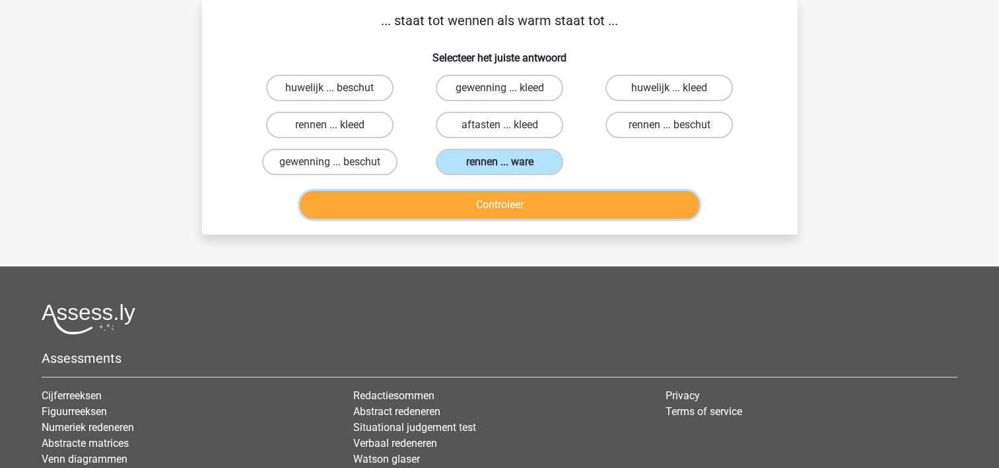
click at [456, 214] on button "Controleer" at bounding box center [500, 205] width 400 height 28
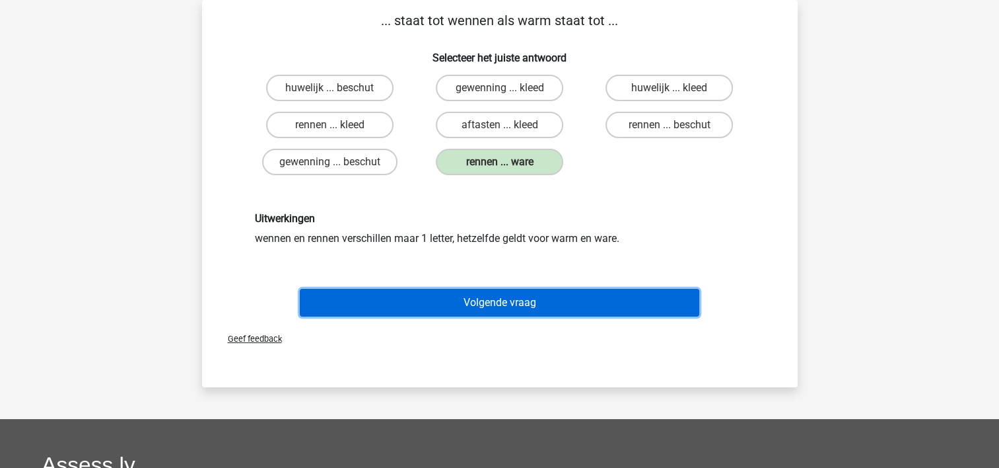
click at [411, 296] on button "Volgende vraag" at bounding box center [500, 303] width 400 height 28
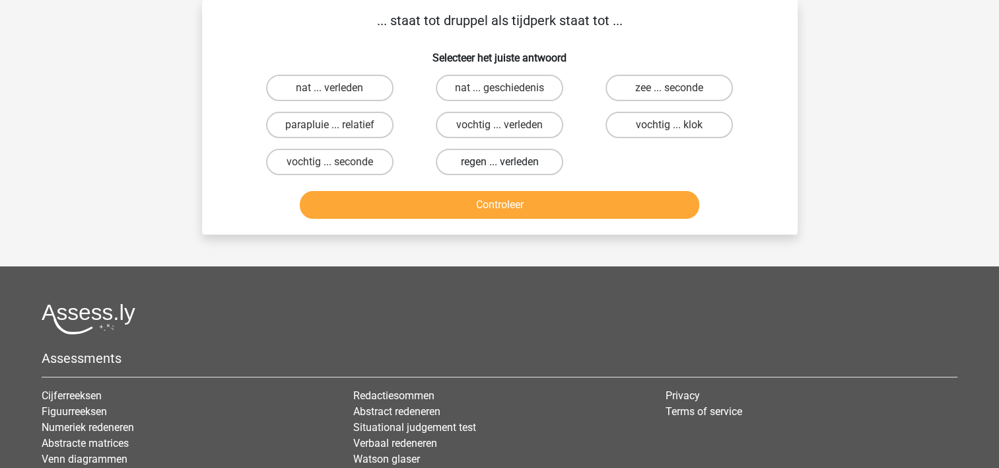
click at [473, 167] on label "regen ... verleden" at bounding box center [499, 162] width 127 height 26
click at [499, 167] on input "regen ... verleden" at bounding box center [503, 166] width 9 height 9
radio input "true"
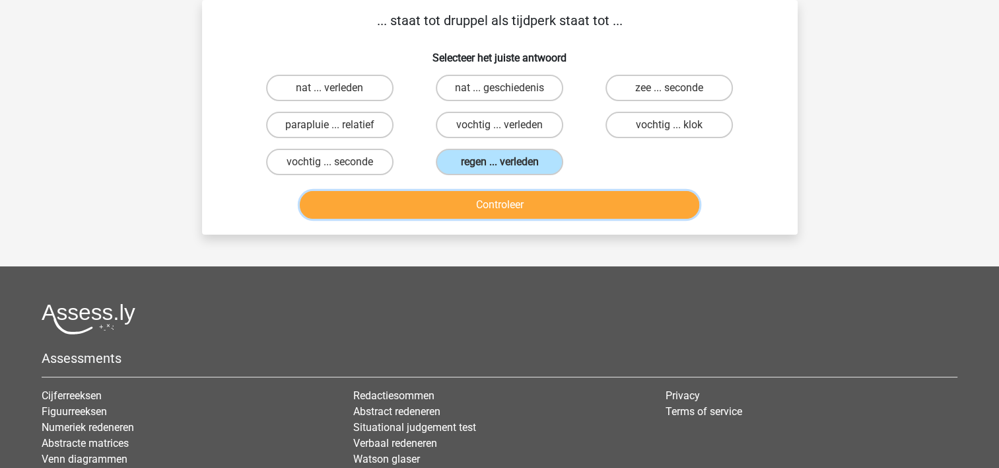
click at [454, 202] on button "Controleer" at bounding box center [500, 205] width 400 height 28
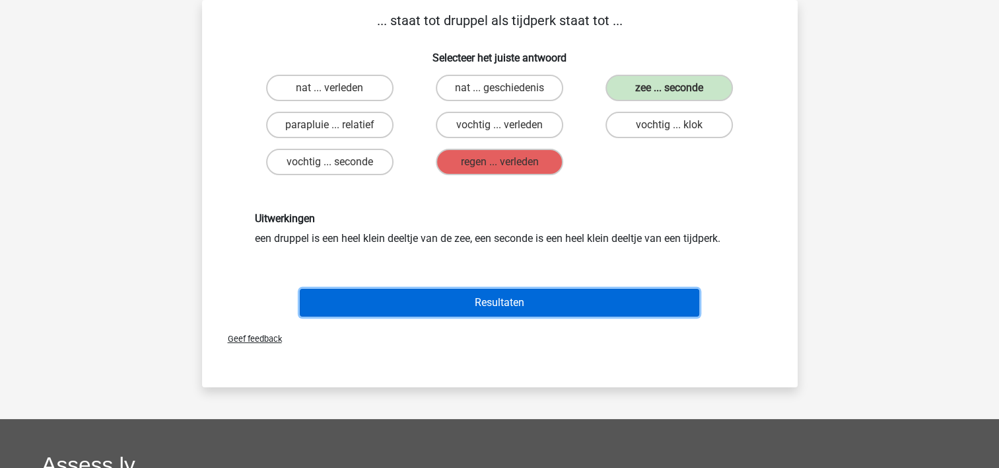
click at [396, 300] on button "Resultaten" at bounding box center [500, 303] width 400 height 28
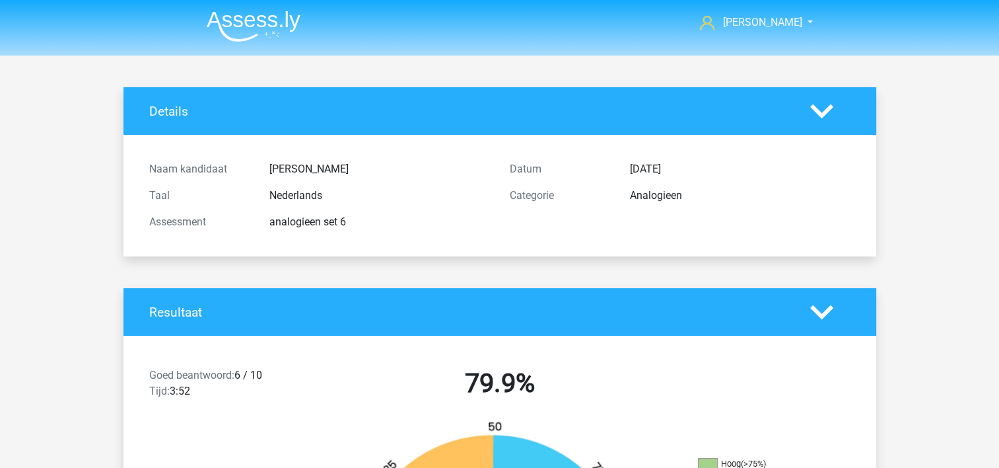
click at [396, 300] on div "Resultaat" at bounding box center [500, 312] width 753 height 48
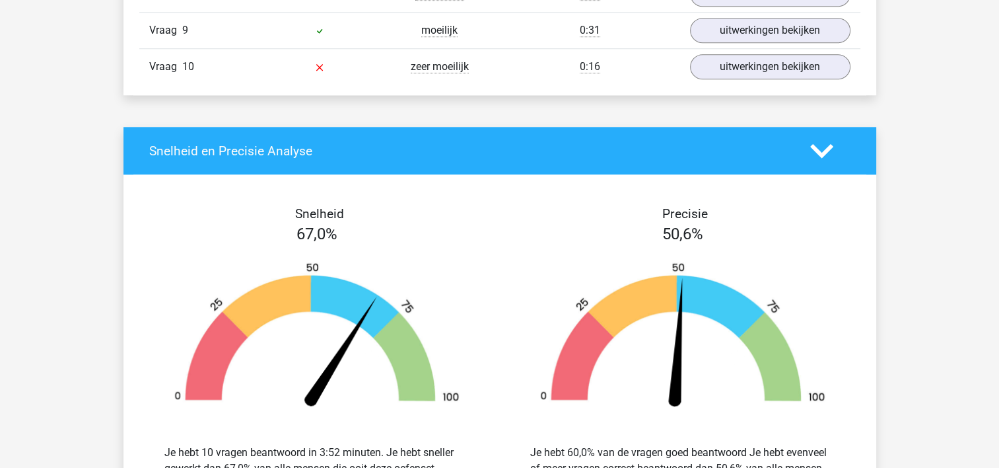
scroll to position [1189, 0]
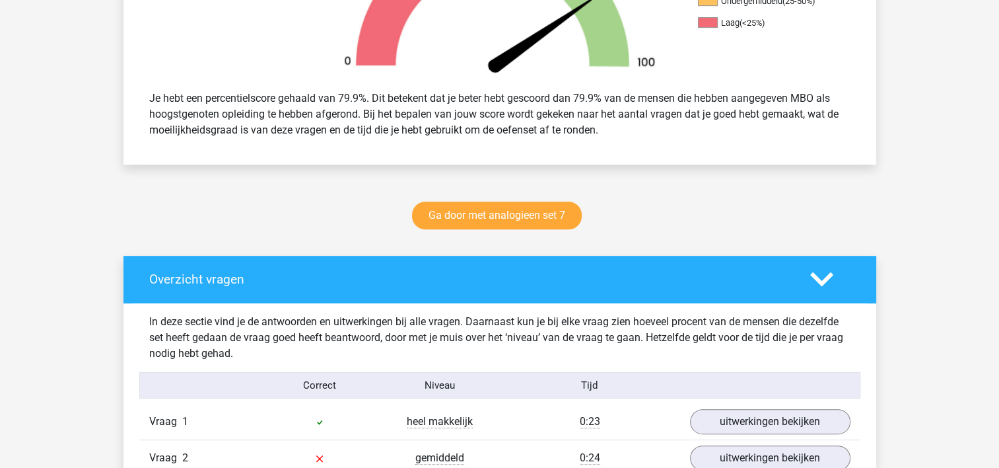
scroll to position [476, 0]
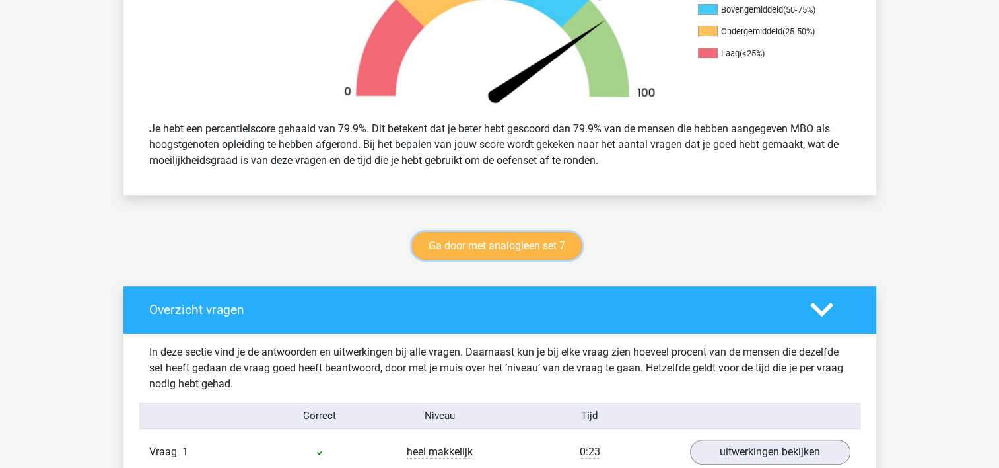
click at [517, 242] on link "Ga door met analogieen set 7" at bounding box center [497, 246] width 170 height 28
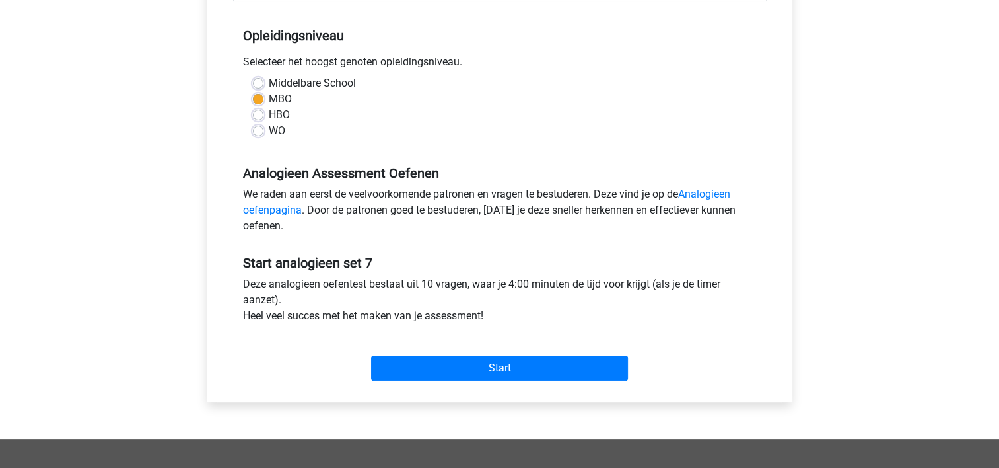
scroll to position [264, 0]
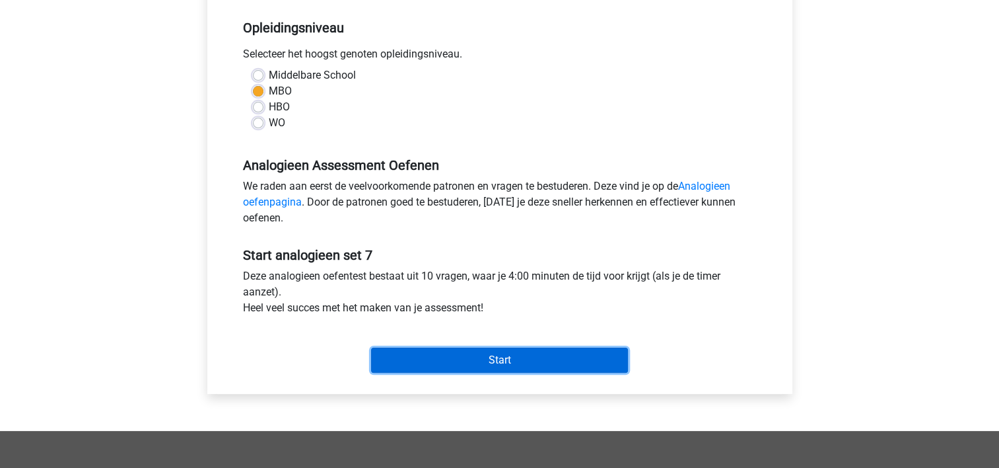
click at [520, 359] on input "Start" at bounding box center [499, 359] width 257 height 25
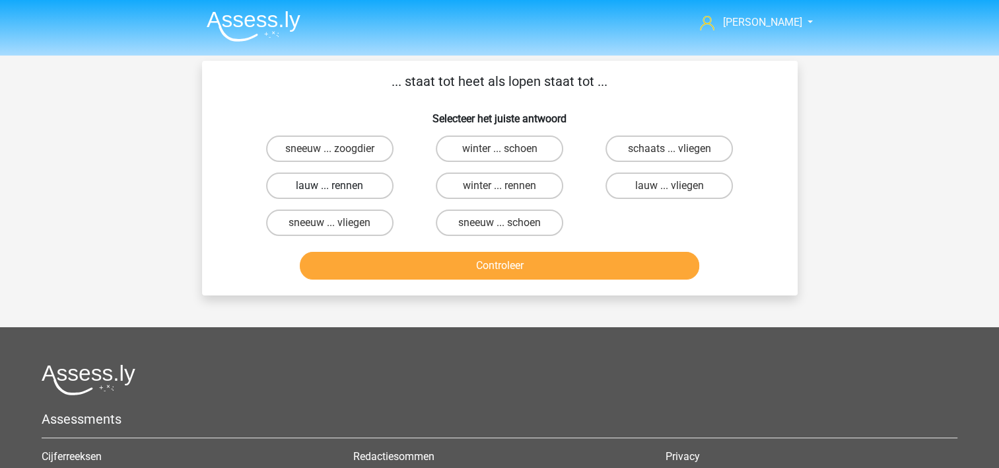
click at [357, 174] on label "lauw ... rennen" at bounding box center [329, 185] width 127 height 26
click at [338, 186] on input "lauw ... rennen" at bounding box center [334, 190] width 9 height 9
radio input "true"
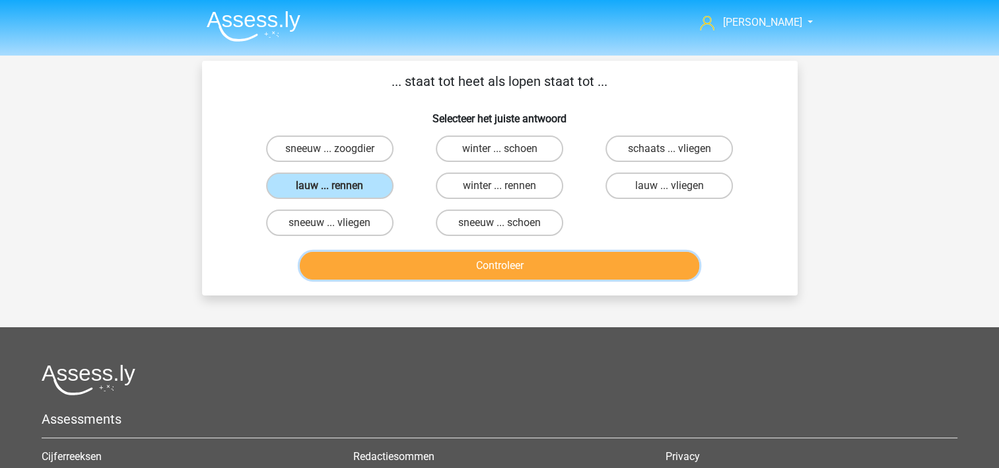
click at [492, 264] on button "Controleer" at bounding box center [500, 266] width 400 height 28
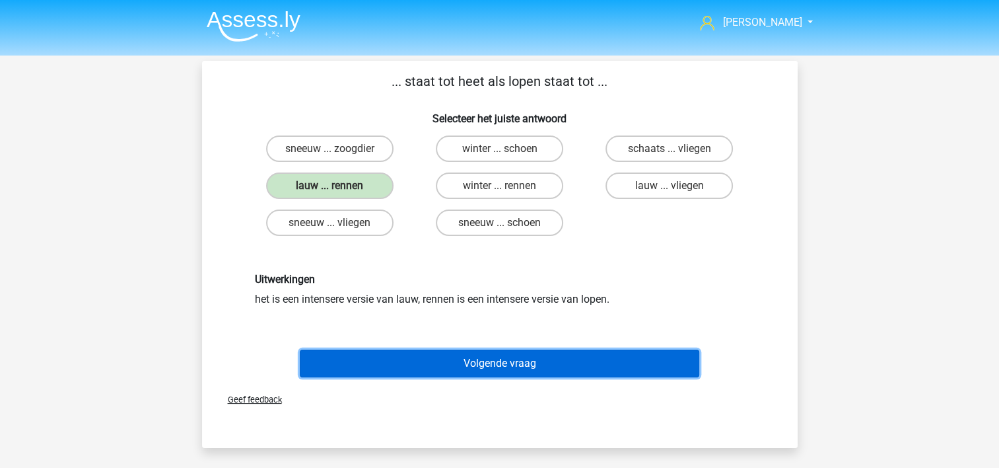
click at [464, 367] on button "Volgende vraag" at bounding box center [500, 363] width 400 height 28
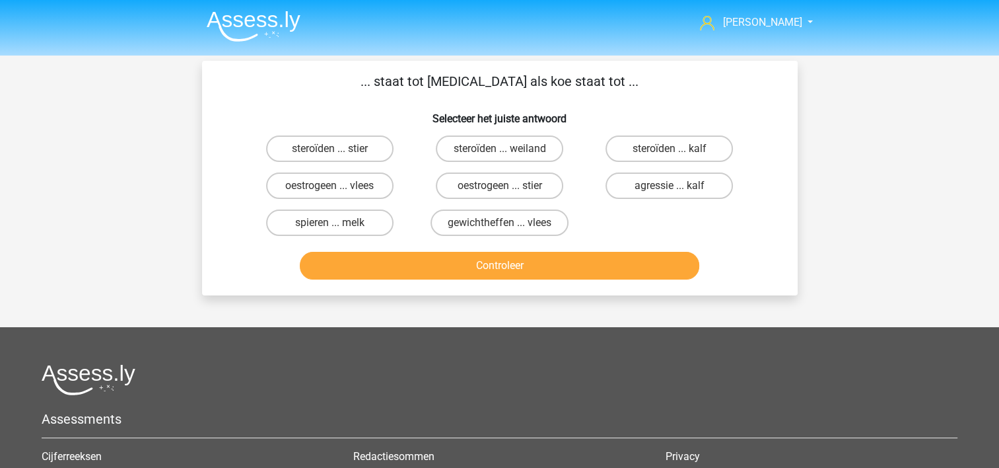
scroll to position [61, 0]
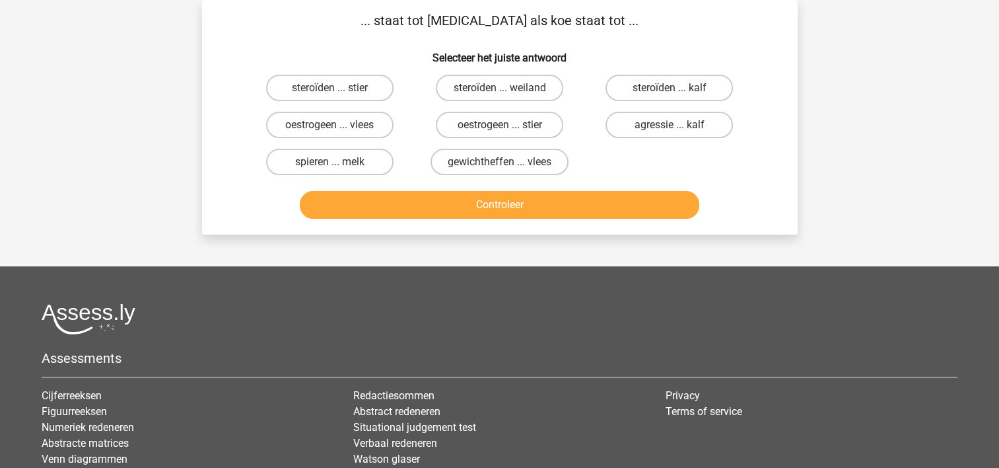
click at [503, 125] on input "oestrogeen ... stier" at bounding box center [503, 129] width 9 height 9
radio input "true"
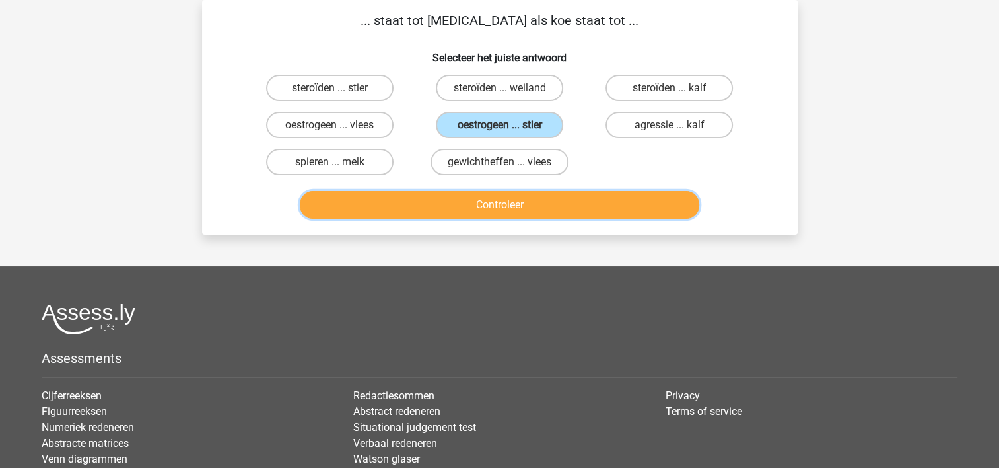
click at [456, 196] on button "Controleer" at bounding box center [500, 205] width 400 height 28
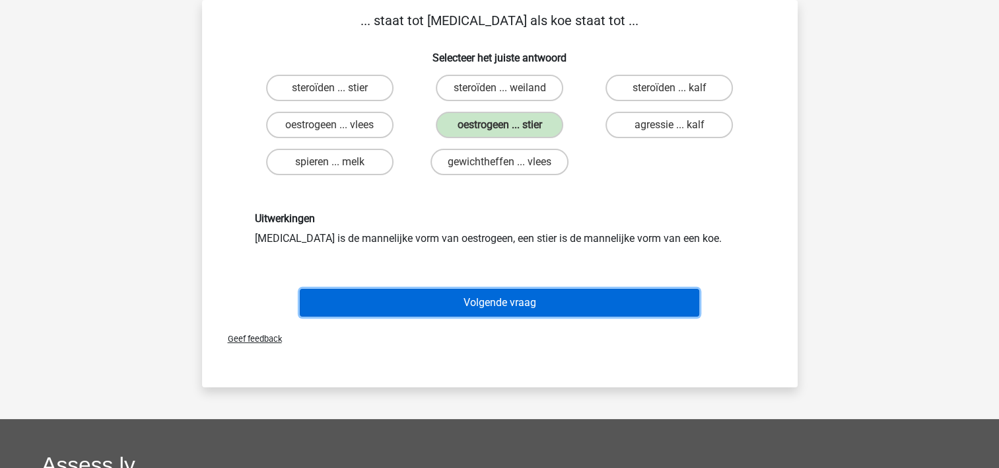
click at [403, 301] on button "Volgende vraag" at bounding box center [500, 303] width 400 height 28
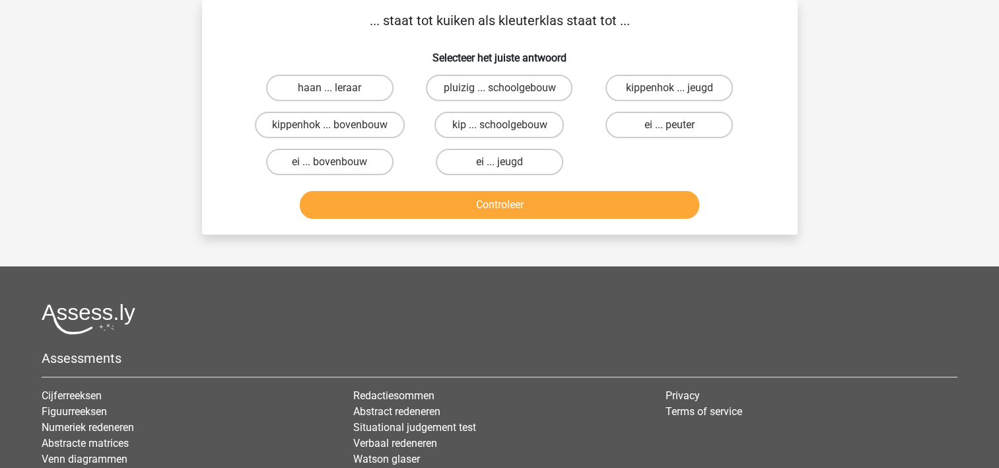
click at [671, 127] on input "ei ... peuter" at bounding box center [674, 129] width 9 height 9
radio input "true"
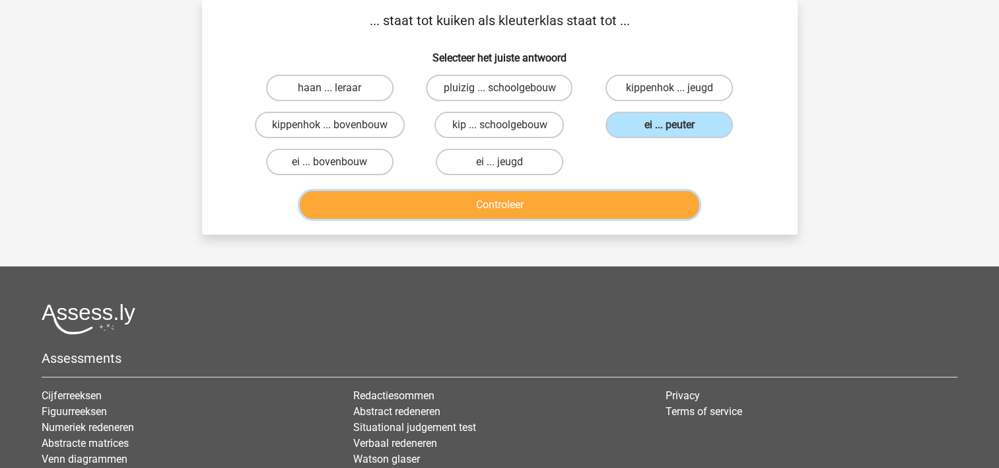
click at [588, 194] on button "Controleer" at bounding box center [500, 205] width 400 height 28
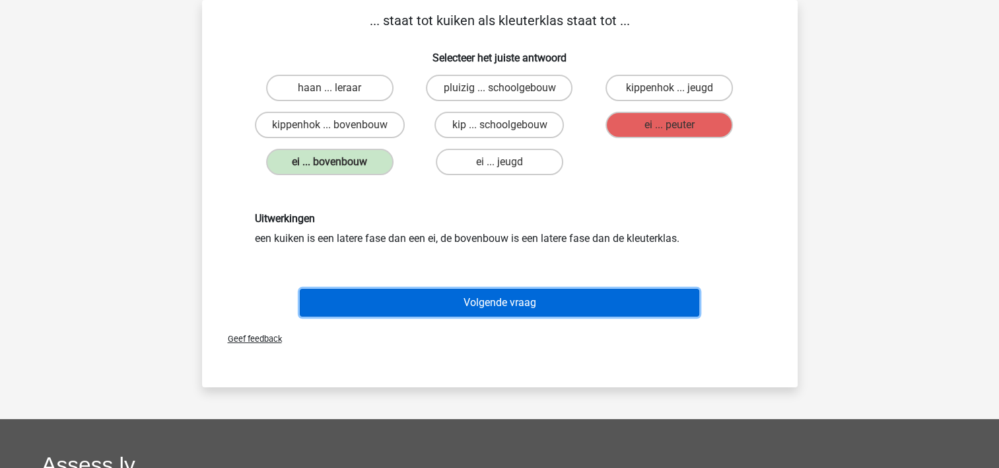
click at [483, 296] on button "Volgende vraag" at bounding box center [500, 303] width 400 height 28
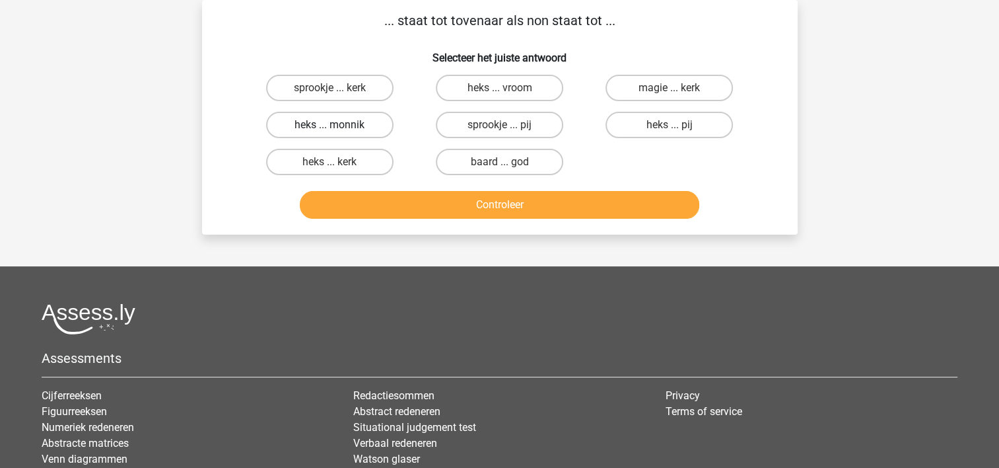
click at [357, 127] on label "heks ... monnik" at bounding box center [329, 125] width 127 height 26
click at [338, 127] on input "heks ... monnik" at bounding box center [334, 129] width 9 height 9
radio input "true"
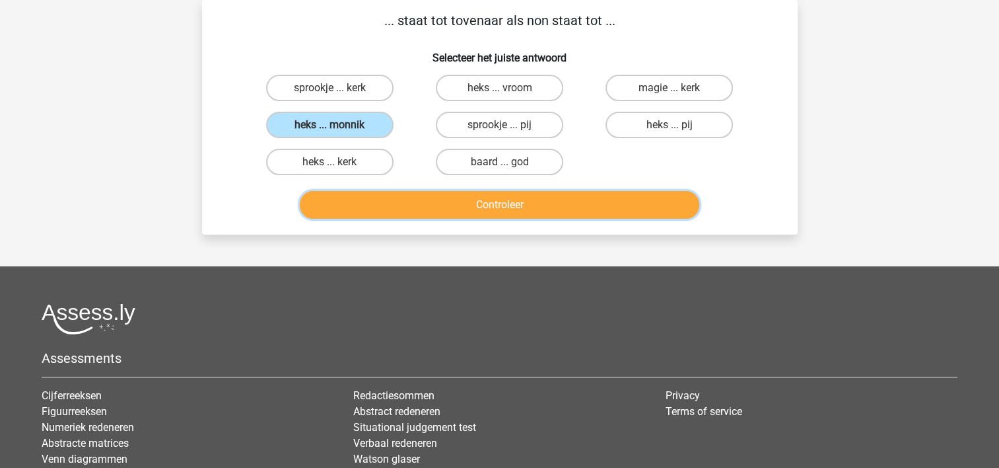
click at [473, 203] on button "Controleer" at bounding box center [500, 205] width 400 height 28
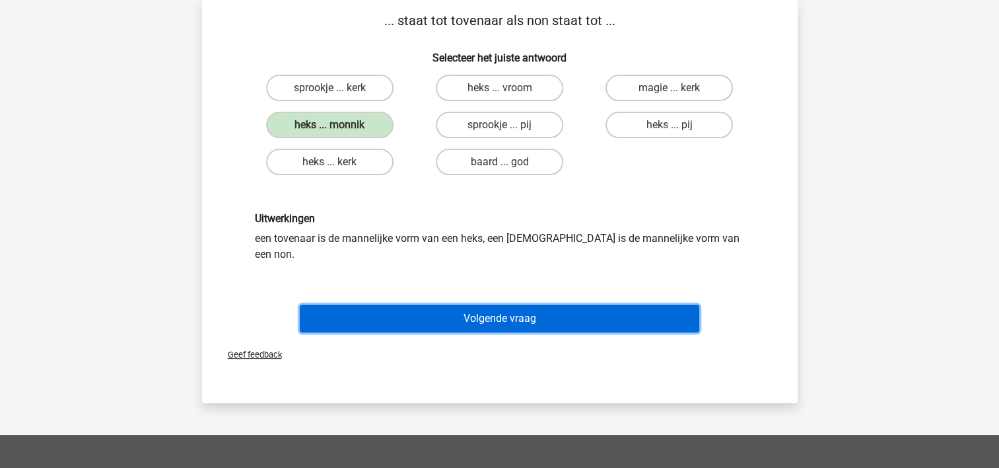
click at [425, 304] on button "Volgende vraag" at bounding box center [500, 318] width 400 height 28
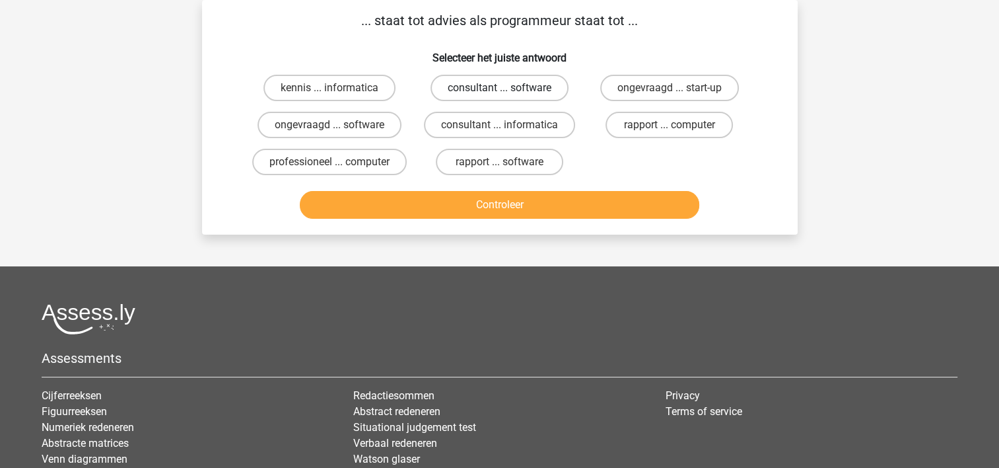
click at [522, 85] on label "consultant ... software" at bounding box center [500, 88] width 138 height 26
click at [508, 88] on input "consultant ... software" at bounding box center [503, 92] width 9 height 9
radio input "true"
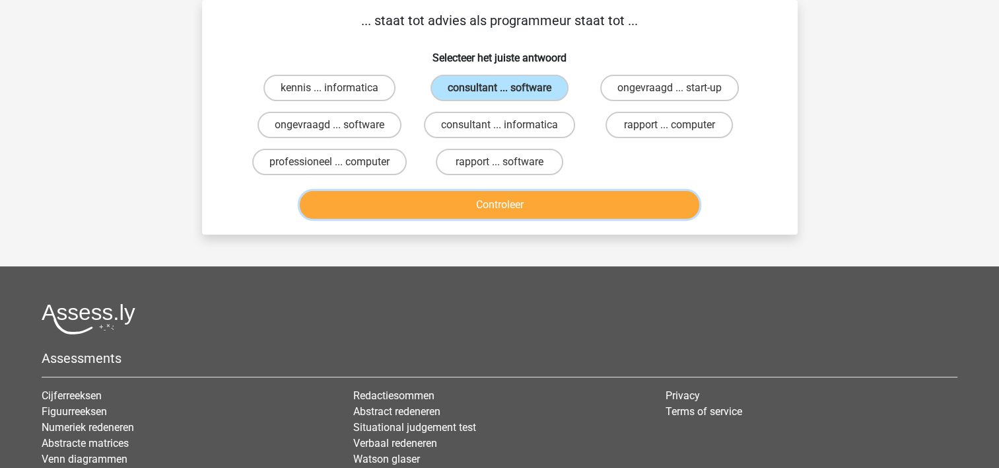
click at [467, 200] on button "Controleer" at bounding box center [500, 205] width 400 height 28
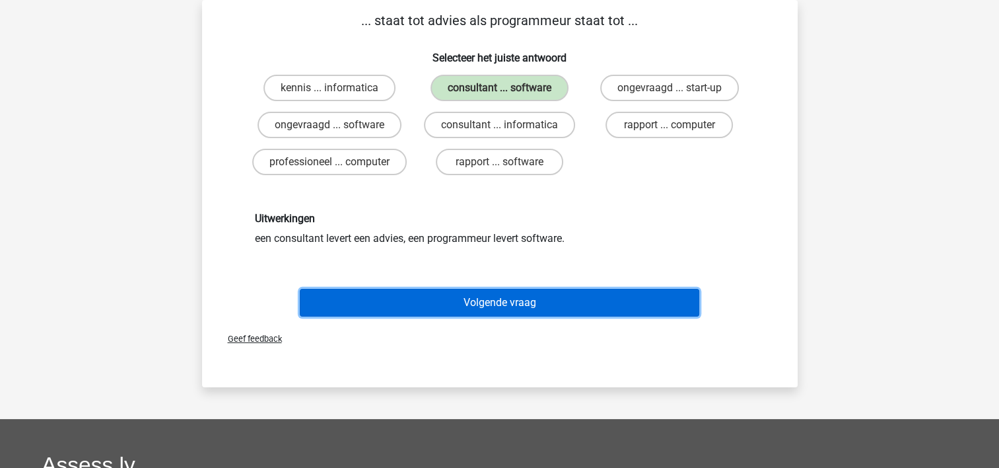
click at [419, 301] on button "Volgende vraag" at bounding box center [500, 303] width 400 height 28
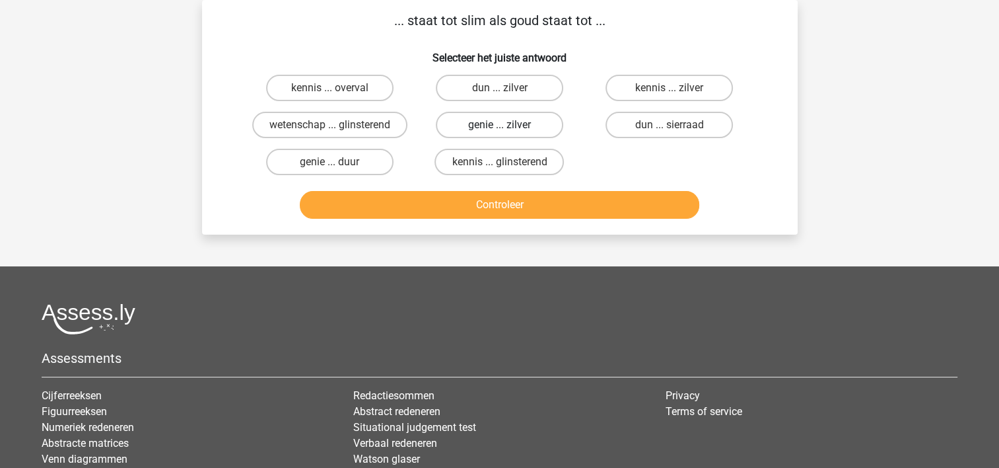
click at [524, 120] on label "genie ... zilver" at bounding box center [499, 125] width 127 height 26
click at [508, 125] on input "genie ... zilver" at bounding box center [503, 129] width 9 height 9
radio input "true"
click at [346, 158] on label "genie ... duur" at bounding box center [329, 162] width 127 height 26
click at [338, 162] on input "genie ... duur" at bounding box center [334, 166] width 9 height 9
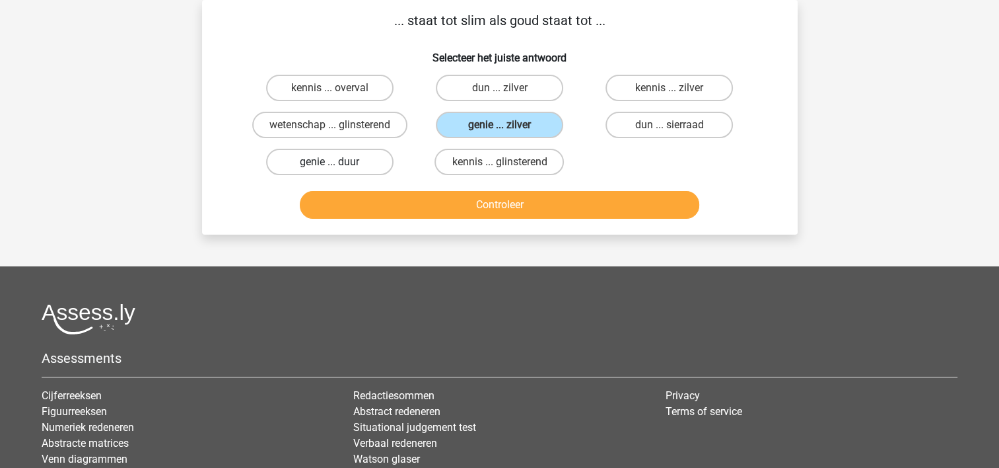
radio input "true"
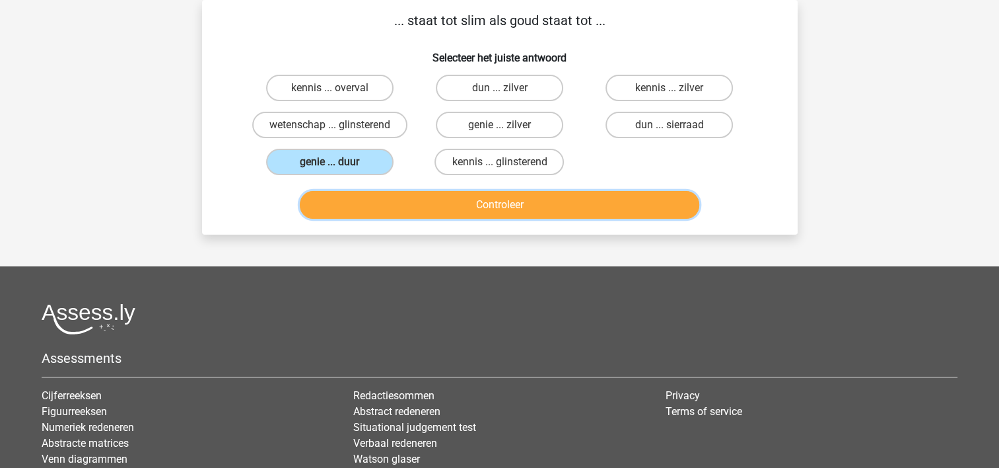
click at [432, 199] on button "Controleer" at bounding box center [500, 205] width 400 height 28
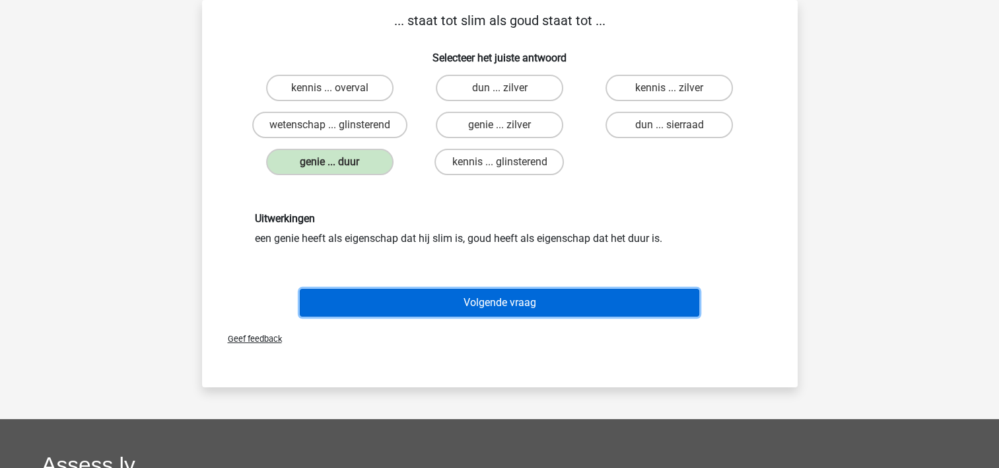
click at [398, 301] on button "Volgende vraag" at bounding box center [500, 303] width 400 height 28
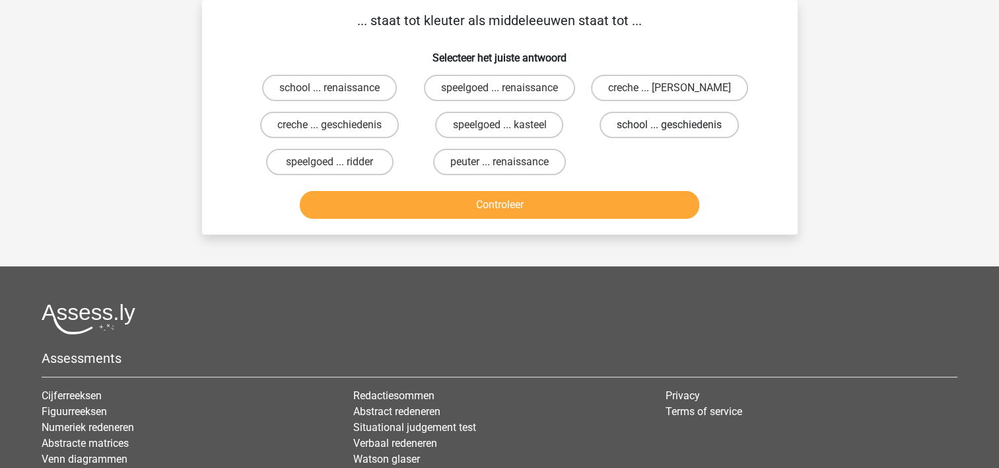
click at [648, 127] on label "school ... geschiedenis" at bounding box center [669, 125] width 139 height 26
click at [670, 127] on input "school ... geschiedenis" at bounding box center [674, 129] width 9 height 9
radio input "true"
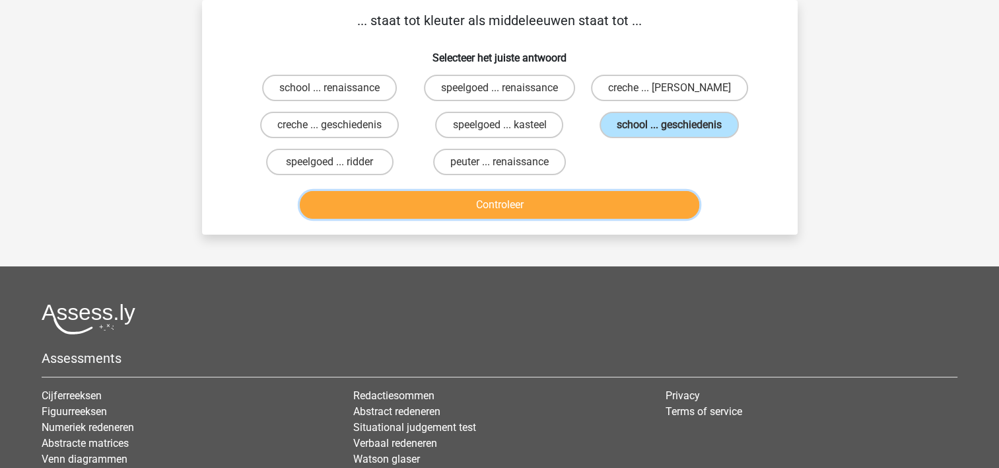
click at [574, 206] on button "Controleer" at bounding box center [500, 205] width 400 height 28
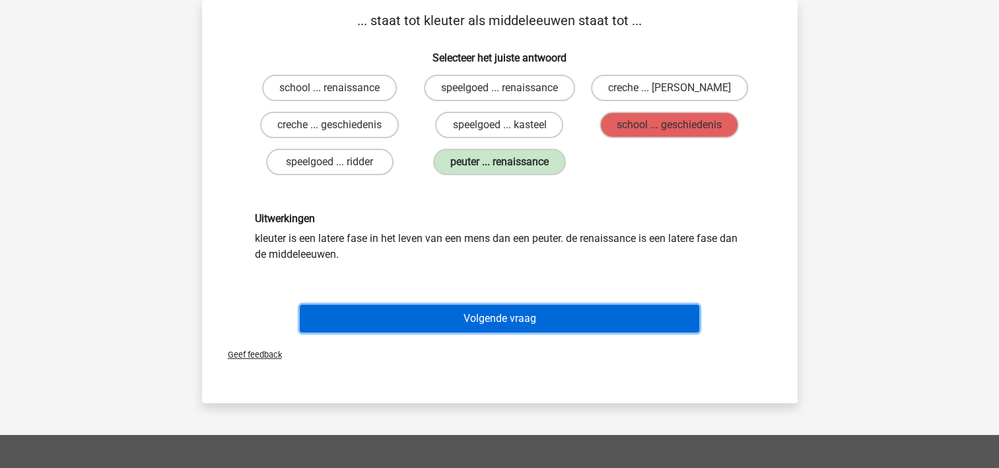
click at [477, 316] on button "Volgende vraag" at bounding box center [500, 318] width 400 height 28
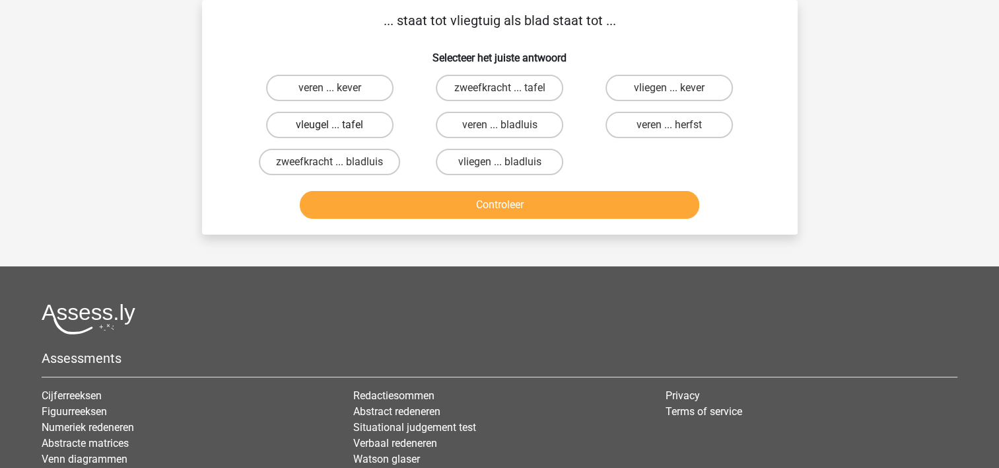
click at [337, 122] on label "vleugel ... tafel" at bounding box center [329, 125] width 127 height 26
click at [337, 125] on input "vleugel ... tafel" at bounding box center [334, 129] width 9 height 9
radio input "true"
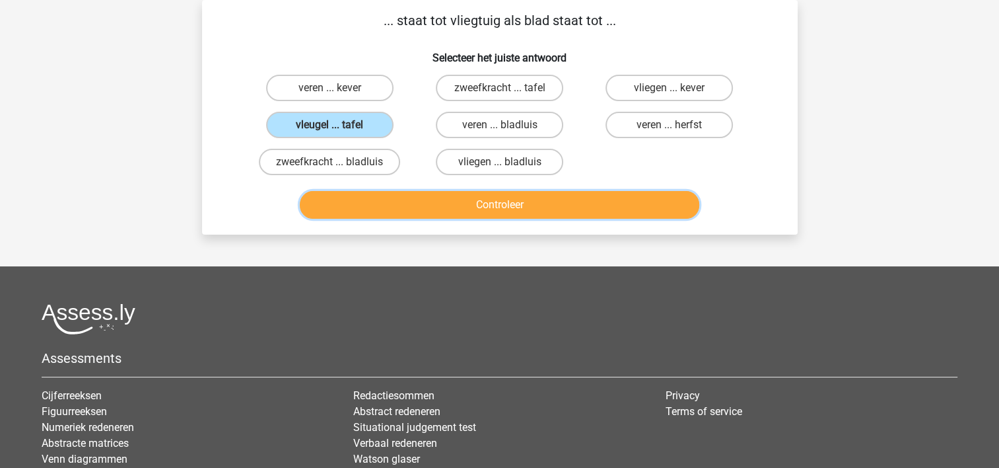
click at [532, 196] on button "Controleer" at bounding box center [500, 205] width 400 height 28
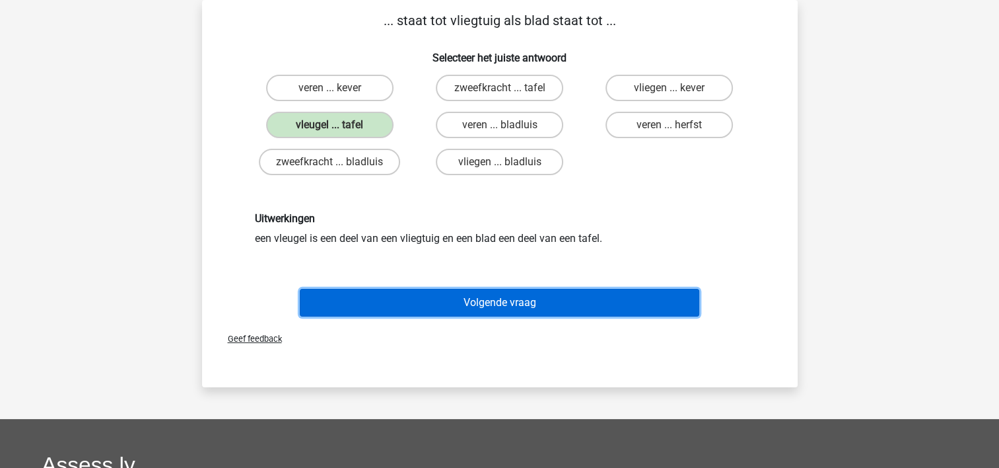
click at [455, 305] on button "Volgende vraag" at bounding box center [500, 303] width 400 height 28
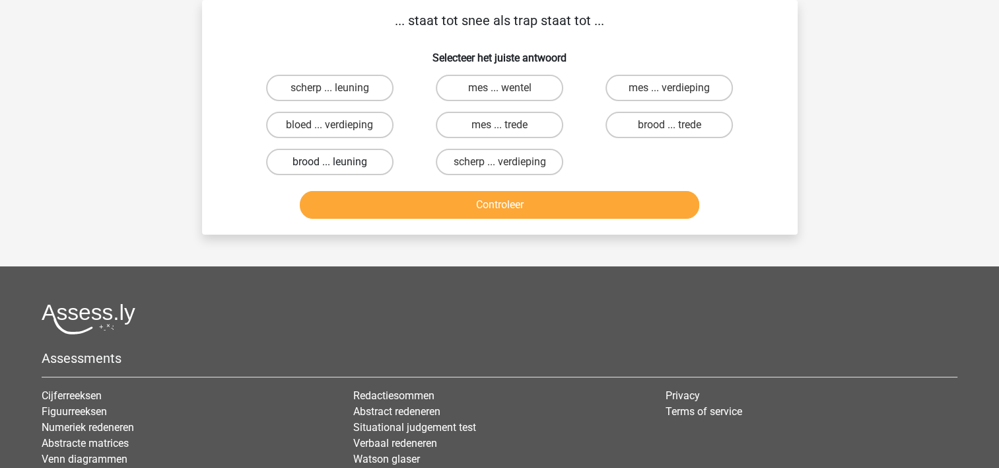
click at [359, 164] on label "brood ... leuning" at bounding box center [329, 162] width 127 height 26
click at [338, 164] on input "brood ... leuning" at bounding box center [334, 166] width 9 height 9
radio input "true"
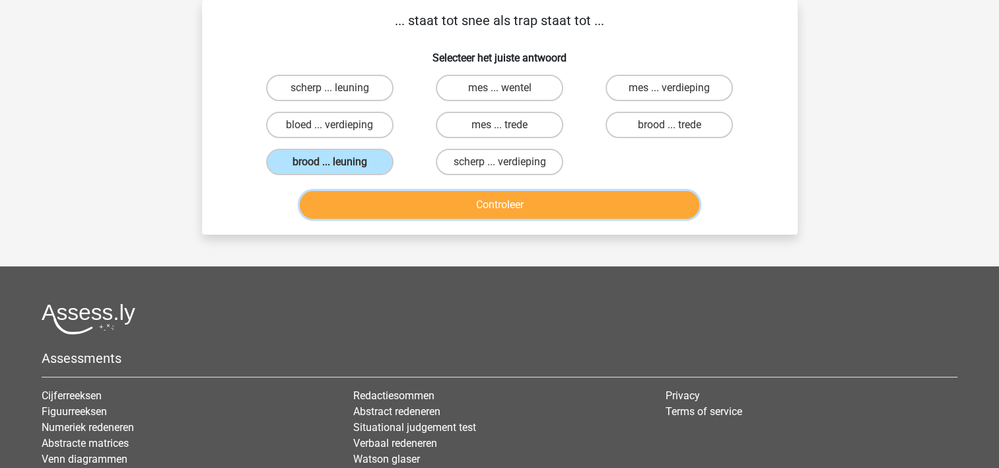
click at [429, 205] on button "Controleer" at bounding box center [500, 205] width 400 height 28
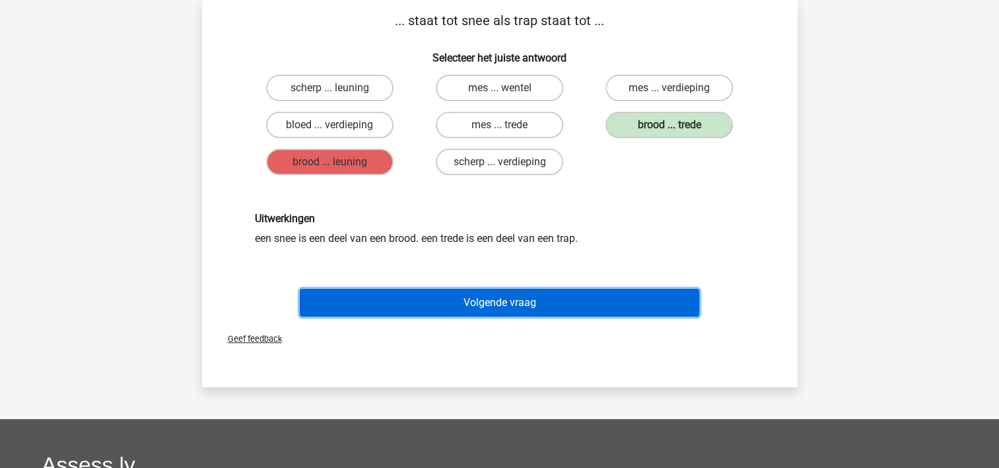
click at [398, 299] on button "Volgende vraag" at bounding box center [500, 303] width 400 height 28
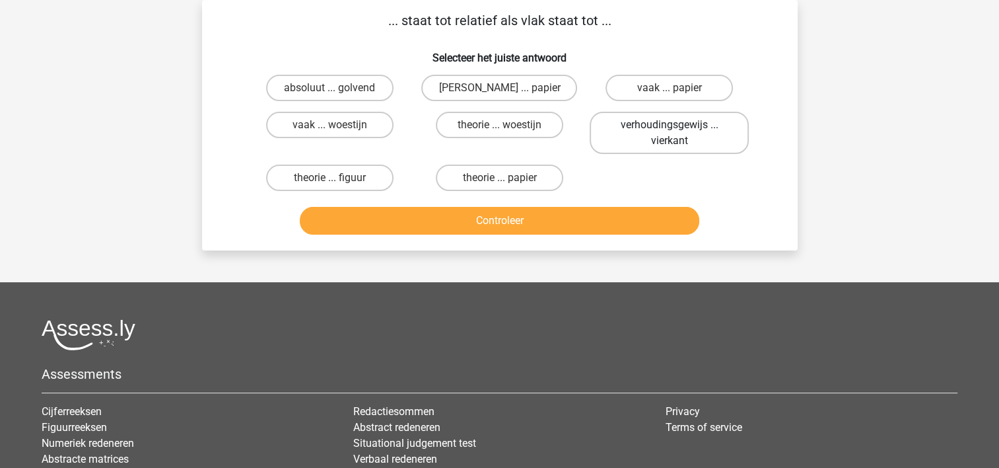
click at [684, 132] on label "verhoudingsgewijs ... vierkant" at bounding box center [669, 133] width 159 height 42
click at [678, 132] on input "verhoudingsgewijs ... vierkant" at bounding box center [674, 129] width 9 height 9
radio input "true"
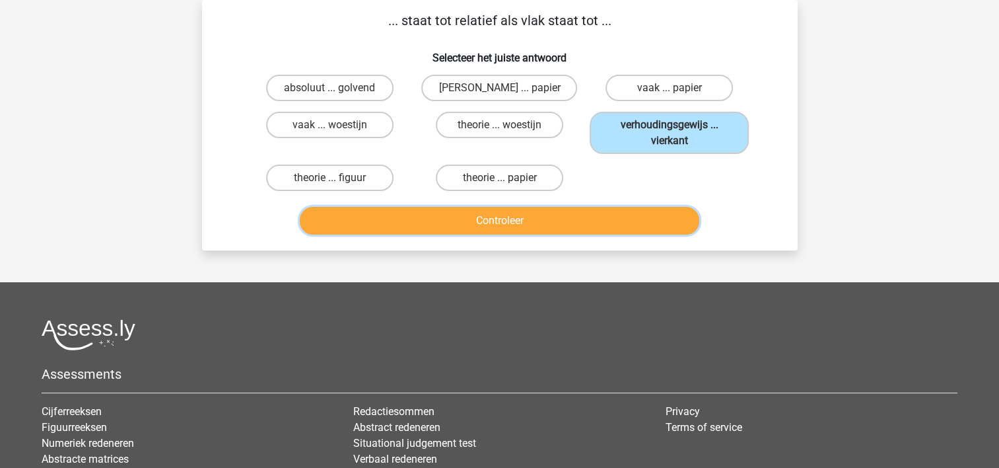
click at [588, 225] on button "Controleer" at bounding box center [500, 221] width 400 height 28
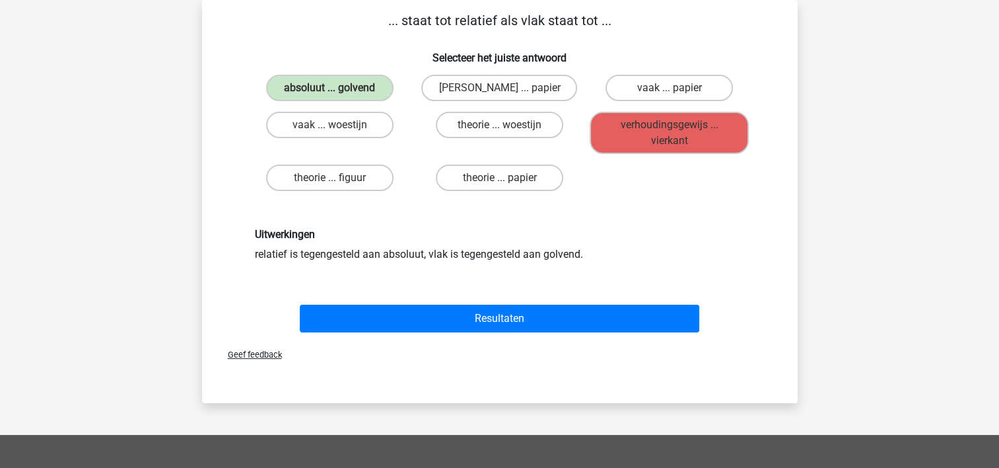
click at [588, 225] on div "Uitwerkingen relatief is tegengesteld aan absoluut, vlak is tegengesteld aan go…" at bounding box center [499, 244] width 553 height 97
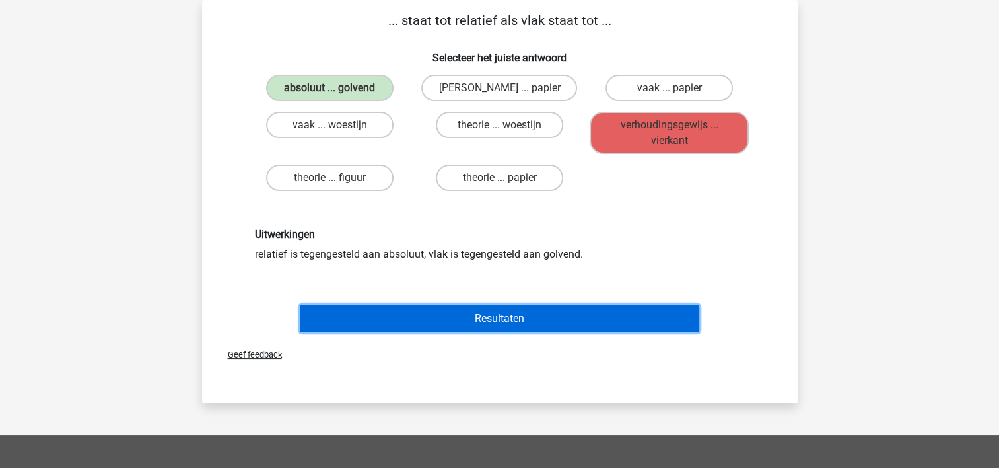
click at [518, 320] on button "Resultaten" at bounding box center [500, 318] width 400 height 28
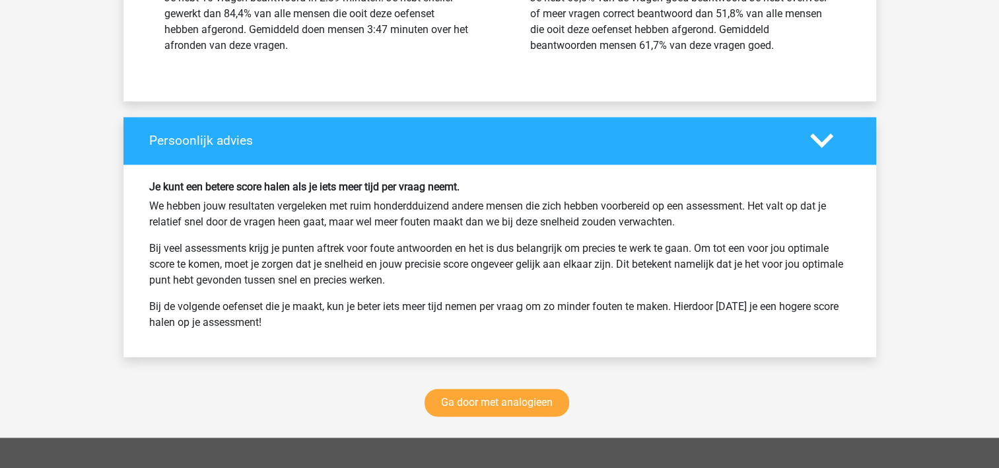
scroll to position [1797, 0]
